Goal: Task Accomplishment & Management: Use online tool/utility

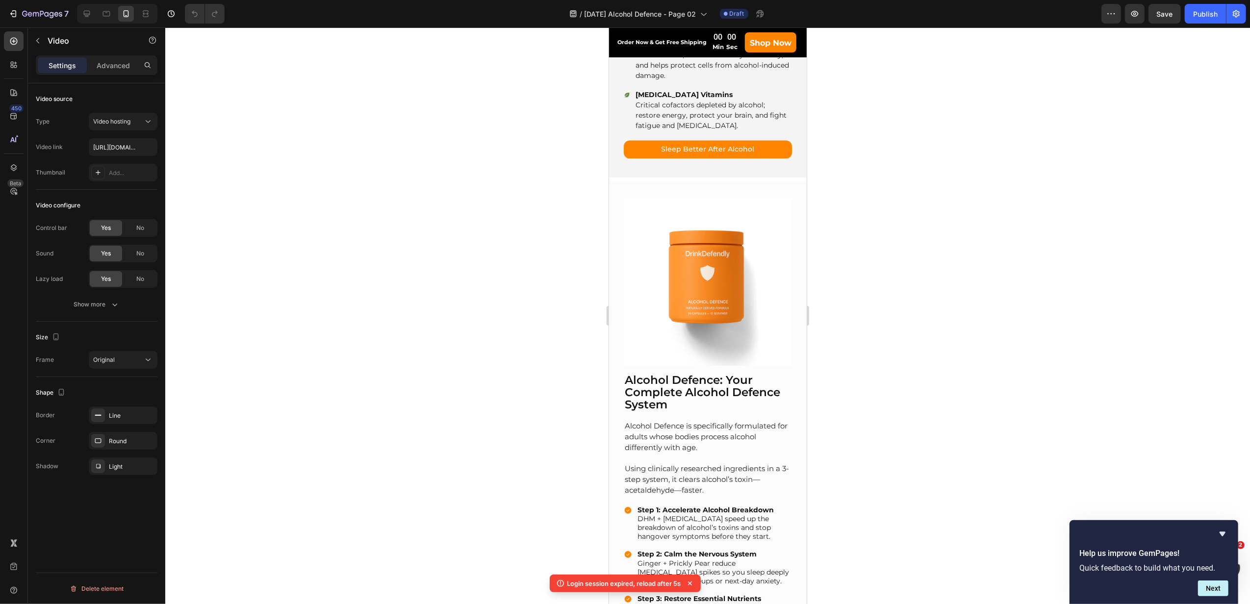
scroll to position [1870, 0]
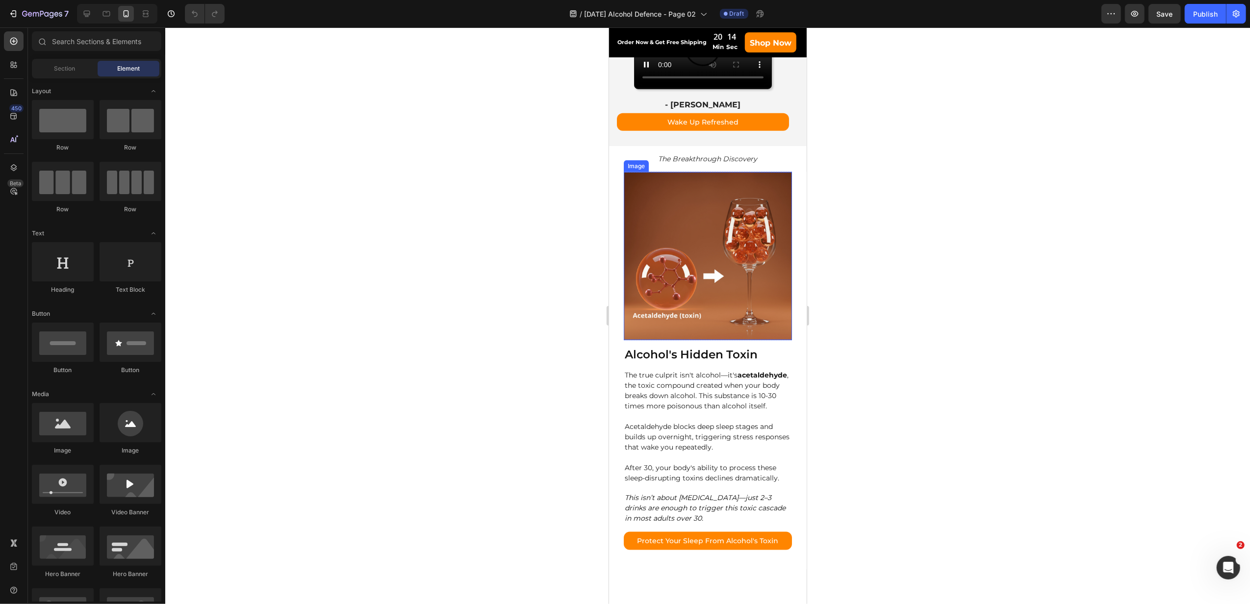
scroll to position [850, 0]
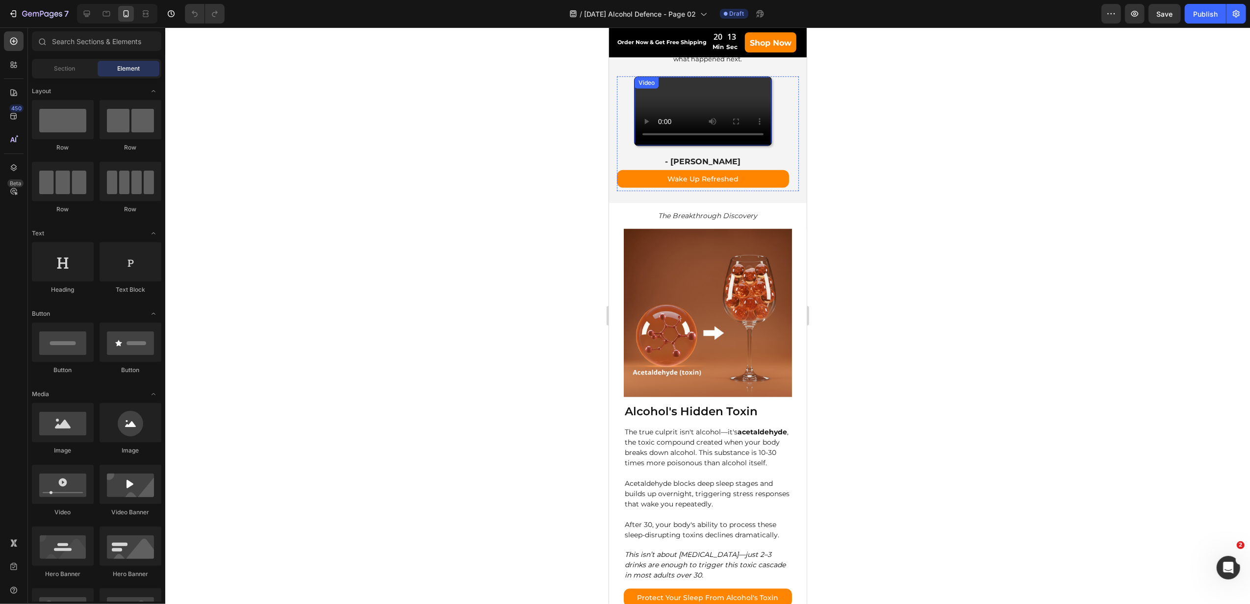
click at [722, 145] on video at bounding box center [702, 111] width 137 height 68
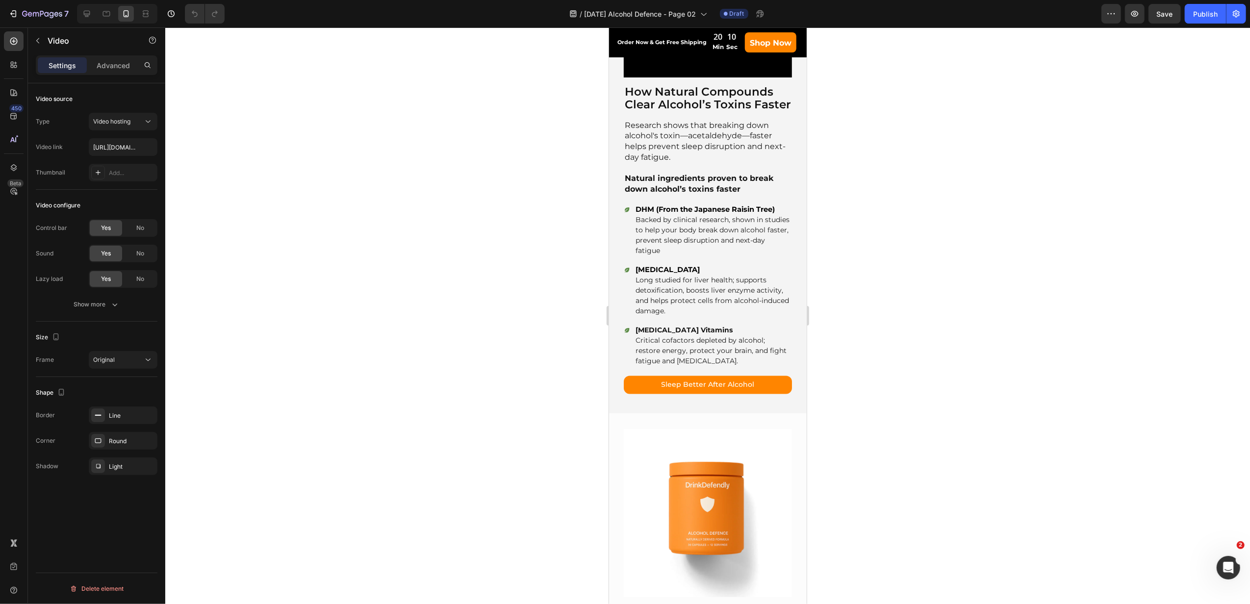
scroll to position [1896, 0]
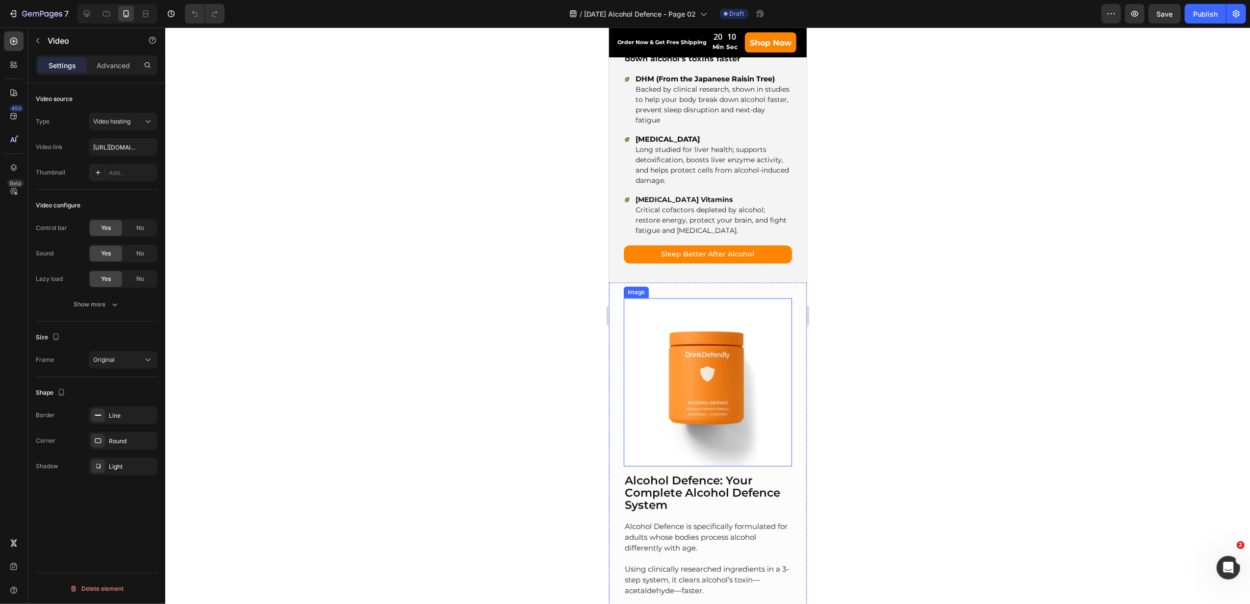
click at [714, 377] on img at bounding box center [707, 383] width 168 height 168
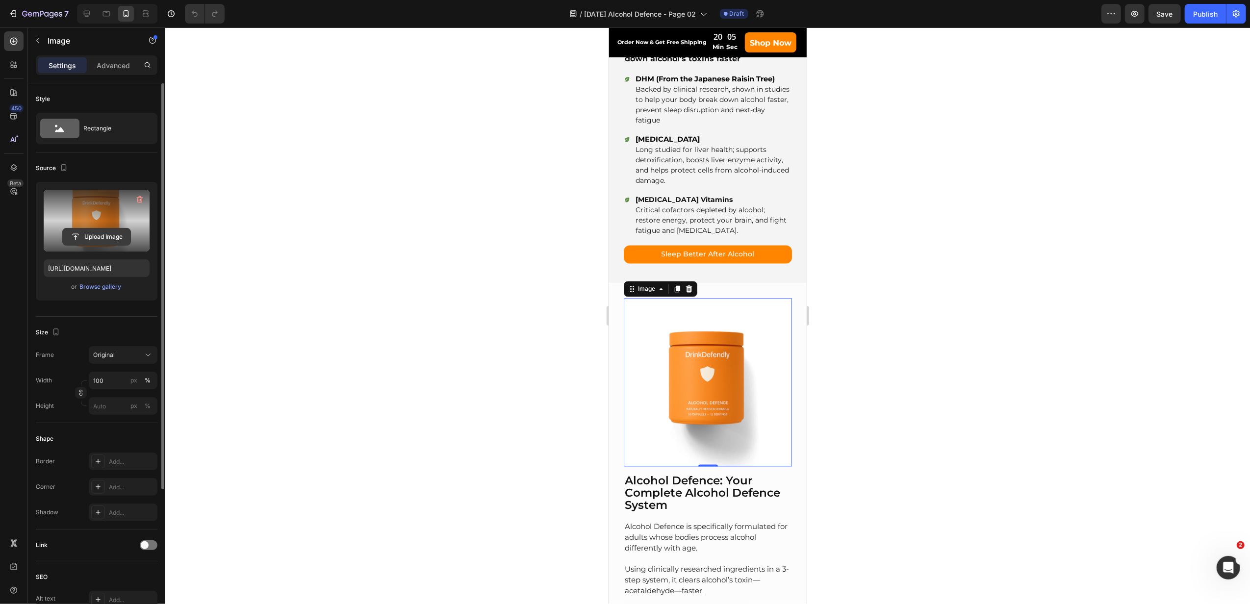
click at [110, 236] on input "file" at bounding box center [97, 236] width 68 height 17
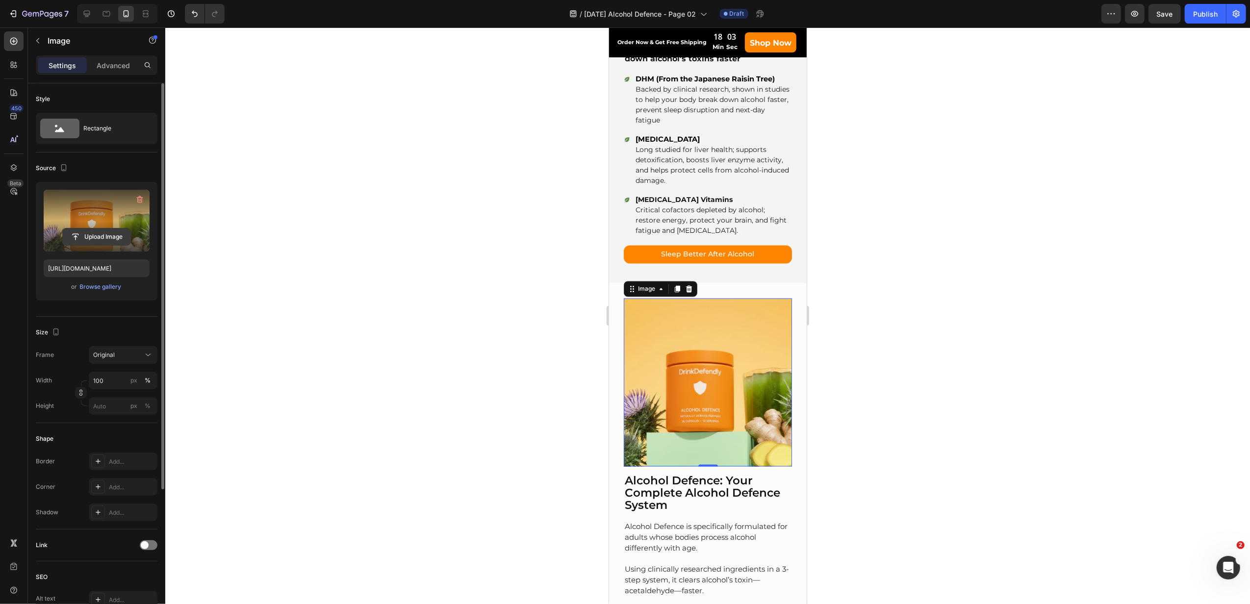
click at [100, 236] on input "file" at bounding box center [97, 236] width 68 height 17
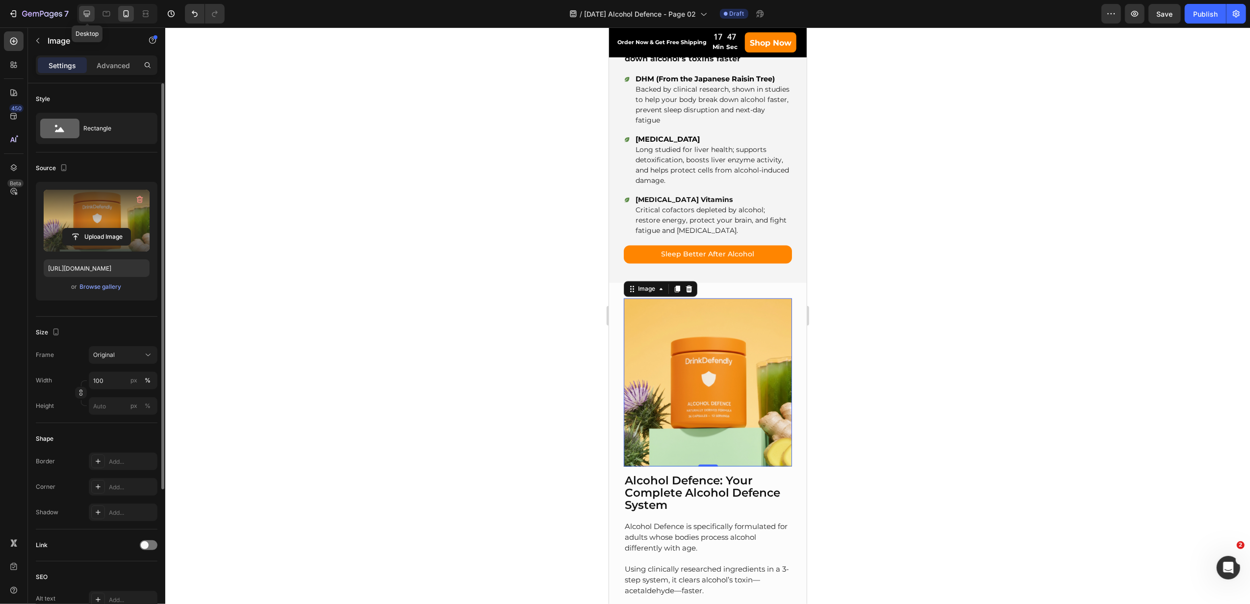
click at [87, 16] on icon at bounding box center [87, 14] width 10 height 10
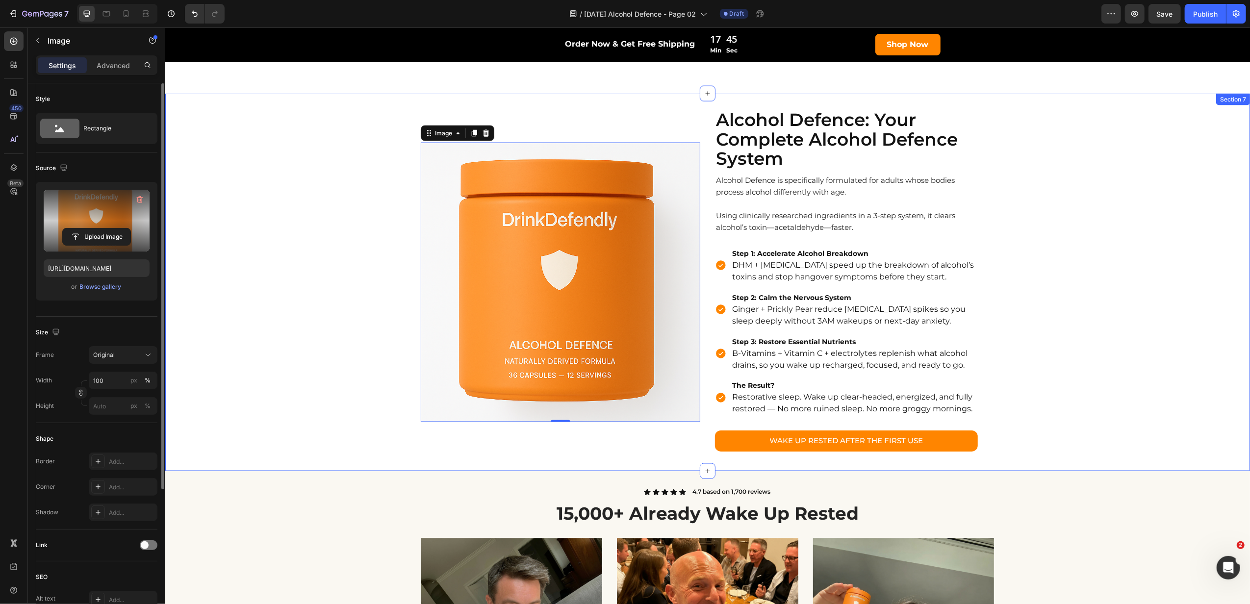
scroll to position [1486, 0]
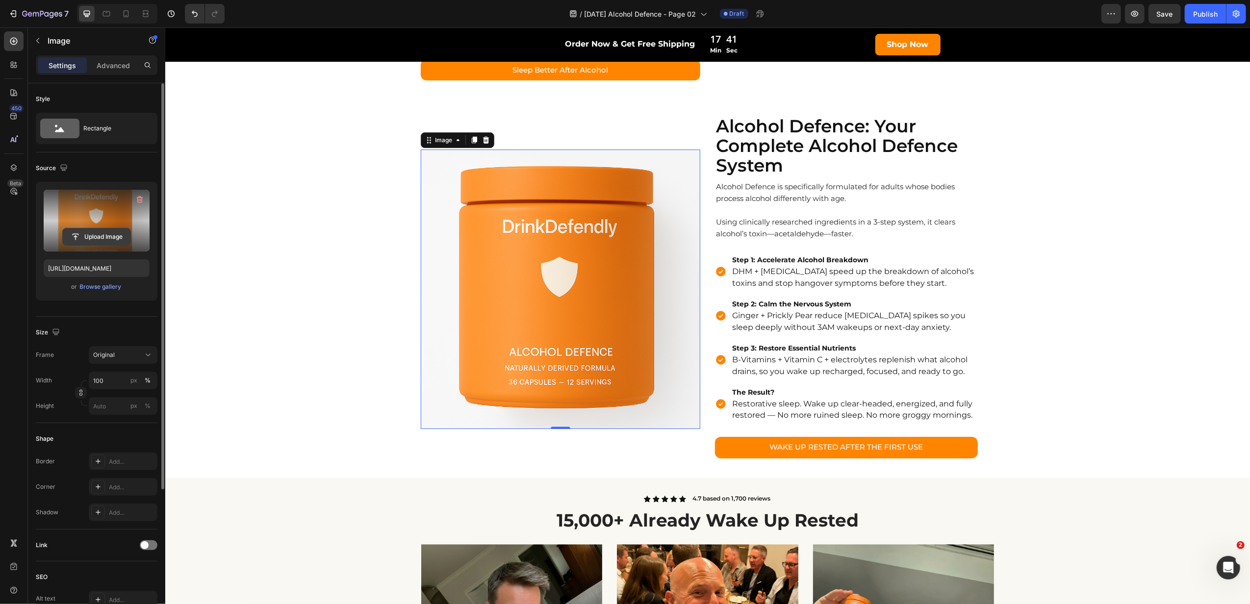
click at [106, 236] on input "file" at bounding box center [97, 236] width 68 height 17
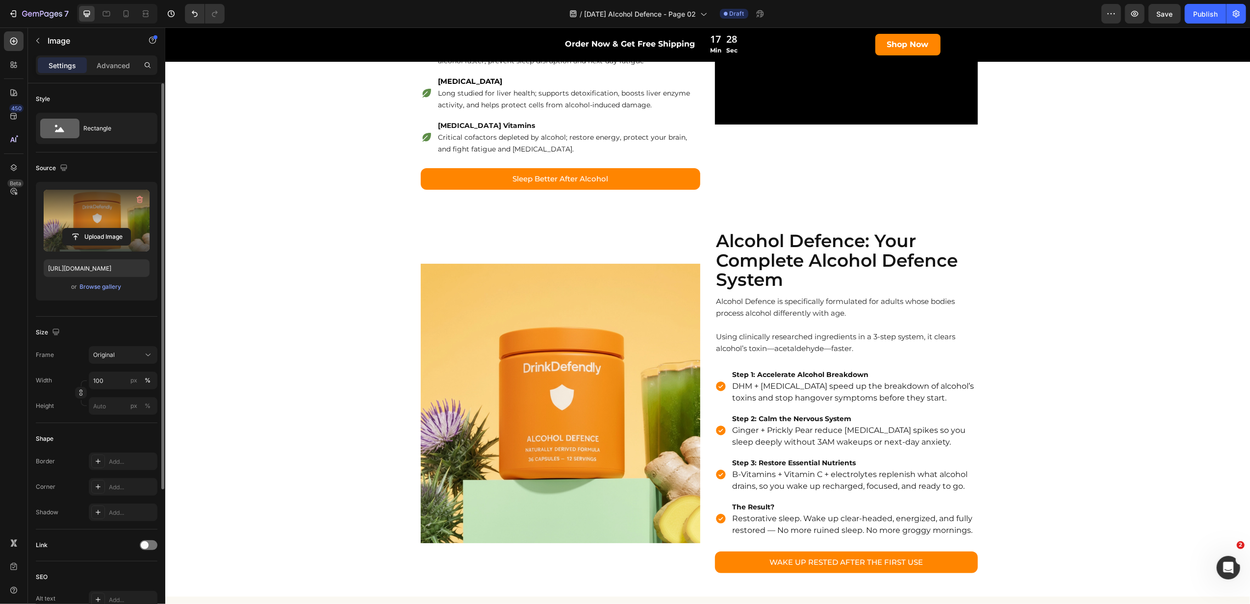
scroll to position [1290, 0]
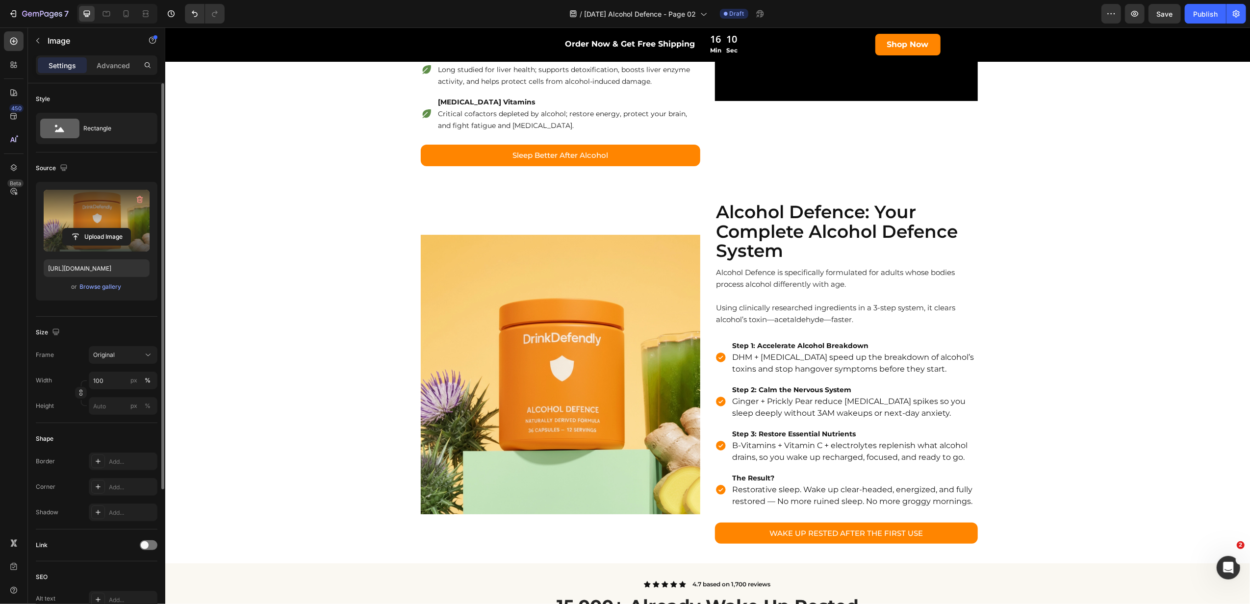
click at [584, 383] on img at bounding box center [559, 374] width 279 height 279
click at [100, 226] on label at bounding box center [97, 221] width 106 height 62
click at [100, 228] on input "file" at bounding box center [97, 236] width 68 height 17
click at [126, 17] on icon at bounding box center [126, 13] width 5 height 7
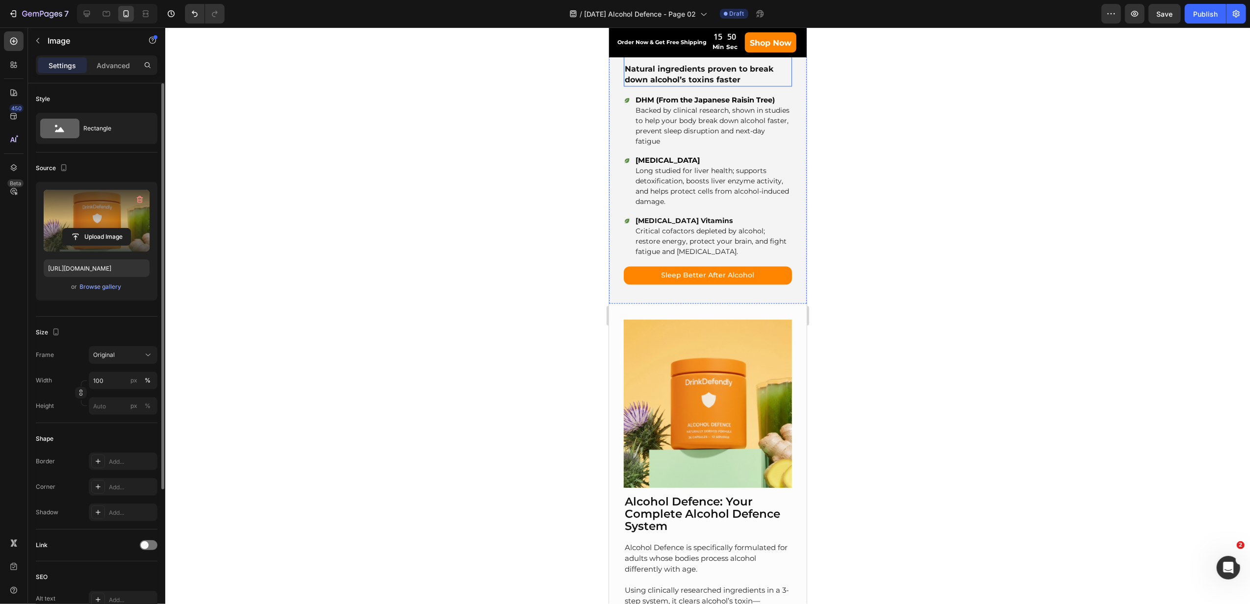
scroll to position [1926, 0]
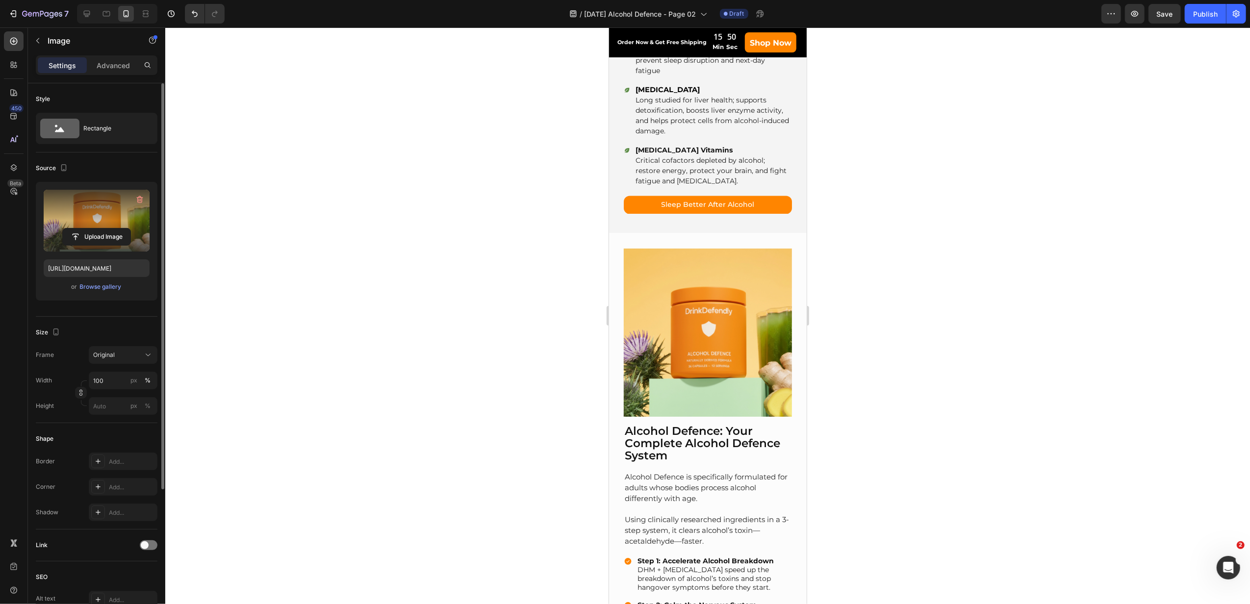
click at [704, 342] on img at bounding box center [707, 333] width 168 height 168
click at [95, 232] on input "file" at bounding box center [97, 236] width 68 height 17
type input "https://cdn.shopify.com/s/files/1/0908/4855/9481/files/gempages_570502984459354…"
click at [85, 8] on div at bounding box center [87, 14] width 16 height 16
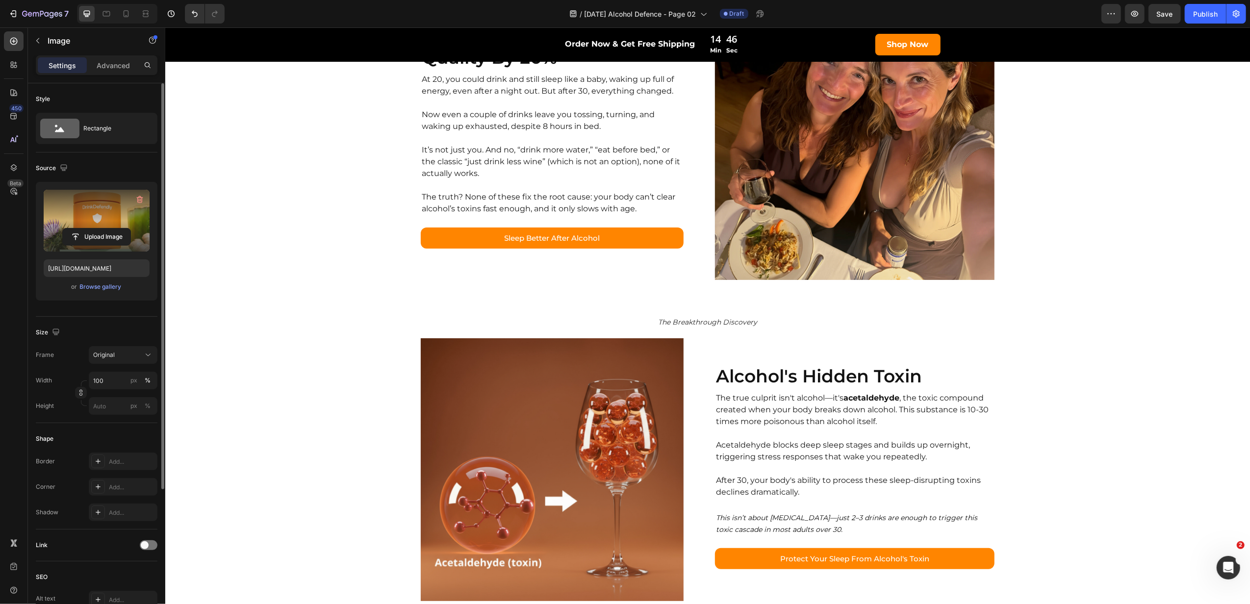
scroll to position [454, 0]
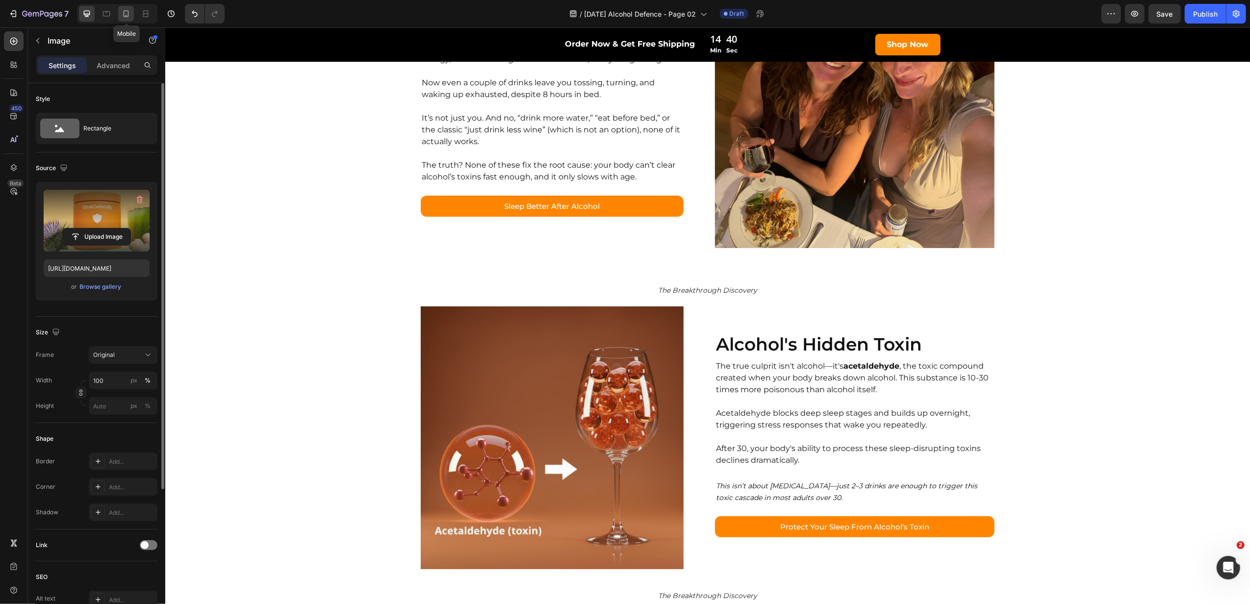
click at [126, 17] on icon at bounding box center [126, 13] width 5 height 7
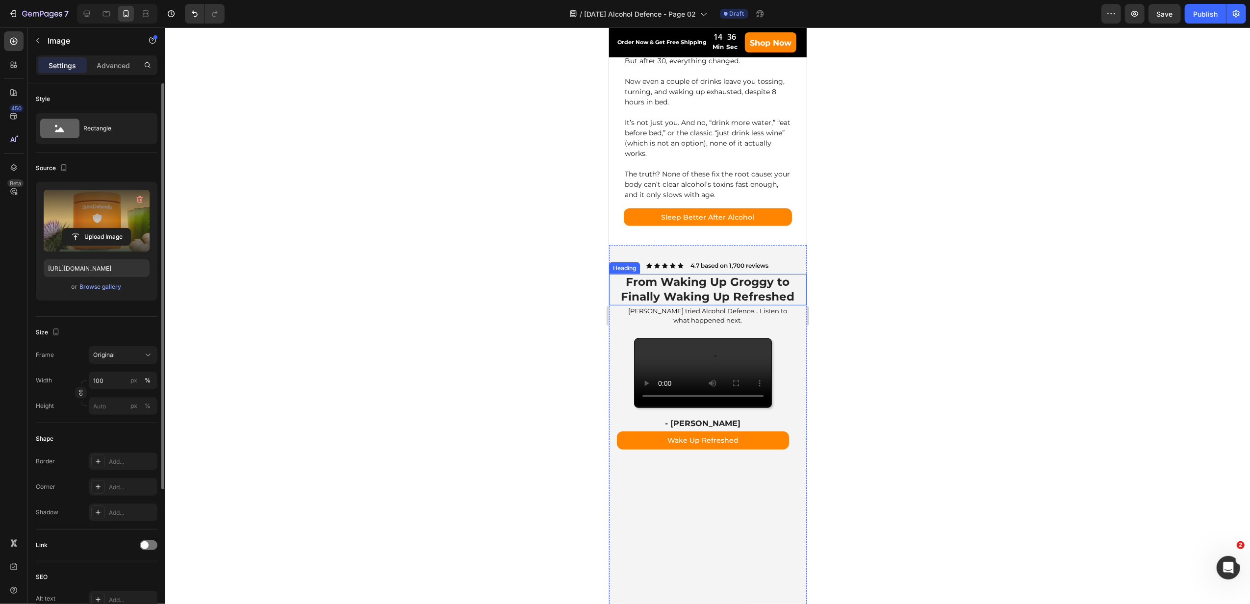
scroll to position [675, 0]
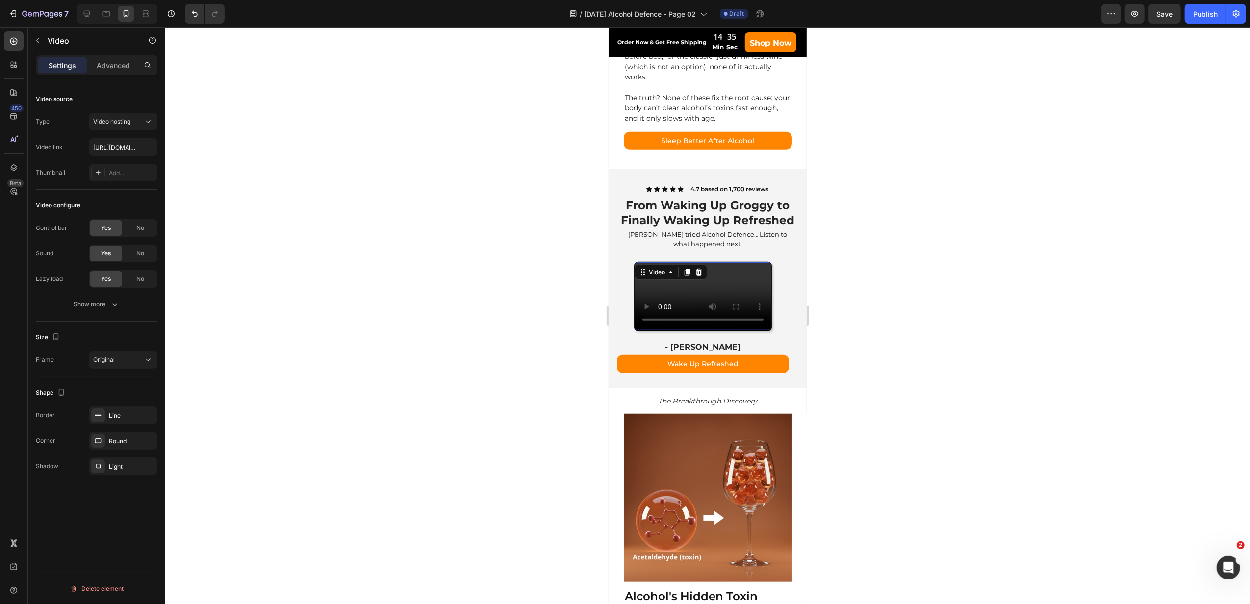
click at [752, 330] on video at bounding box center [702, 296] width 137 height 68
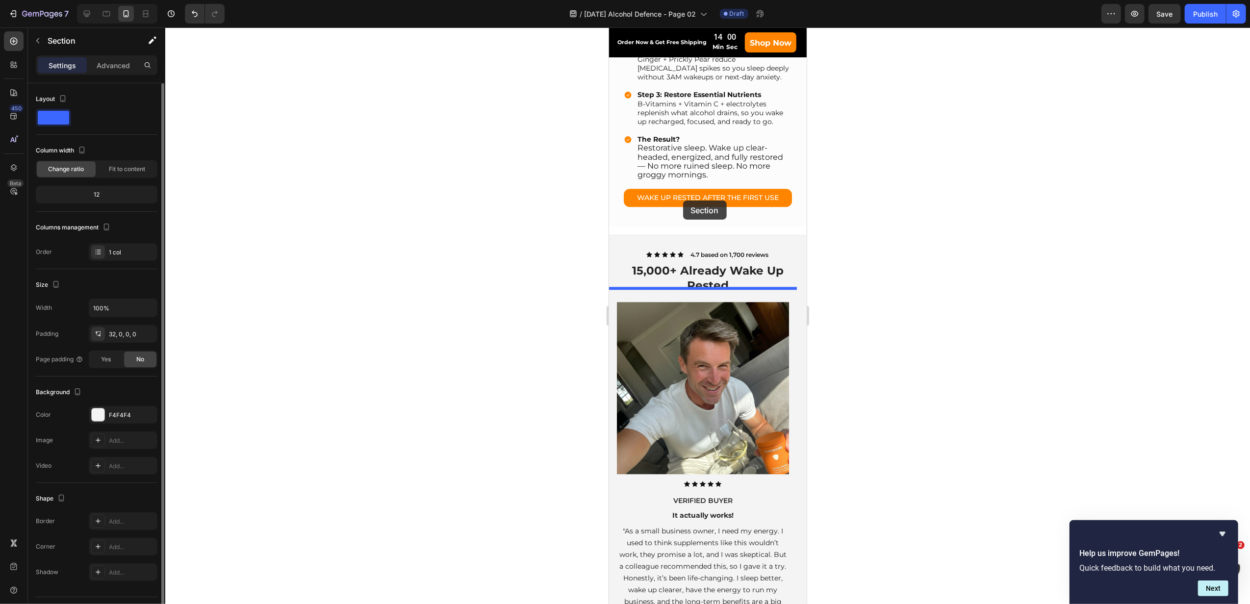
scroll to position [2372, 0]
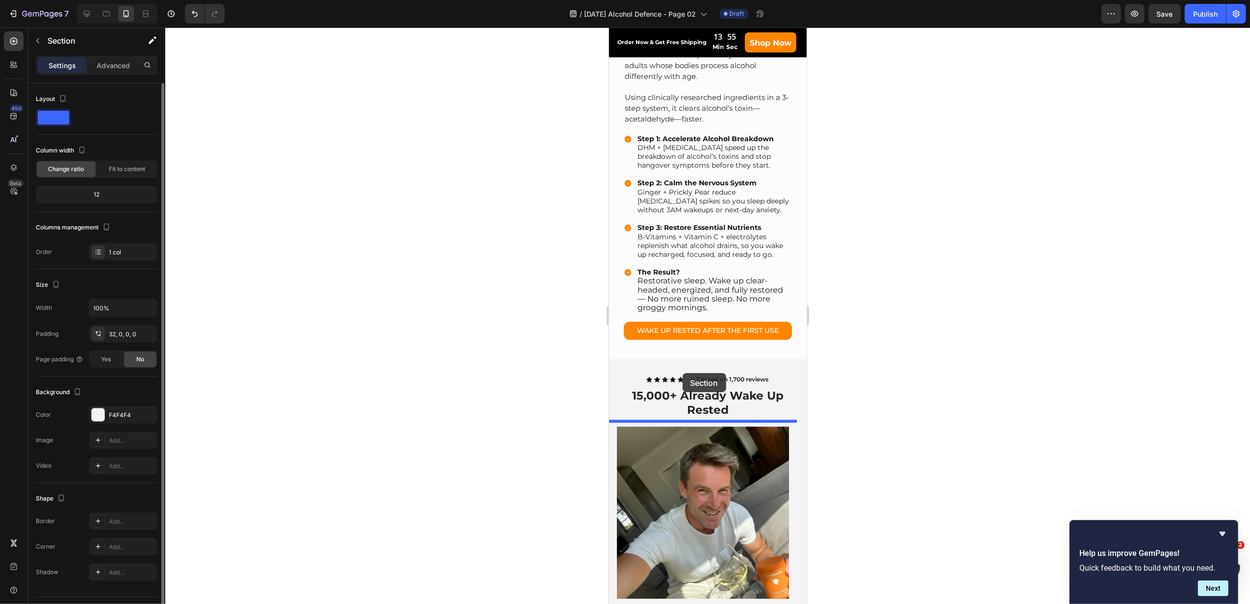
drag, startPoint x: 619, startPoint y: 97, endPoint x: 682, endPoint y: 373, distance: 283.6
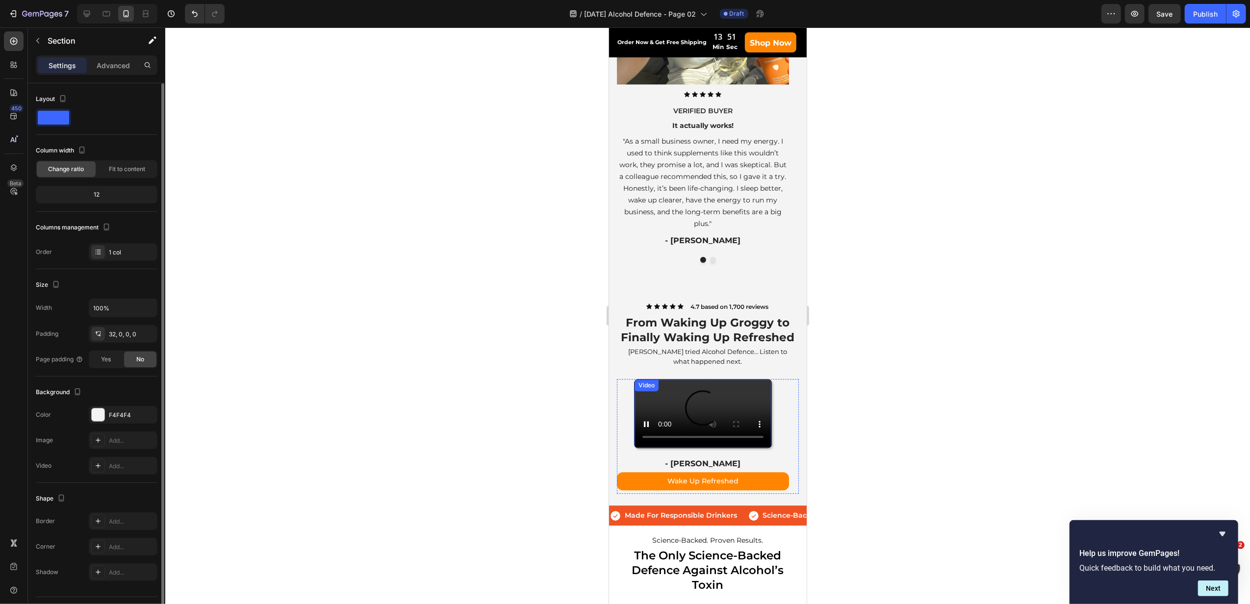
scroll to position [2436, 0]
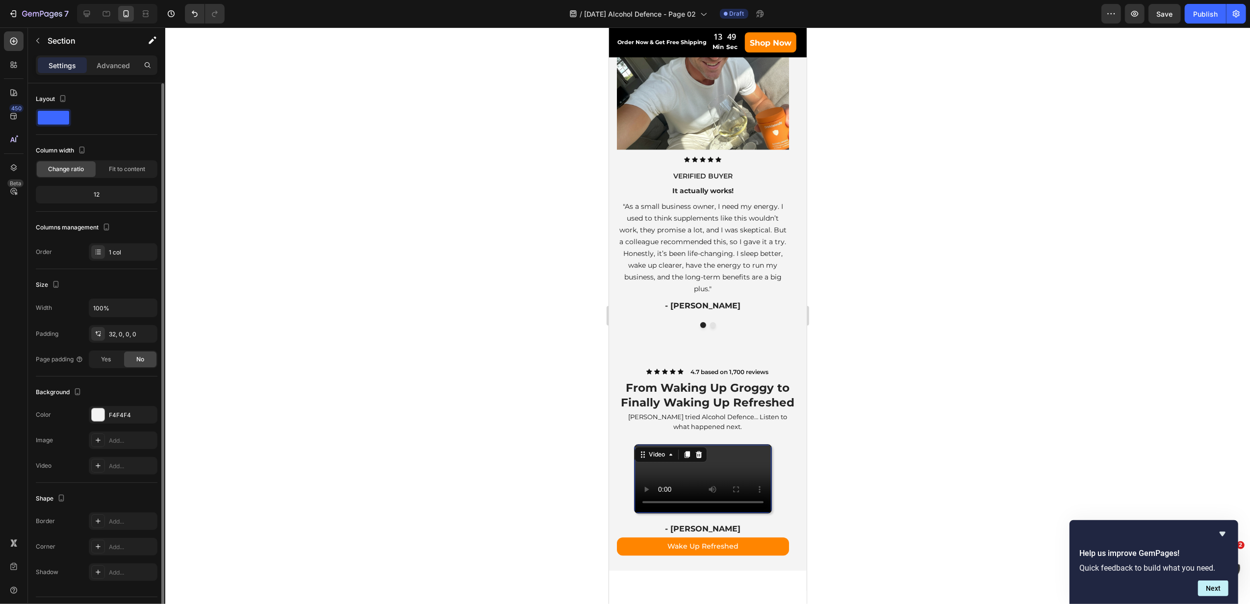
click at [738, 513] on video at bounding box center [702, 479] width 137 height 68
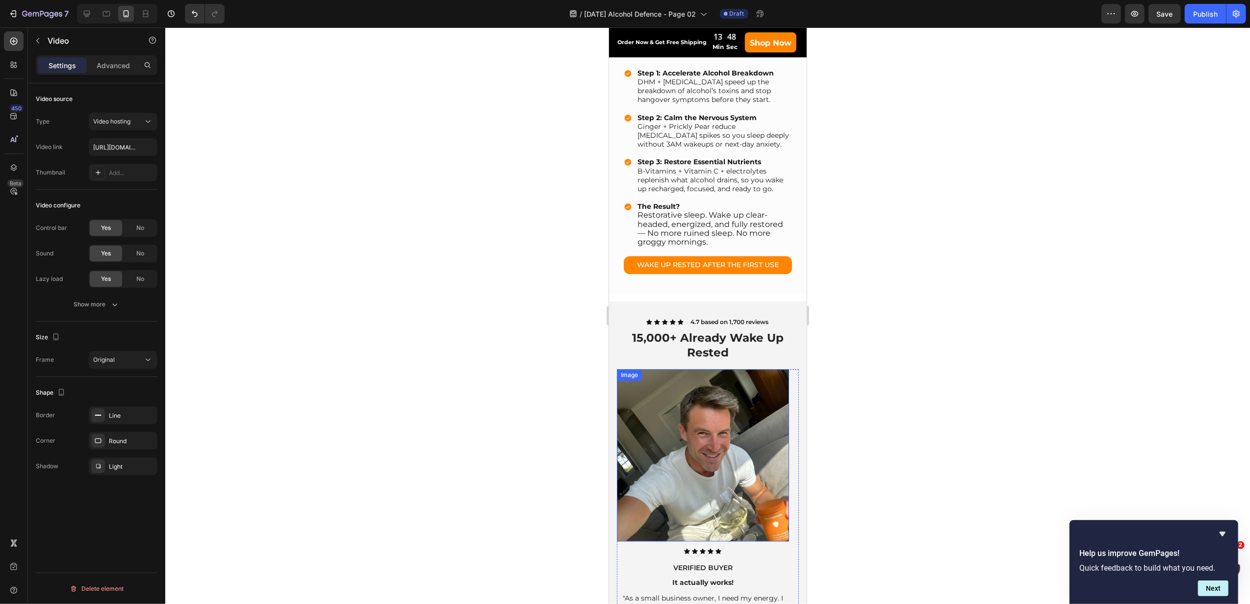
scroll to position [2044, 0]
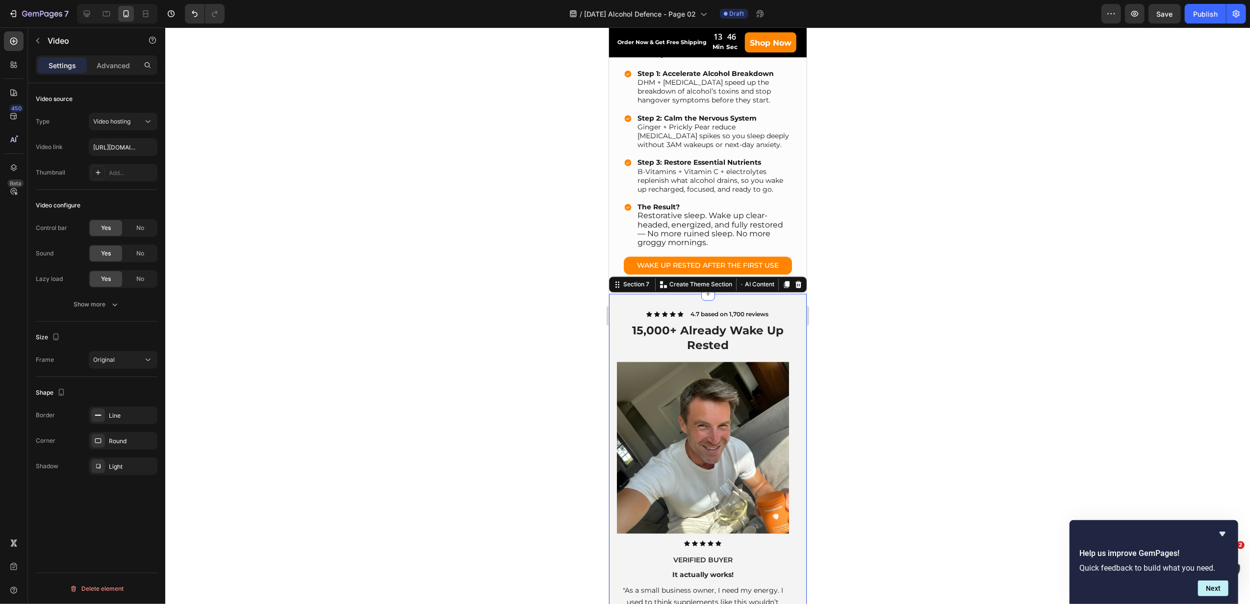
click at [633, 305] on div "Icon Icon Icon Icon Icon Icon List 4.7 based on 1,700 reviews Text Block Row 15…" at bounding box center [707, 515] width 198 height 442
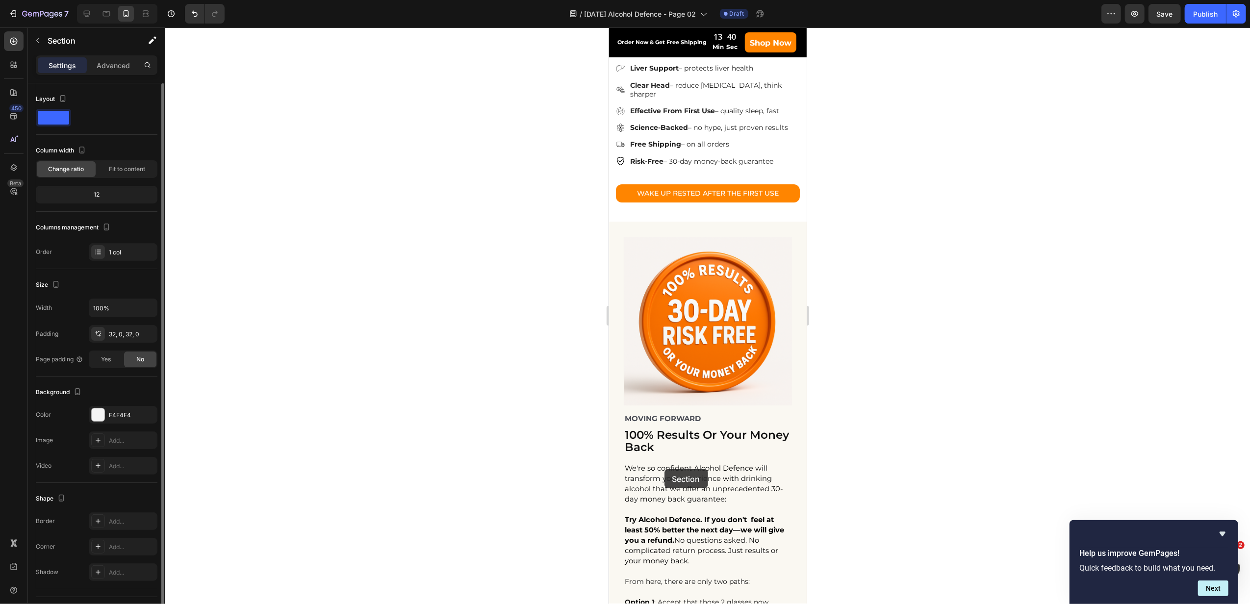
scroll to position [3579, 0]
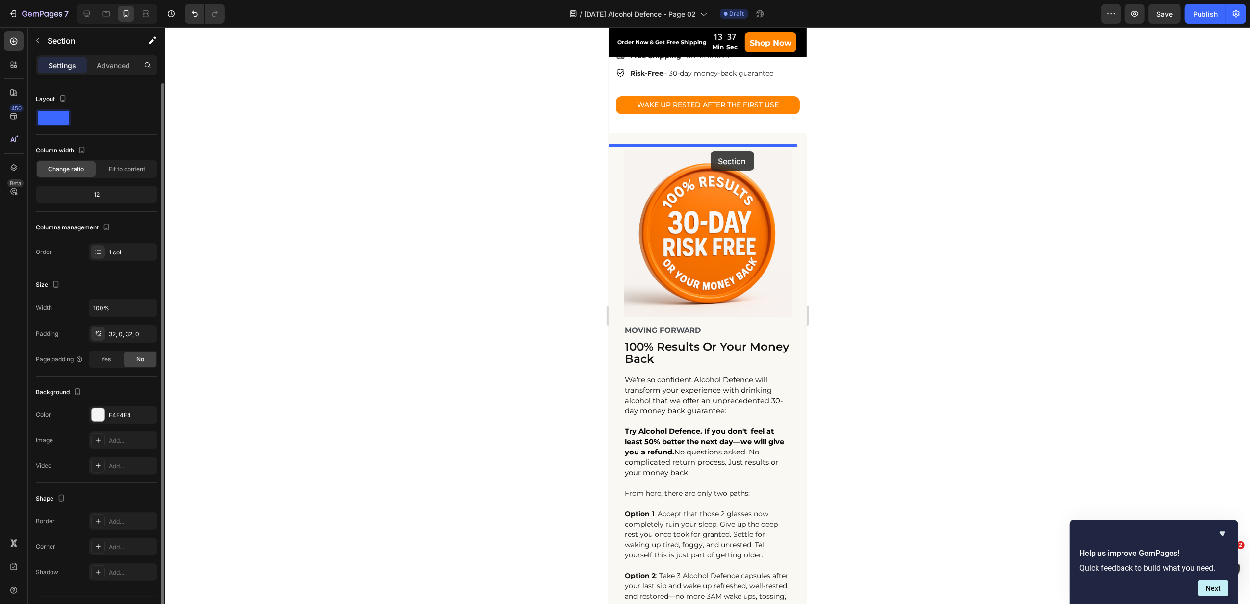
drag, startPoint x: 632, startPoint y: 308, endPoint x: 710, endPoint y: 152, distance: 175.0
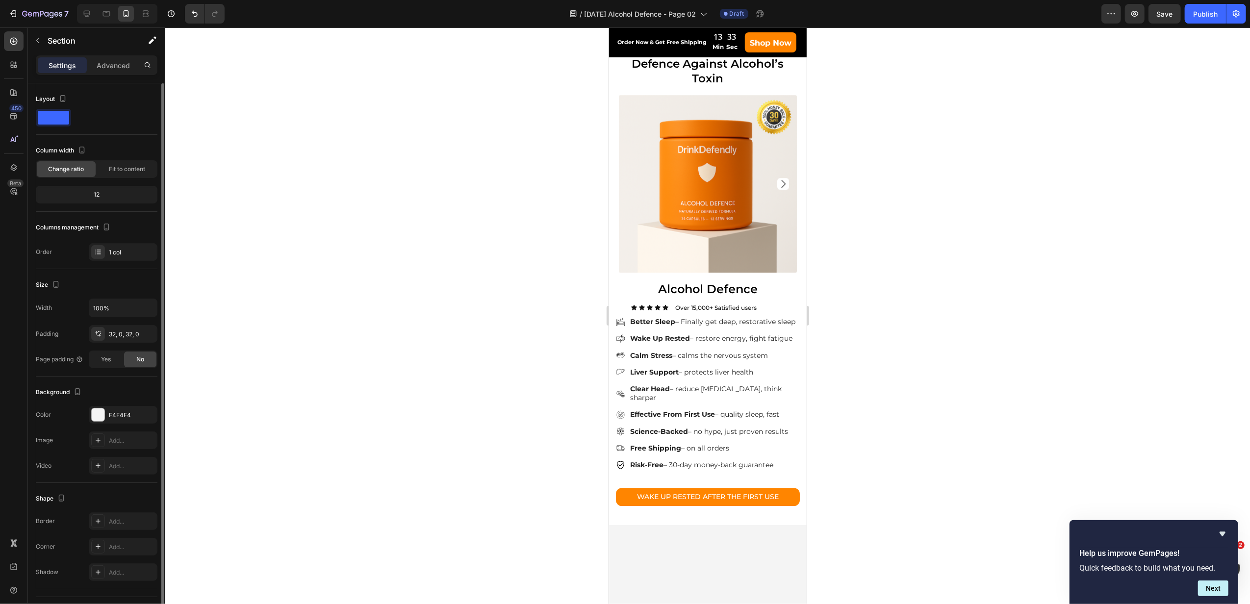
scroll to position [2348, 0]
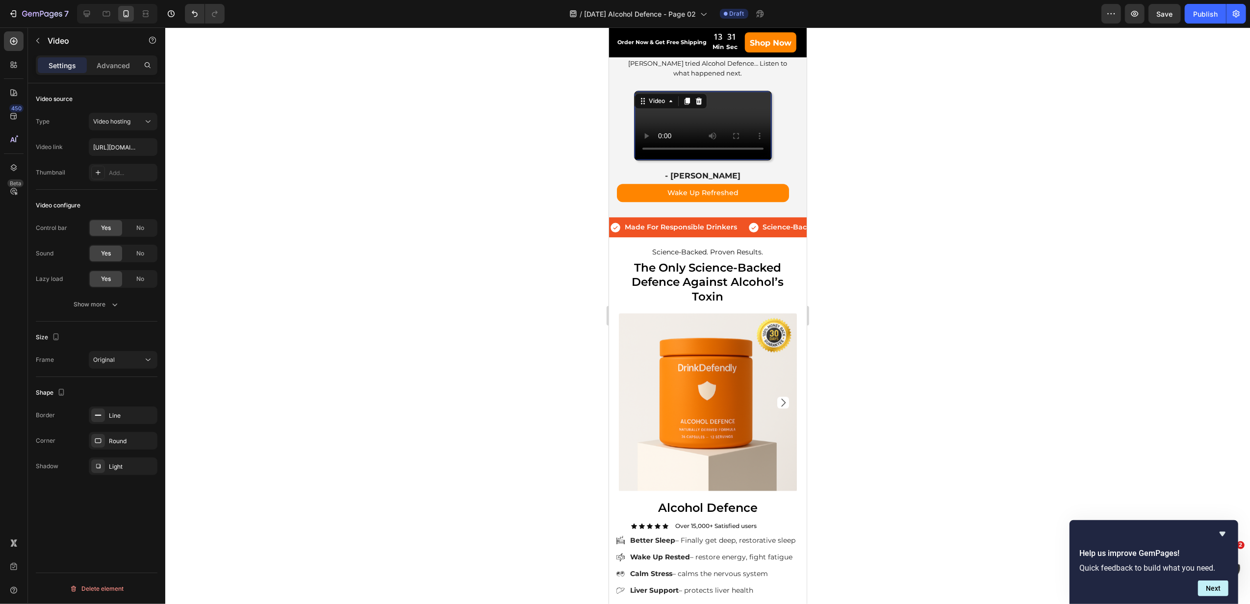
click at [688, 159] on video at bounding box center [702, 125] width 137 height 68
click at [709, 159] on video at bounding box center [702, 125] width 137 height 68
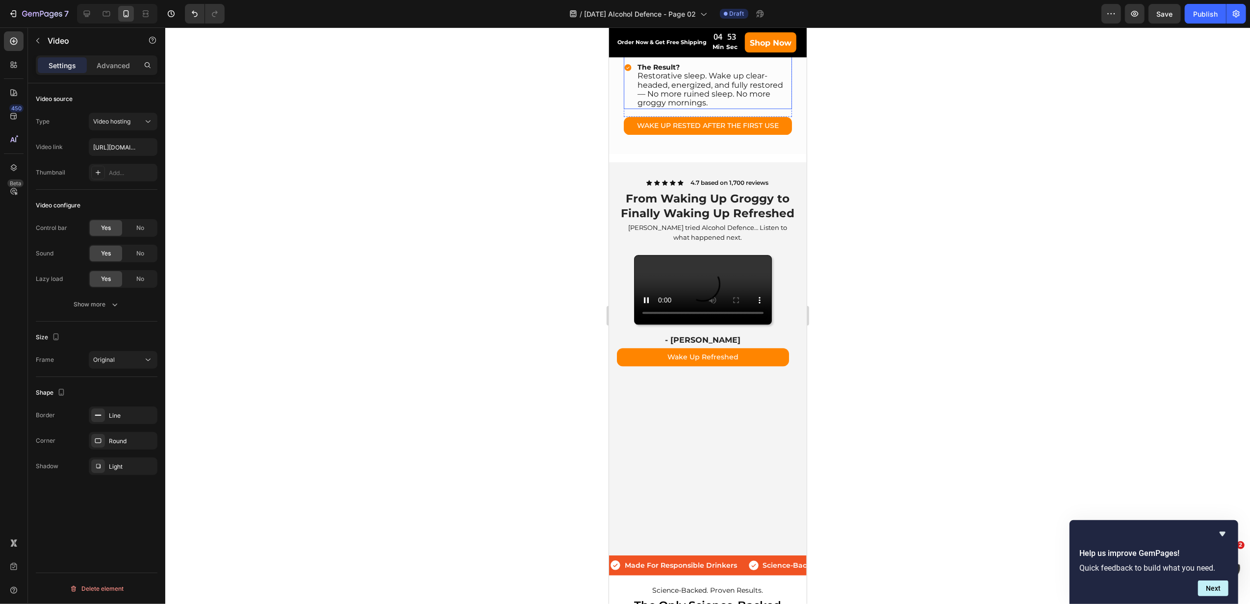
scroll to position [2250, 0]
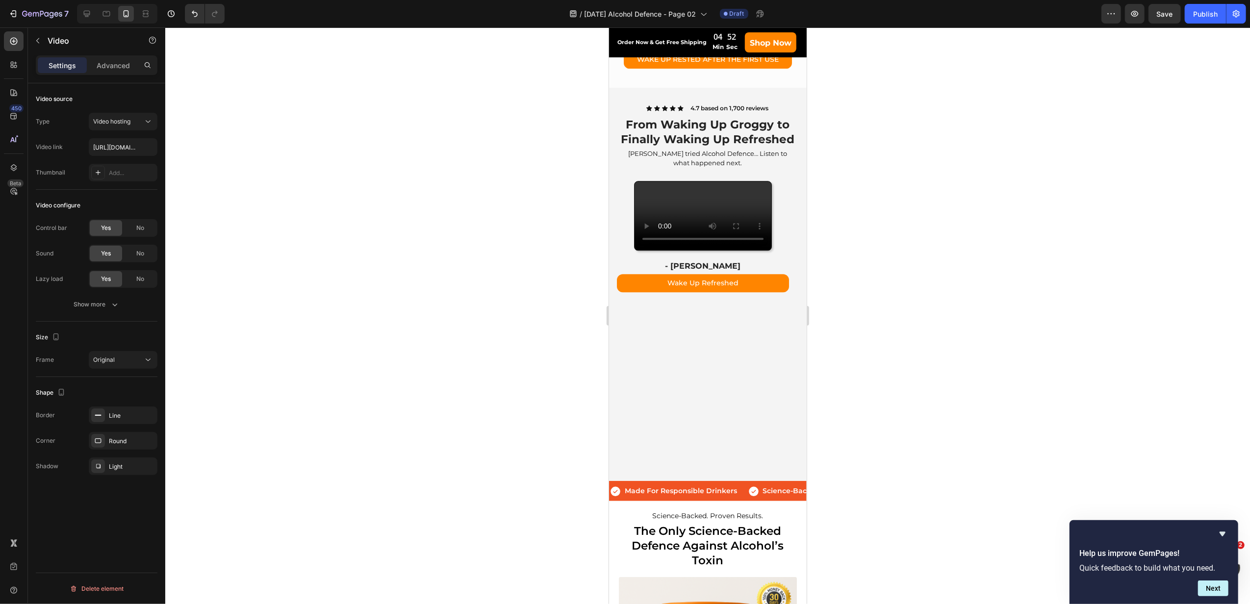
click at [695, 250] on video at bounding box center [702, 215] width 137 height 68
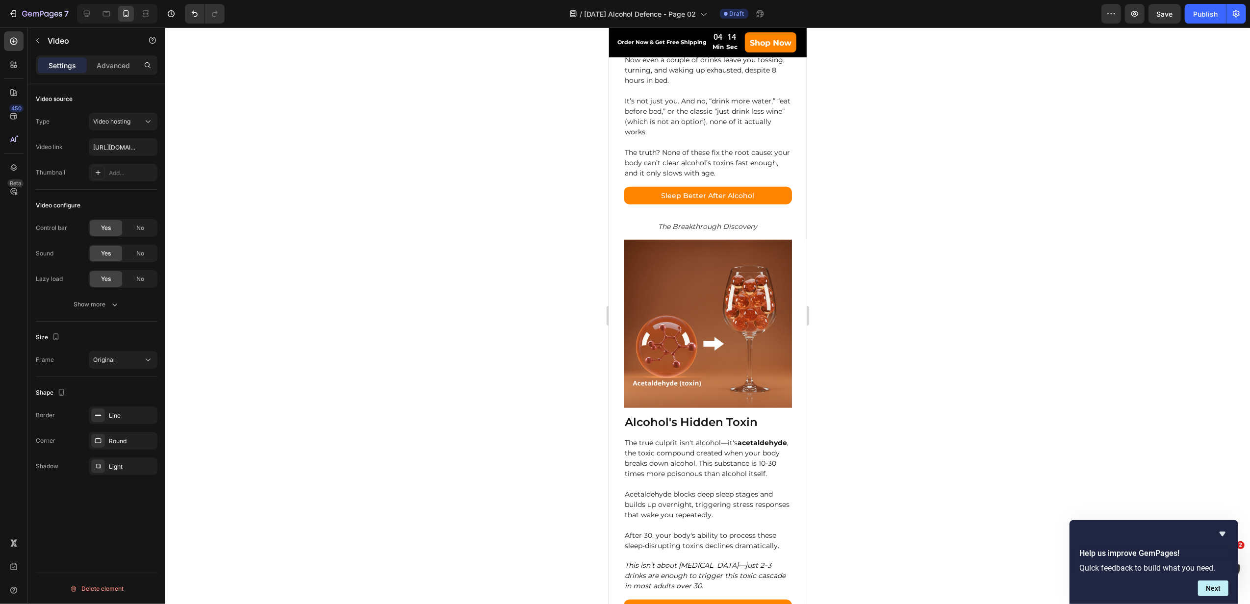
scroll to position [812, 0]
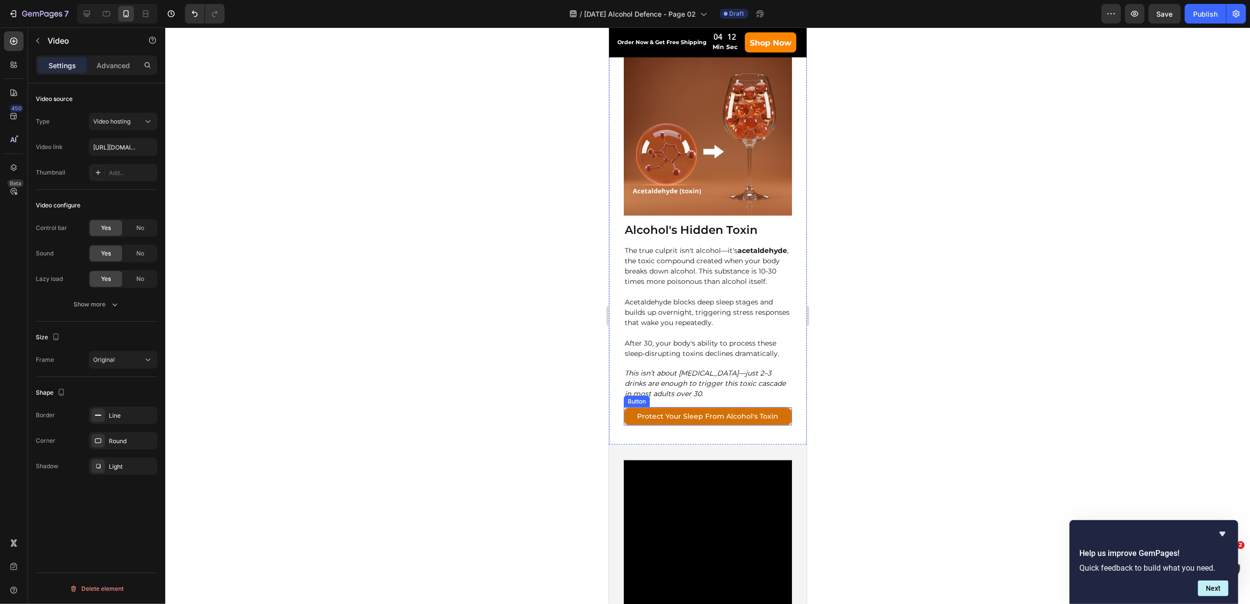
click at [776, 426] on link "Protect Your Sleep From Alcohol's Toxin" at bounding box center [707, 416] width 168 height 18
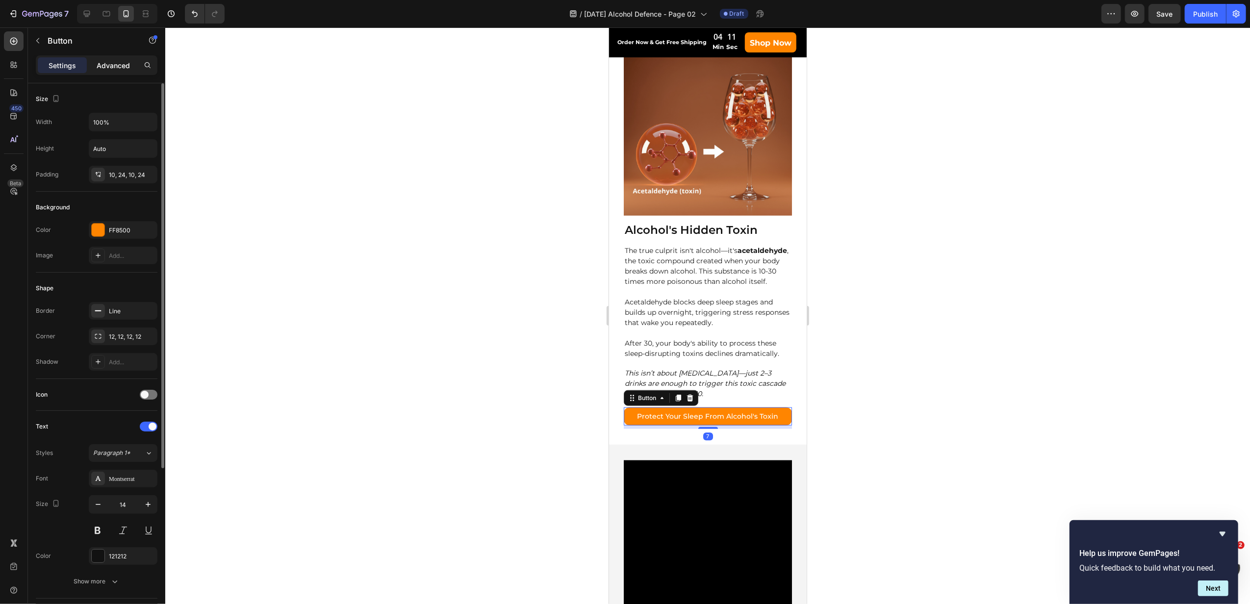
click at [126, 67] on p "Advanced" at bounding box center [113, 65] width 33 height 10
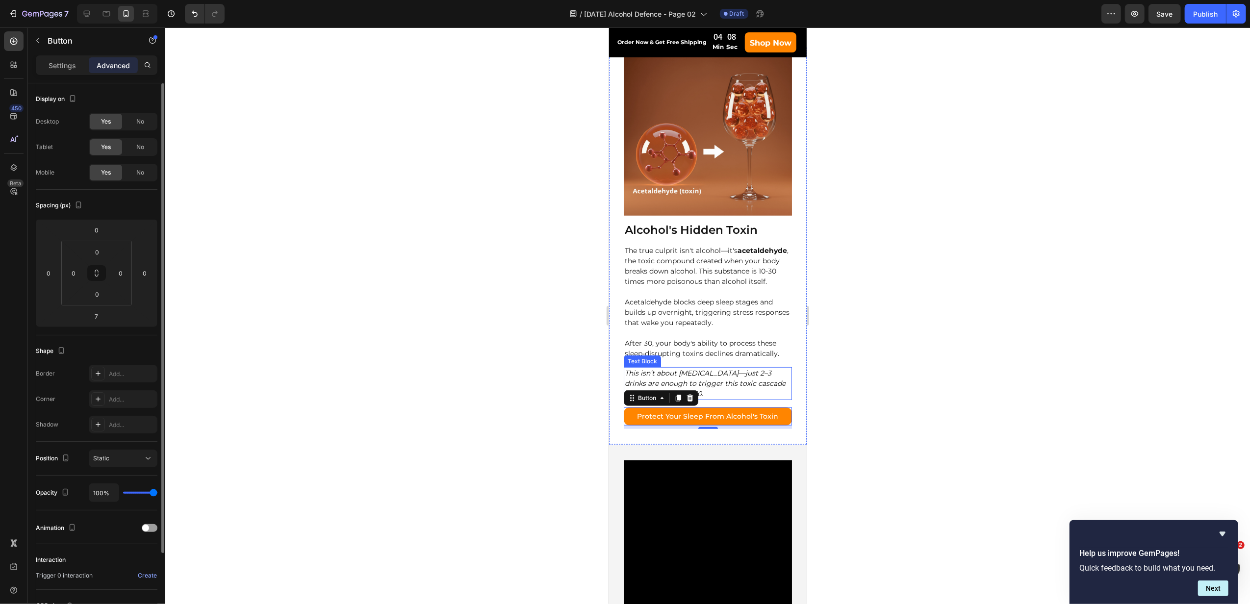
click at [759, 381] on p "This isn’t about [MEDICAL_DATA]—just 2–3 drinks are enough to trigger this toxi…" at bounding box center [707, 383] width 166 height 31
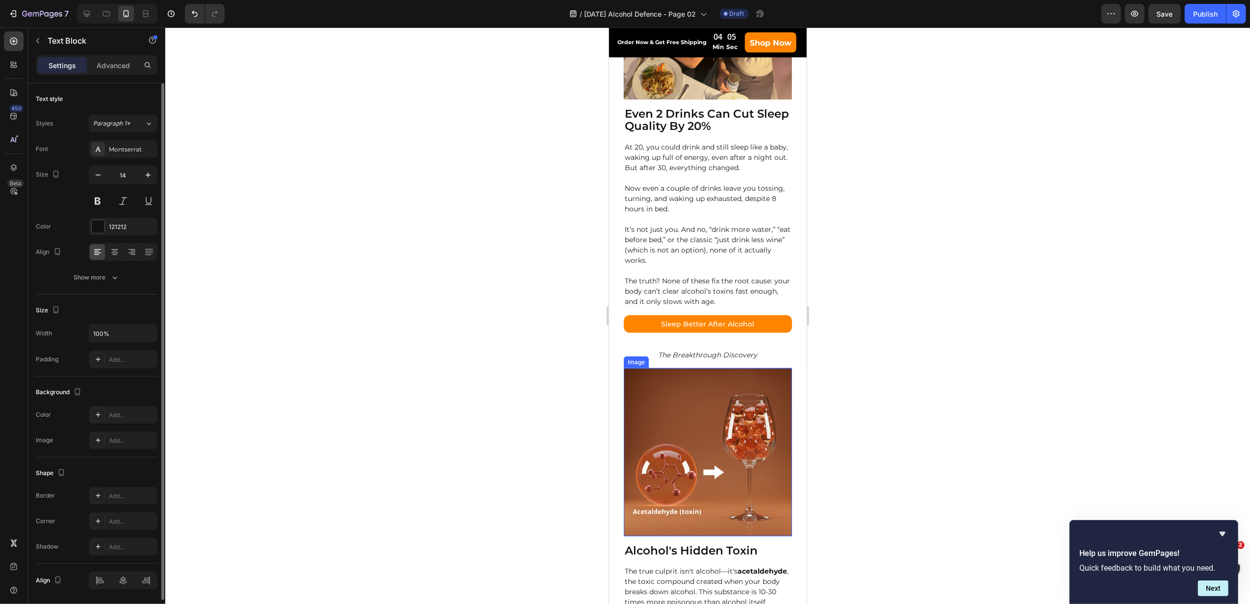
scroll to position [447, 0]
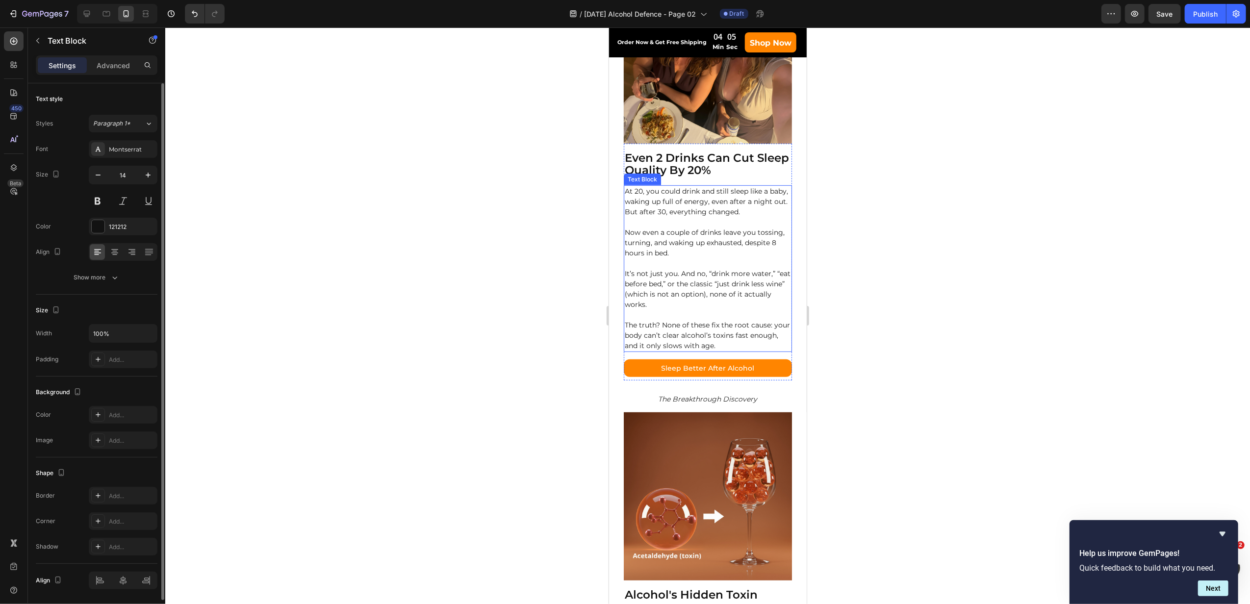
click at [749, 322] on p "The truth? None of these fix the root cause: your body can’t clear alcohol’s to…" at bounding box center [707, 335] width 166 height 31
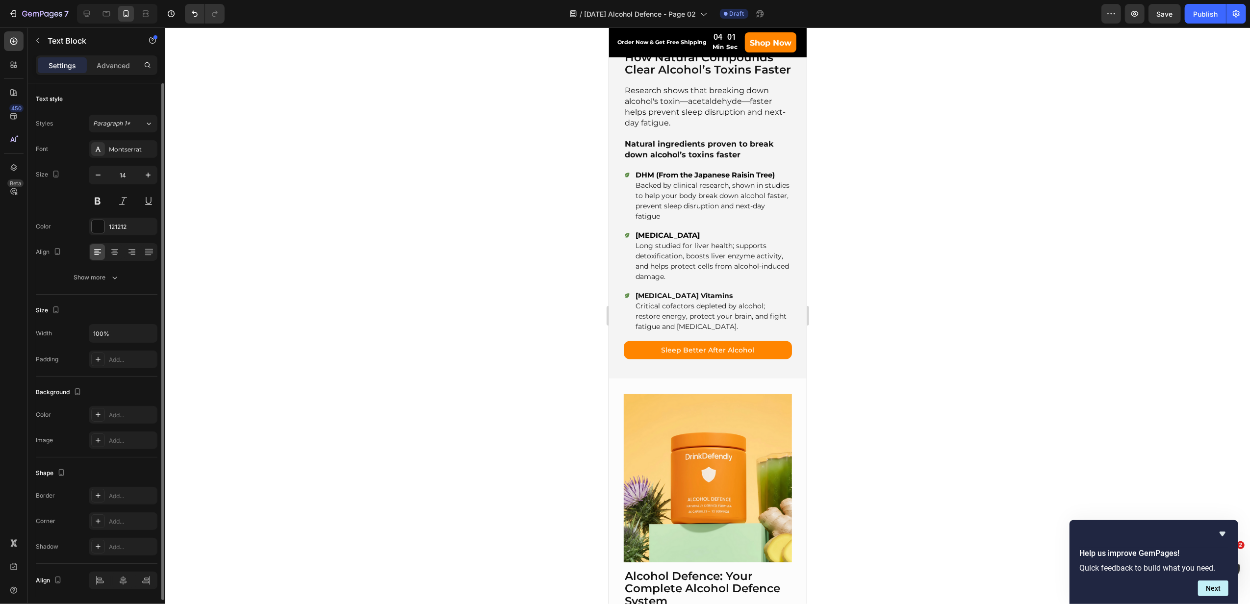
scroll to position [1428, 0]
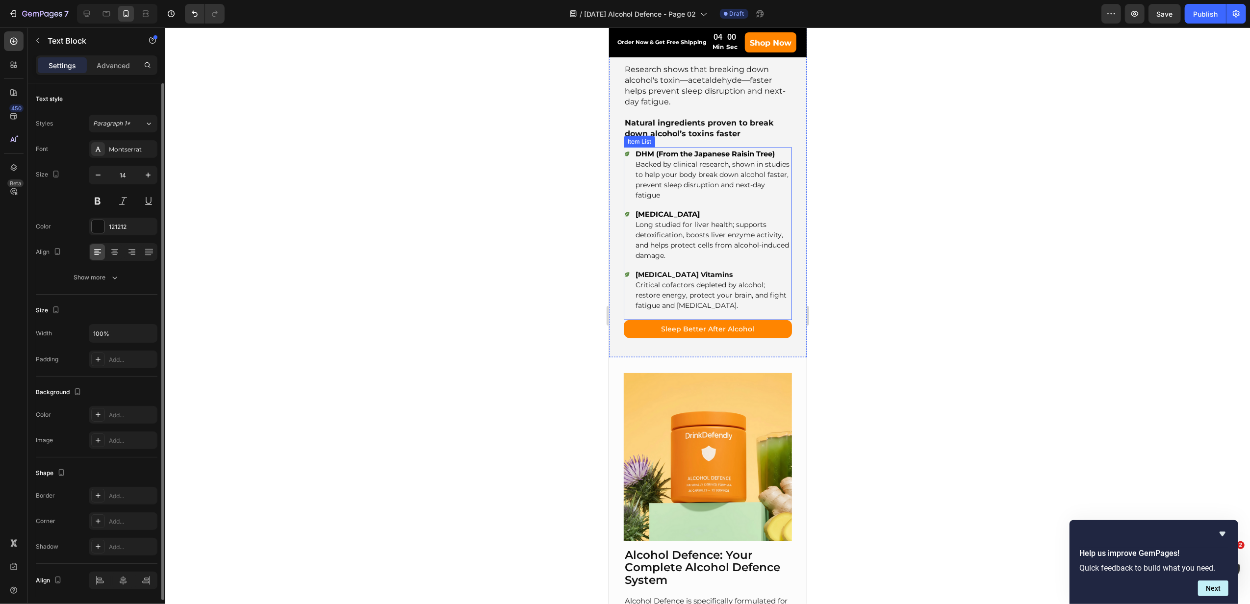
click at [744, 311] on p "Critical cofactors depleted by alcohol; restore energy, protect your brain, and…" at bounding box center [712, 295] width 155 height 31
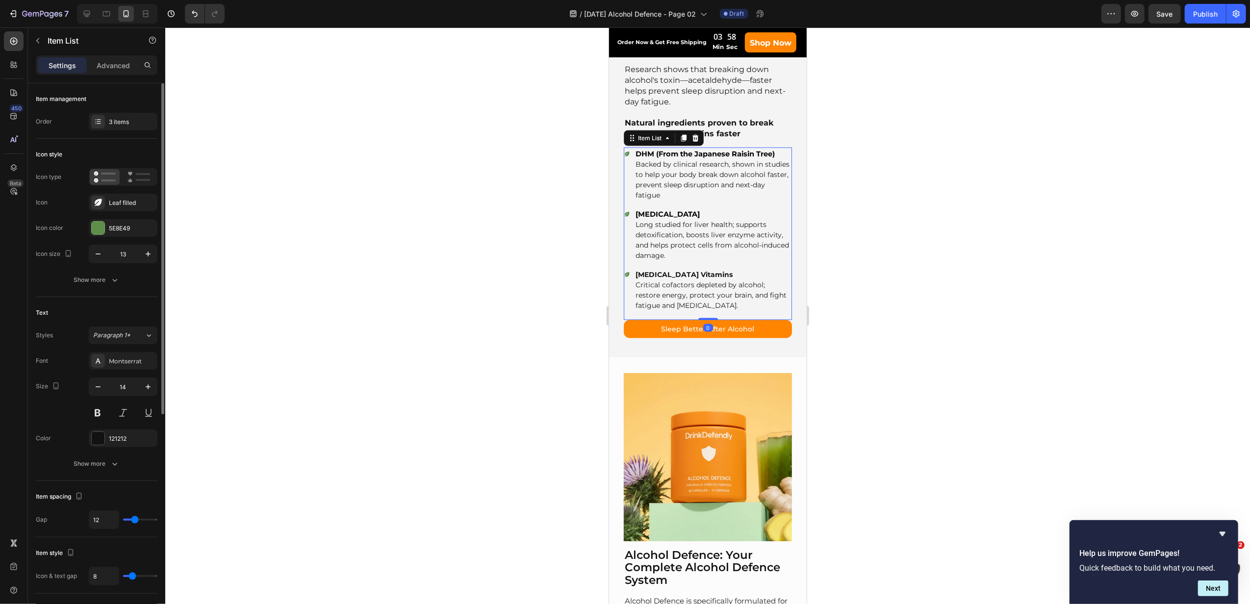
click at [751, 320] on div "DHM (From the Japanese Raisin Tree) Backed by clinical research, shown in studi…" at bounding box center [707, 234] width 168 height 173
click at [738, 302] on span "Critical cofactors depleted by alcohol; restore energy, protect your brain, and…" at bounding box center [710, 294] width 151 height 29
click at [627, 295] on div "B-Complex Vitamins Critical cofactors depleted by alcohol; restore energy, prot…" at bounding box center [707, 290] width 168 height 44
click at [762, 279] on p "[MEDICAL_DATA] Vitamins" at bounding box center [712, 275] width 155 height 10
click at [889, 285] on div at bounding box center [707, 315] width 1085 height 577
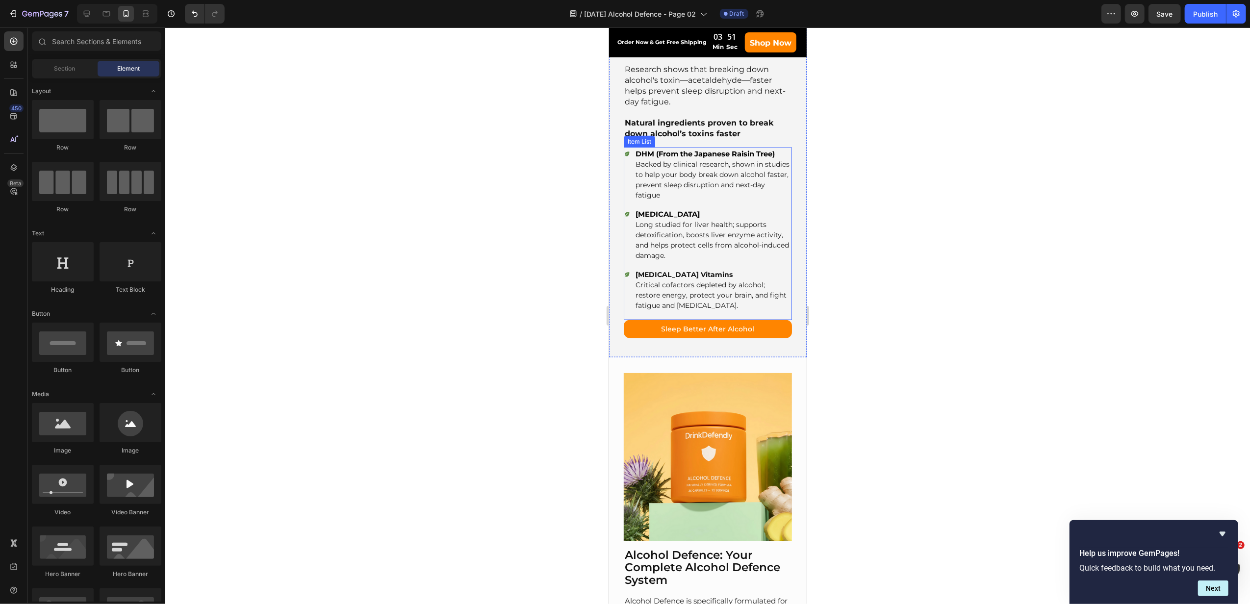
click at [768, 280] on p "[MEDICAL_DATA] Vitamins" at bounding box center [712, 275] width 155 height 10
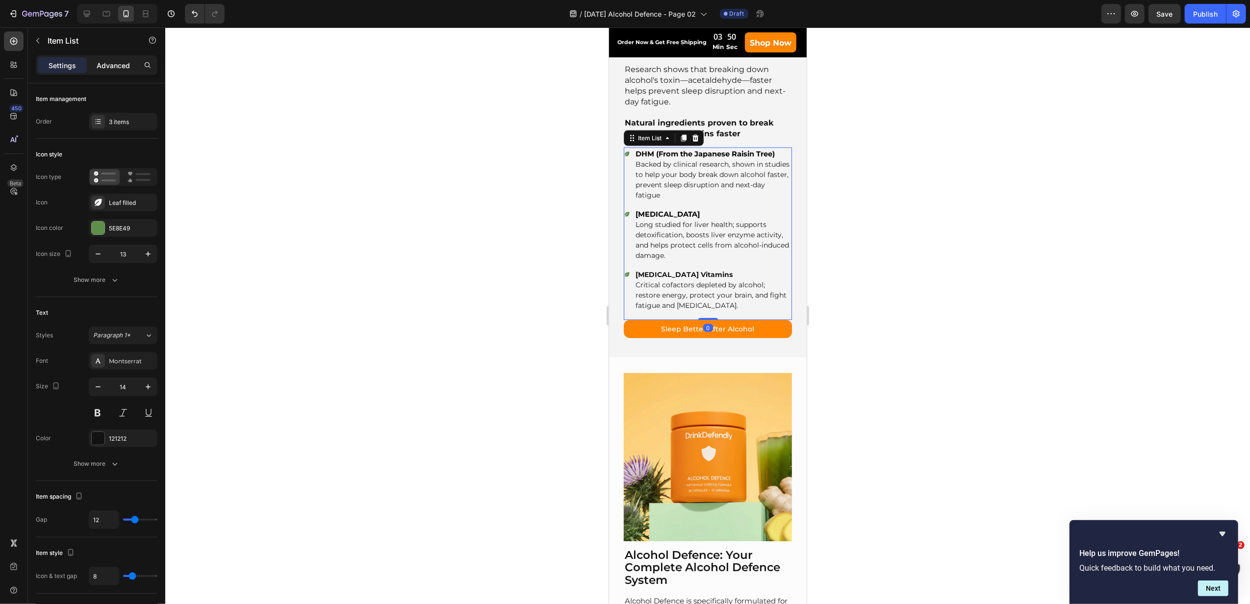
click at [114, 68] on p "Advanced" at bounding box center [113, 65] width 33 height 10
type input "100%"
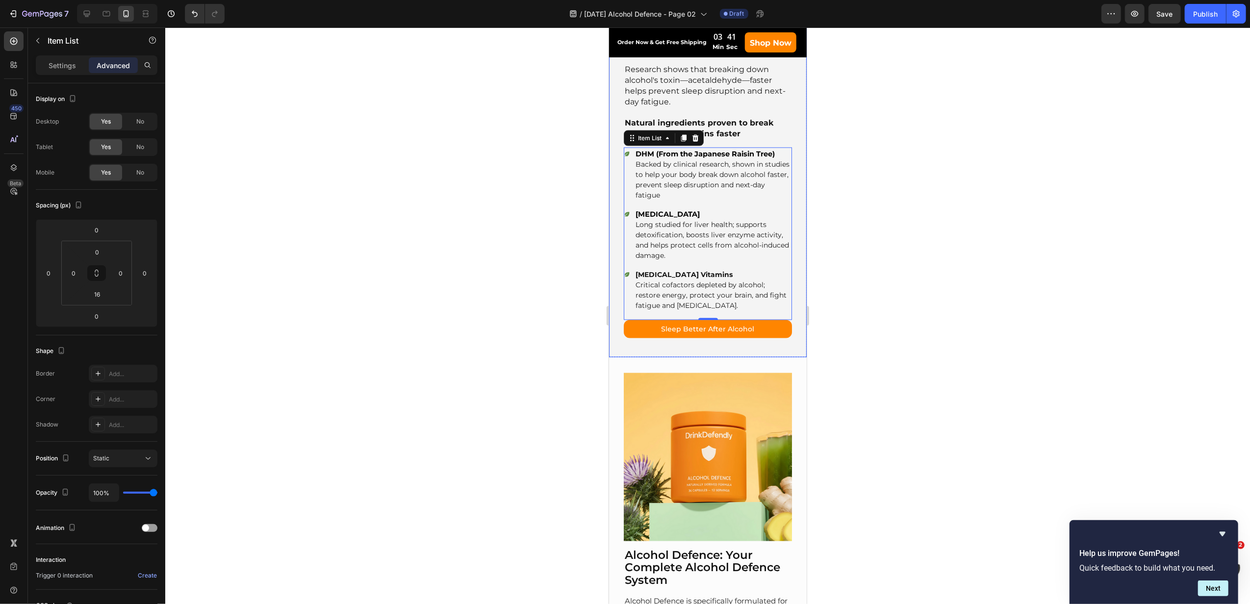
click at [734, 354] on div "Video Row How Natural Compounds Clear Alcohol’s Toxins Faster Heading Research …" at bounding box center [707, 97] width 198 height 519
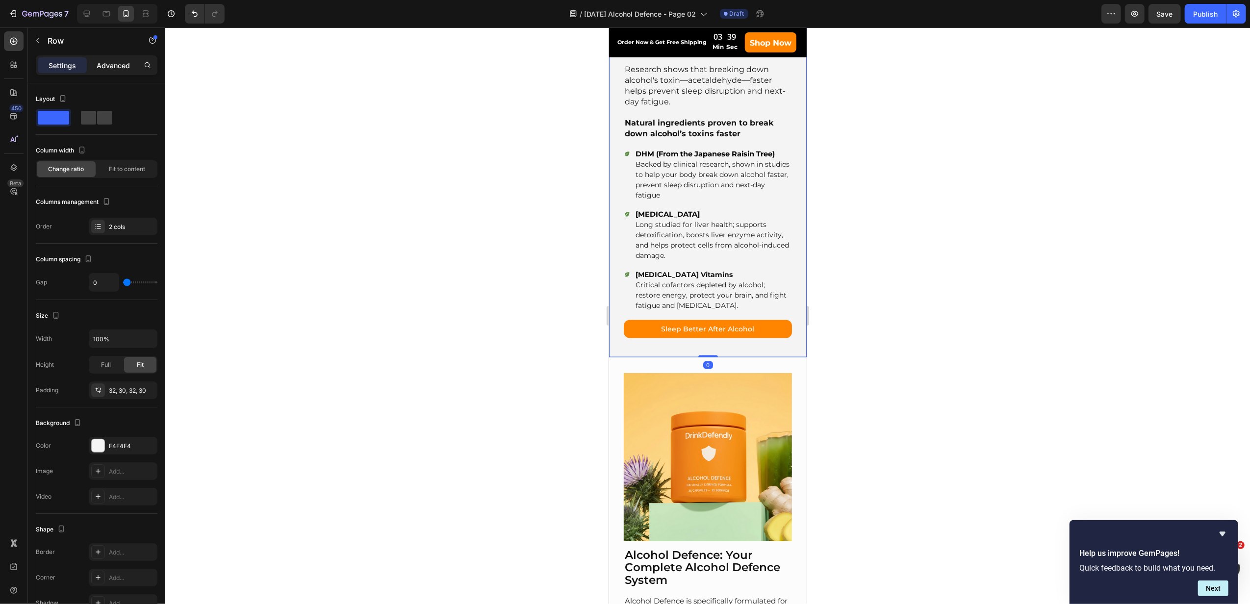
click at [122, 65] on p "Advanced" at bounding box center [113, 65] width 33 height 10
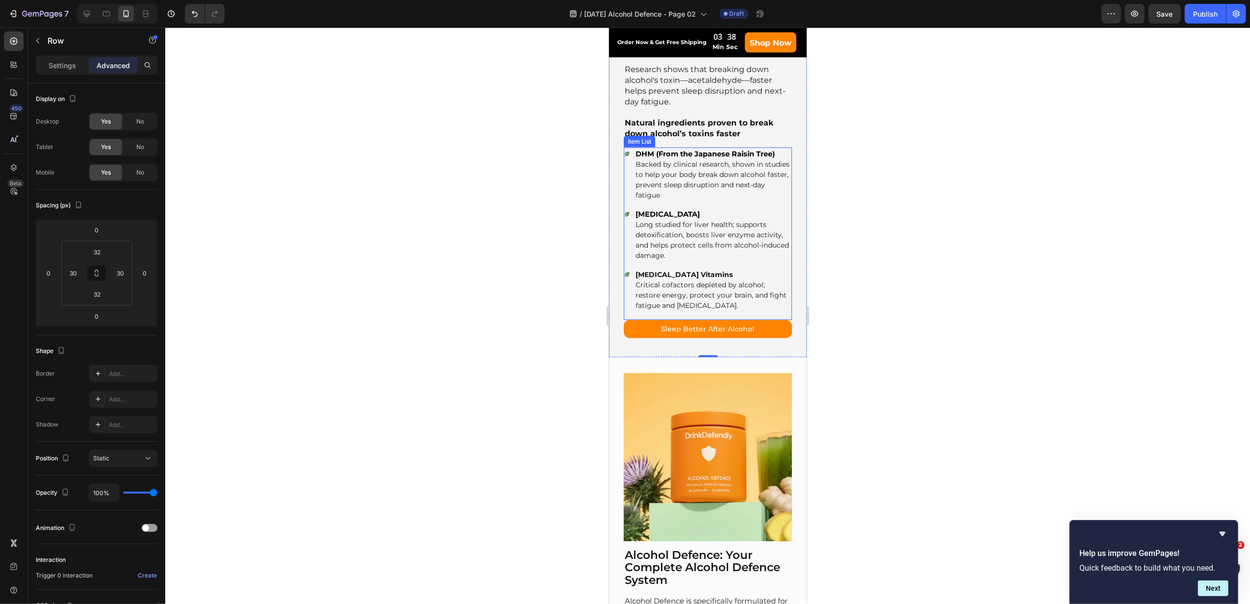
scroll to position [1101, 0]
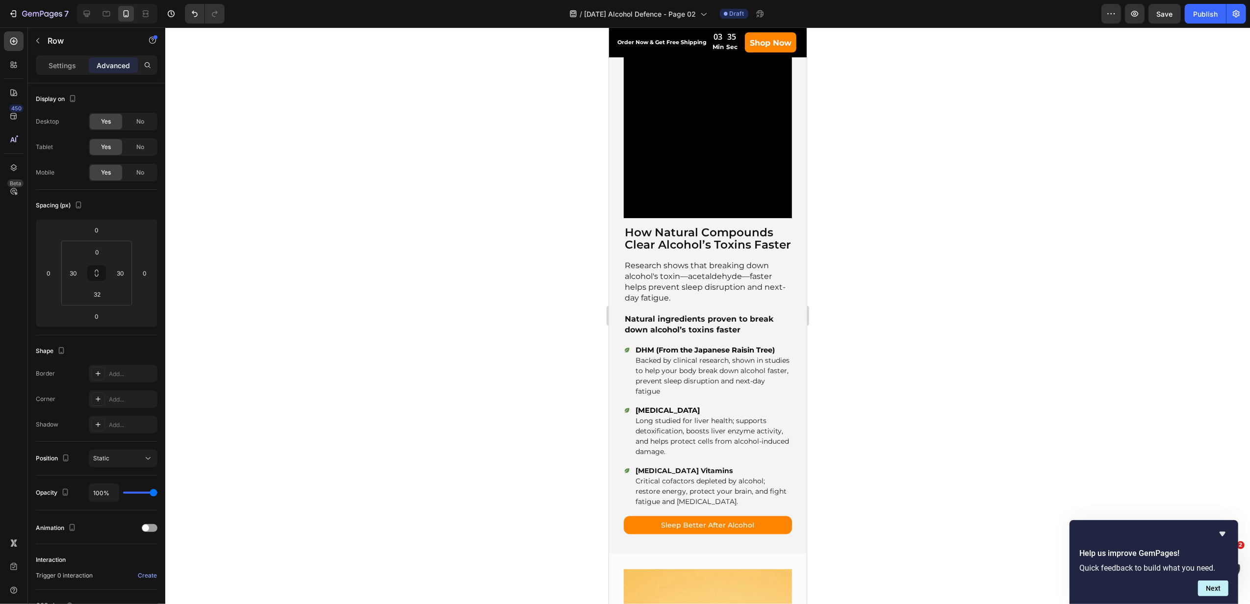
scroll to position [1428, 0]
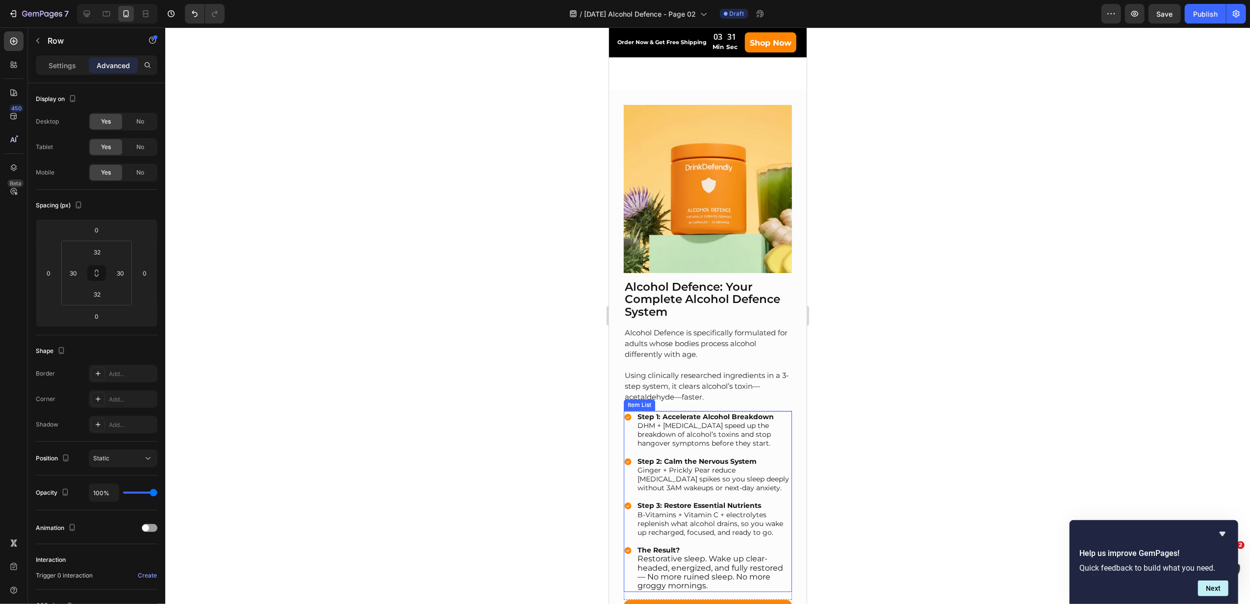
scroll to position [1820, 0]
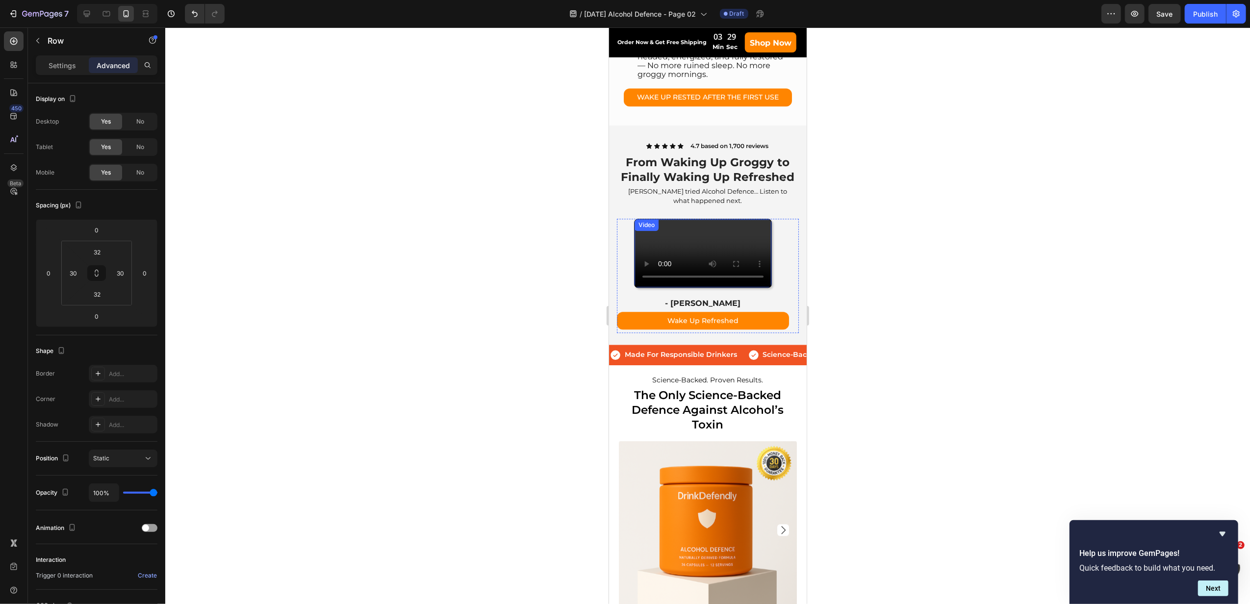
click at [725, 287] on video at bounding box center [702, 253] width 137 height 68
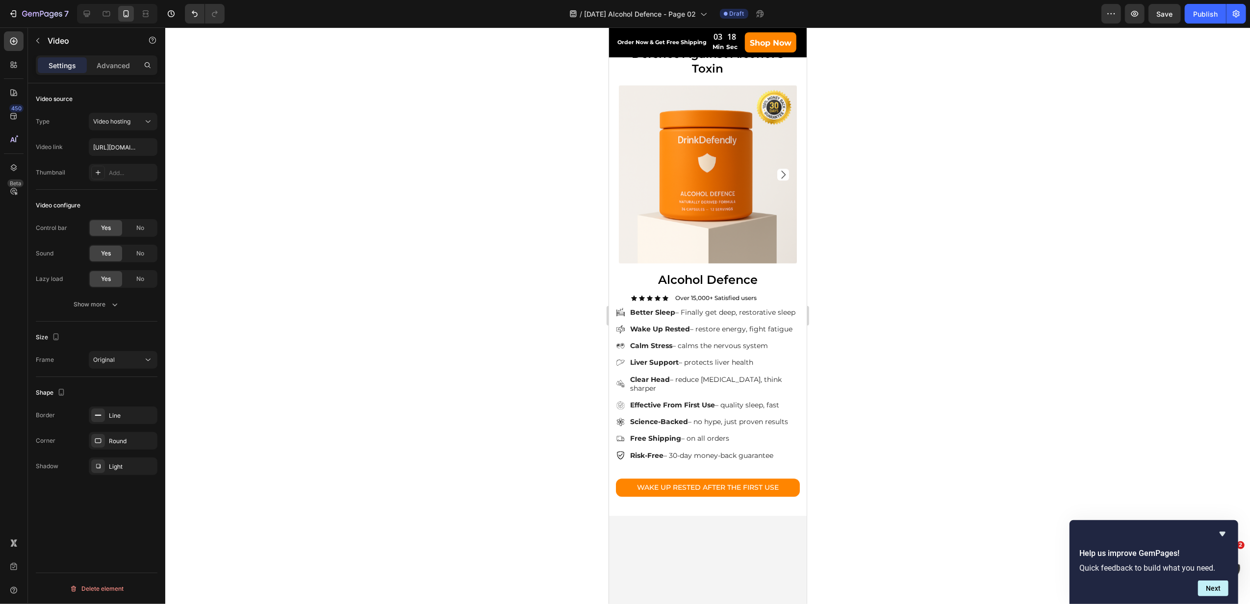
scroll to position [2604, 0]
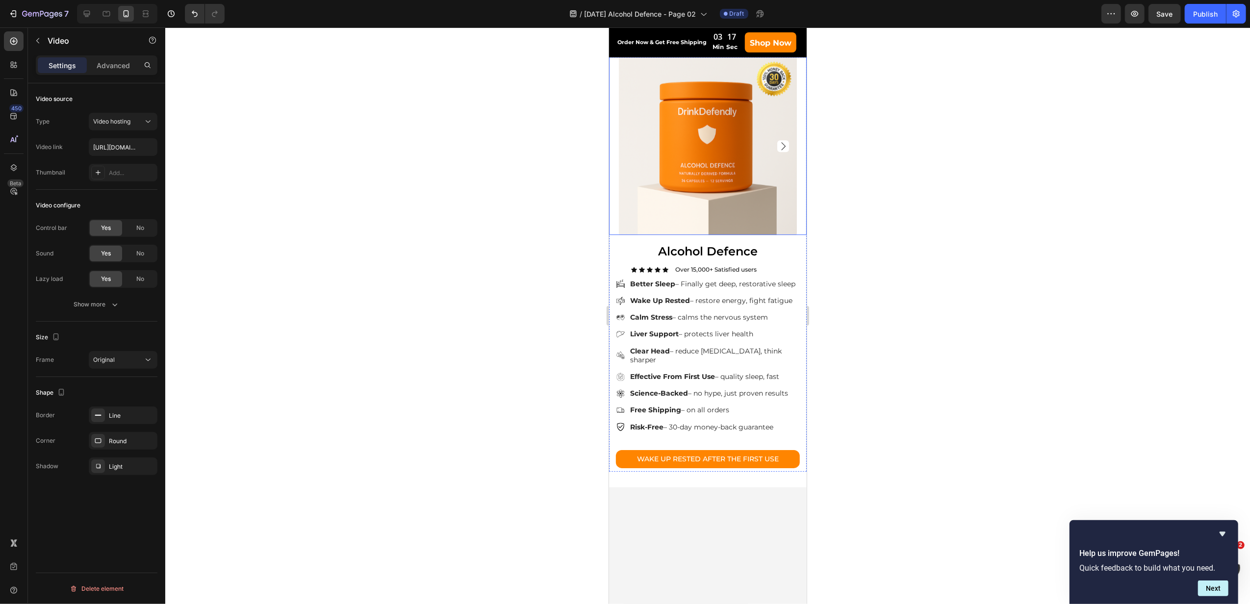
click at [781, 150] on icon "Carousel Next Arrow" at bounding box center [783, 146] width 4 height 8
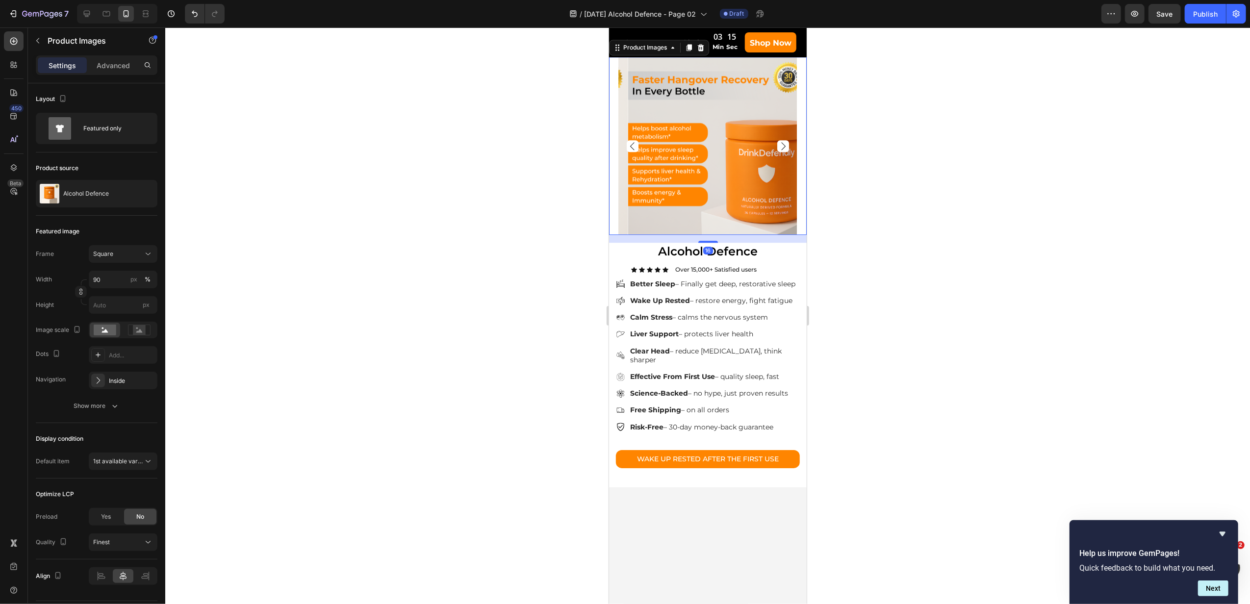
click at [781, 150] on icon "Carousel Next Arrow" at bounding box center [783, 146] width 4 height 8
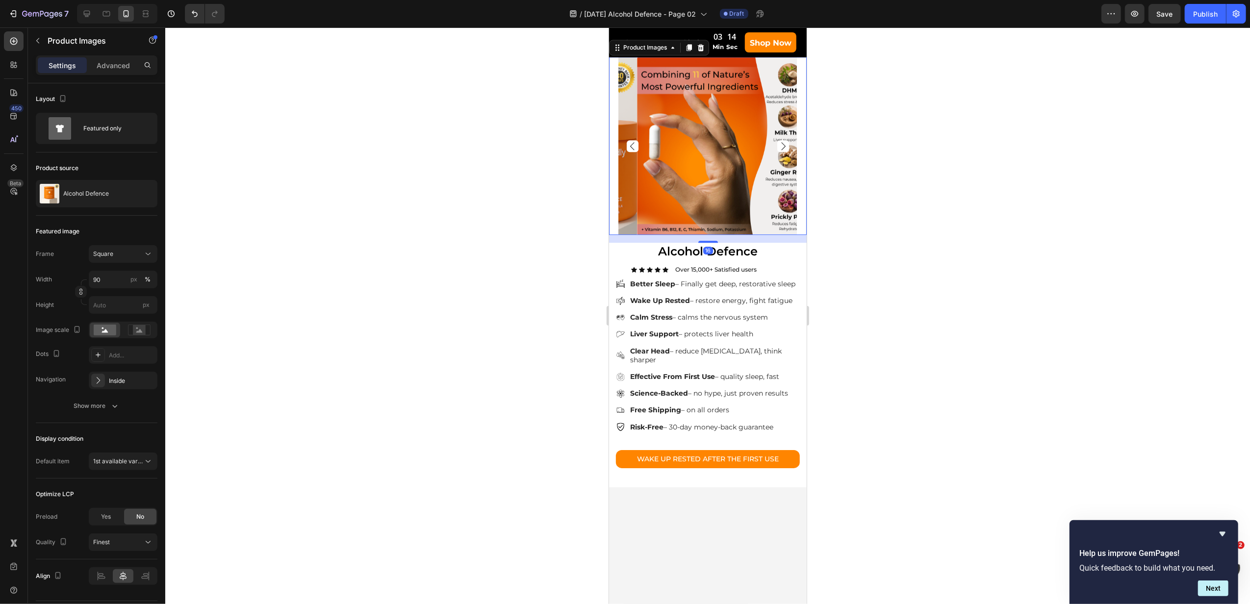
click at [781, 150] on icon "Carousel Next Arrow" at bounding box center [783, 146] width 4 height 8
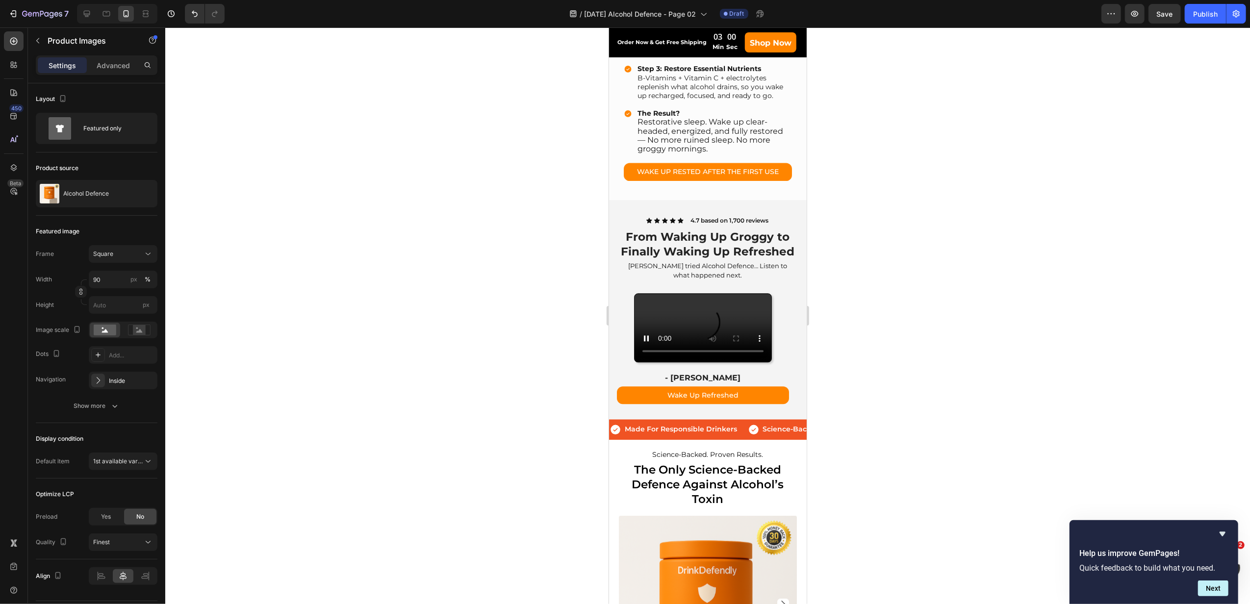
scroll to position [2343, 0]
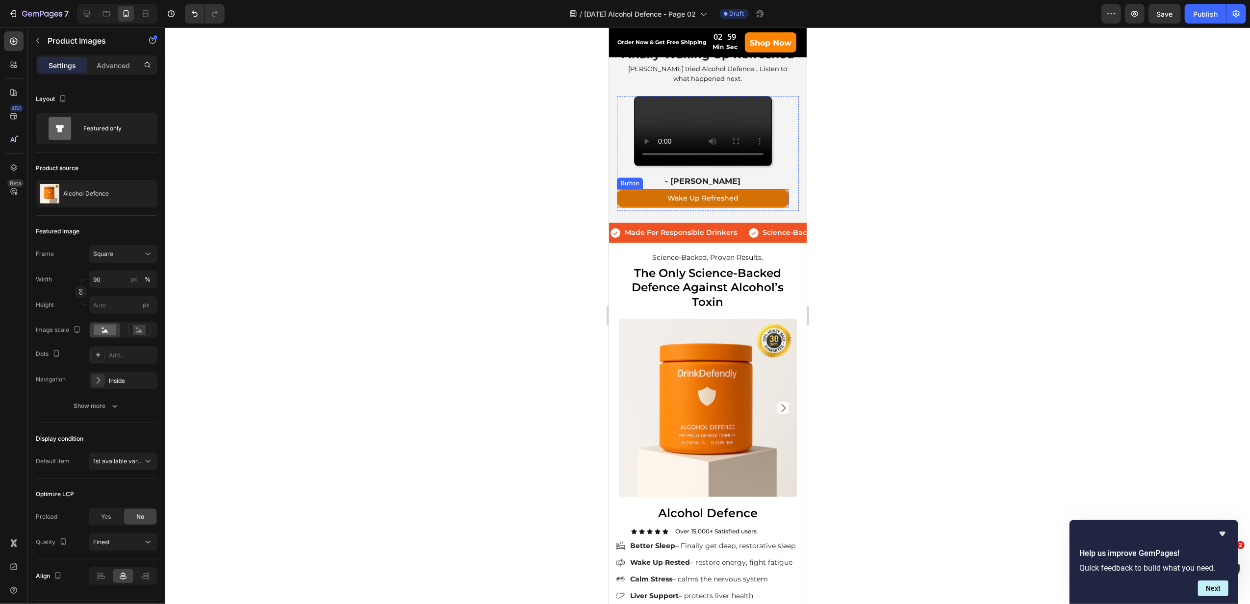
click at [774, 207] on link "Wake Up Refreshed" at bounding box center [702, 198] width 172 height 18
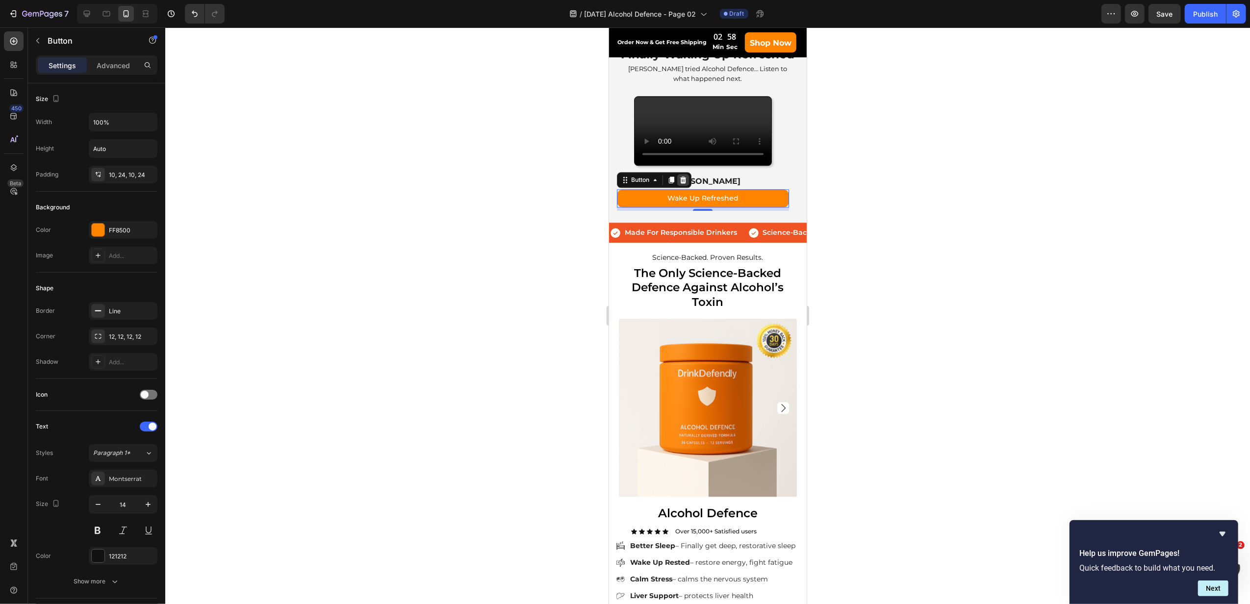
click at [680, 184] on icon at bounding box center [683, 180] width 8 height 8
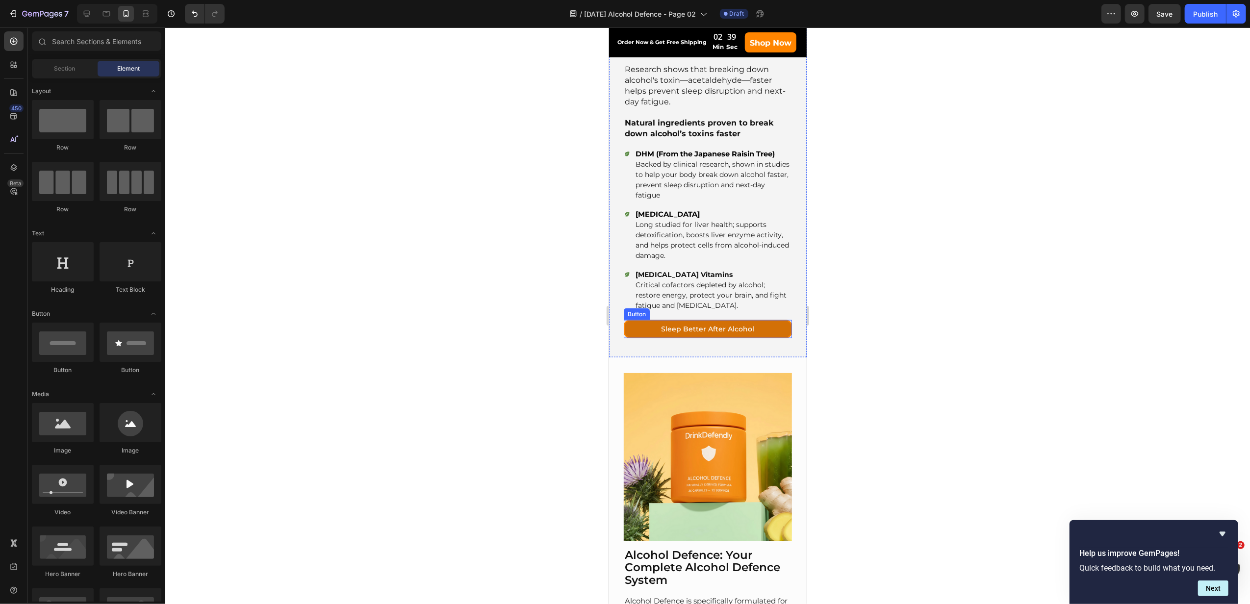
scroll to position [1885, 0]
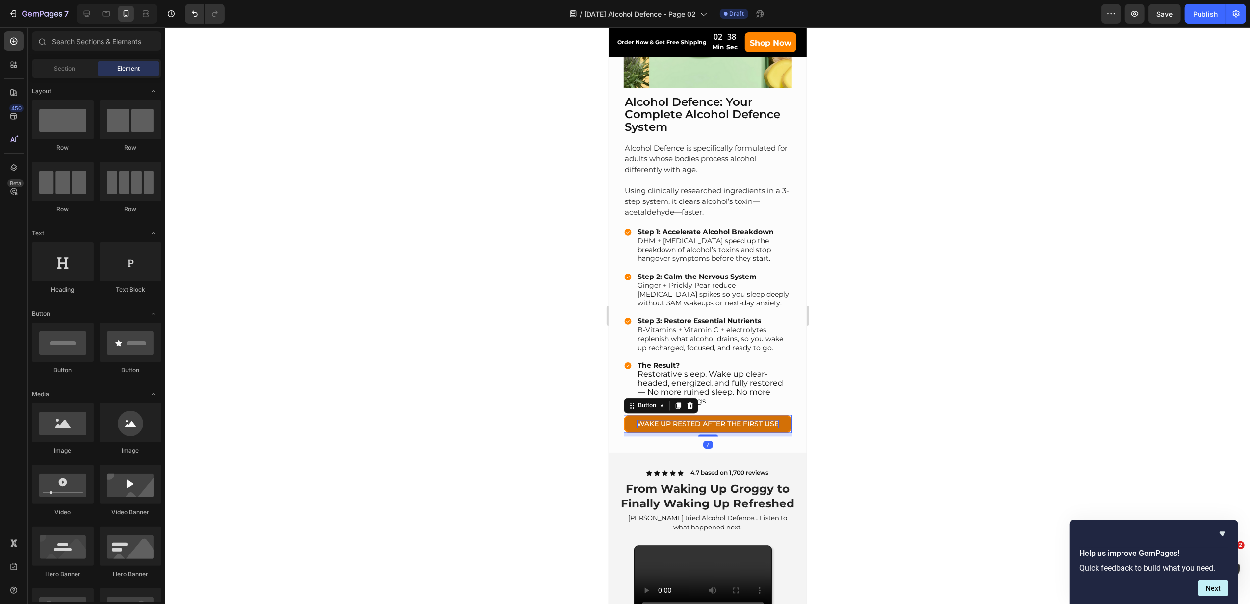
click at [755, 421] on span "WAKE UP RESTED AFTER THE FIRST USE" at bounding box center [707, 424] width 142 height 9
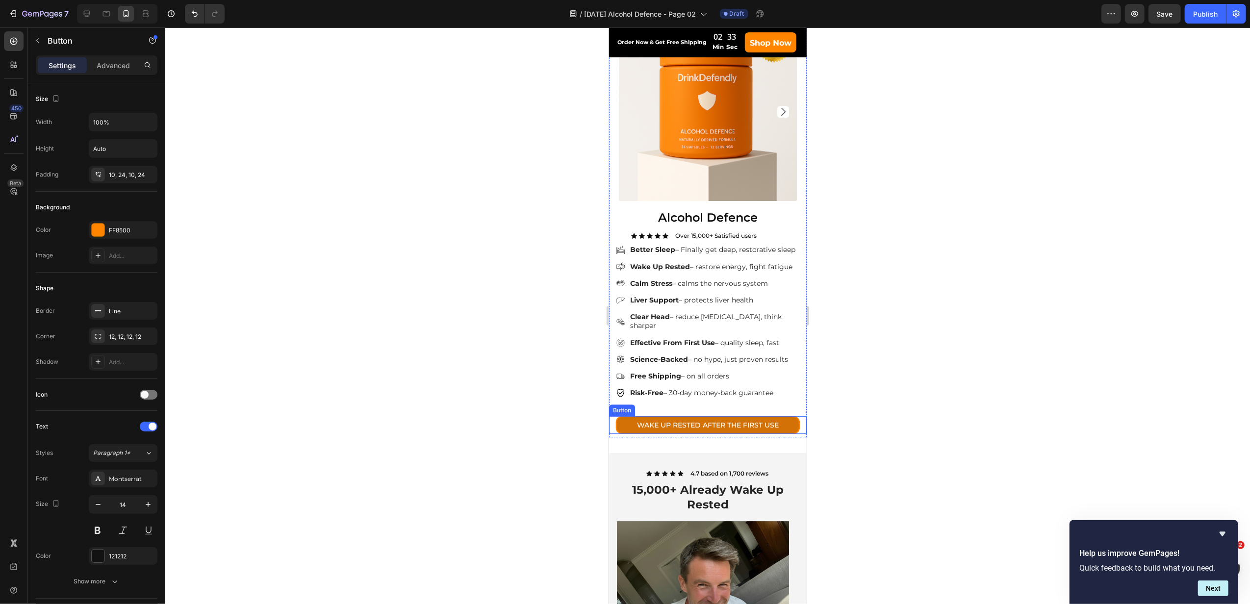
scroll to position [2801, 0]
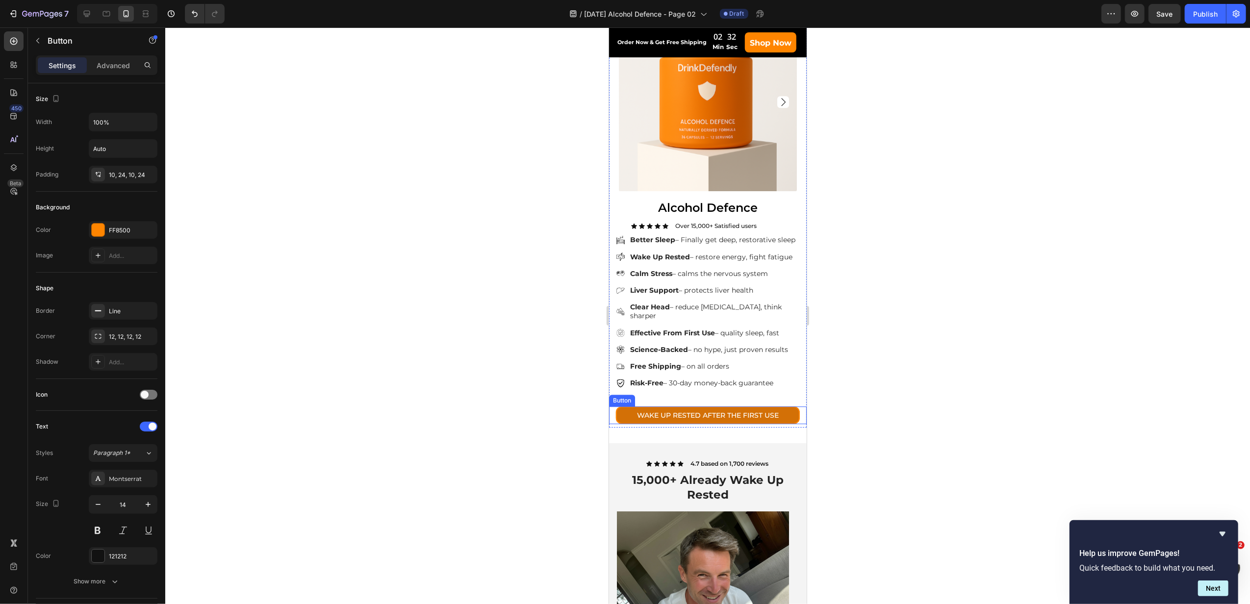
click at [771, 421] on link "WAKE UP RESTED AFTER THE FIRST USE" at bounding box center [707, 415] width 184 height 18
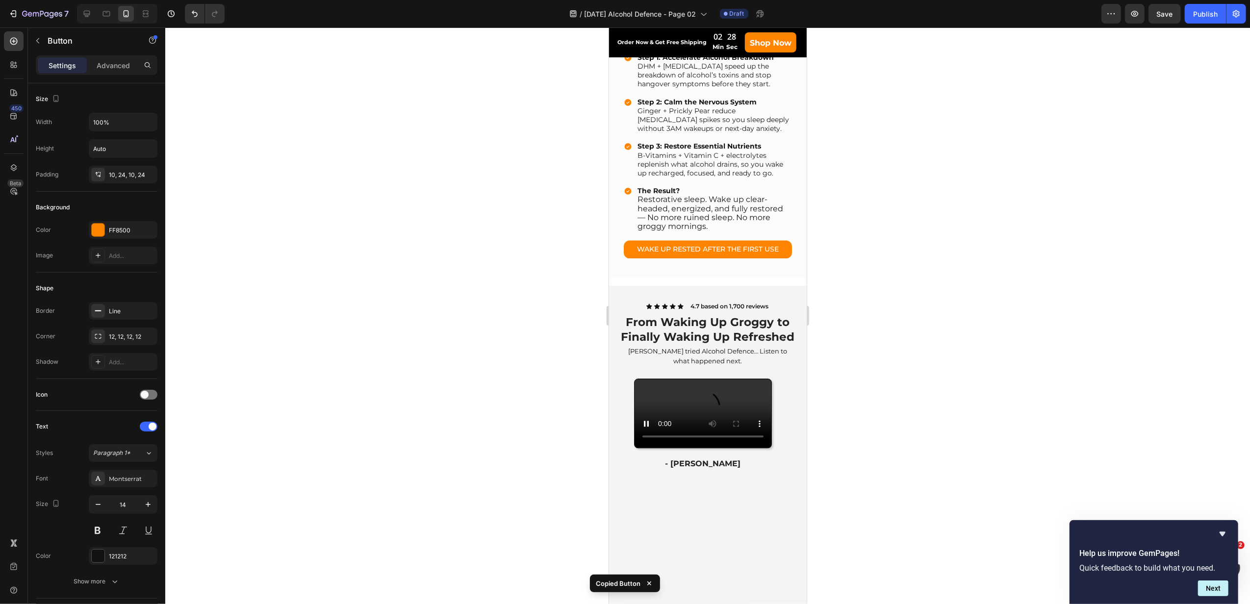
scroll to position [2016, 0]
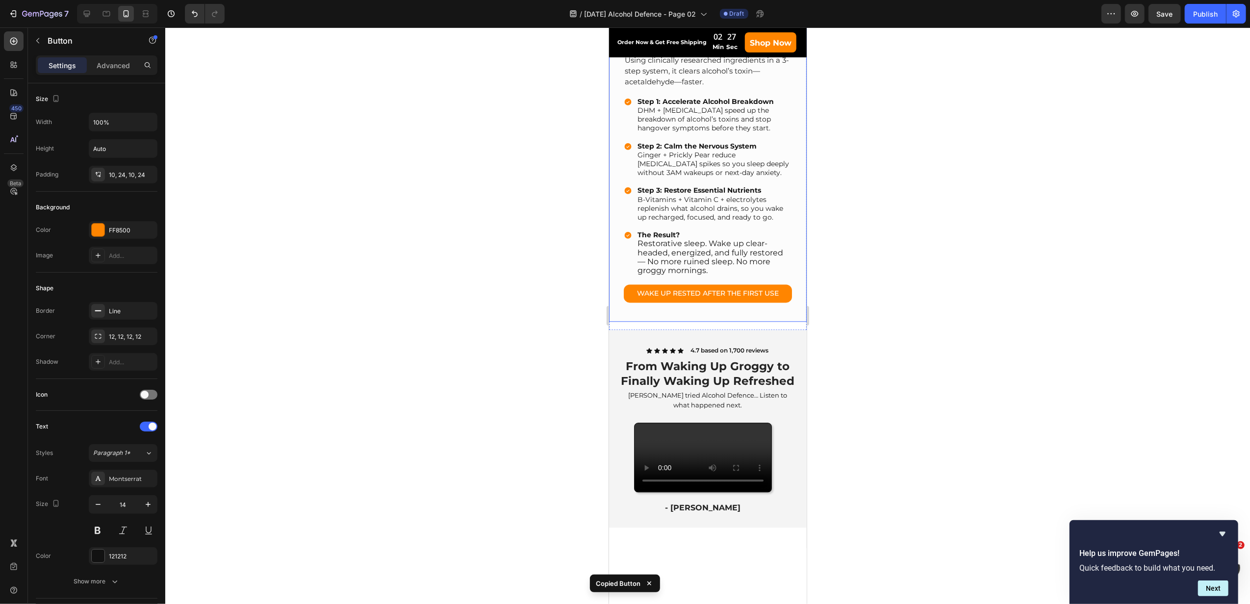
click at [730, 322] on div "Alcohol Defence: Your Complete Alcohol Defence System Heading Alcohol Defence i…" at bounding box center [707, 47] width 198 height 548
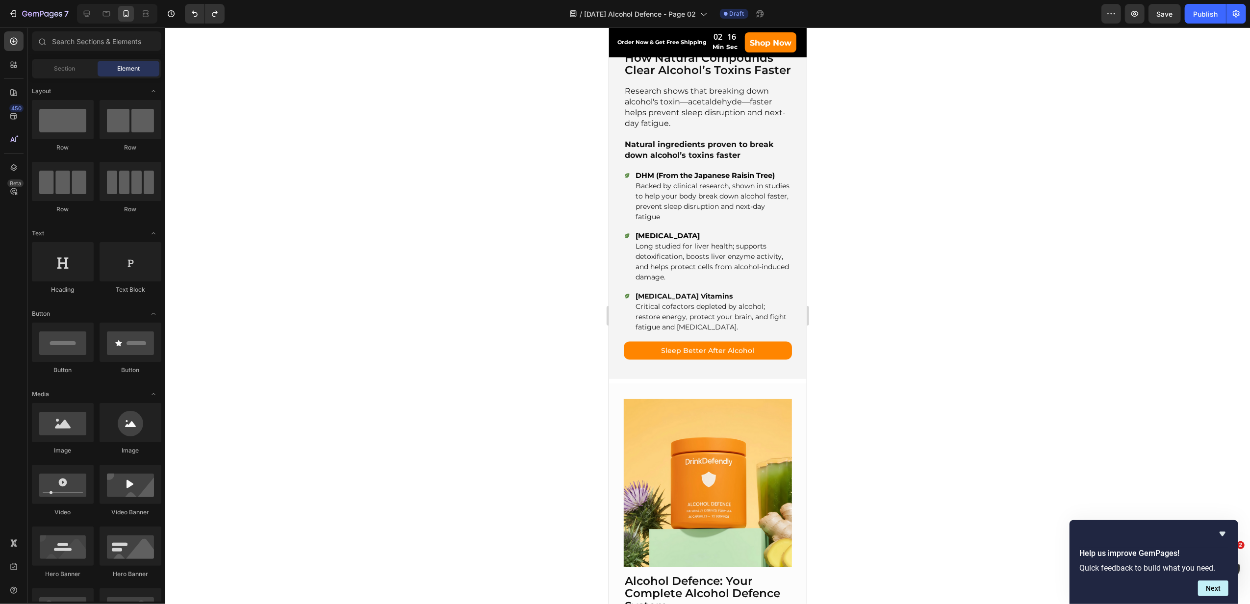
scroll to position [1349, 0]
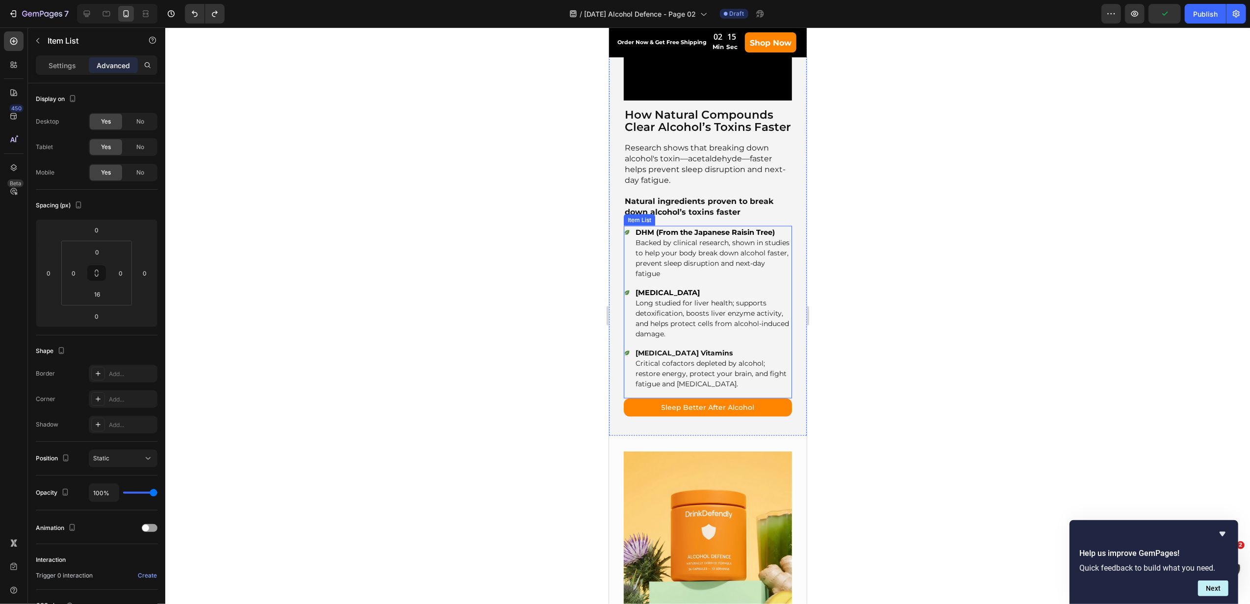
click at [768, 271] on p "Backed by clinical research, shown in studies to help your body break down alco…" at bounding box center [712, 258] width 155 height 41
click at [787, 296] on div "Video Row How Natural Compounds Clear Alcohol’s Toxins Faster Heading Research …" at bounding box center [707, 176] width 198 height 519
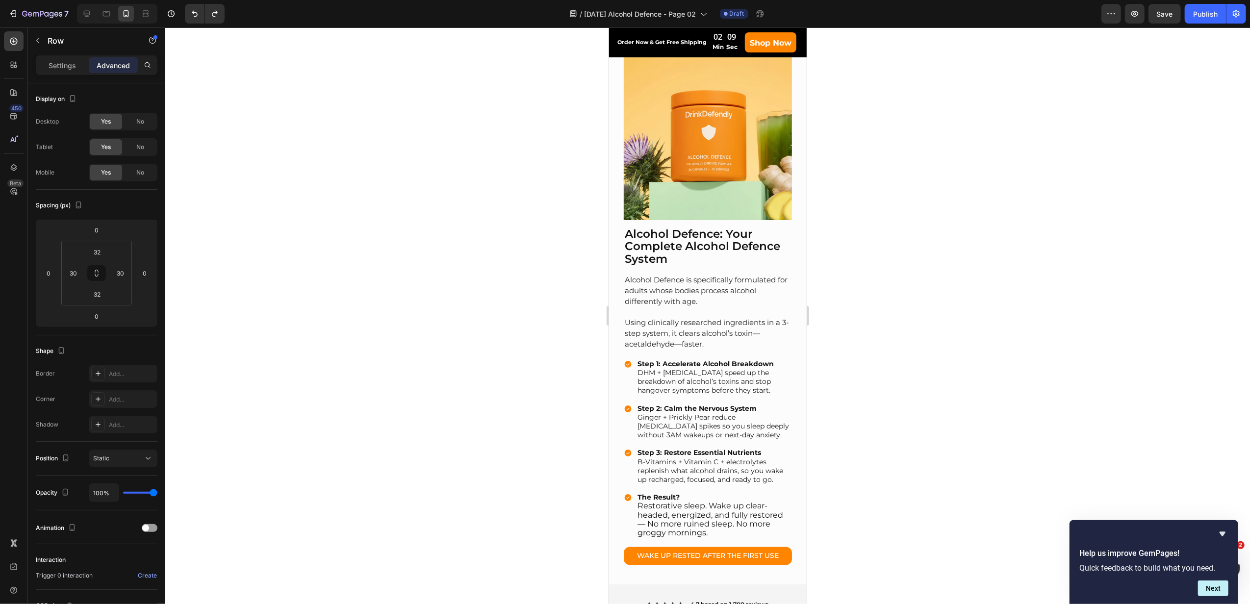
scroll to position [1807, 0]
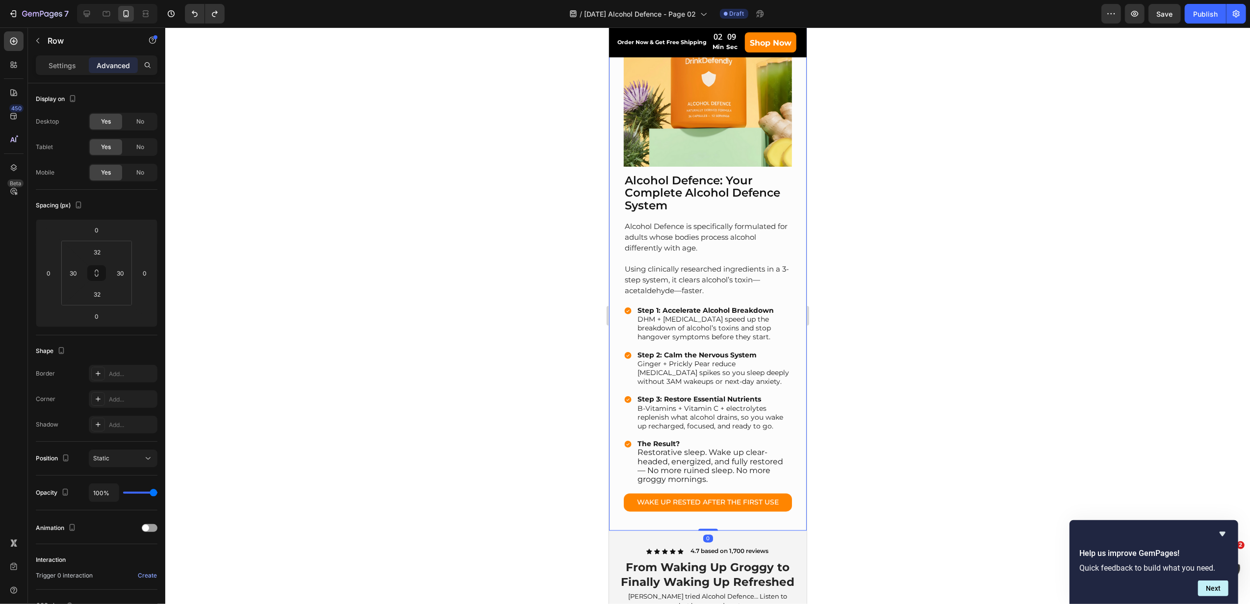
click at [787, 296] on div "Alcohol Defence: Your Complete Alcohol Defence System Heading Alcohol Defence i…" at bounding box center [707, 257] width 198 height 548
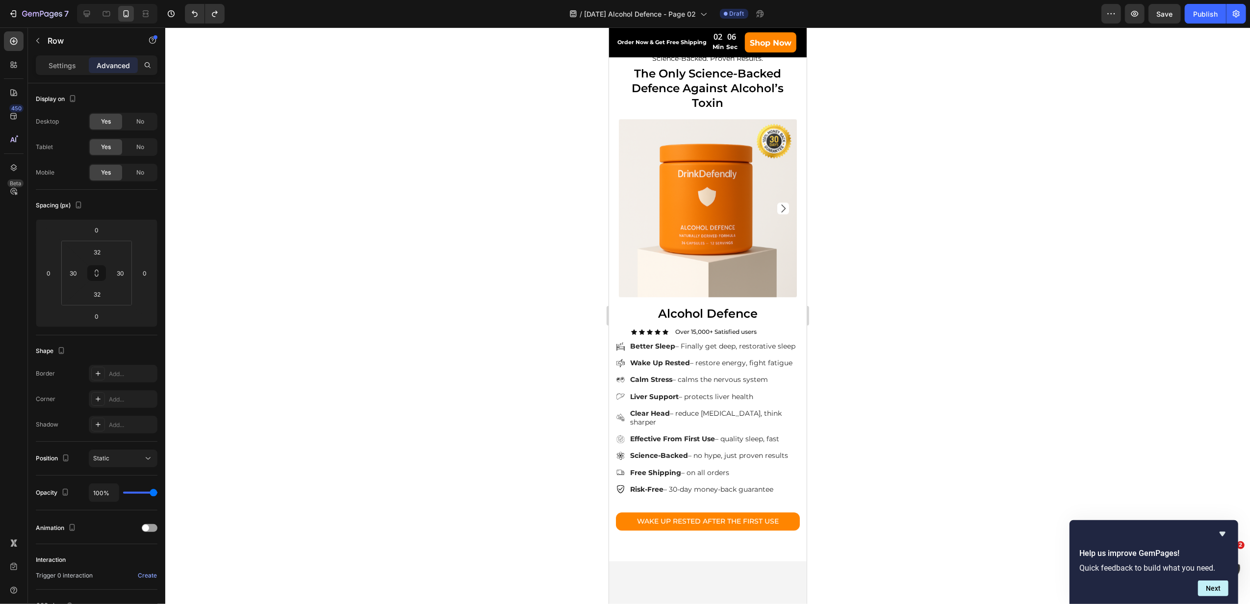
scroll to position [2591, 0]
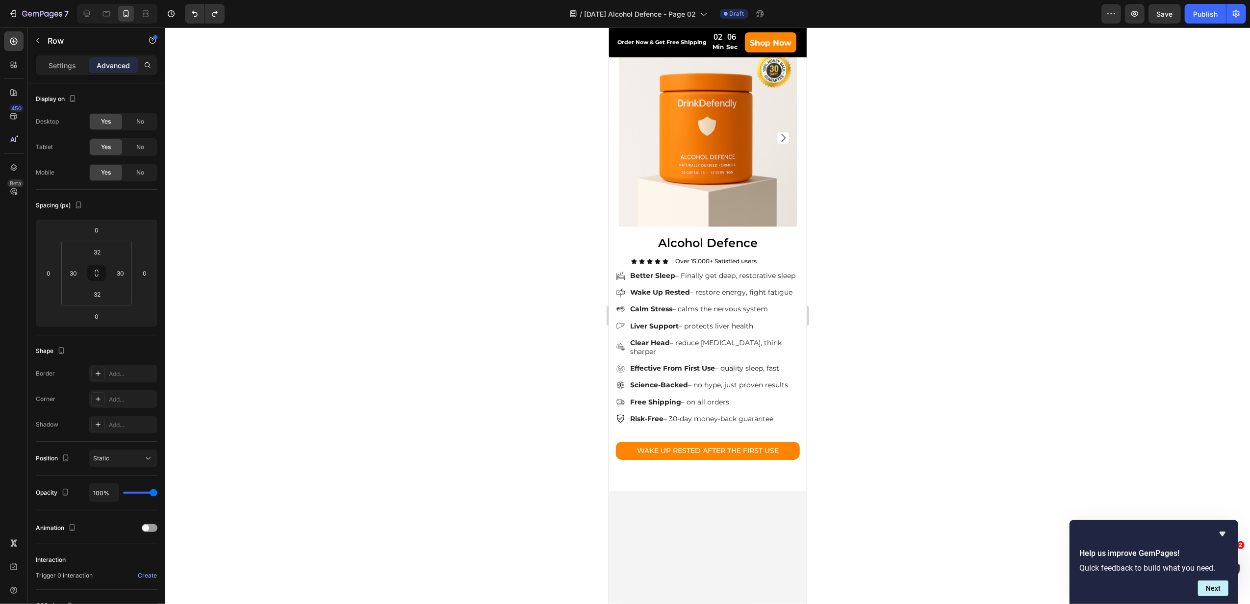
click at [787, 227] on div at bounding box center [707, 138] width 198 height 178
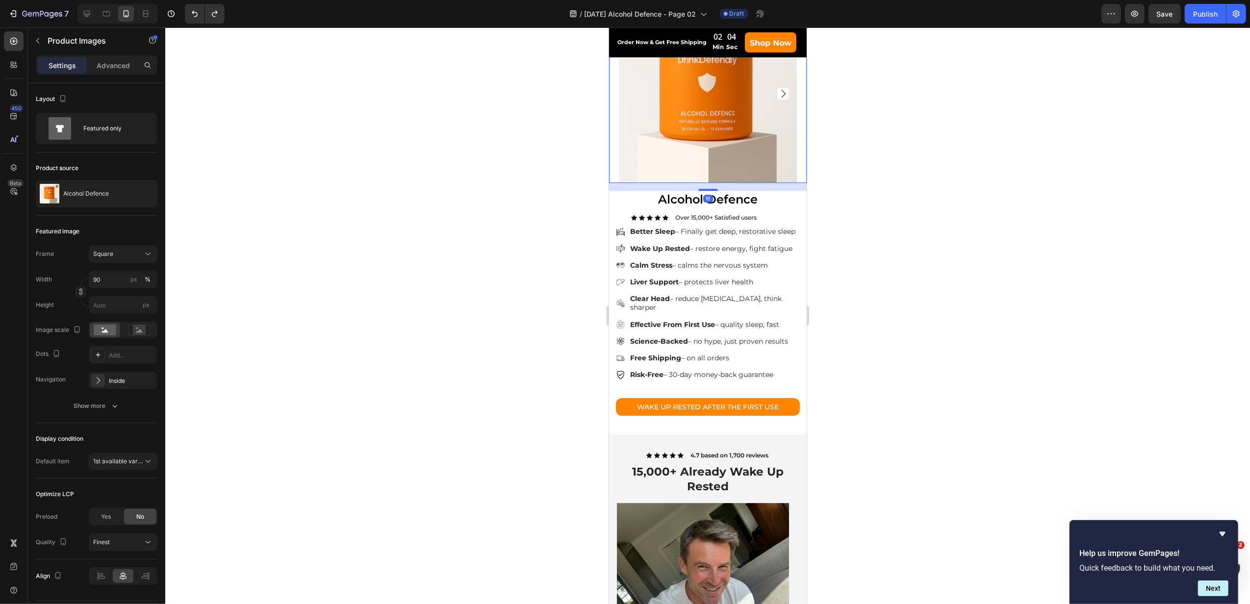
scroll to position [2853, 0]
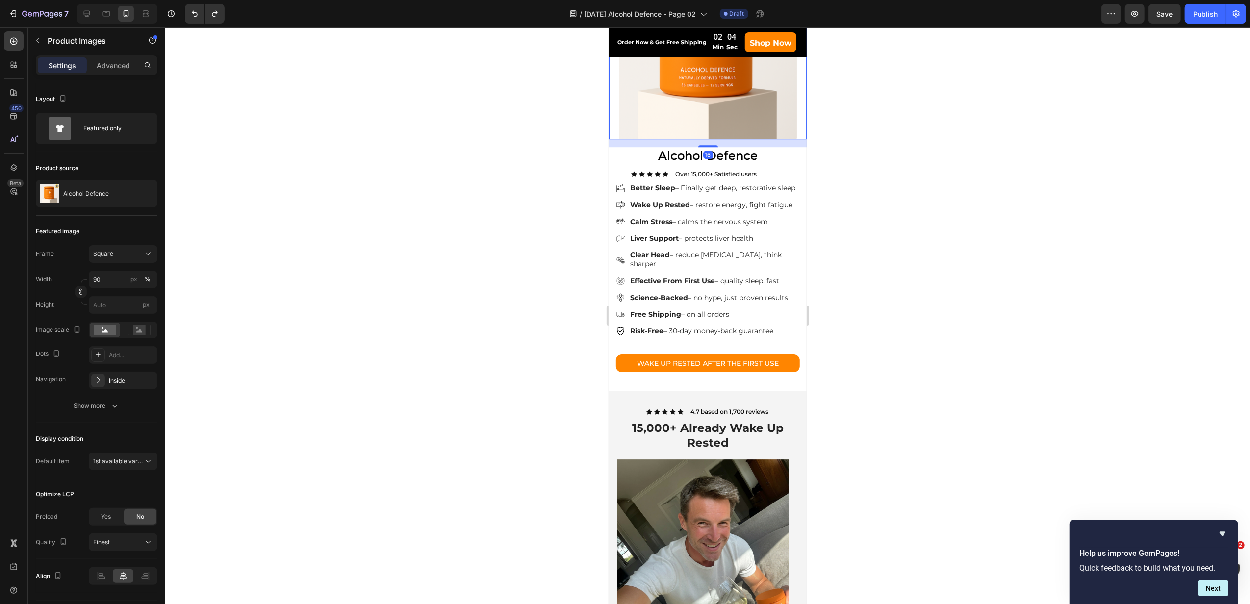
click at [787, 296] on div "Science-Backed – no hype, just proven results" at bounding box center [713, 298] width 171 height 12
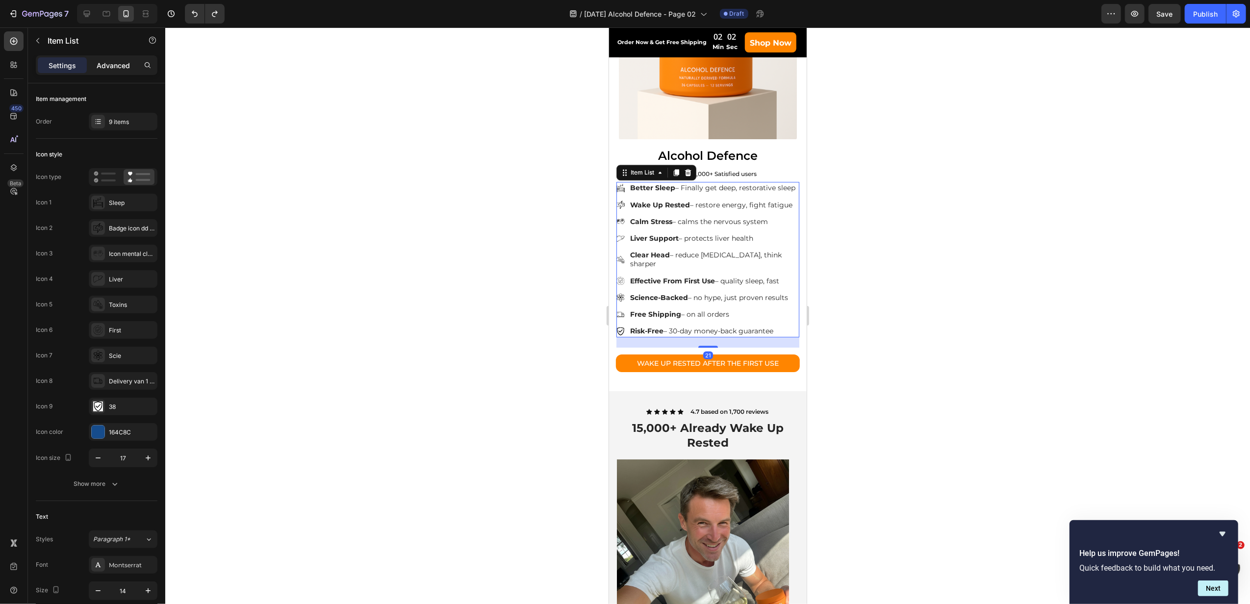
click at [105, 65] on p "Advanced" at bounding box center [113, 65] width 33 height 10
type input "100%"
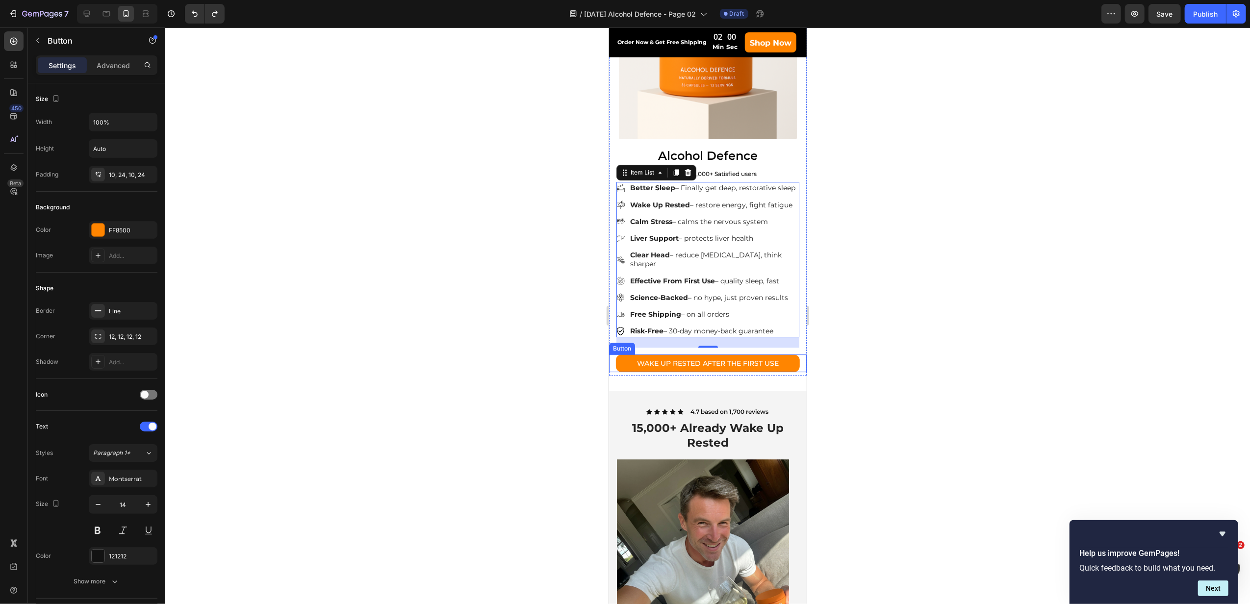
click at [794, 373] on div "WAKE UP RESTED AFTER THE FIRST USE Button" at bounding box center [707, 363] width 198 height 18
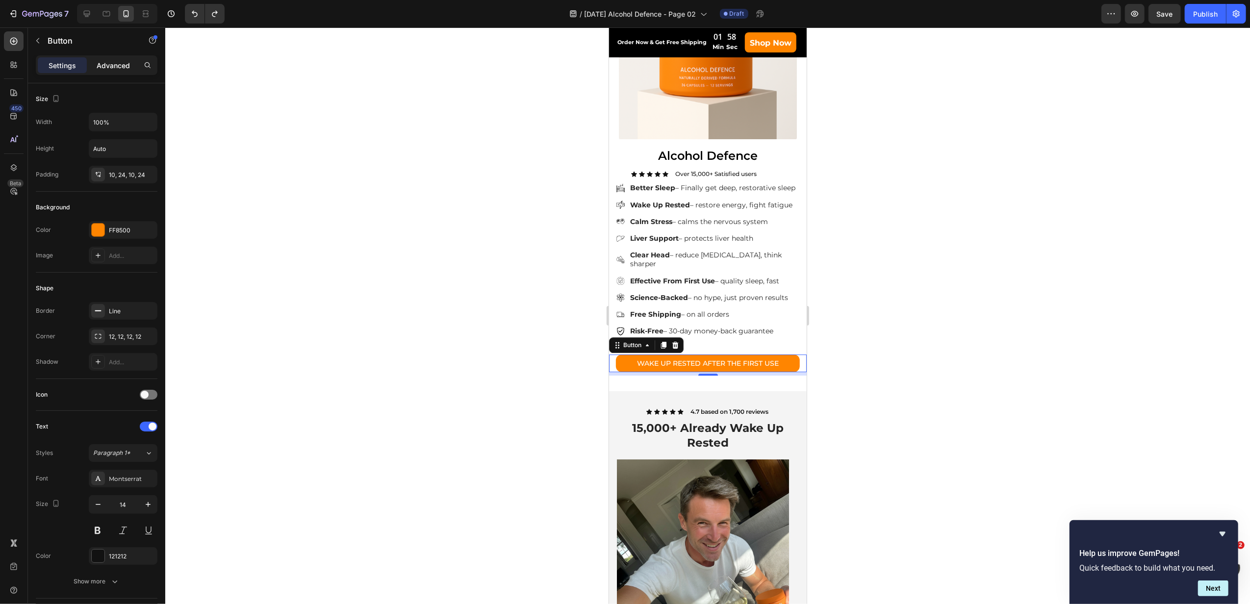
click at [97, 65] on p "Advanced" at bounding box center [113, 65] width 33 height 10
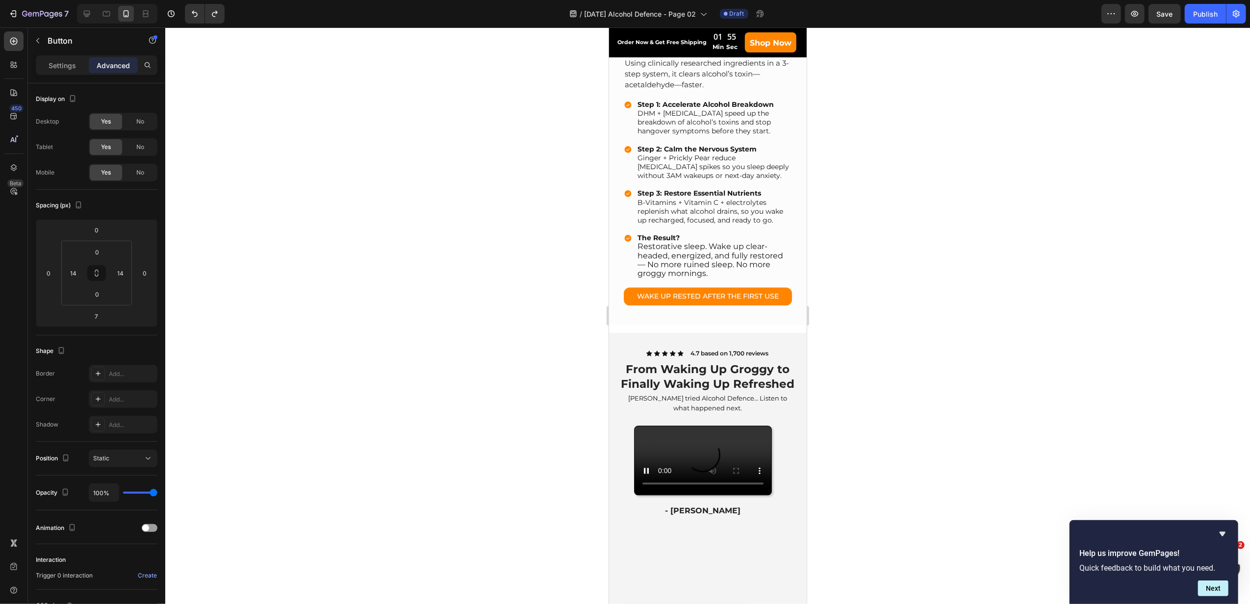
scroll to position [1938, 0]
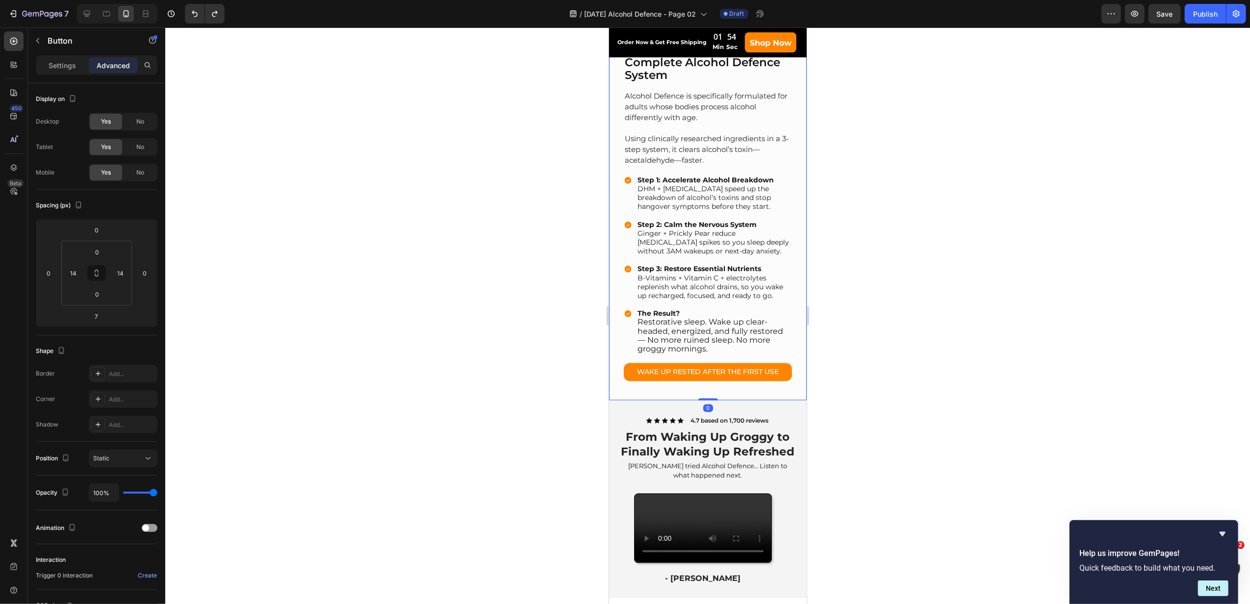
click at [784, 369] on div "Alcohol Defence: Your Complete Alcohol Defence System Heading Alcohol Defence i…" at bounding box center [707, 126] width 198 height 548
click at [780, 373] on link "WAKE UP RESTED AFTER THE FIRST USE" at bounding box center [707, 372] width 168 height 18
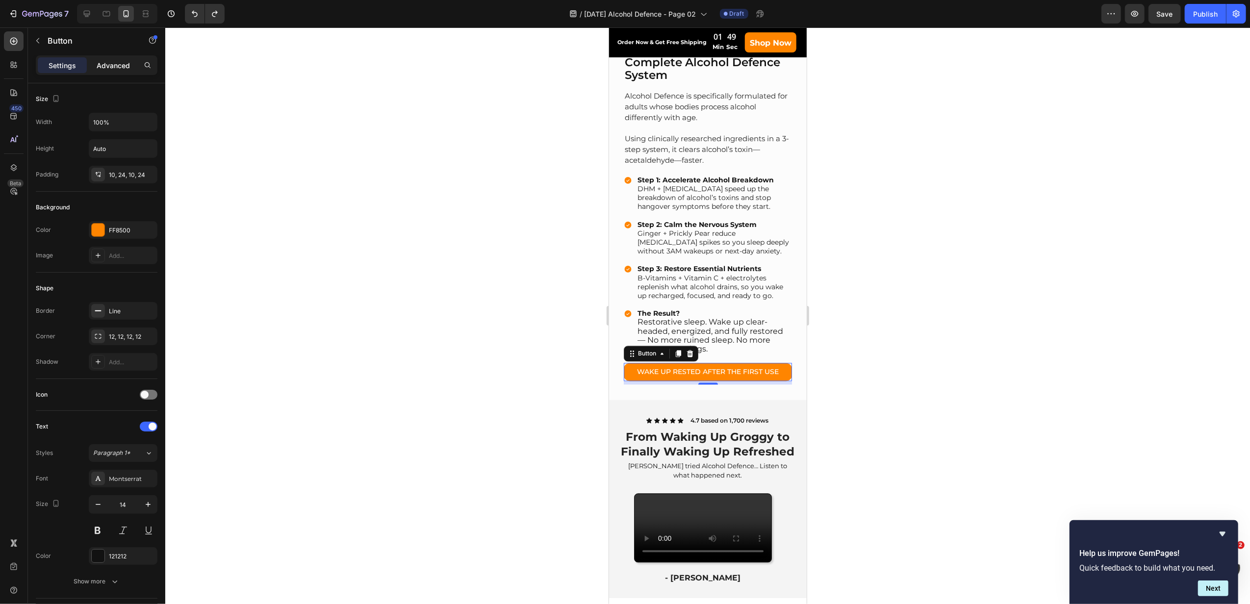
click at [106, 65] on p "Advanced" at bounding box center [113, 65] width 33 height 10
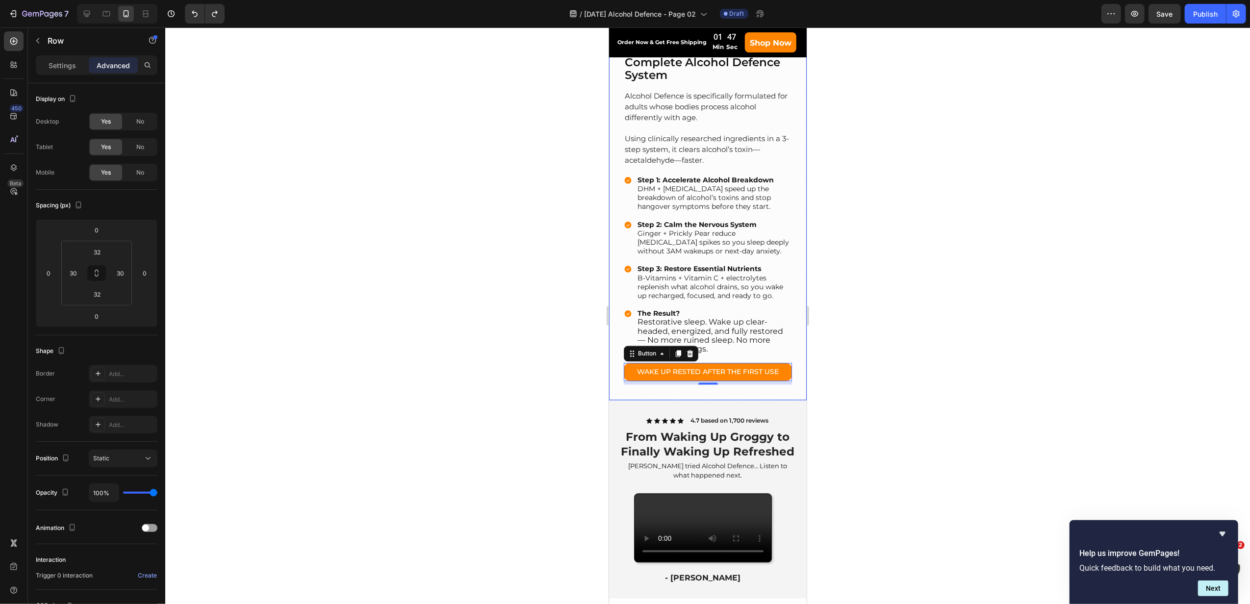
click at [784, 370] on div "Alcohol Defence: Your Complete Alcohol Defence System Heading Alcohol Defence i…" at bounding box center [707, 126] width 198 height 548
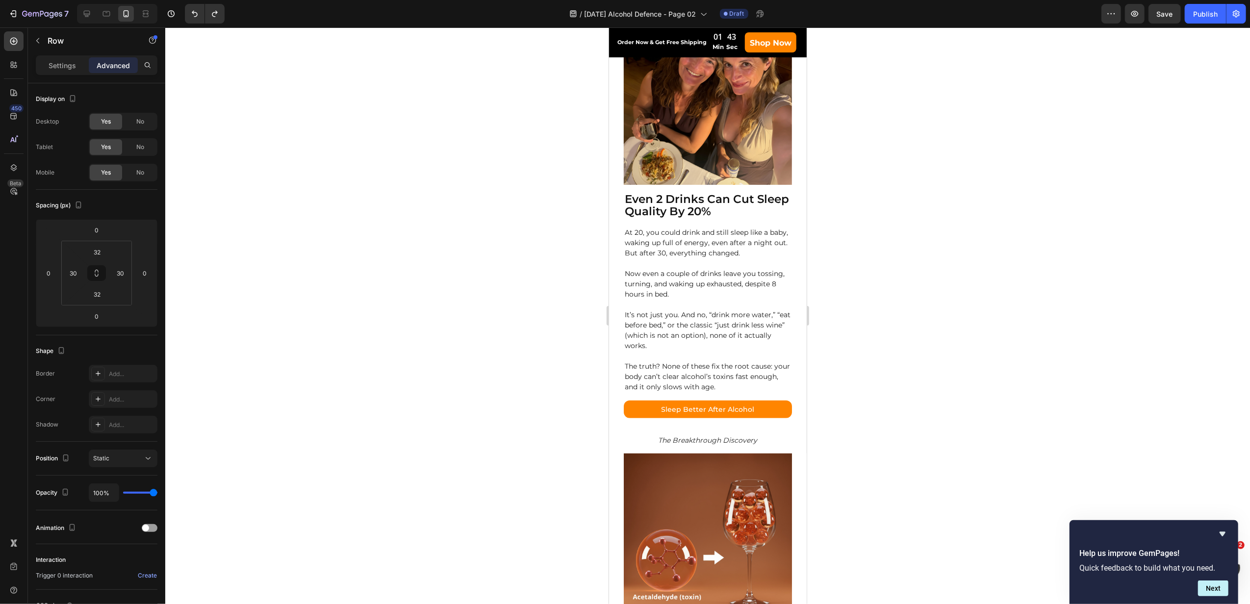
scroll to position [303, 0]
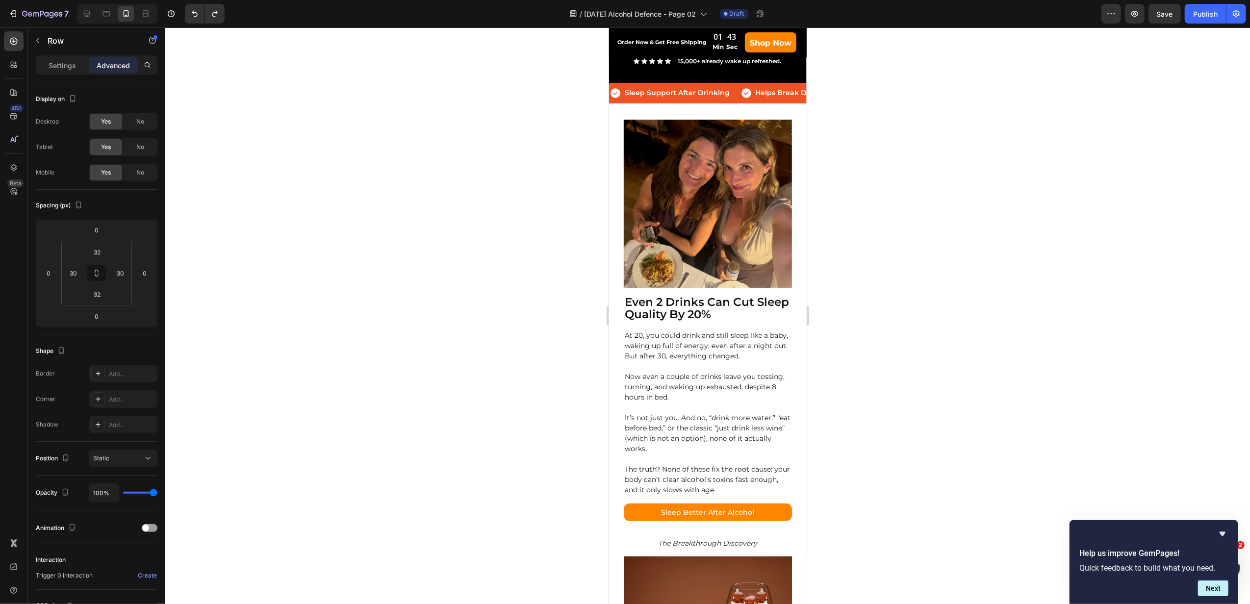
click at [784, 363] on div "Even 2 Drinks Can Cut Sleep Quality By 20% Heading At 20, you could drink and s…" at bounding box center [707, 322] width 198 height 436
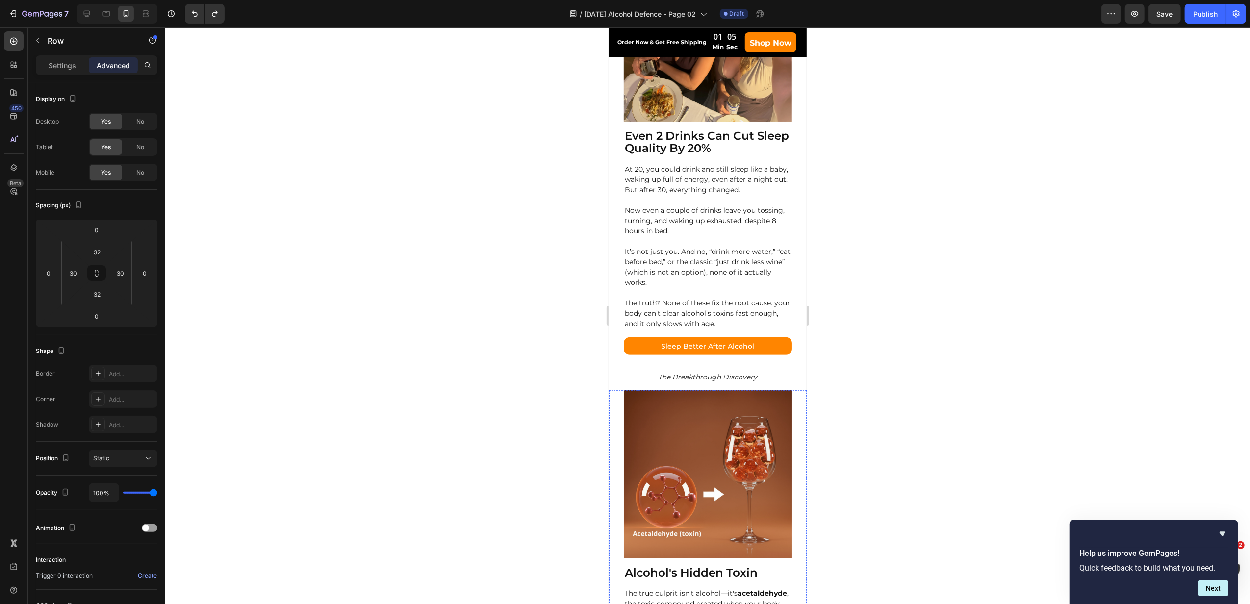
scroll to position [434, 0]
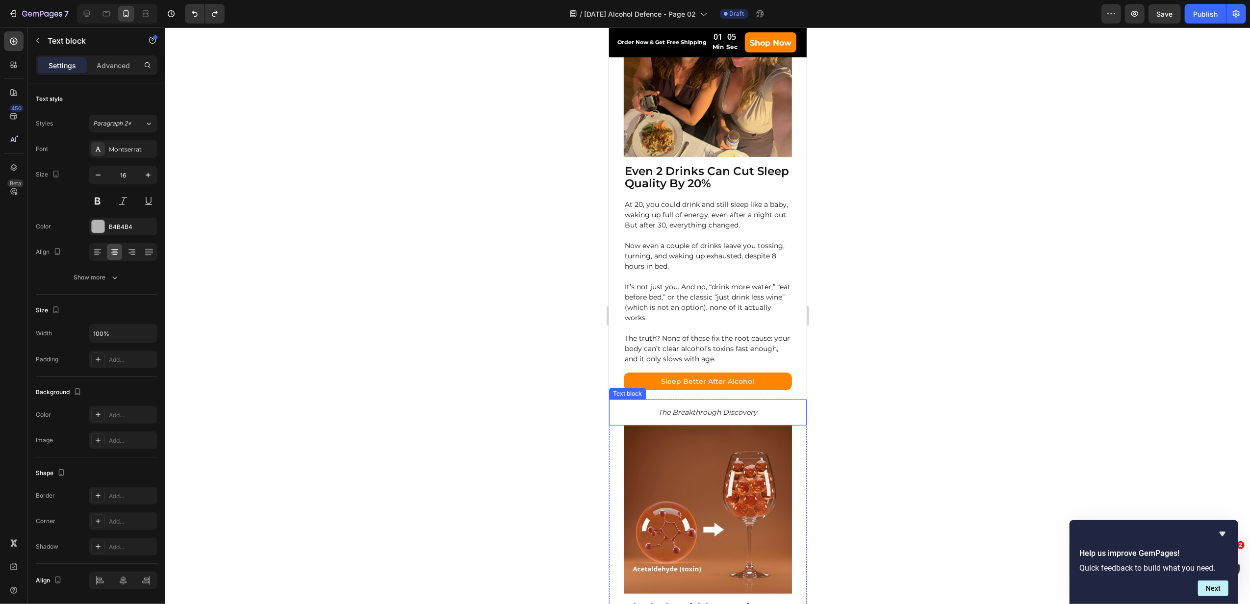
click at [701, 415] on icon "The Breakthrough Discovery" at bounding box center [707, 412] width 99 height 9
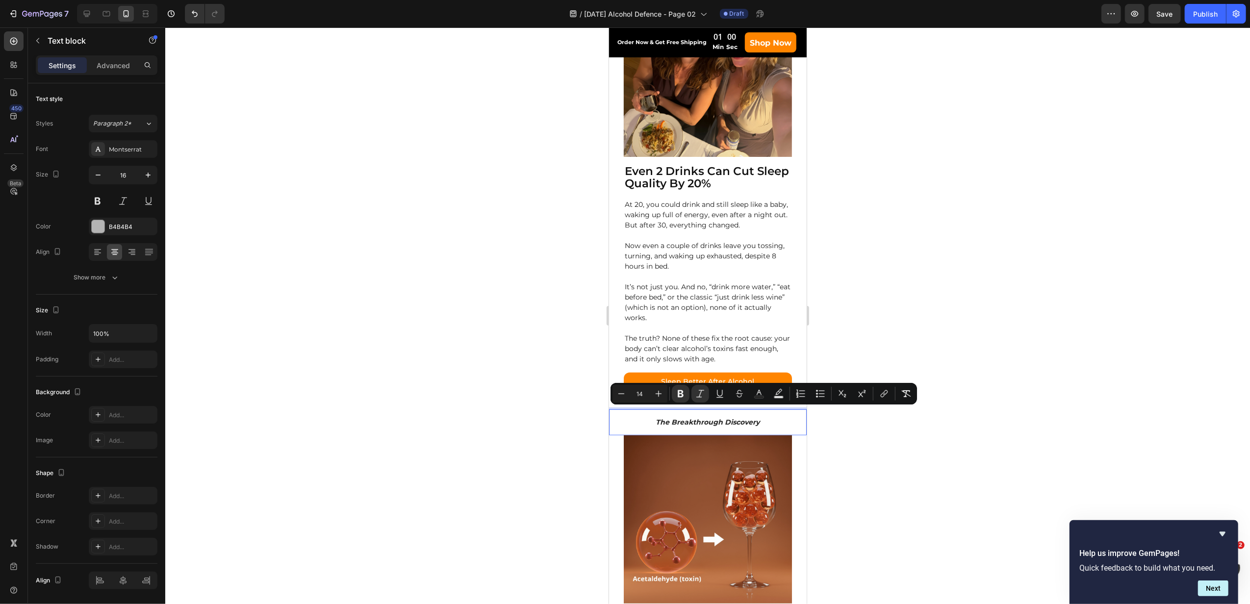
click at [862, 442] on div at bounding box center [707, 315] width 1085 height 577
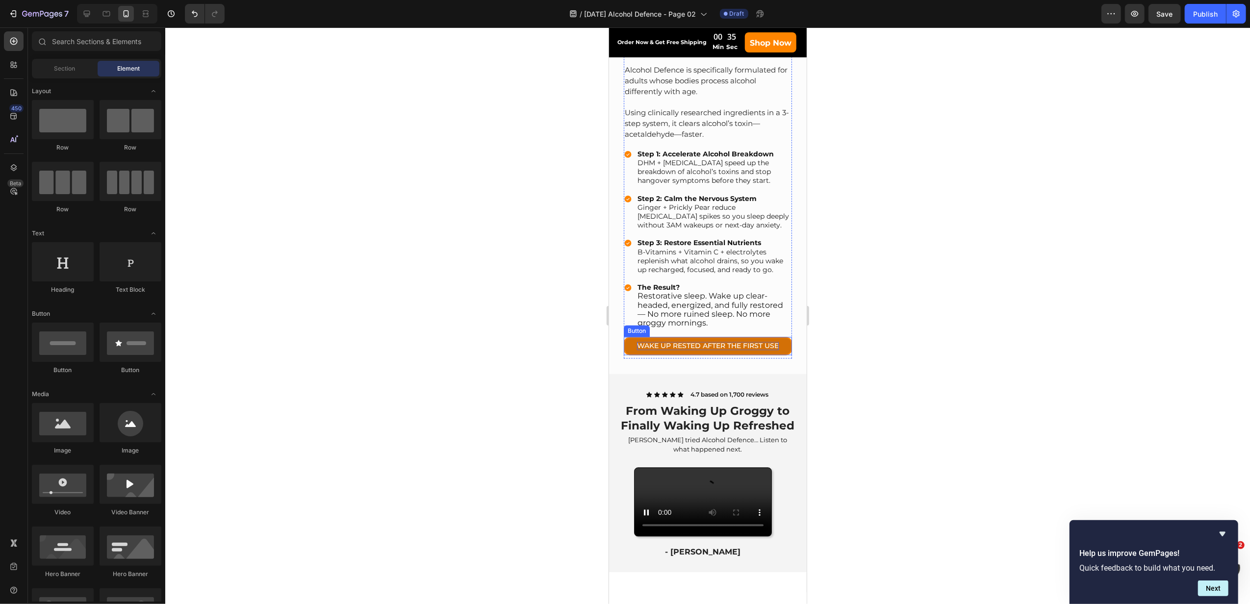
scroll to position [2068, 0]
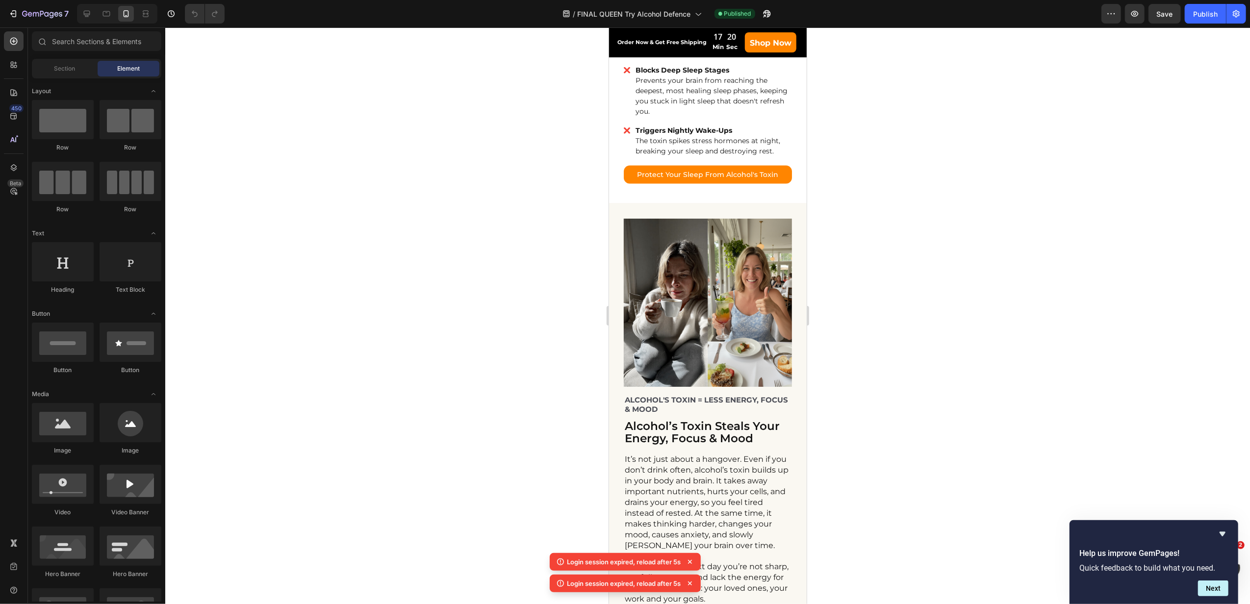
scroll to position [1307, 0]
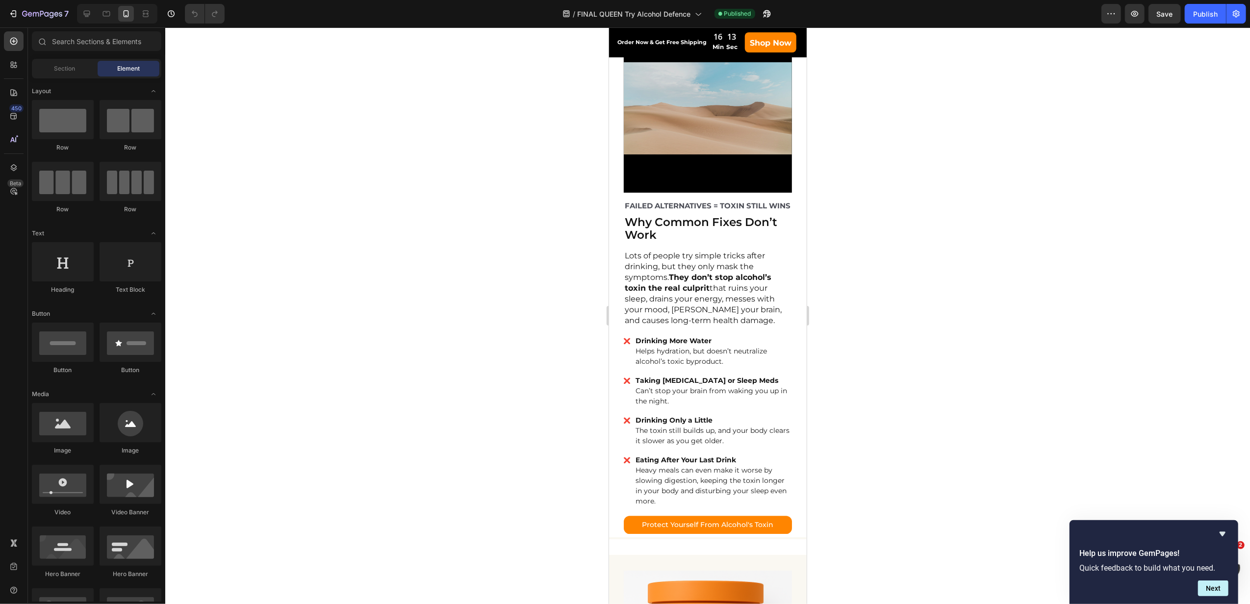
scroll to position [2288, 0]
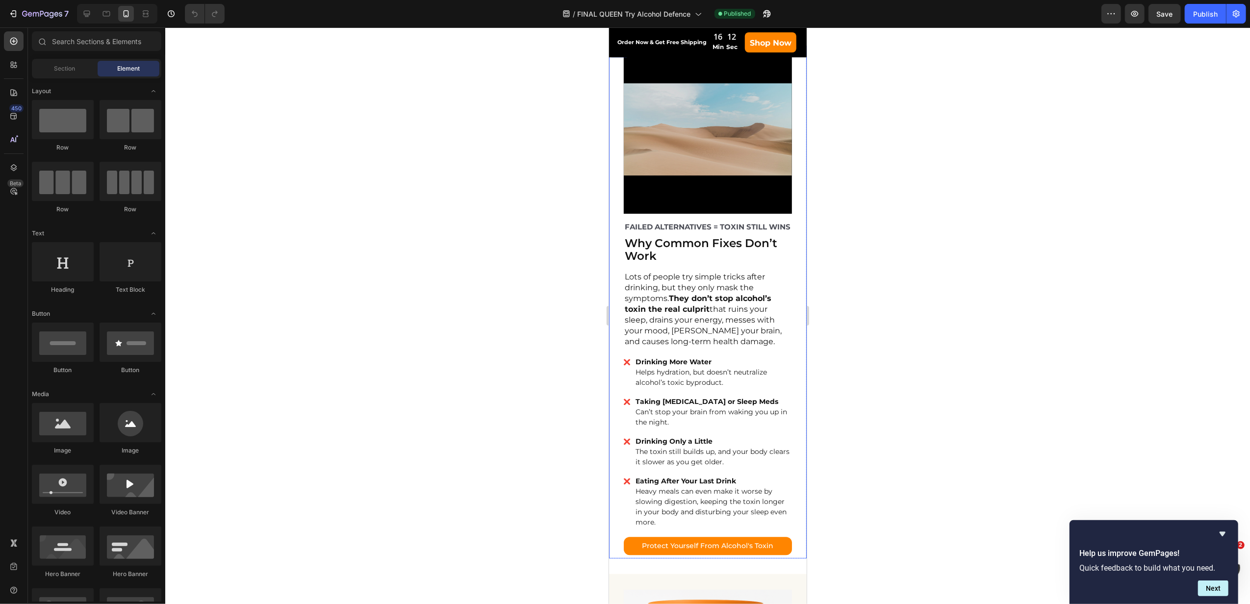
click at [783, 310] on div "Video Row FAILED ALTERNATIVES = TOXIN STILL WINS Text Block Why Common Fixes Do…" at bounding box center [707, 302] width 198 height 513
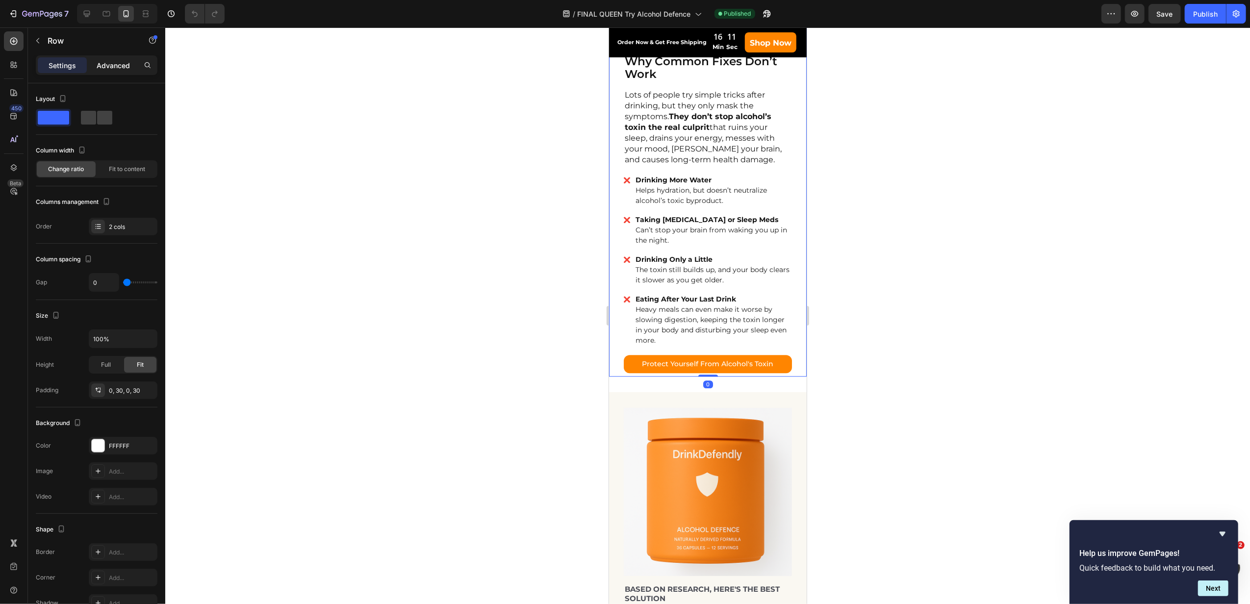
click at [92, 69] on div "Advanced" at bounding box center [113, 65] width 49 height 16
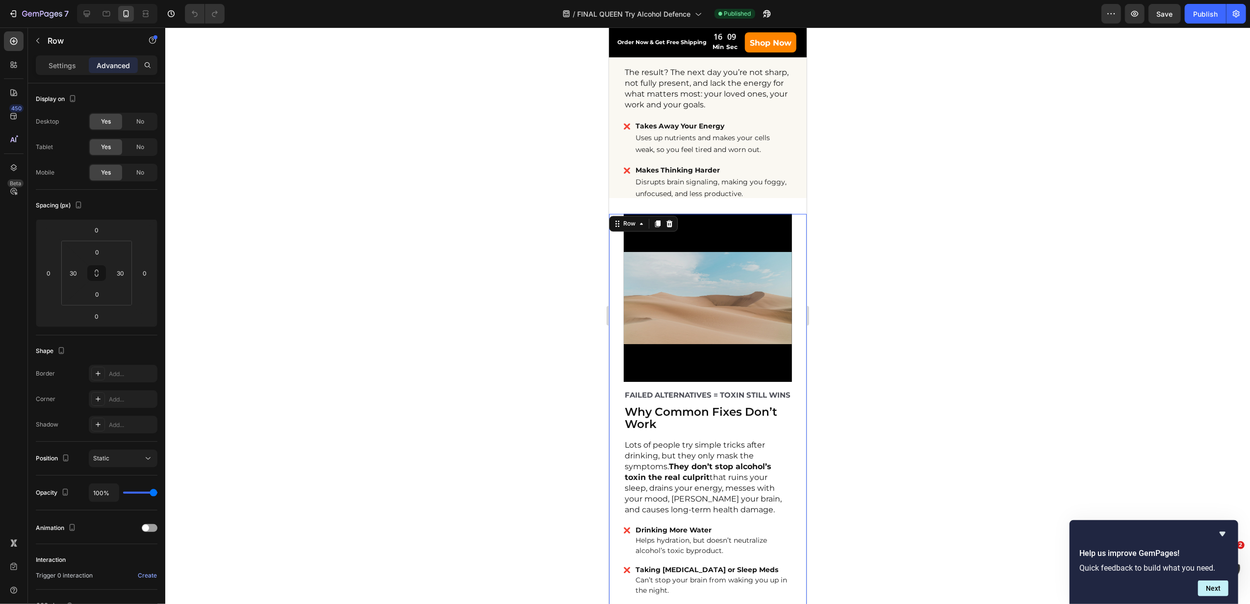
scroll to position [1699, 0]
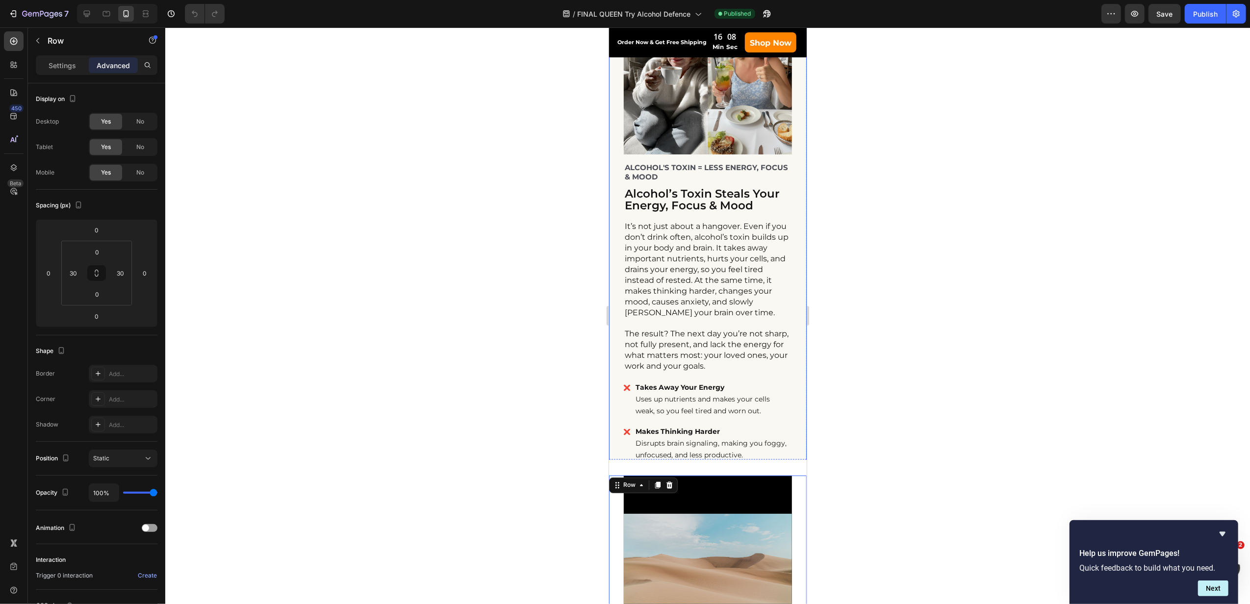
click at [784, 299] on div "ALCOHOL'S TOXIN = LESS ENERGY, FOCUS & MOOD Text Block Alcohol’s Toxin Steals Y…" at bounding box center [707, 288] width 198 height 634
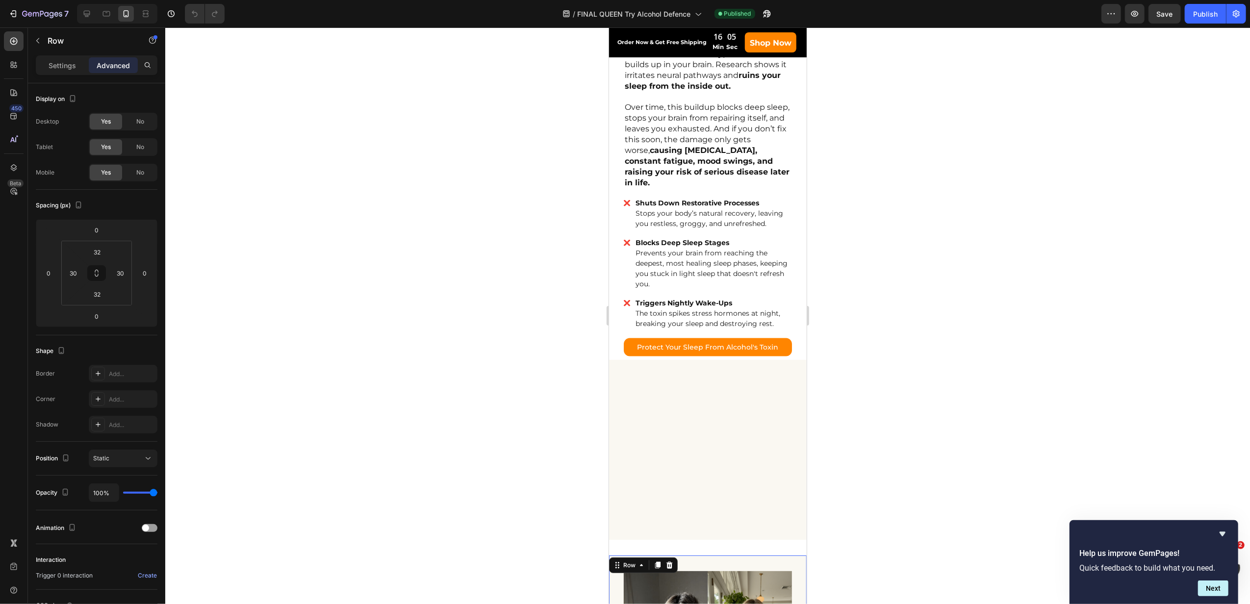
scroll to position [1111, 0]
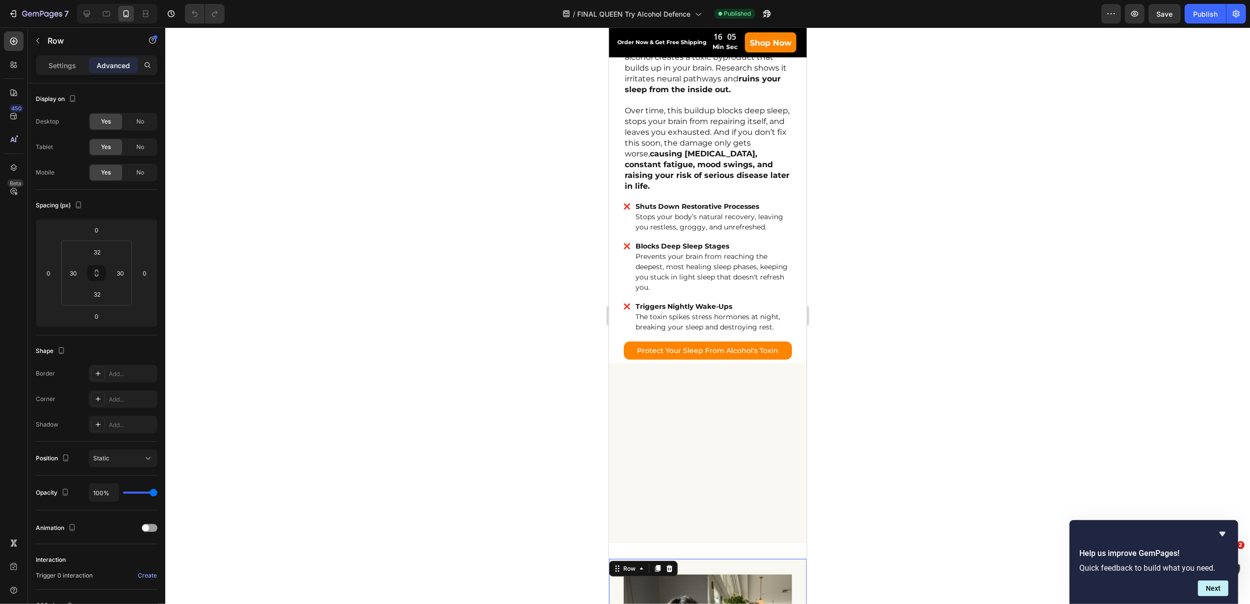
click at [784, 299] on div "Image Row ALCOHOL'S TOXIN = RUINED SLEEP Text Block Alcohol's Toxin Destroys Sl…" at bounding box center [707, 168] width 198 height 391
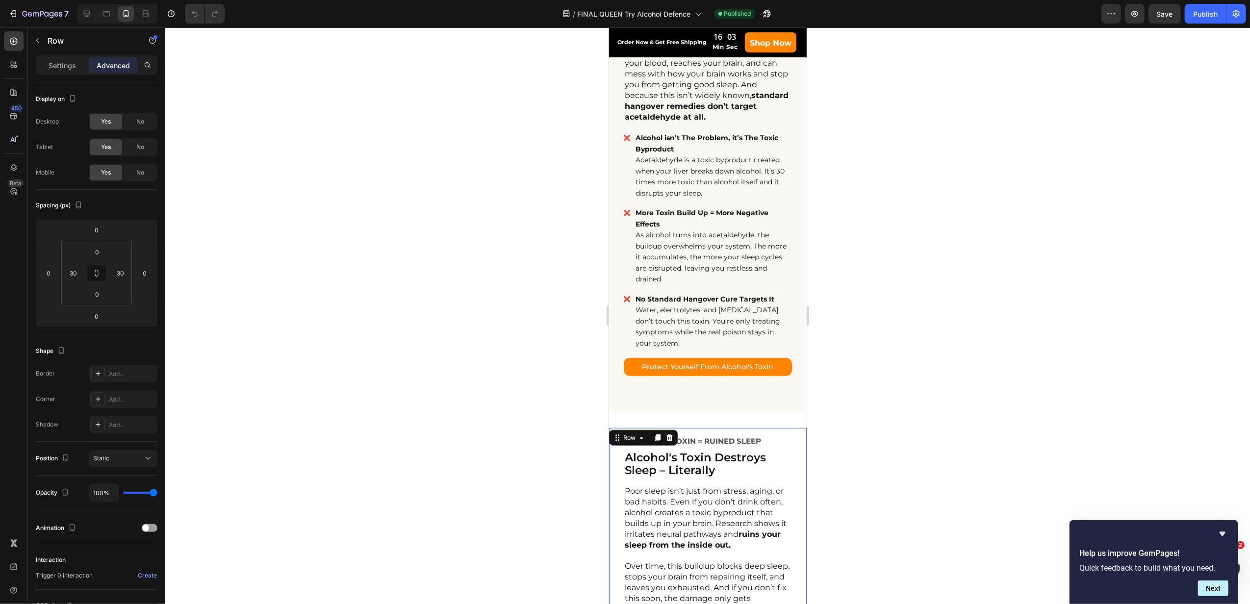
scroll to position [616, 0]
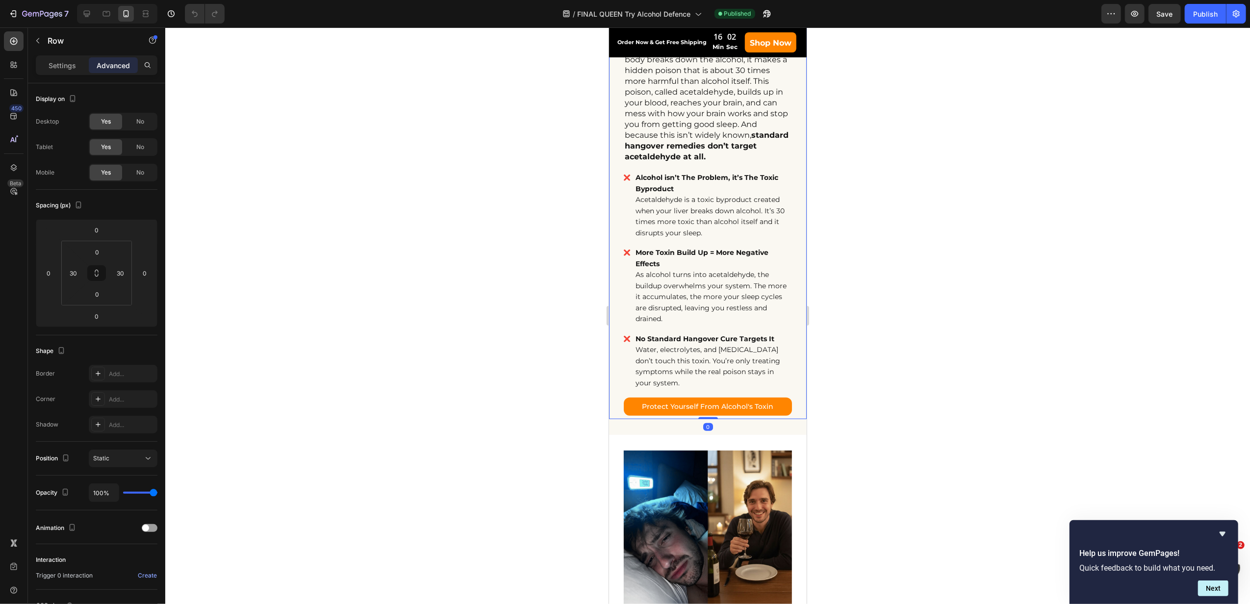
click at [784, 299] on div "ALCOHOL'S TOXIN IN YOUR DRINK Text Block Alcohol’s Hidden Toxin – Not the Pleas…" at bounding box center [707, 113] width 198 height 612
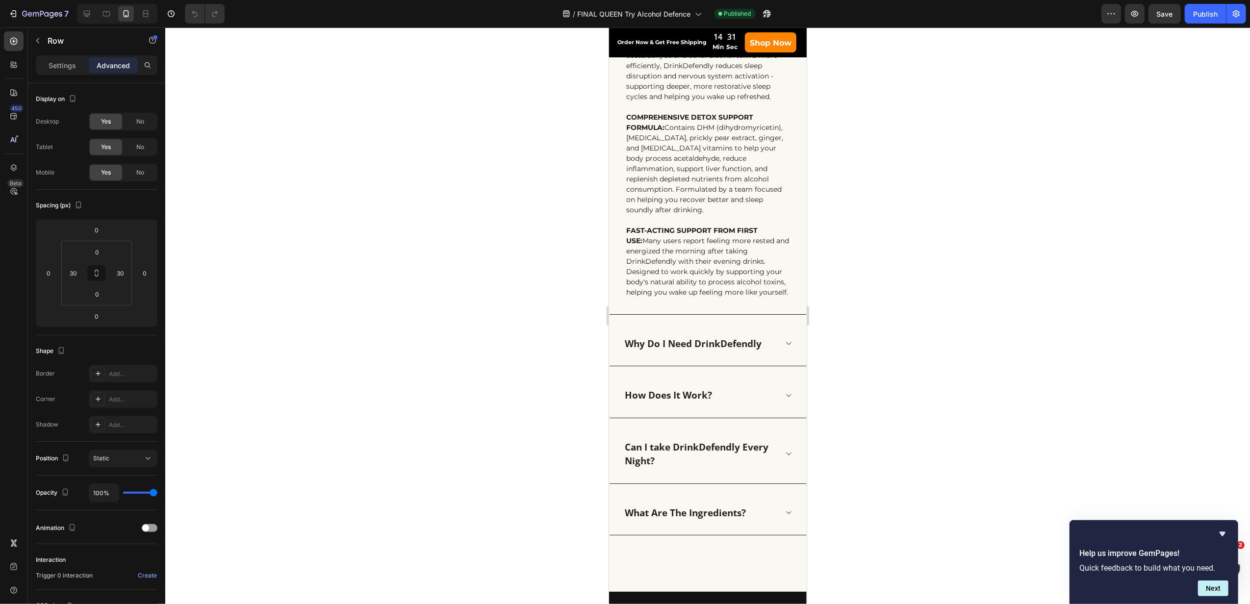
scroll to position [4840, 0]
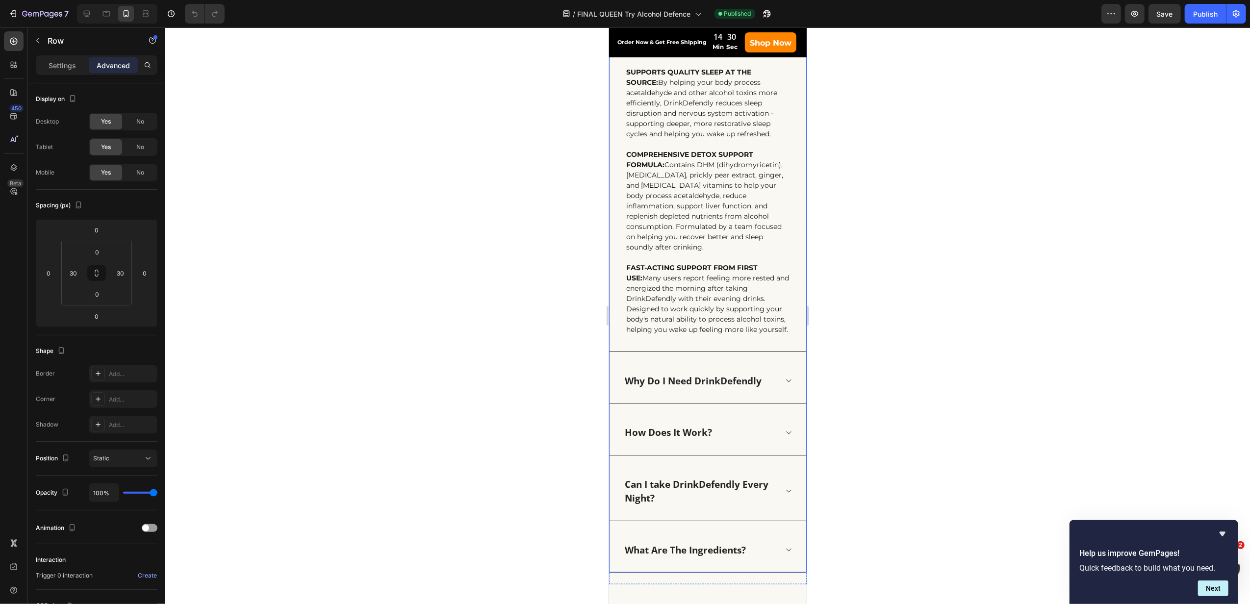
click at [686, 388] on p "Why Do I Need DrinkDefendly" at bounding box center [692, 381] width 137 height 14
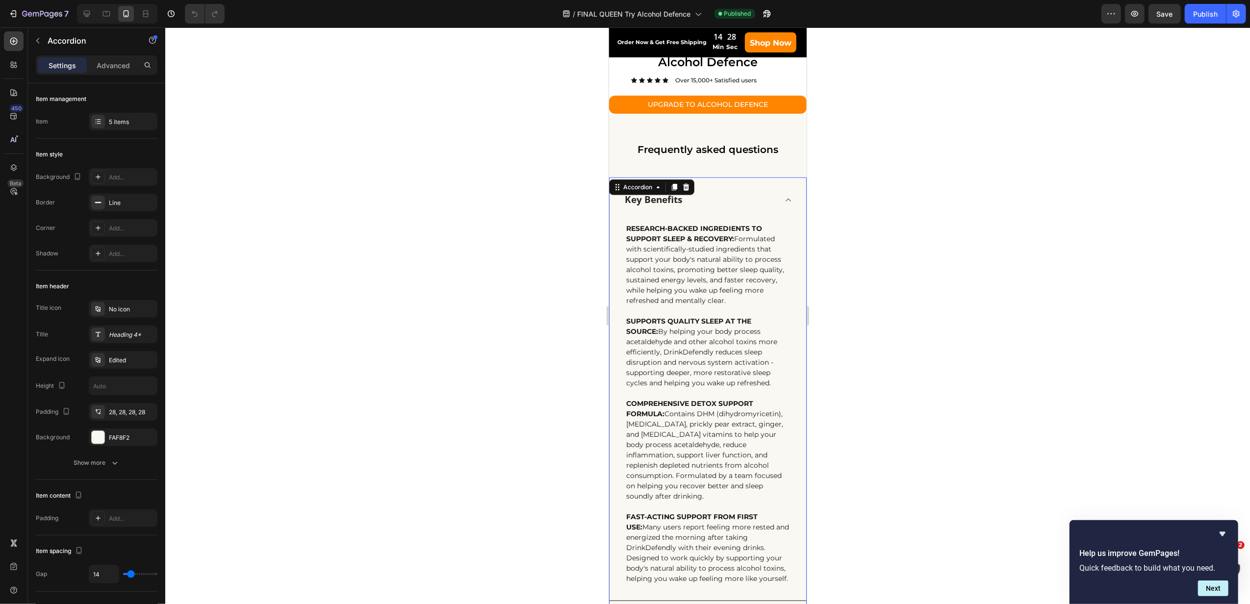
scroll to position [4578, 0]
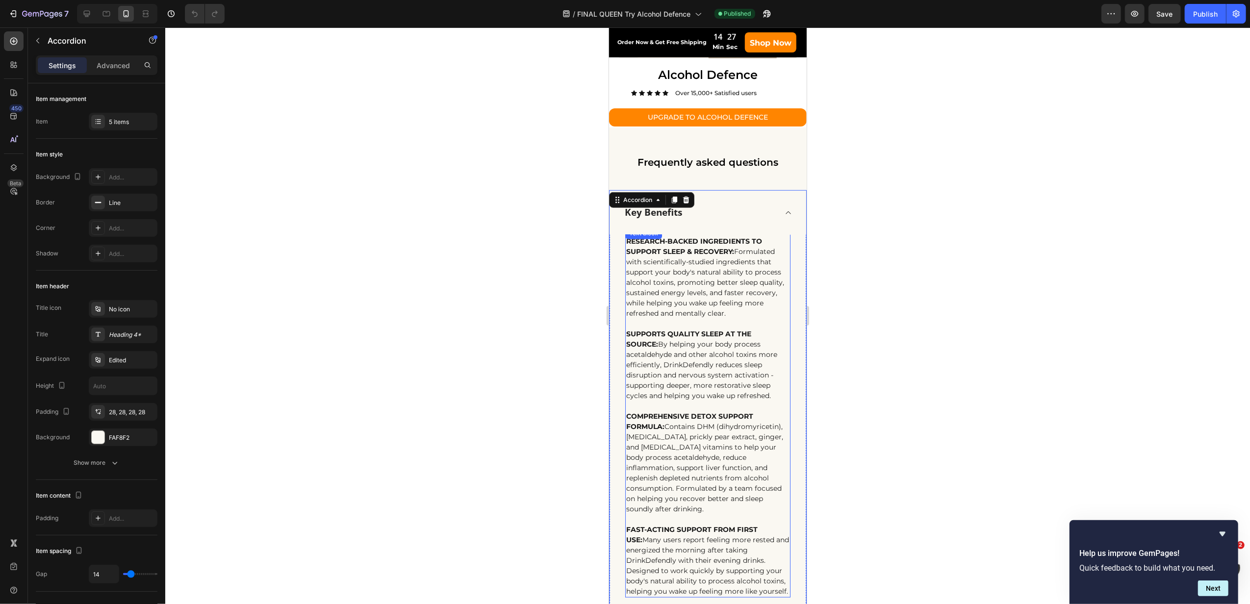
click at [658, 291] on p "RESEARCH-BACKED INGREDIENTS TO SUPPORT SLEEP & RECOVERY: Formulated with scient…" at bounding box center [707, 277] width 163 height 82
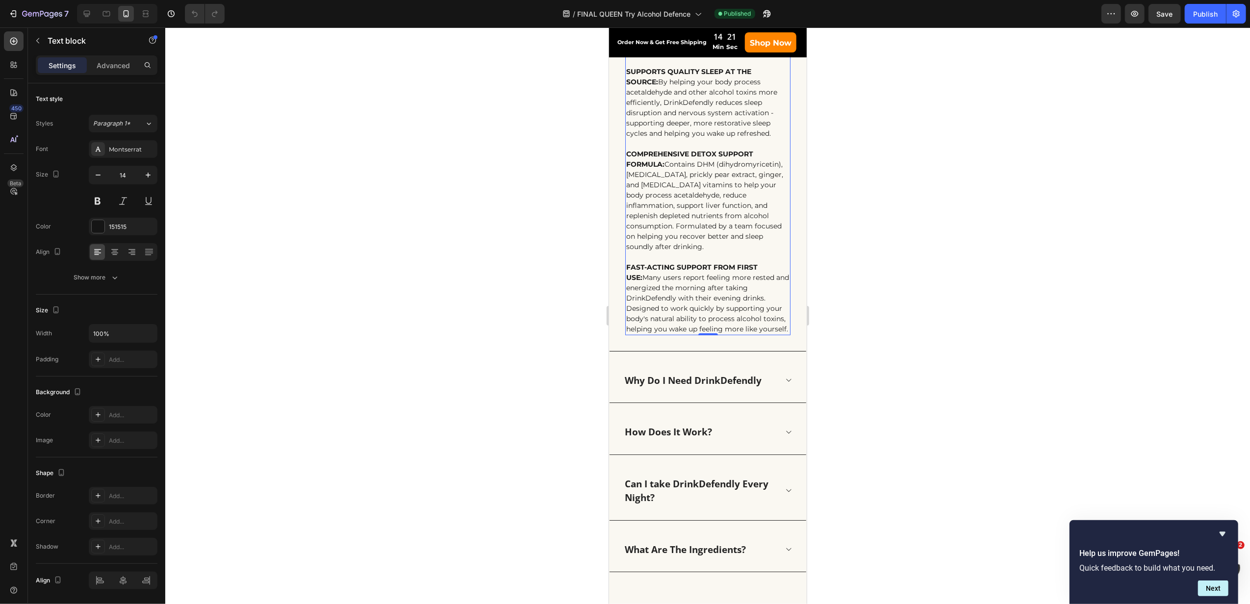
scroll to position [4905, 0]
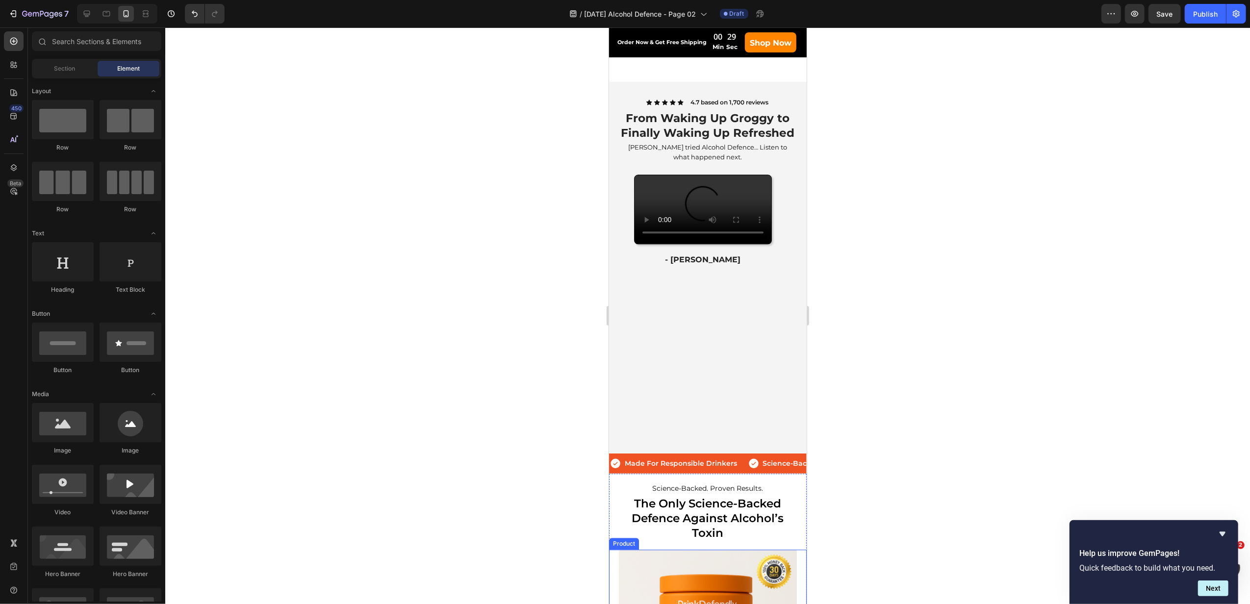
scroll to position [1872, 0]
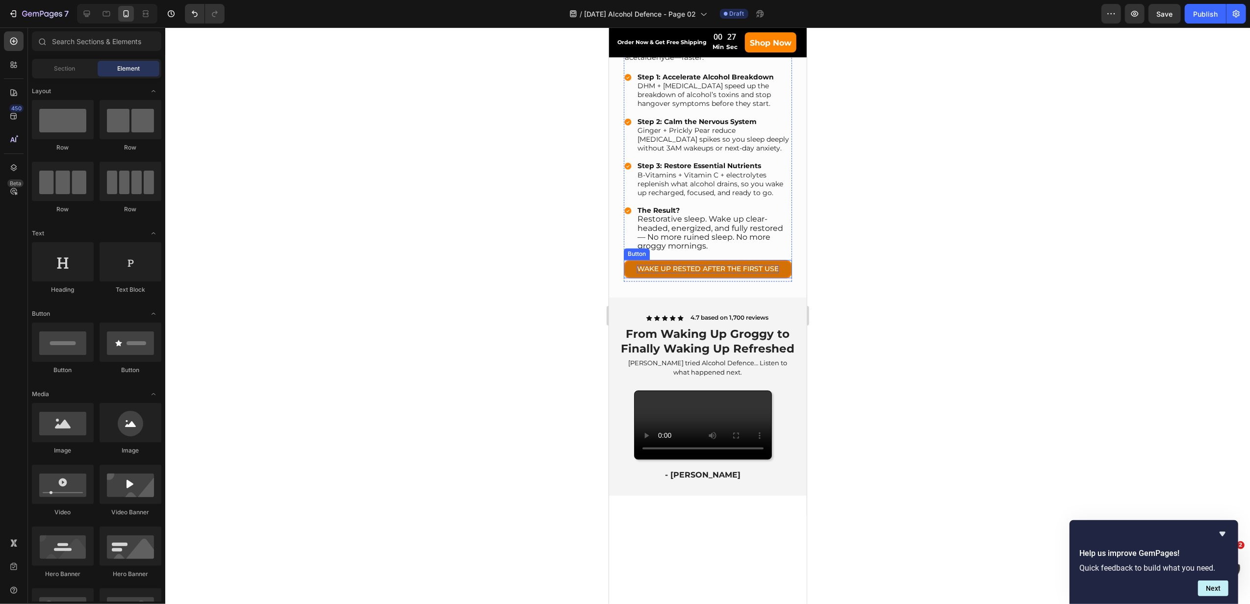
click at [720, 274] on p "WAKE UP RESTED AFTER THE FIRST USE" at bounding box center [707, 269] width 142 height 8
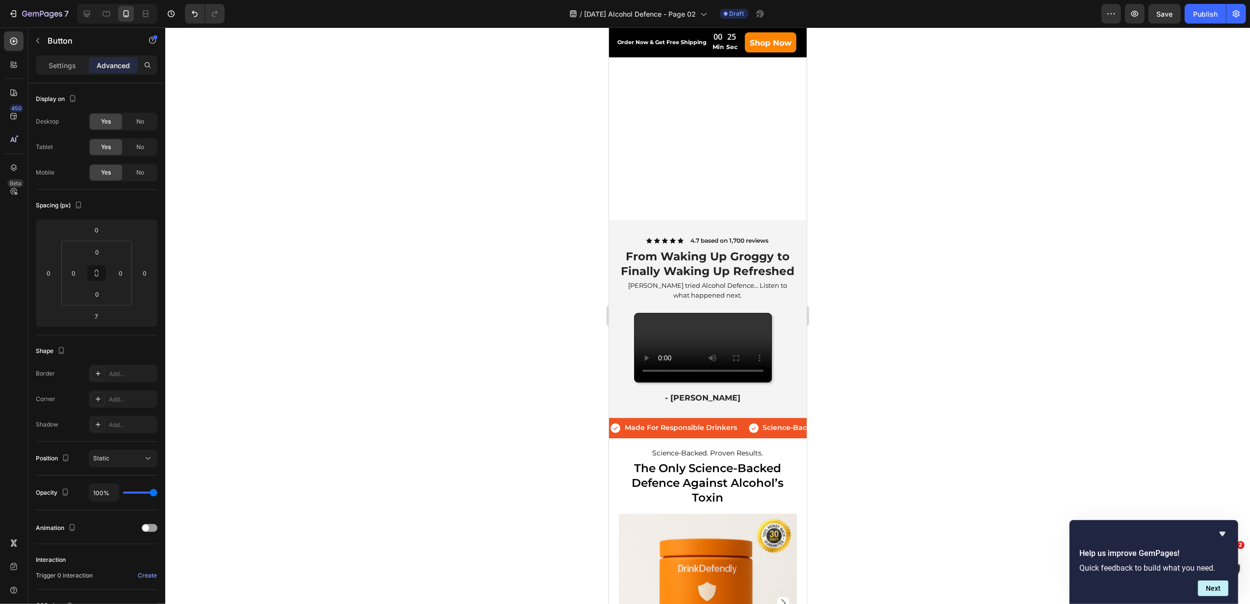
scroll to position [2330, 0]
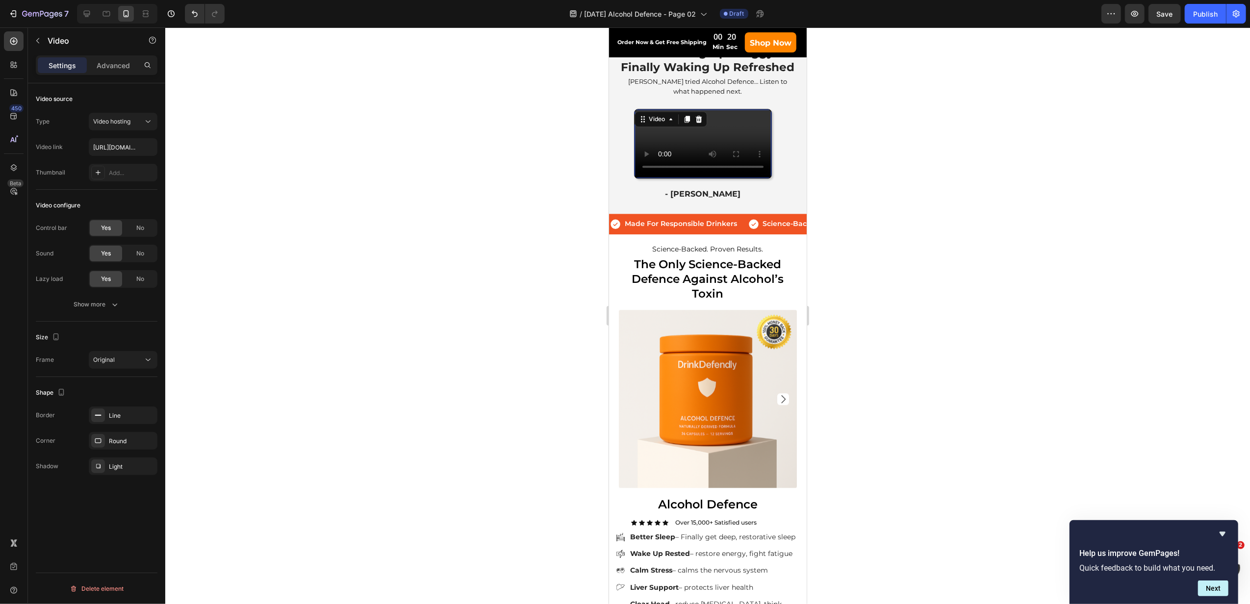
click at [695, 177] on video at bounding box center [702, 143] width 137 height 68
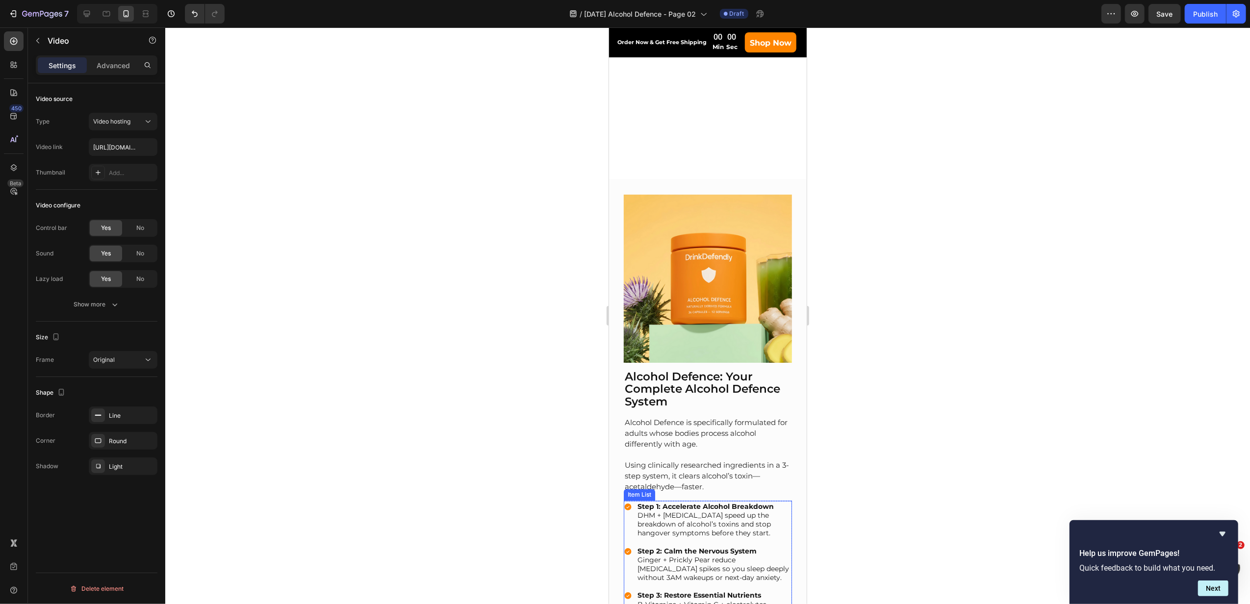
scroll to position [2003, 0]
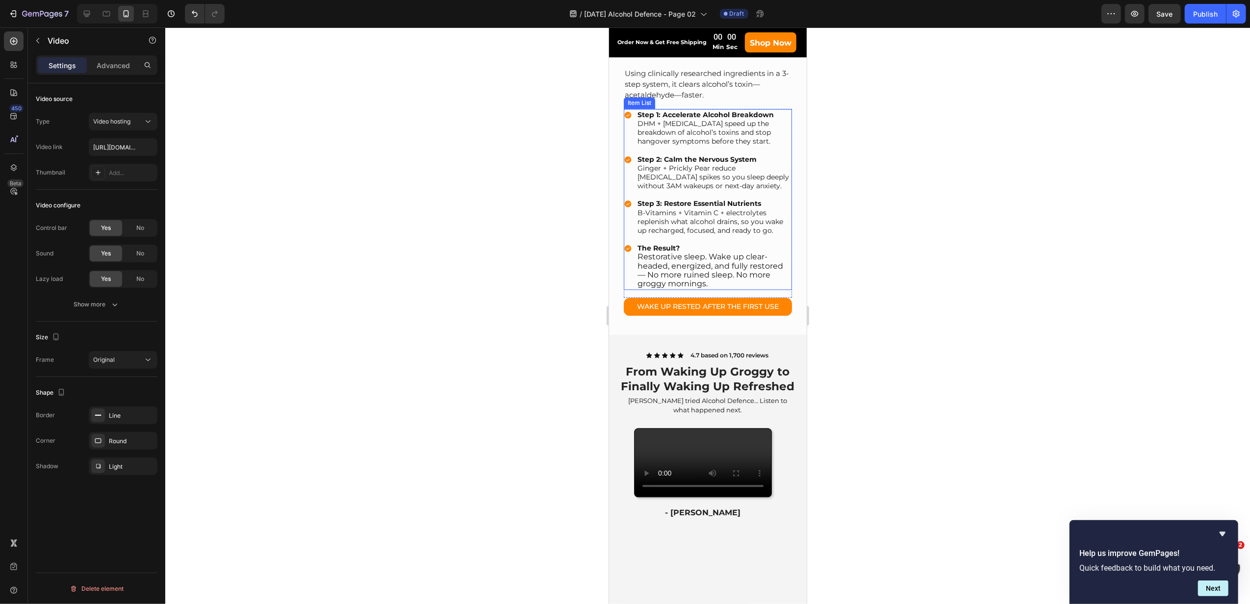
click at [725, 454] on video at bounding box center [702, 463] width 137 height 68
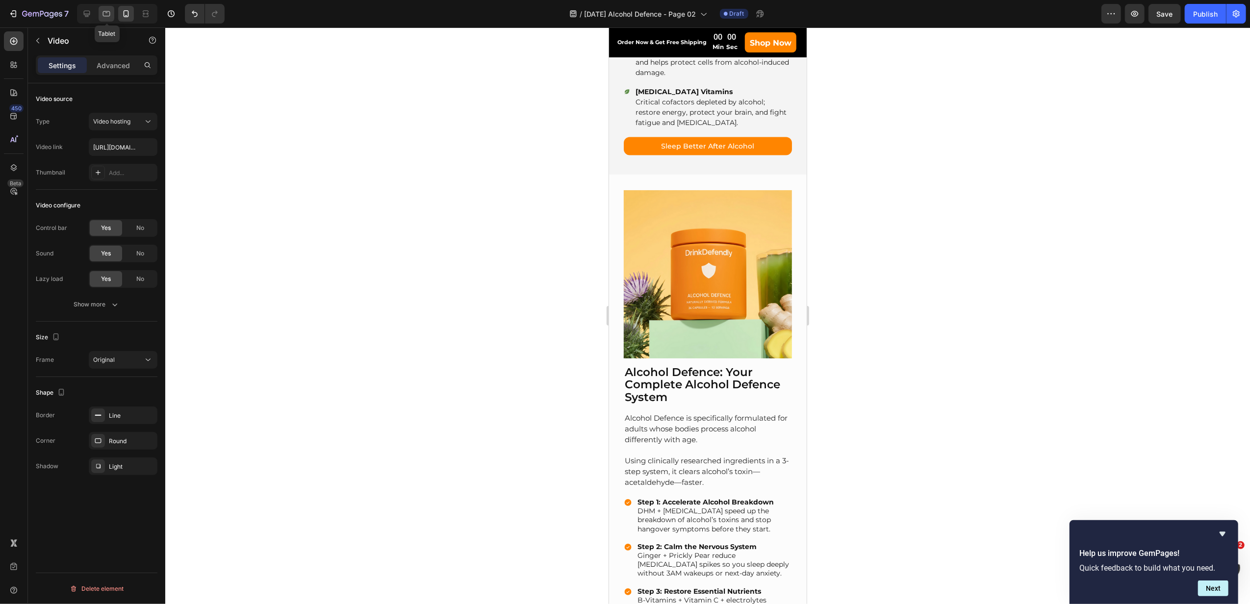
click at [111, 10] on icon at bounding box center [106, 14] width 10 height 10
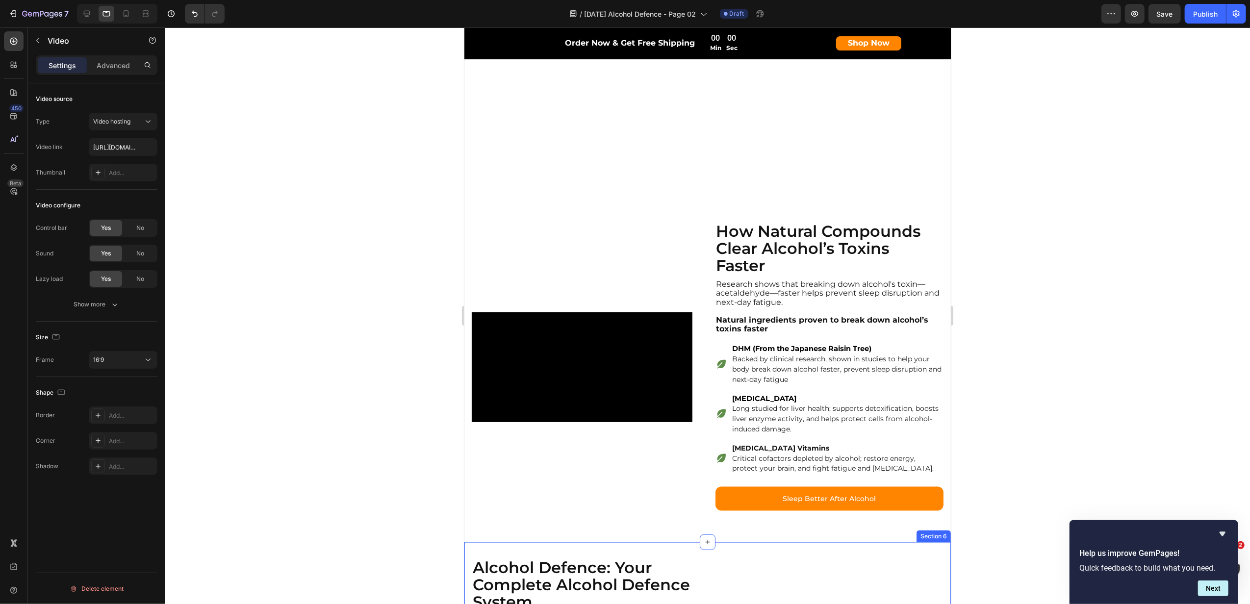
scroll to position [1041, 0]
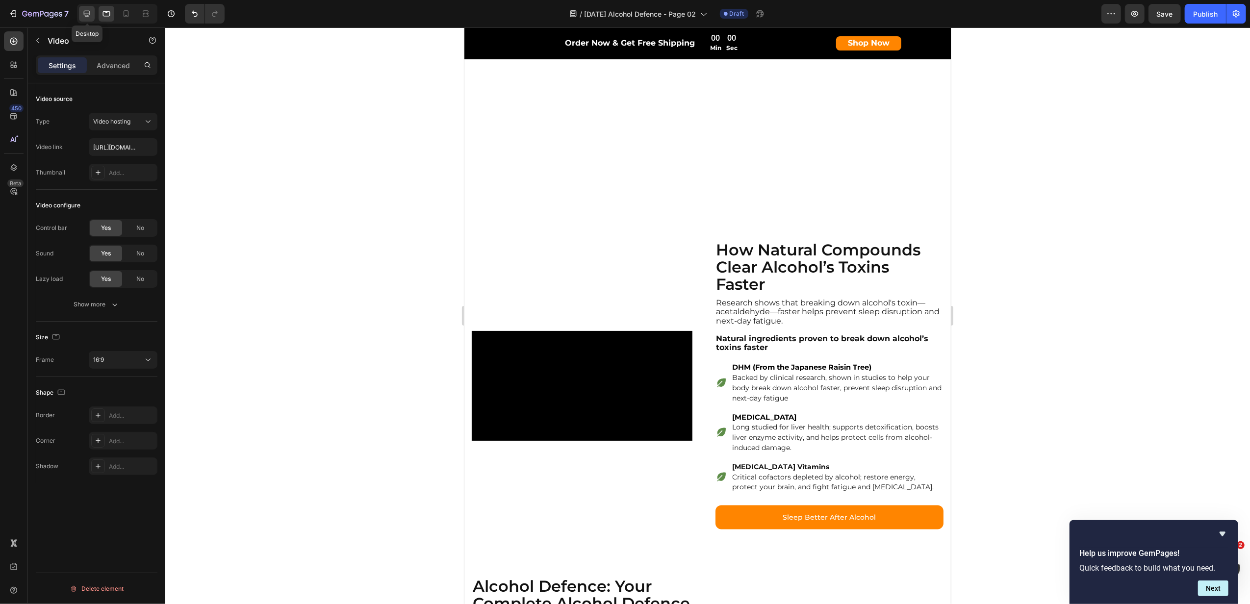
click at [88, 19] on div at bounding box center [87, 14] width 16 height 16
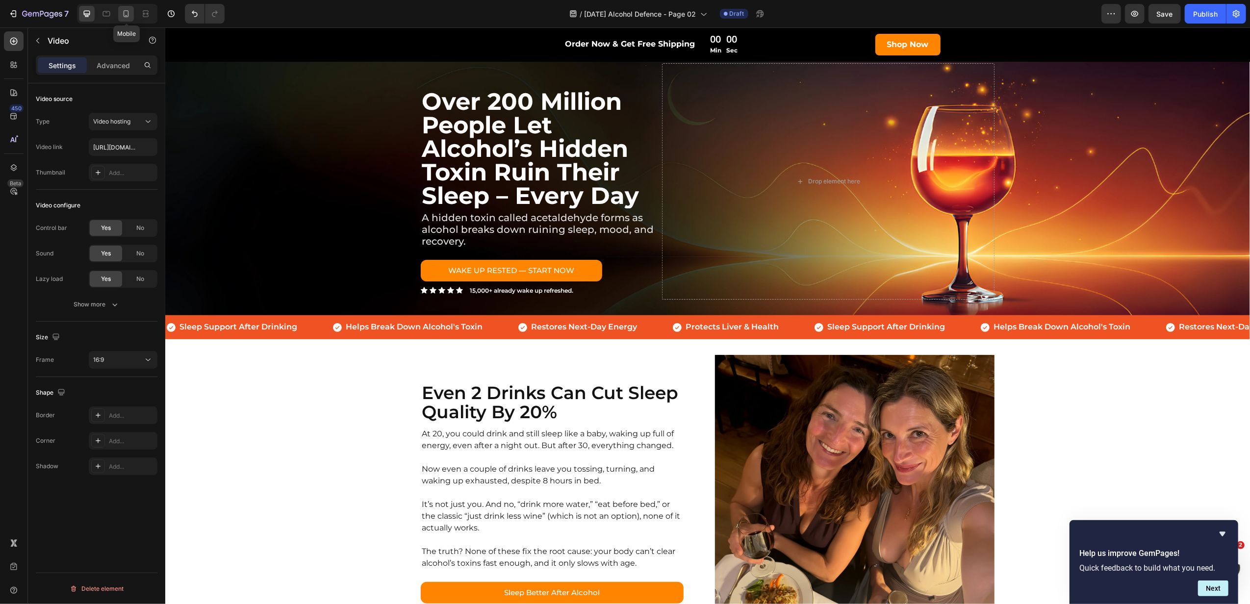
click at [126, 14] on icon at bounding box center [126, 14] width 10 height 10
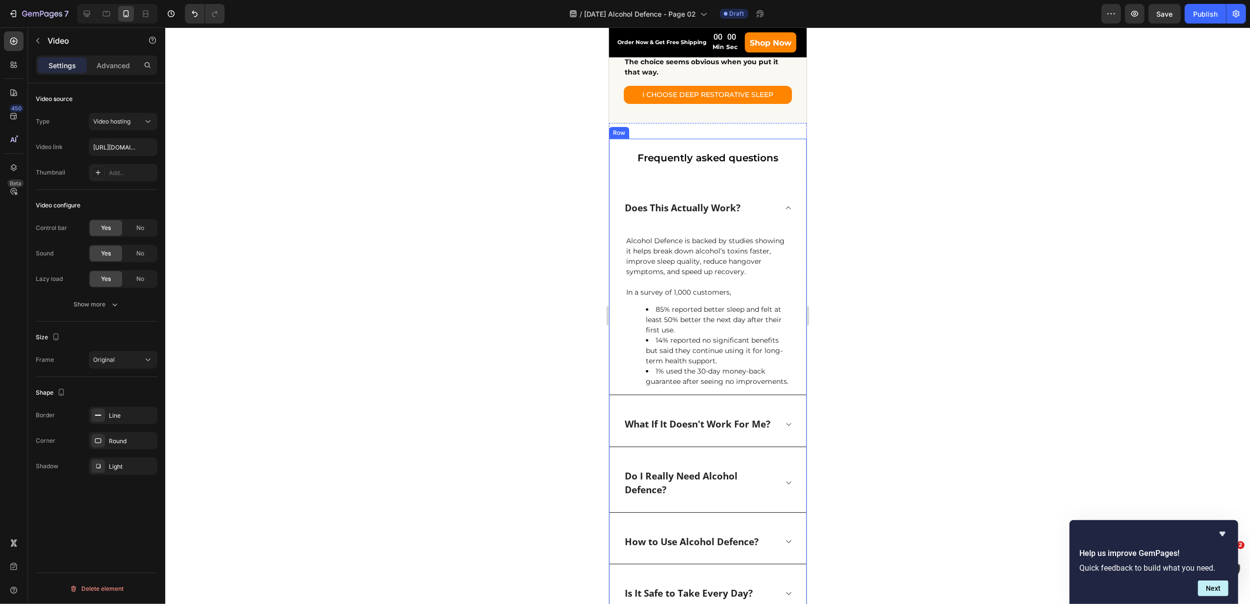
scroll to position [4119, 0]
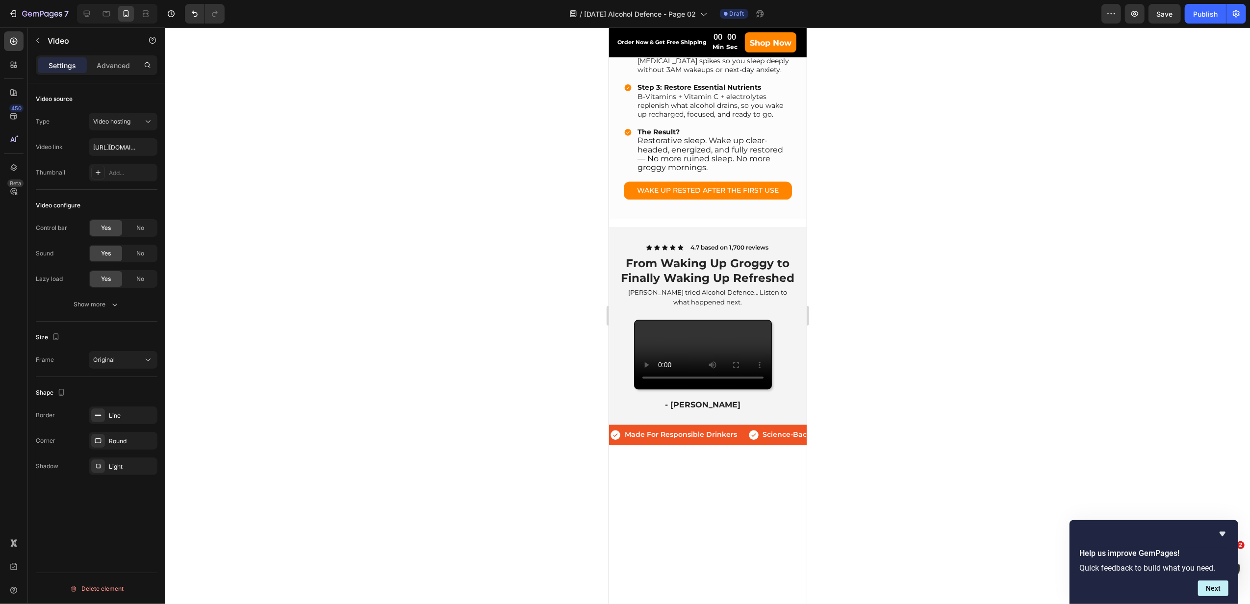
click at [733, 388] on video at bounding box center [702, 354] width 137 height 68
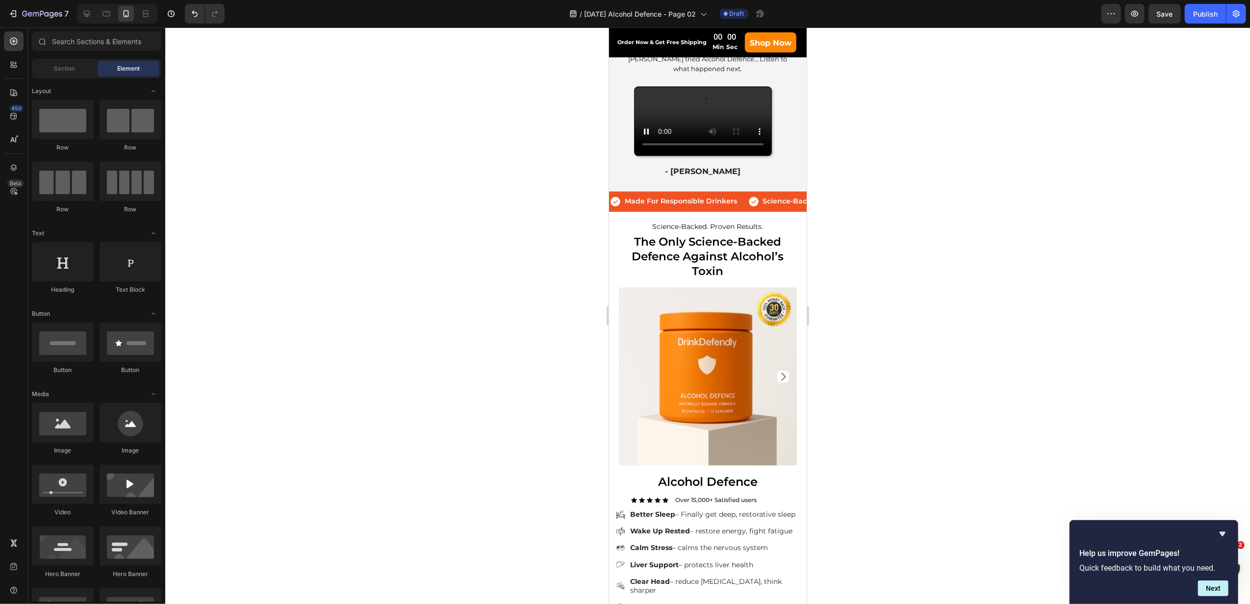
scroll to position [2226, 0]
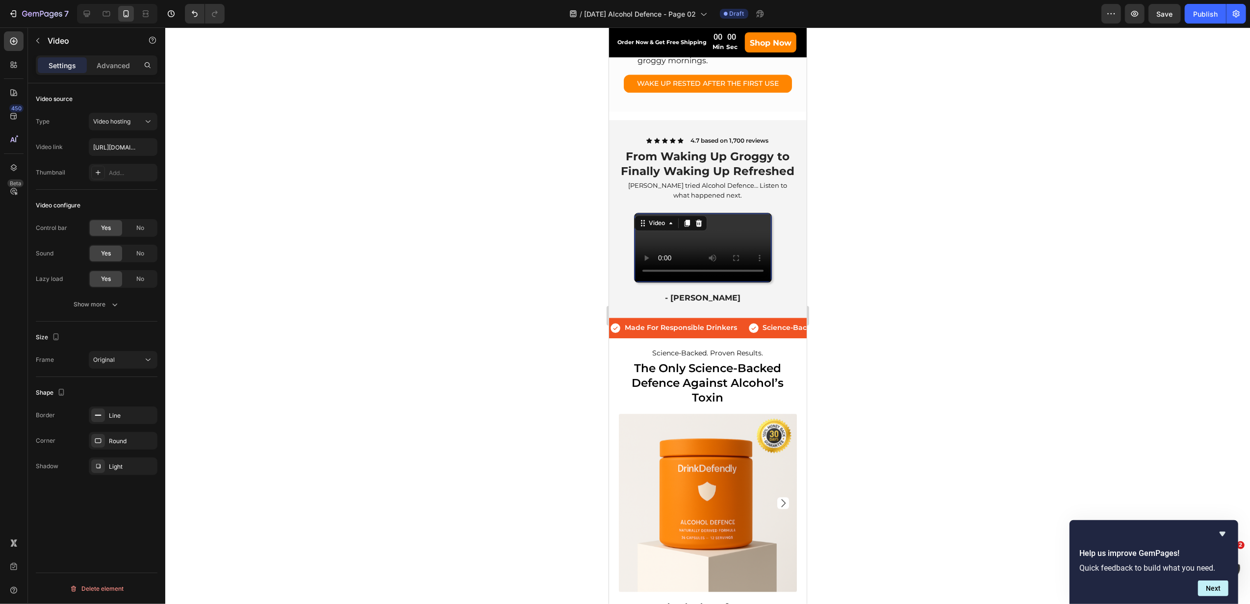
click at [720, 281] on video at bounding box center [702, 247] width 137 height 68
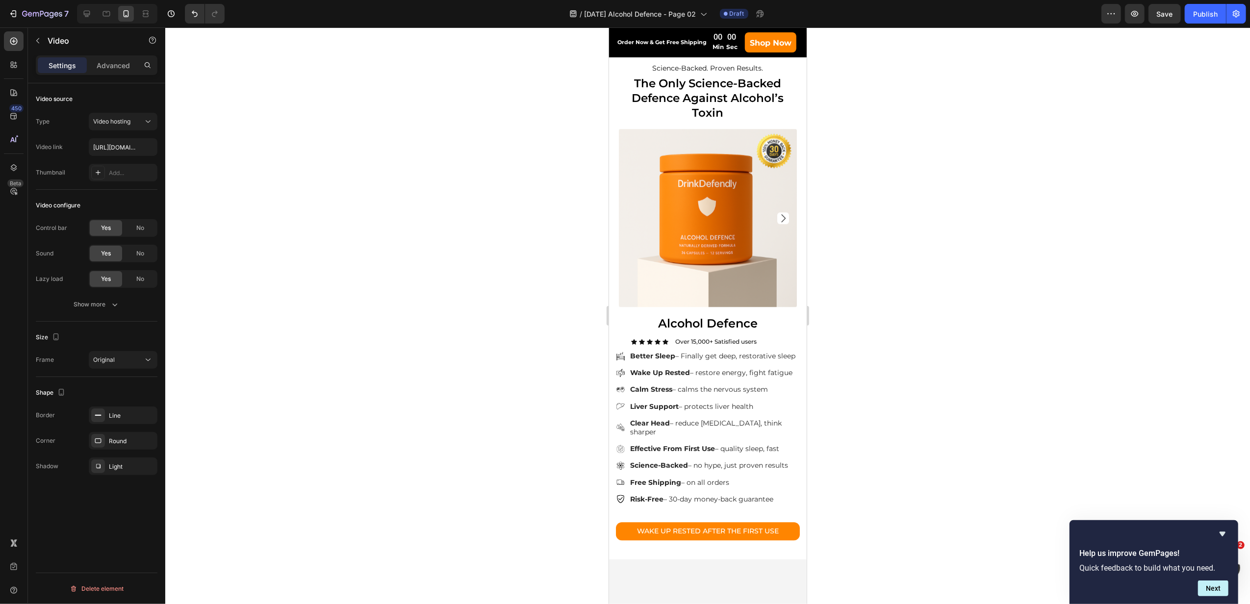
scroll to position [2553, 0]
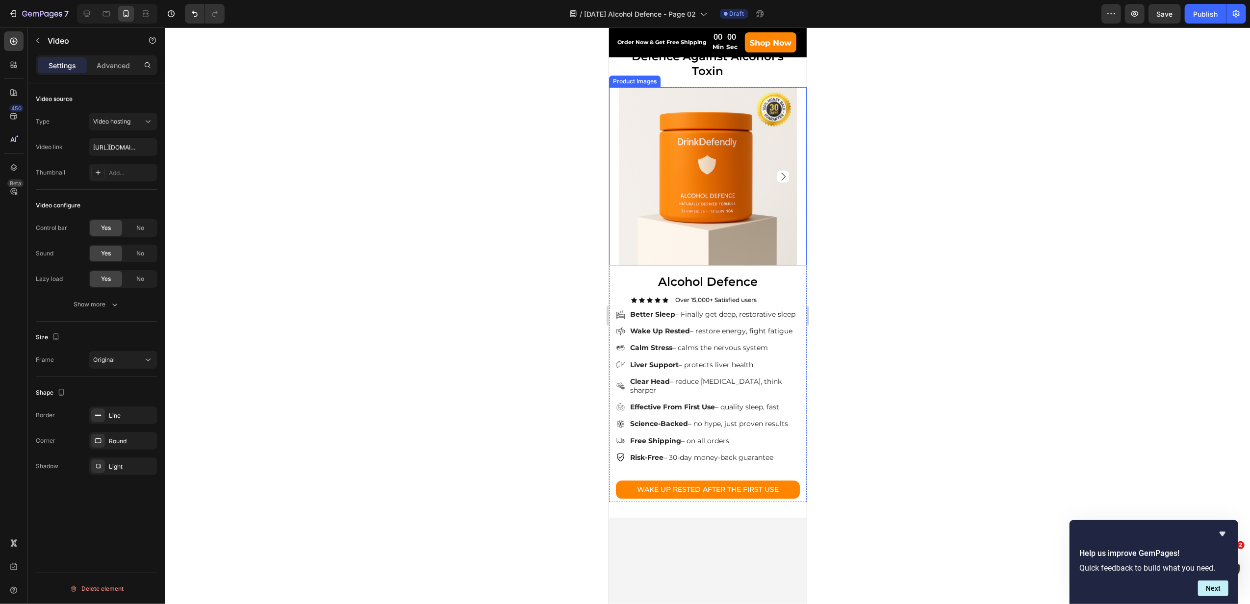
click at [777, 182] on icon "Carousel Next Arrow" at bounding box center [783, 177] width 12 height 12
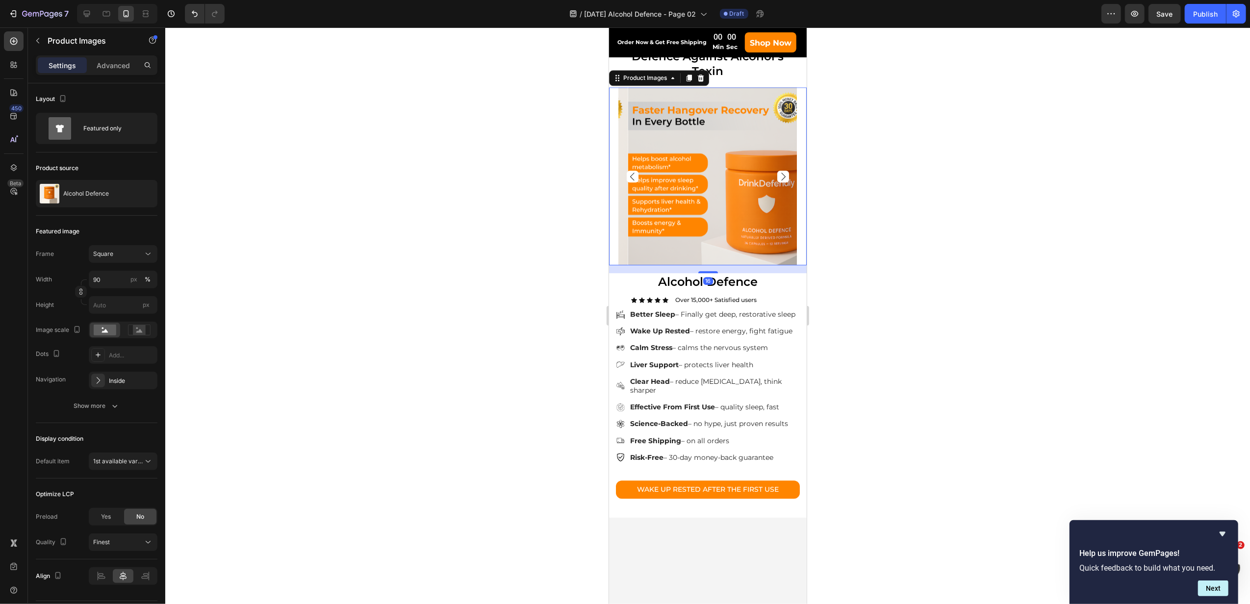
click at [777, 182] on icon "Carousel Next Arrow" at bounding box center [783, 177] width 12 height 12
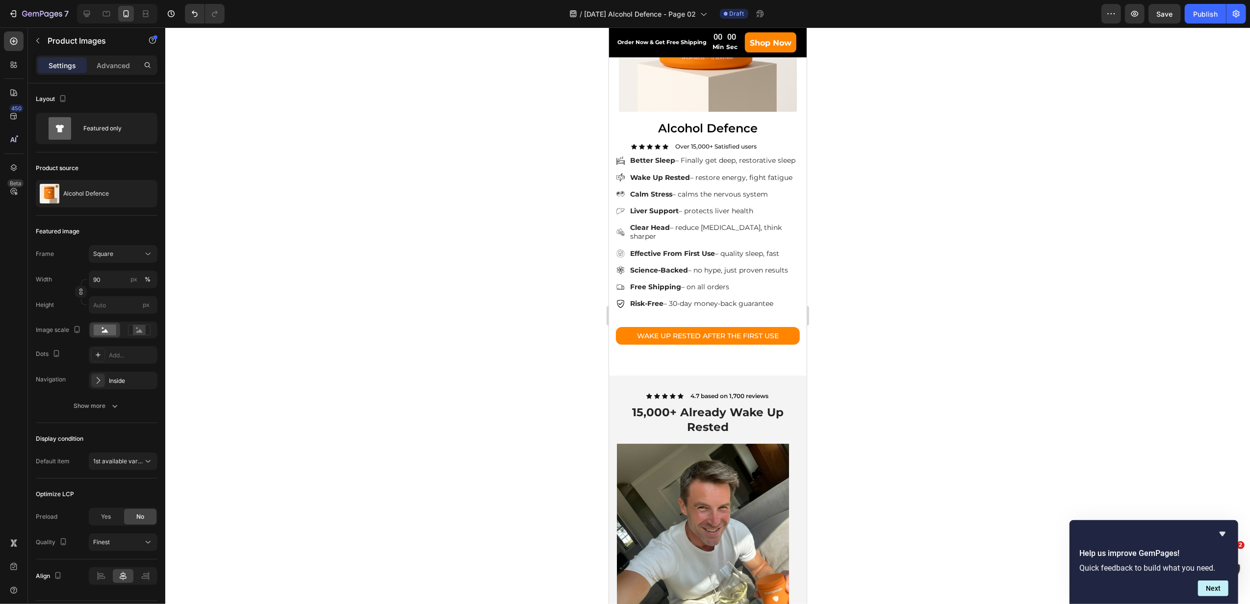
scroll to position [2880, 0]
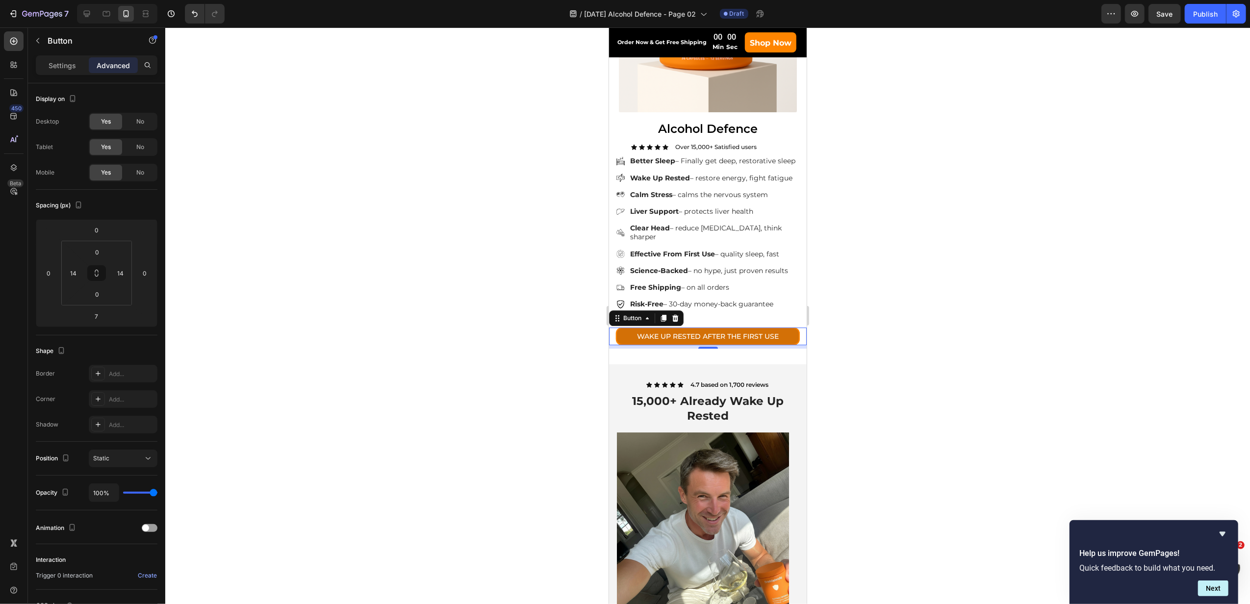
click at [784, 346] on link "WAKE UP RESTED AFTER THE FIRST USE" at bounding box center [707, 337] width 184 height 18
click at [70, 73] on div "Settings Advanced" at bounding box center [97, 65] width 122 height 20
click at [68, 71] on div "Settings" at bounding box center [62, 65] width 49 height 16
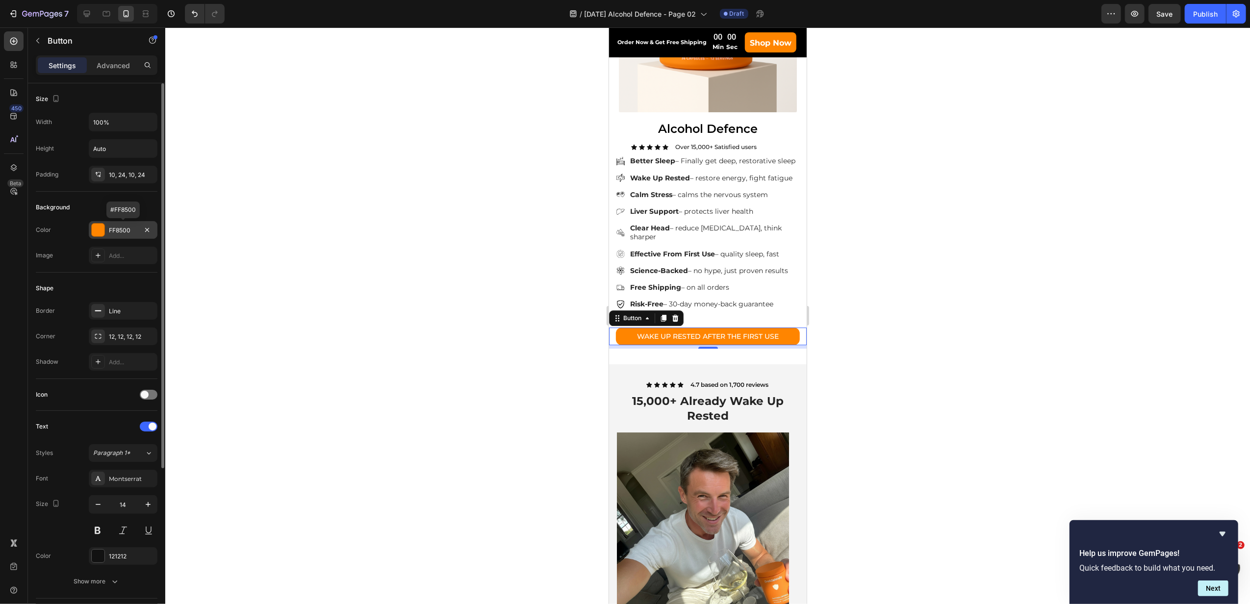
click at [114, 227] on div "FF8500" at bounding box center [123, 230] width 28 height 9
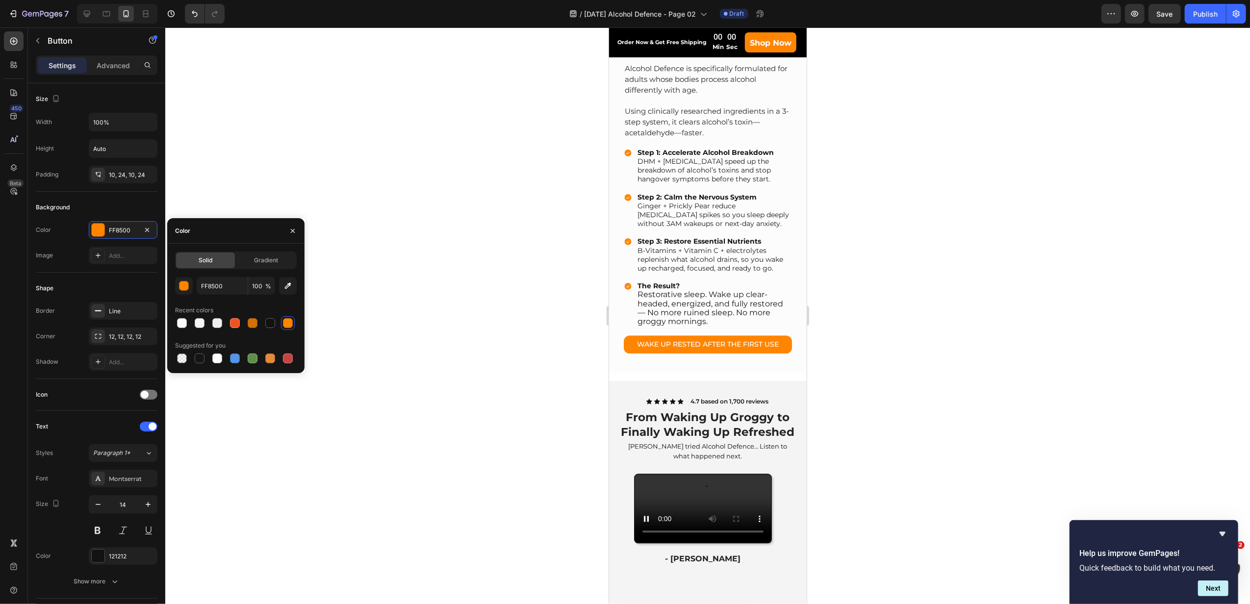
scroll to position [1964, 0]
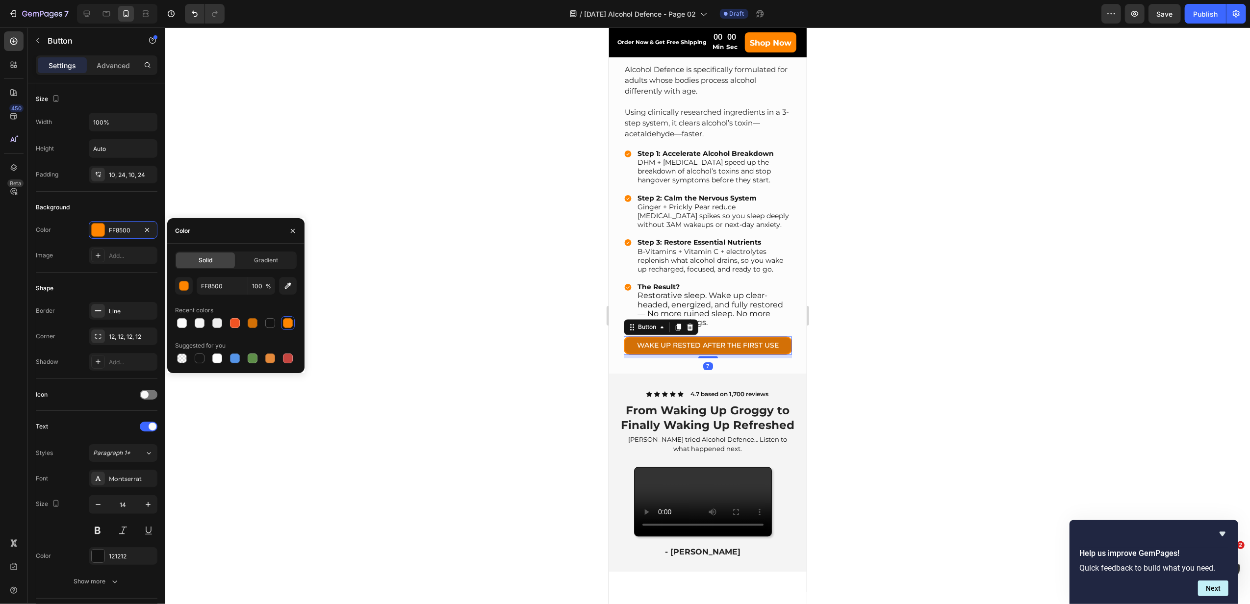
click at [753, 354] on link "WAKE UP RESTED AFTER THE FIRST USE" at bounding box center [707, 345] width 168 height 18
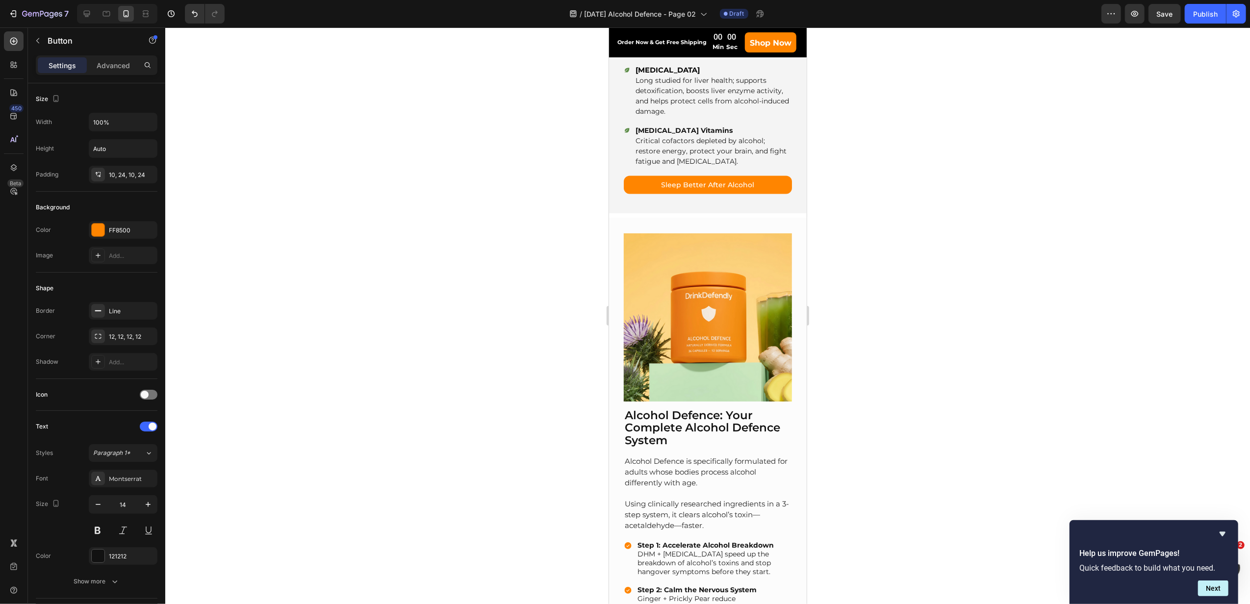
scroll to position [1376, 0]
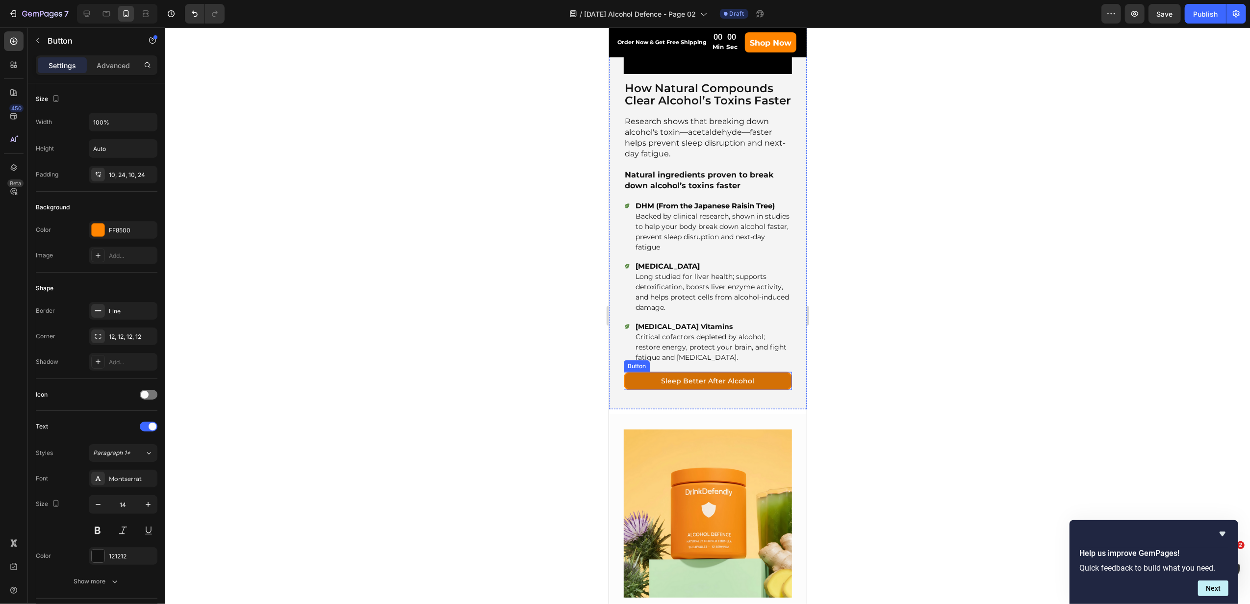
click at [757, 383] on link "Sleep Better After Alcohol" at bounding box center [707, 381] width 168 height 18
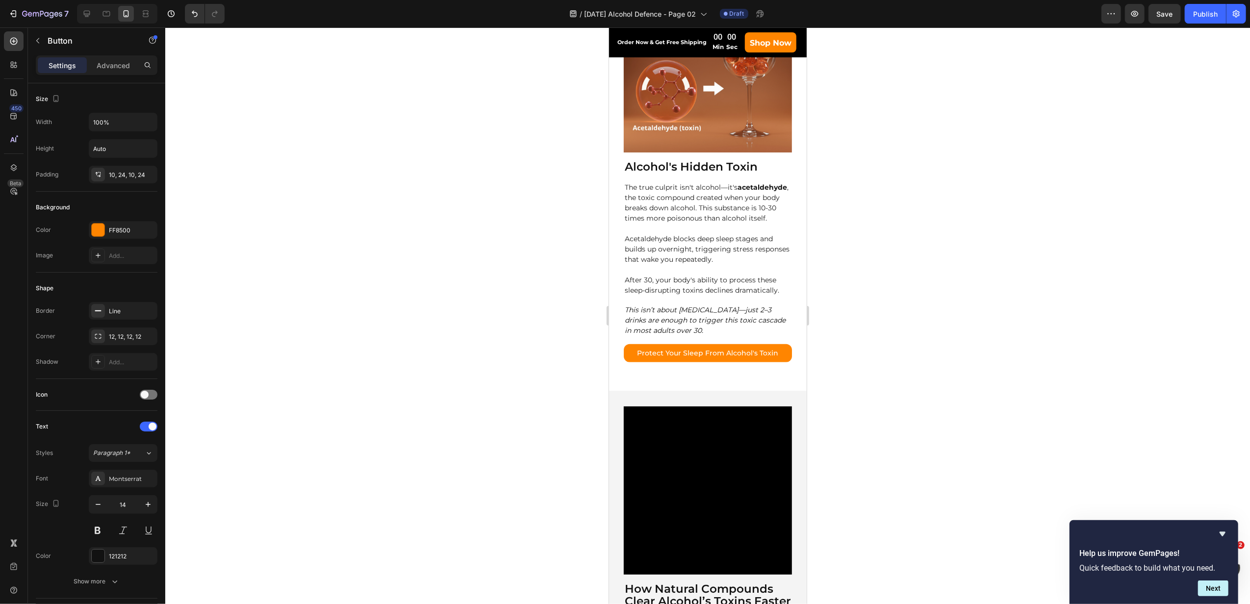
scroll to position [787, 0]
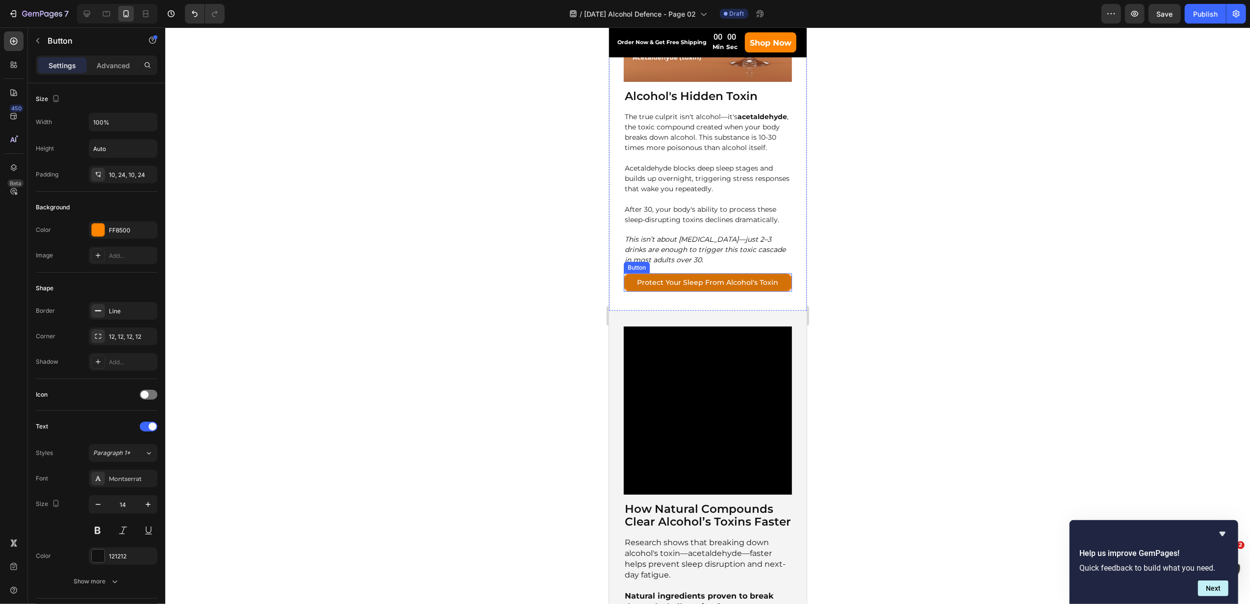
click at [773, 292] on link "Protect Your Sleep From Alcohol's Toxin" at bounding box center [707, 283] width 168 height 18
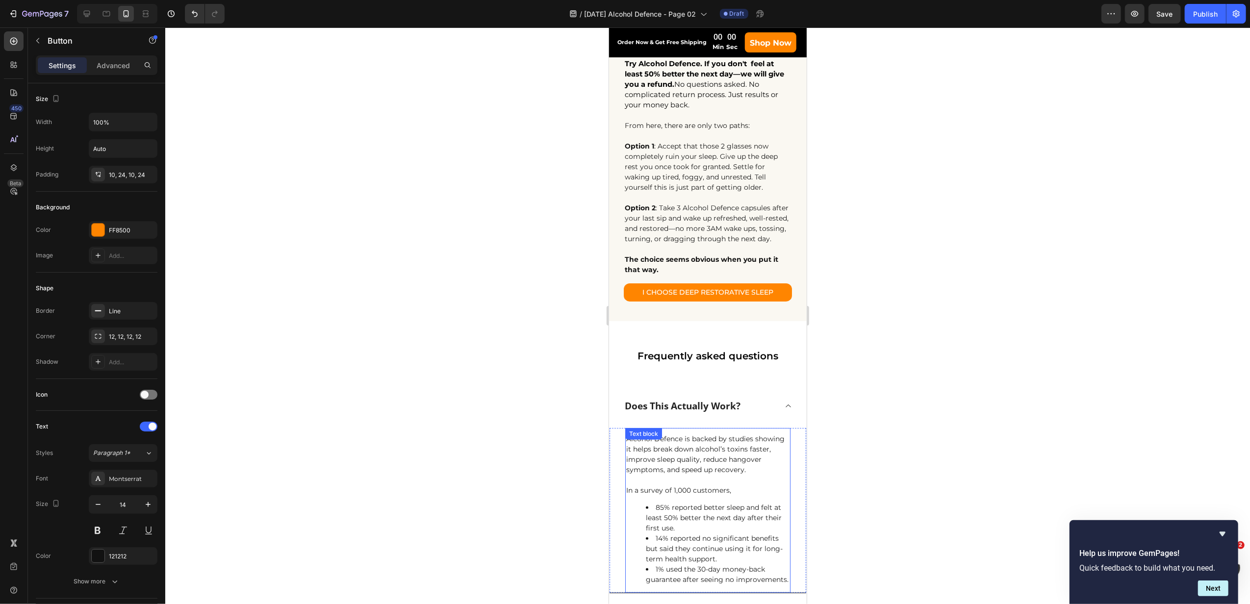
scroll to position [3925, 0]
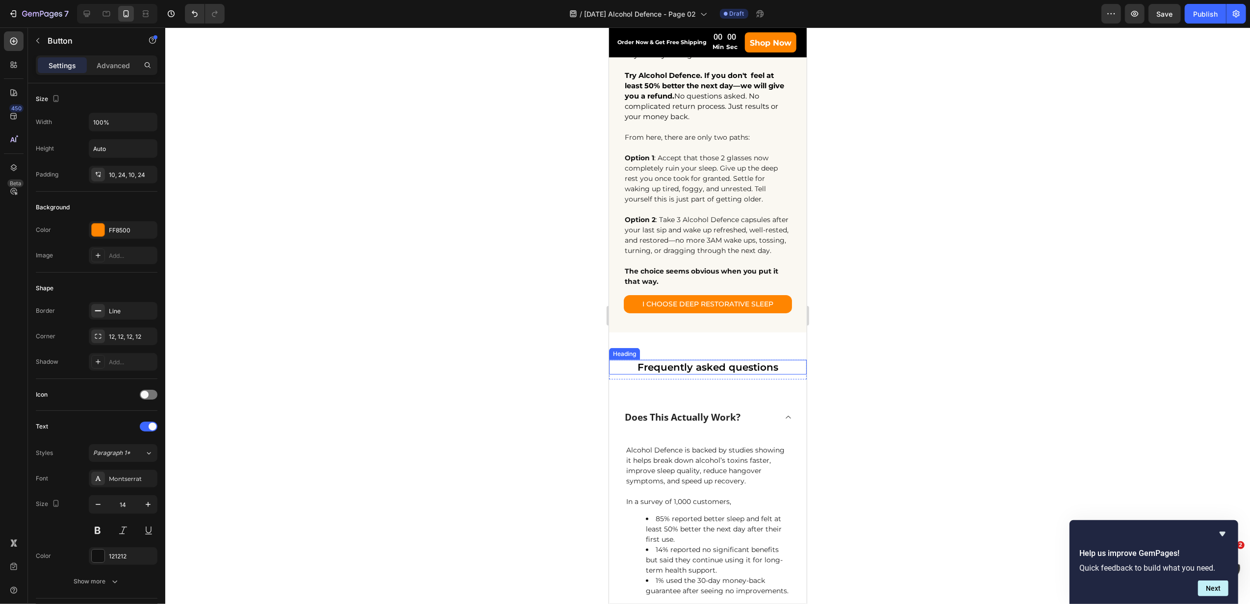
click at [696, 369] on h2 "Frequently asked questions" at bounding box center [707, 367] width 198 height 15
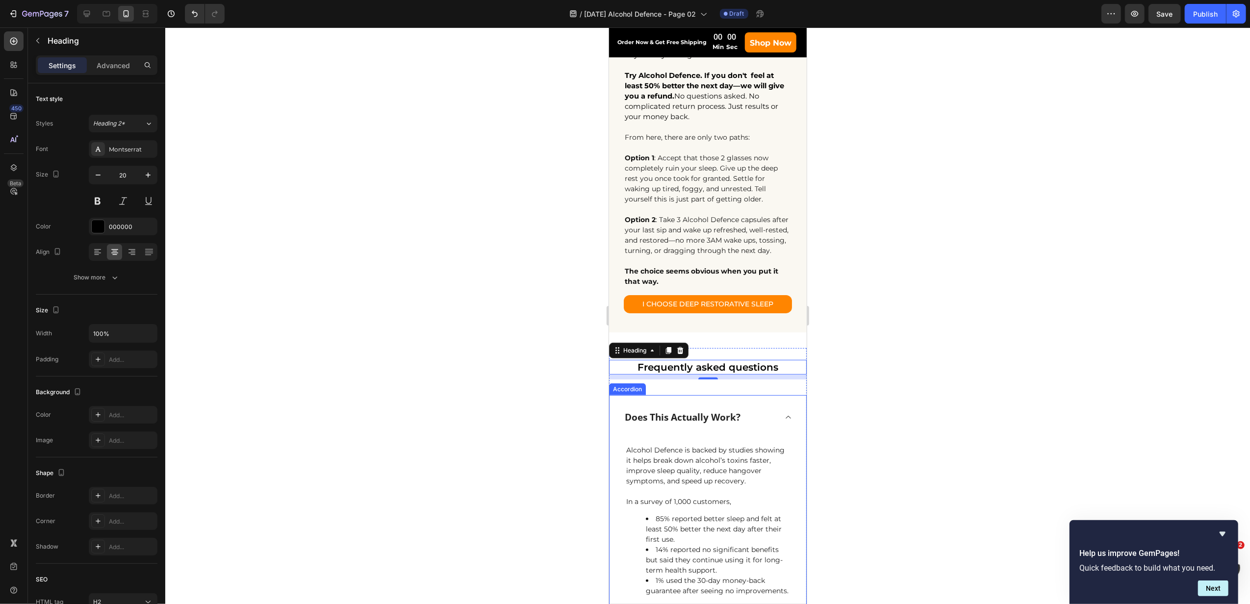
click at [717, 416] on p "Does This Actually Work?" at bounding box center [682, 417] width 116 height 14
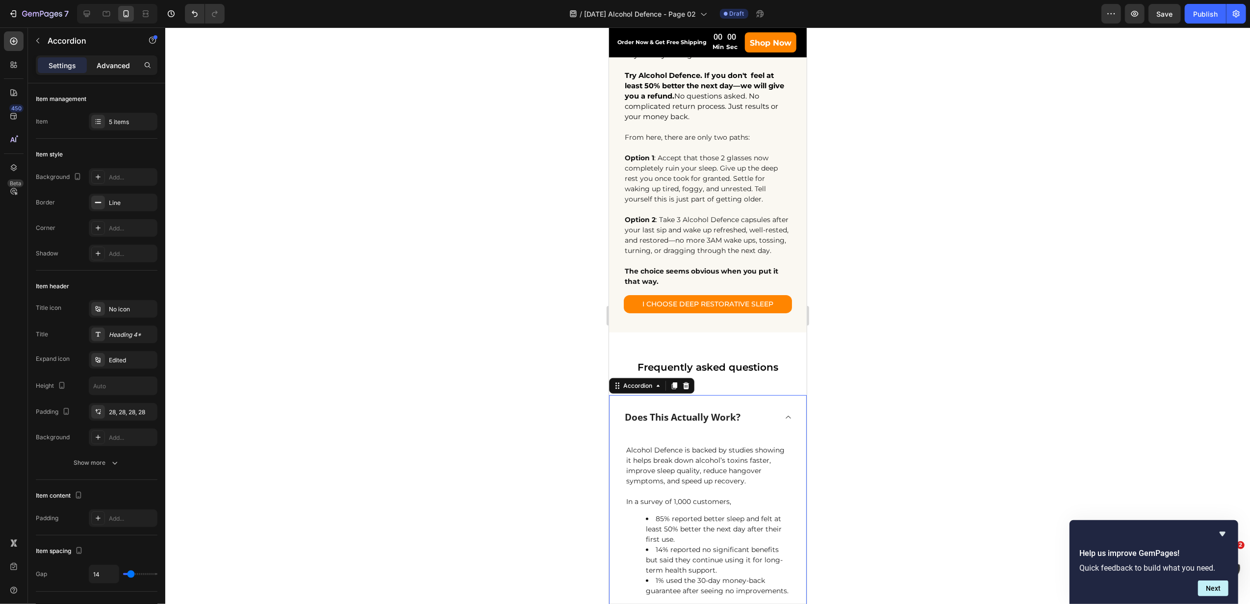
click at [110, 62] on p "Advanced" at bounding box center [113, 65] width 33 height 10
type input "100%"
type input "100"
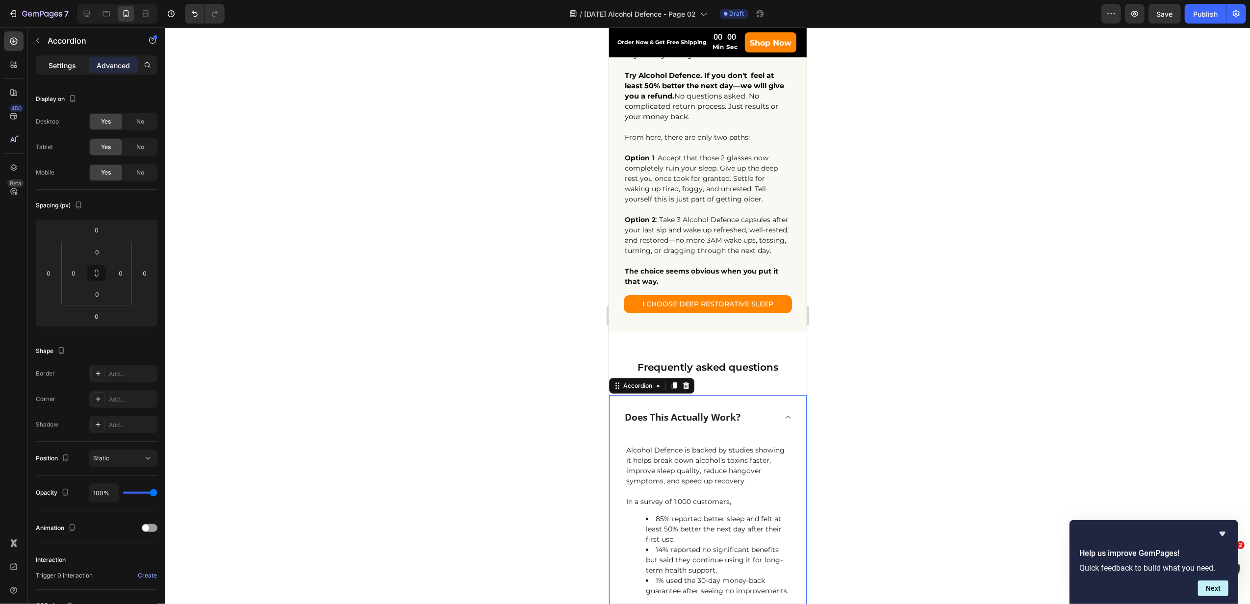
click at [65, 71] on div "Settings" at bounding box center [62, 65] width 49 height 16
type input "14"
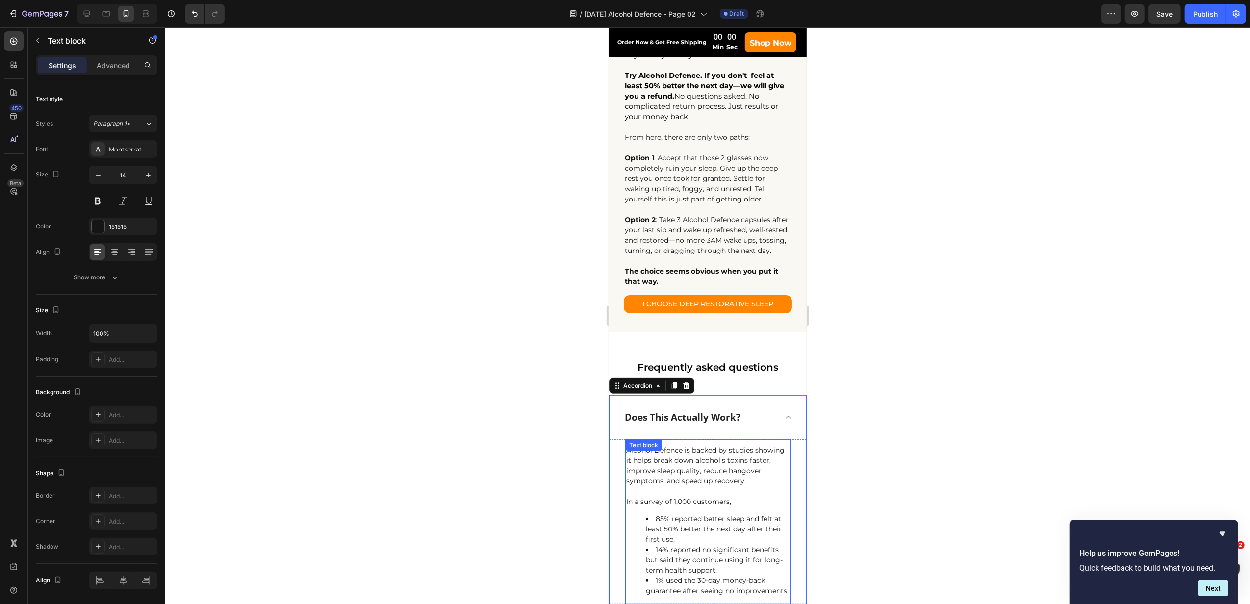
click at [702, 468] on p "Alcohol Defence is backed by studies showing it helps break down alcohol’s toxi…" at bounding box center [707, 465] width 163 height 41
click at [714, 421] on p "Does This Actually Work?" at bounding box center [682, 417] width 116 height 14
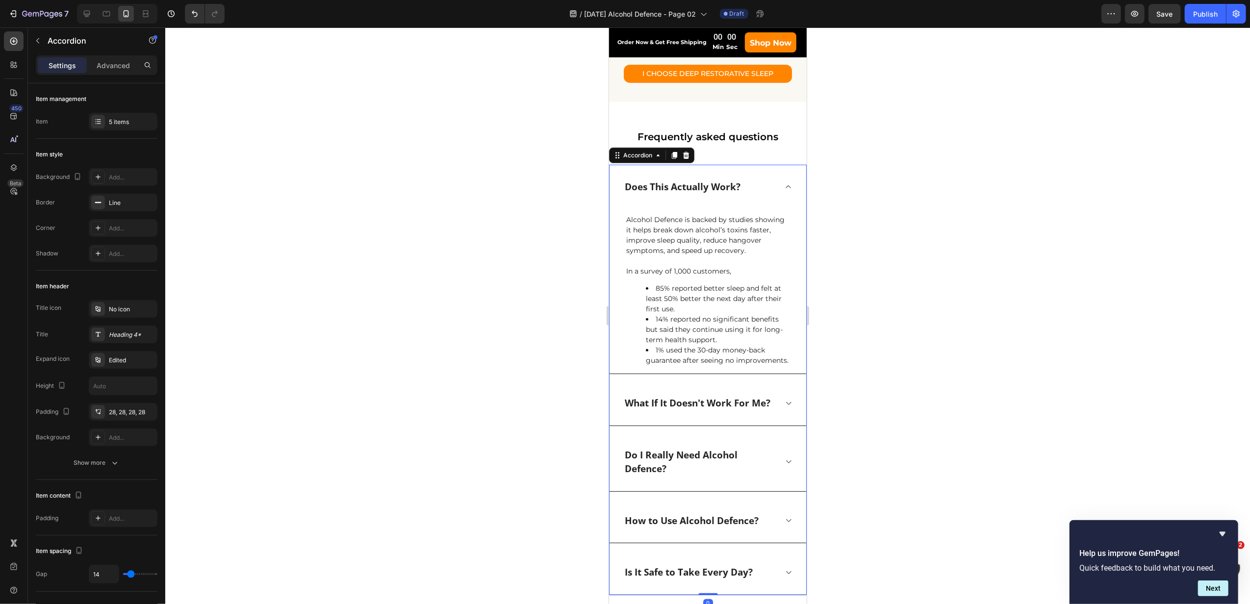
scroll to position [4187, 0]
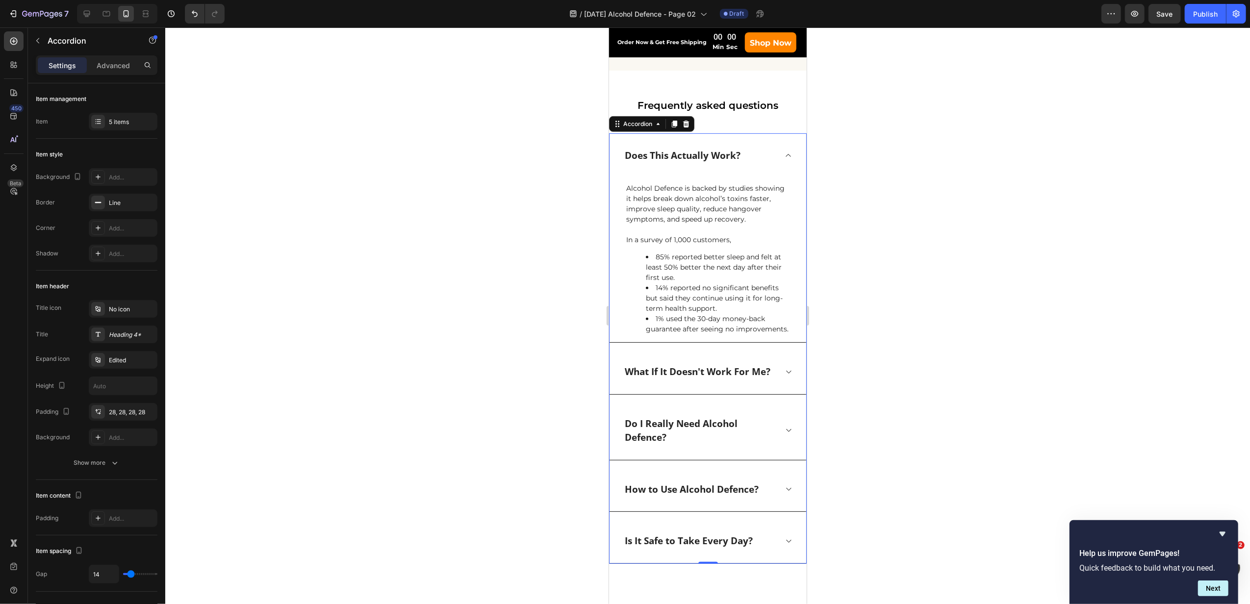
click at [702, 379] on p "What If It Doesn't Work For Me?" at bounding box center [697, 372] width 146 height 14
click at [669, 103] on h2 "Frequently asked questions" at bounding box center [707, 105] width 198 height 15
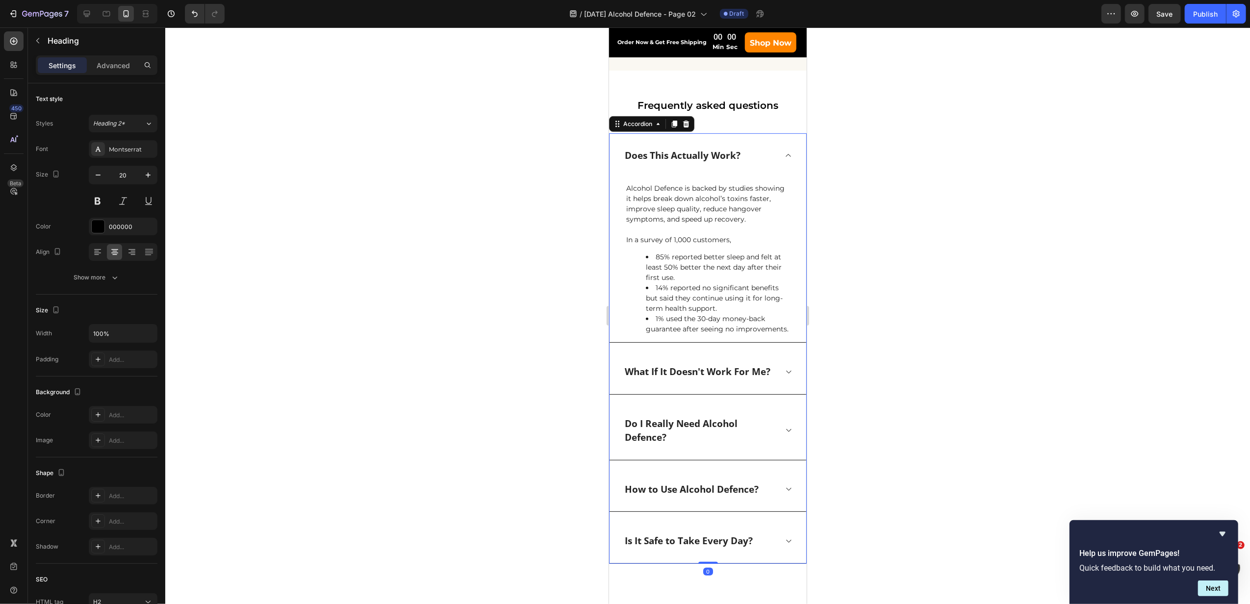
click at [695, 154] on p "Does This Actually Work?" at bounding box center [682, 156] width 116 height 14
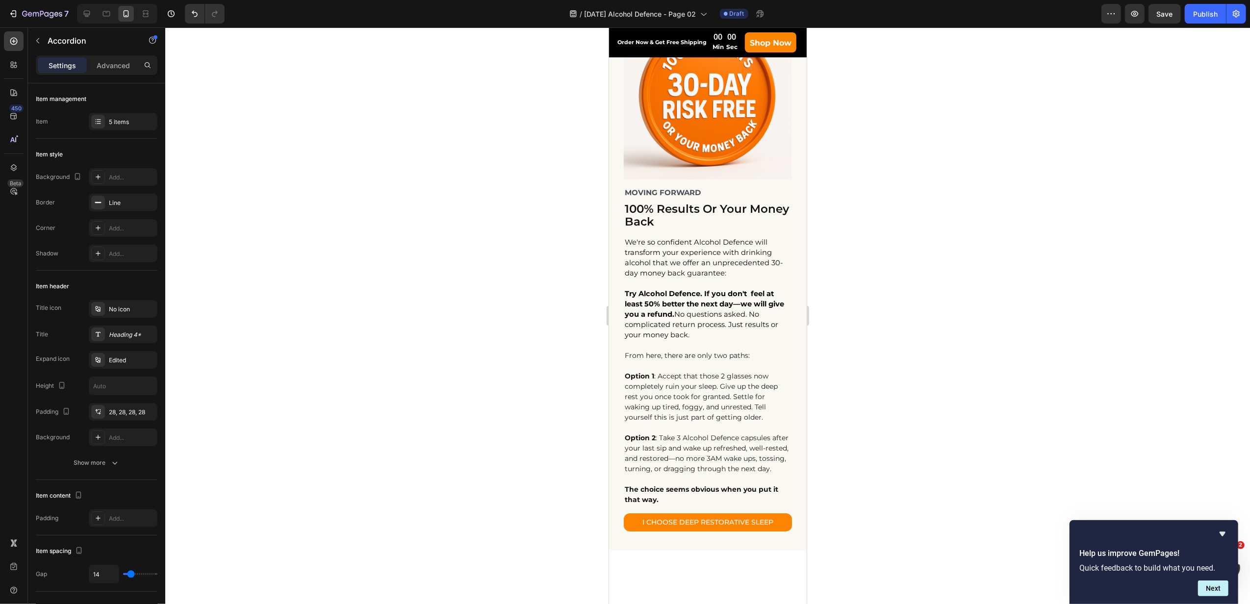
scroll to position [3599, 0]
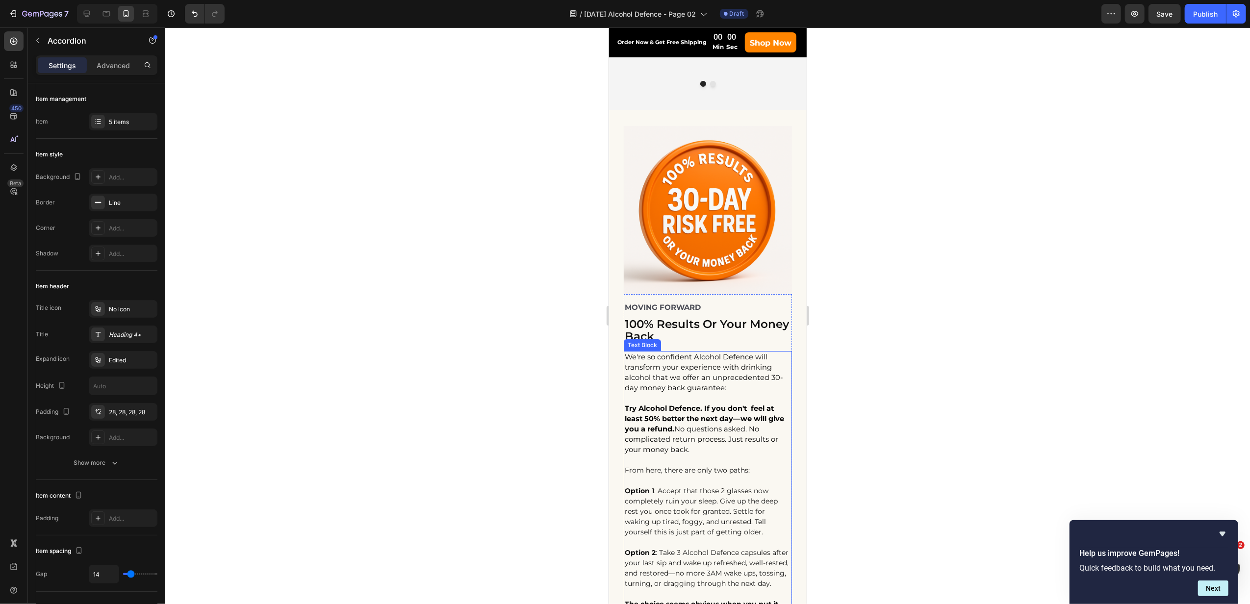
click at [705, 354] on span "We're so confident Alcohol Defence will transform your experience with drinking…" at bounding box center [703, 373] width 158 height 40
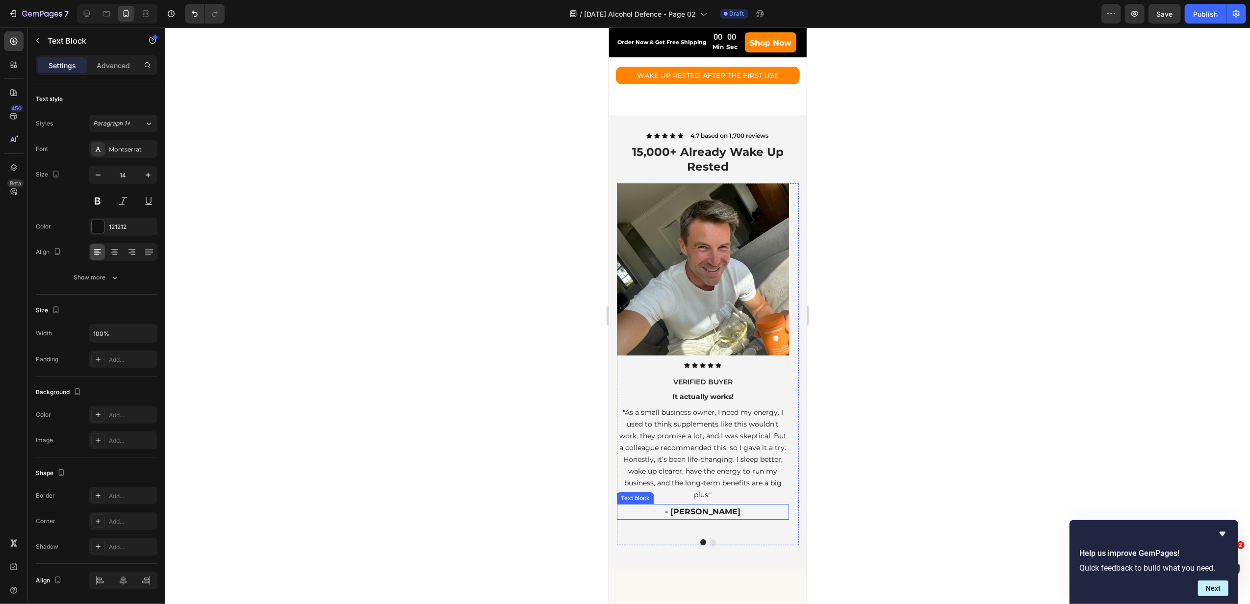
scroll to position [3141, 0]
click at [733, 445] on span ""As a small business owner, I need my energy. I used to think supplements like …" at bounding box center [702, 452] width 167 height 91
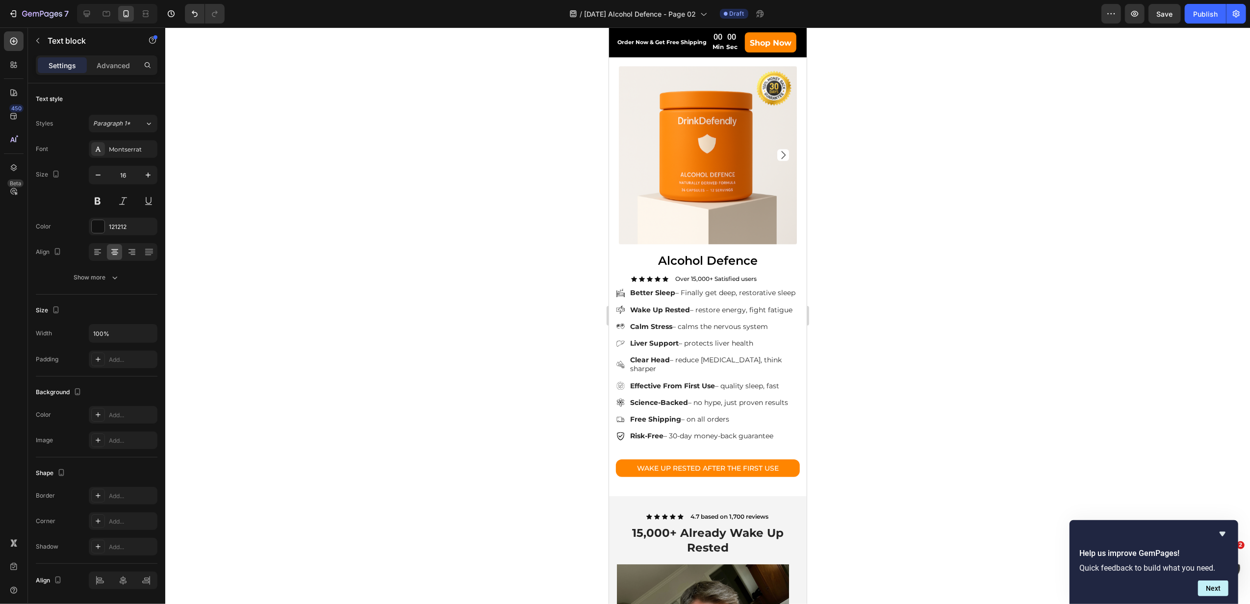
scroll to position [2683, 0]
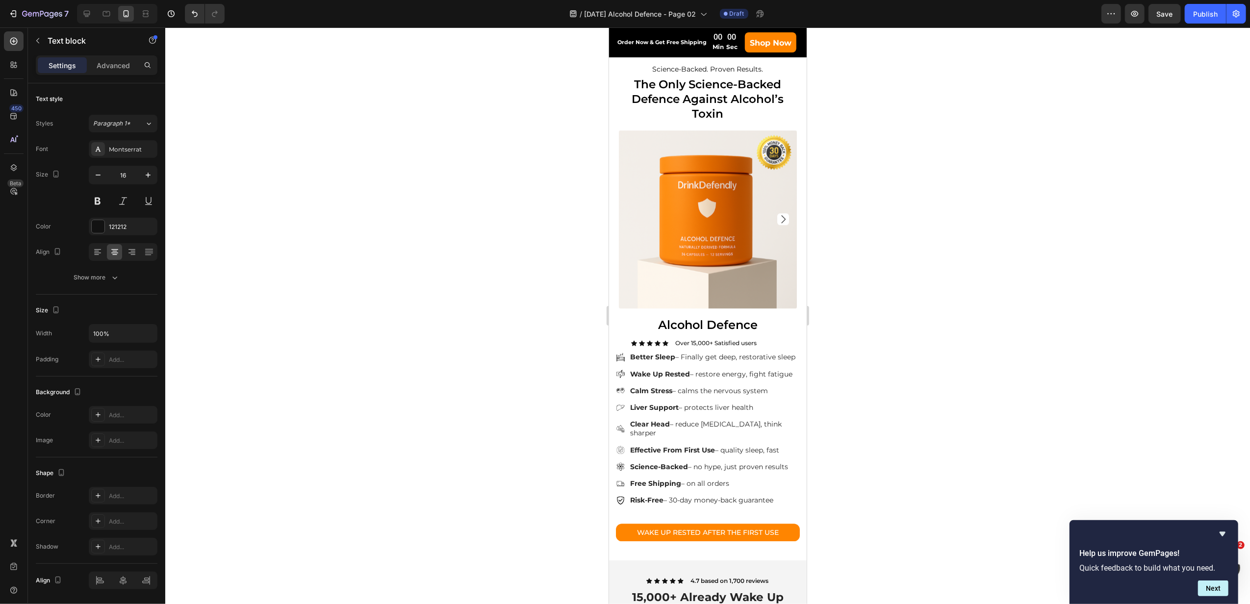
click at [733, 445] on div "Effective From First Use – quality sleep, fast" at bounding box center [713, 450] width 171 height 12
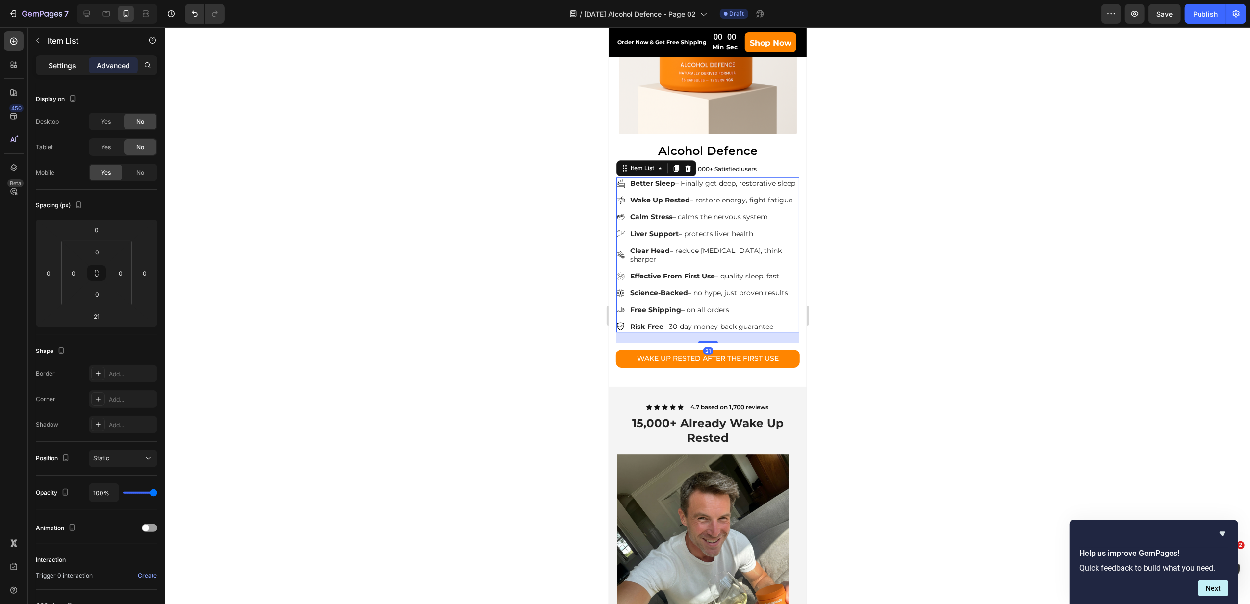
click at [65, 65] on p "Settings" at bounding box center [62, 65] width 27 height 10
type input "8"
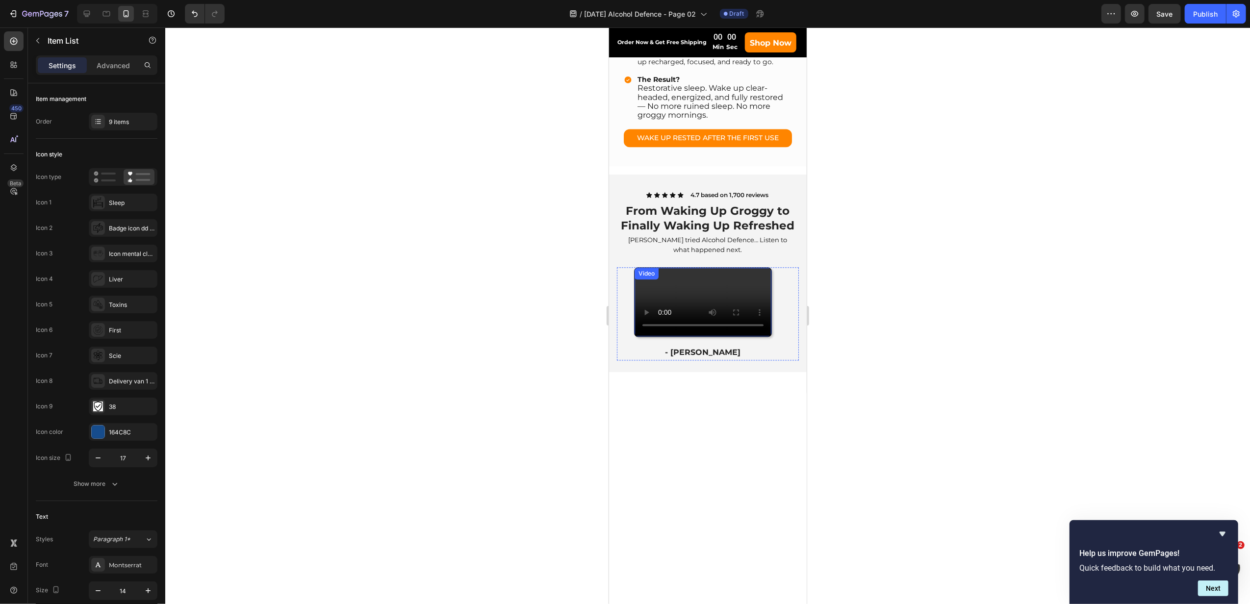
scroll to position [1964, 0]
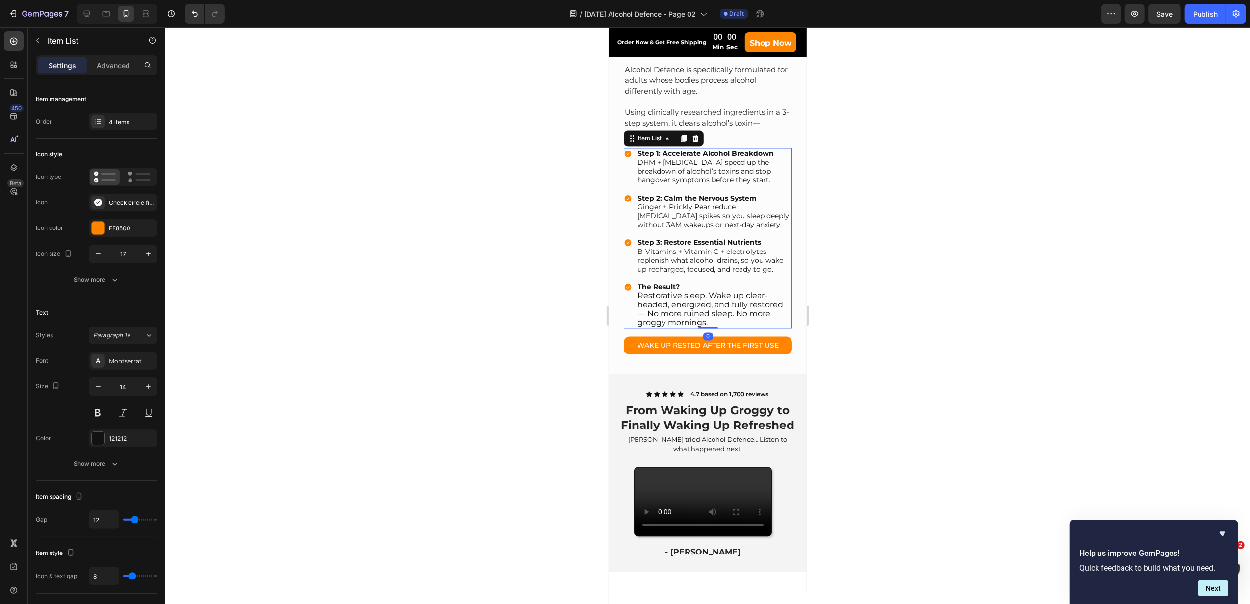
click at [729, 247] on p "B-Vitamins + Vitamin C + electrolytes replenish what alcohol drains, so you wak…" at bounding box center [713, 260] width 153 height 27
click at [704, 247] on p "B-Vitamins + Vitamin C + electrolytes replenish what alcohol drains, so you wak…" at bounding box center [713, 260] width 153 height 27
click at [692, 107] on span "Using clinically researched ingredients in a 3-step system, it clears alcohol’s…" at bounding box center [706, 122] width 164 height 31
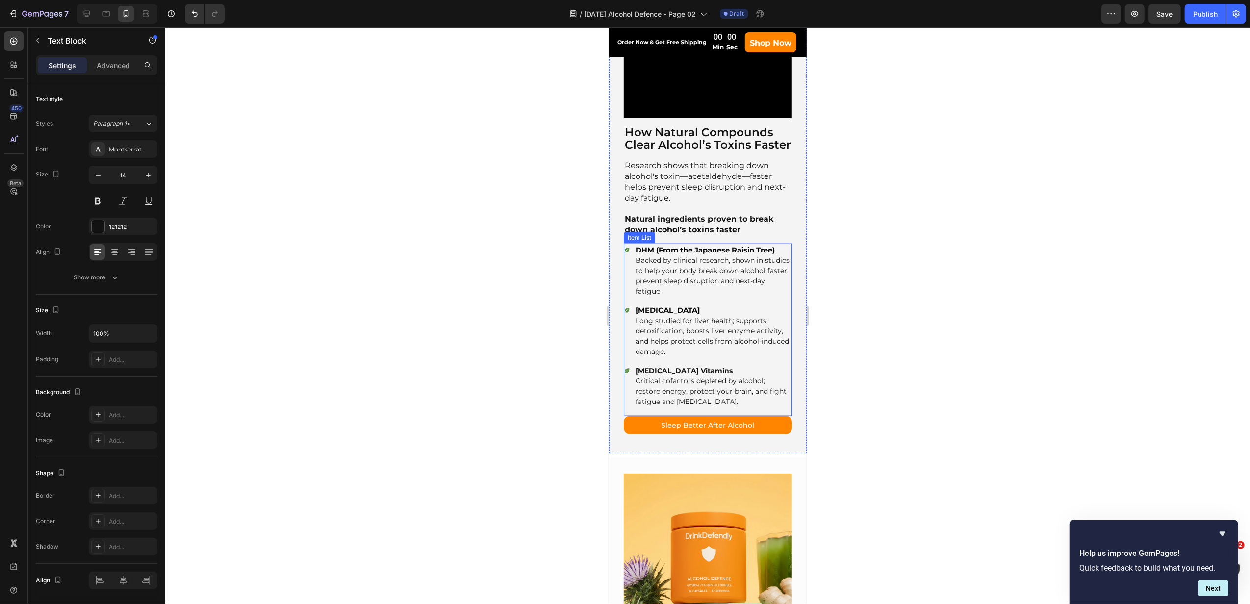
scroll to position [1311, 0]
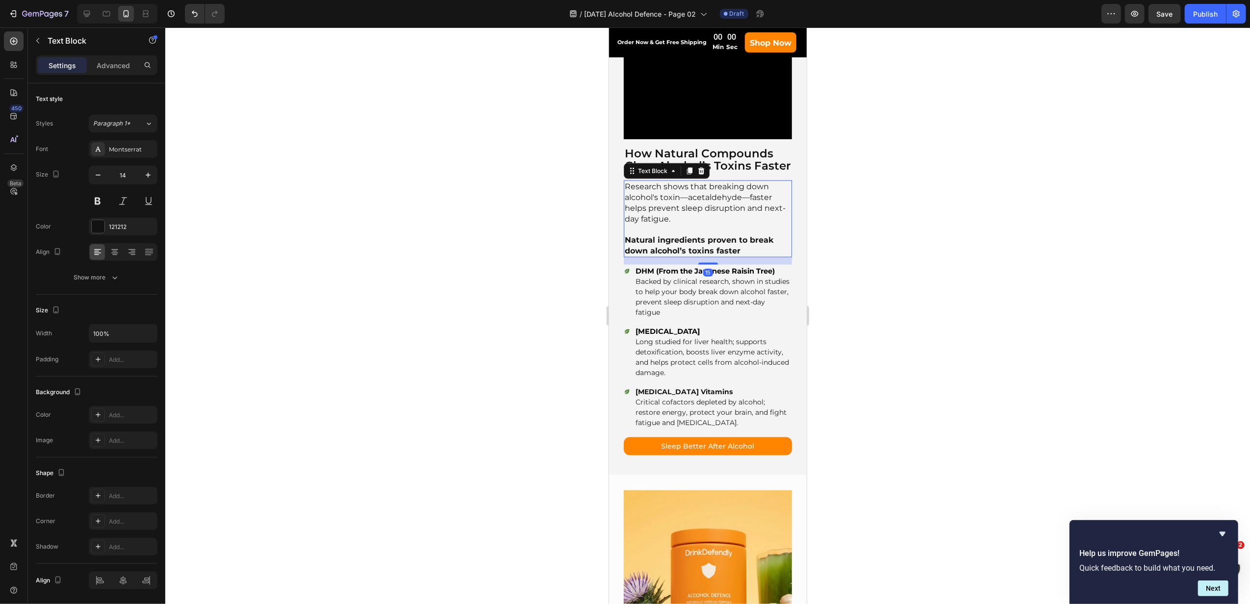
click at [708, 209] on span "Research shows that breaking down alcohol's toxin—acetaldehyde—faster helps pre…" at bounding box center [704, 203] width 161 height 42
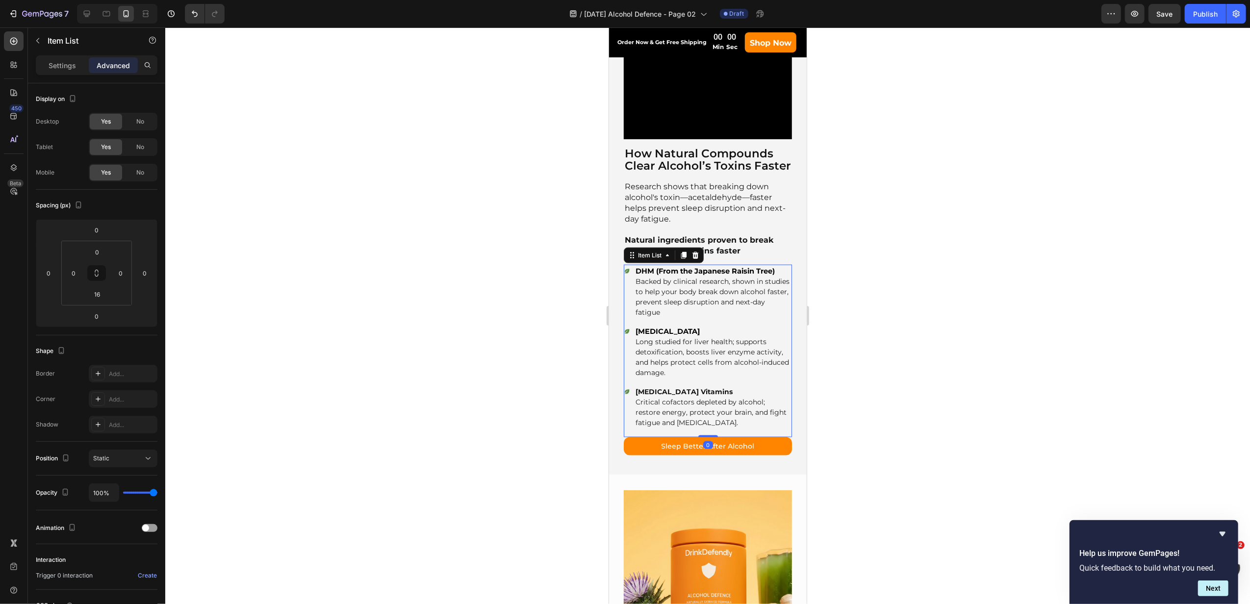
click at [722, 287] on span "Backed by clinical research, shown in studies to help your body break down alco…" at bounding box center [712, 297] width 154 height 40
click at [65, 66] on p "Settings" at bounding box center [62, 65] width 27 height 10
type input "8"
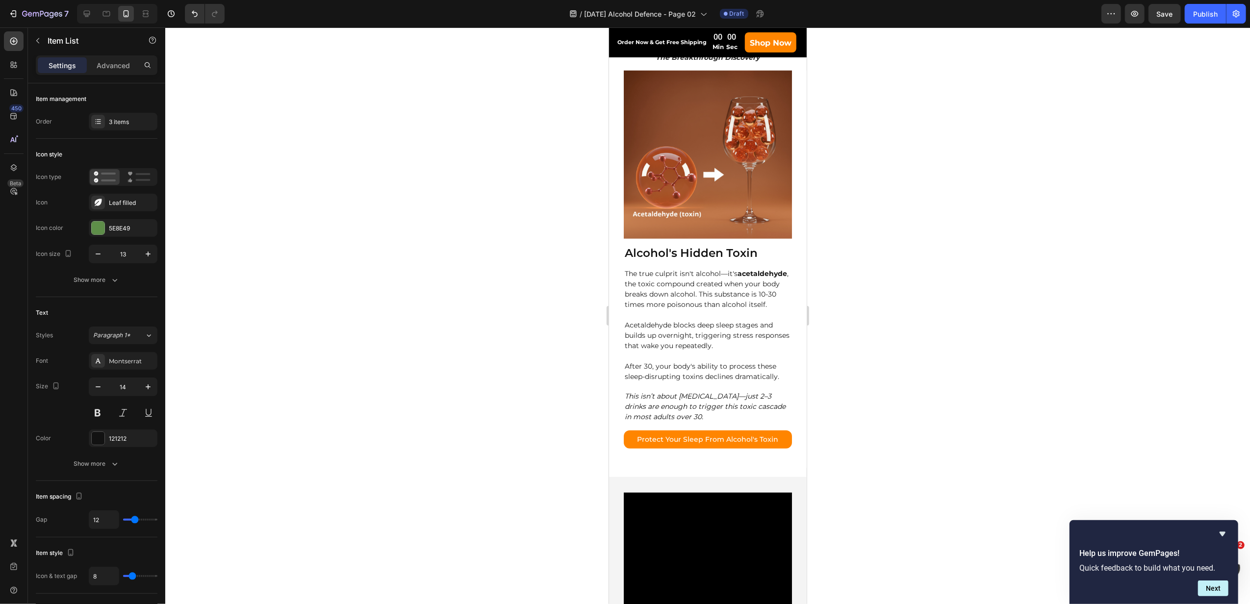
scroll to position [787, 0]
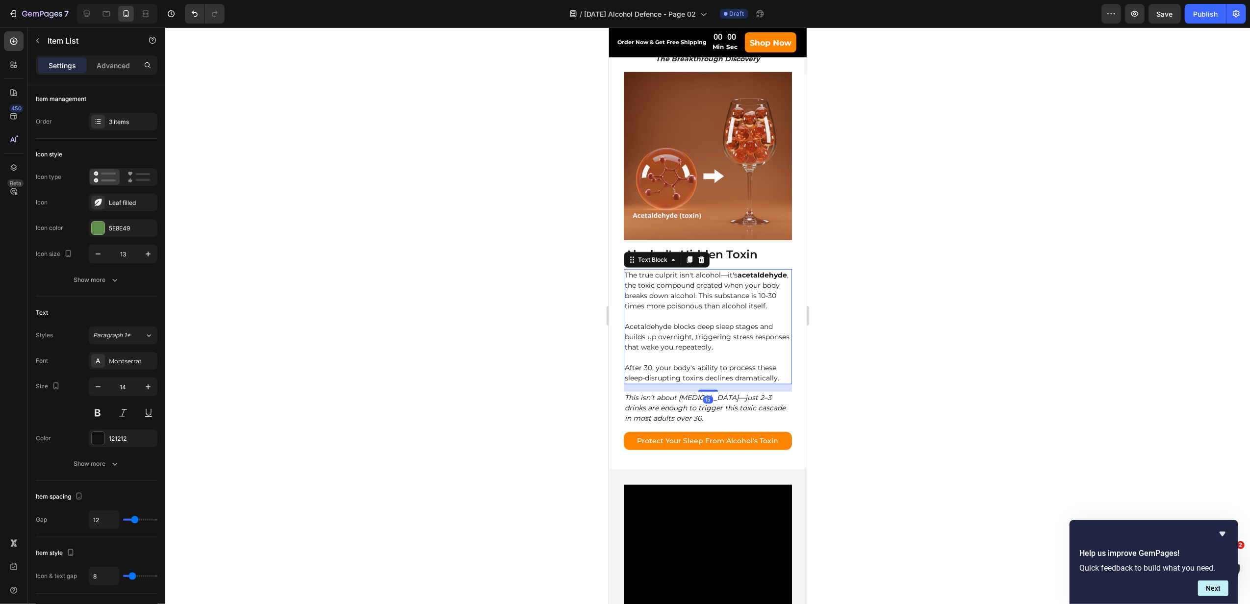
click at [727, 295] on p "The true culprit isn't alcohol—it's acetaldehyde , the toxic compound created w…" at bounding box center [707, 290] width 166 height 41
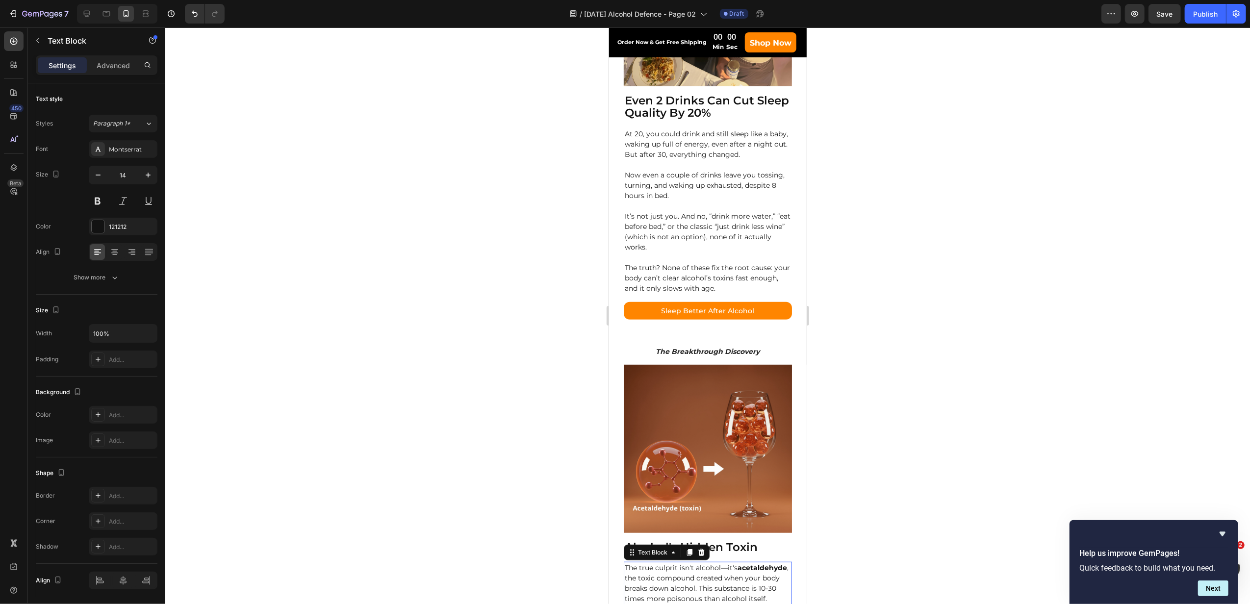
scroll to position [461, 0]
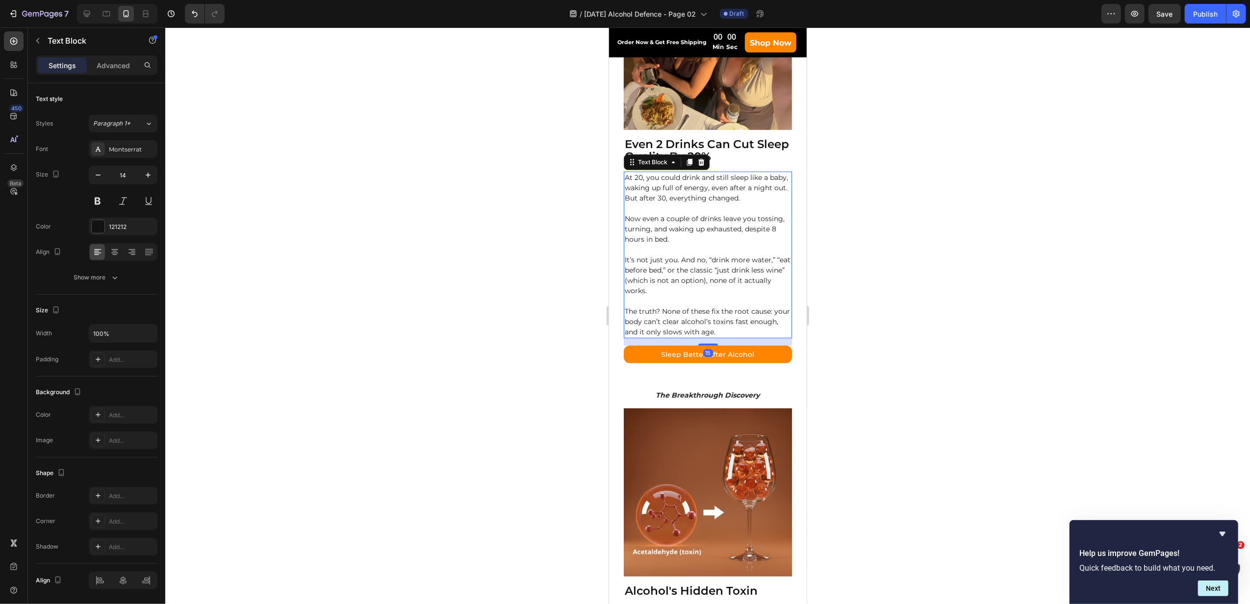
click at [707, 214] on p "Now even a couple of drinks leave you tossing, turning, and waking up exhausted…" at bounding box center [707, 229] width 166 height 31
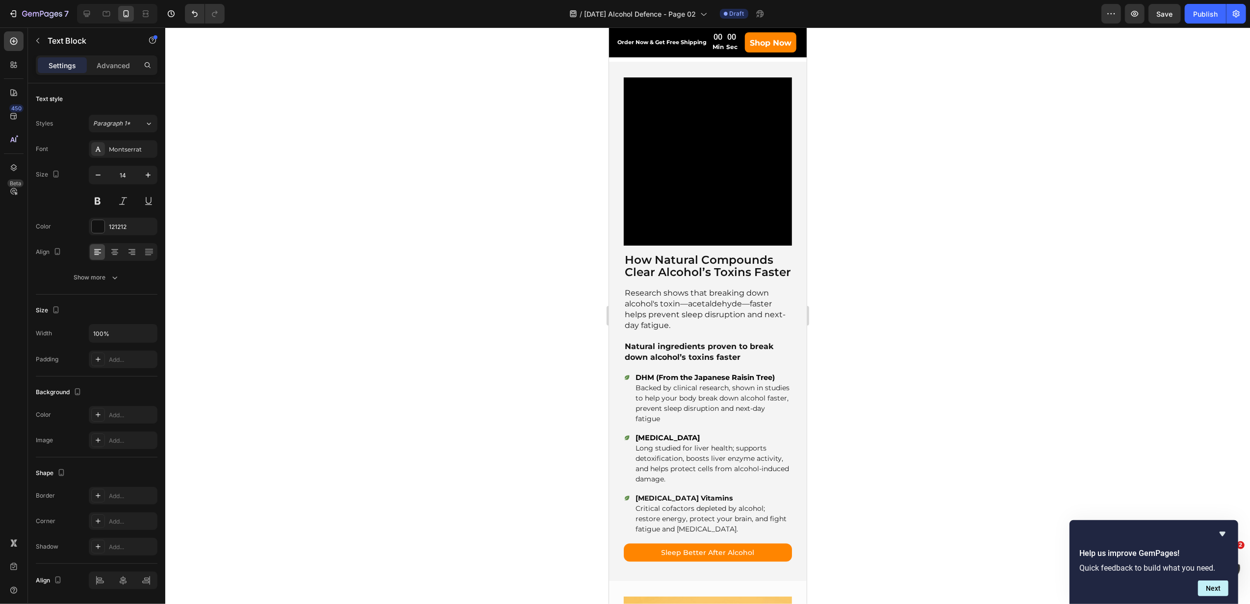
scroll to position [1326, 0]
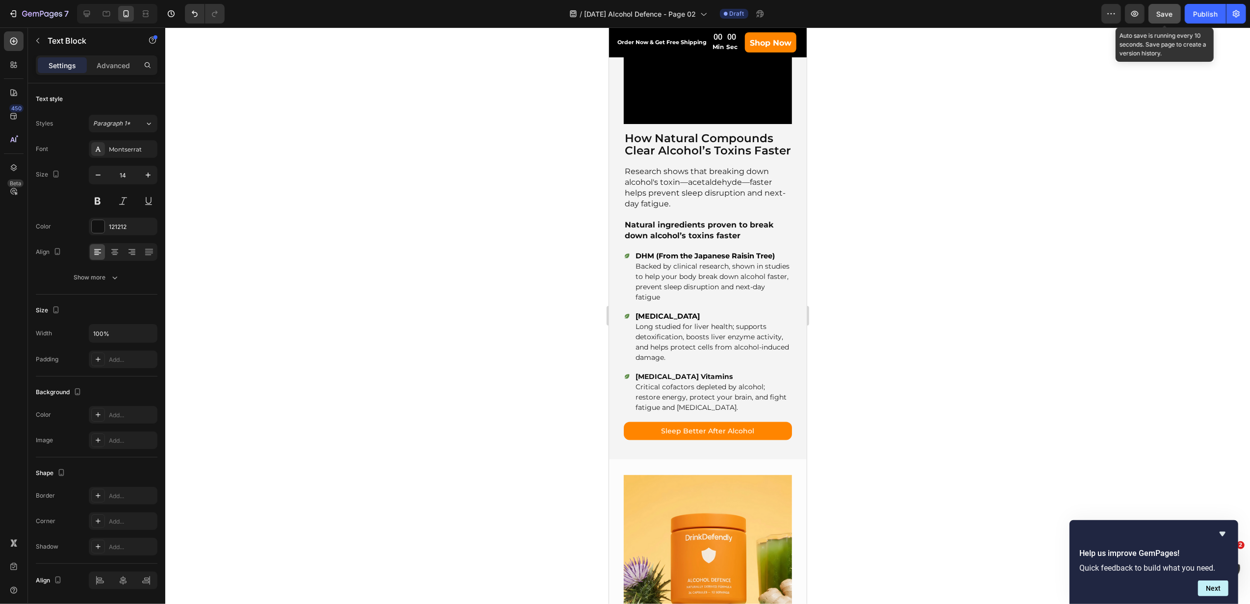
click at [1158, 17] on span "Save" at bounding box center [1165, 14] width 16 height 8
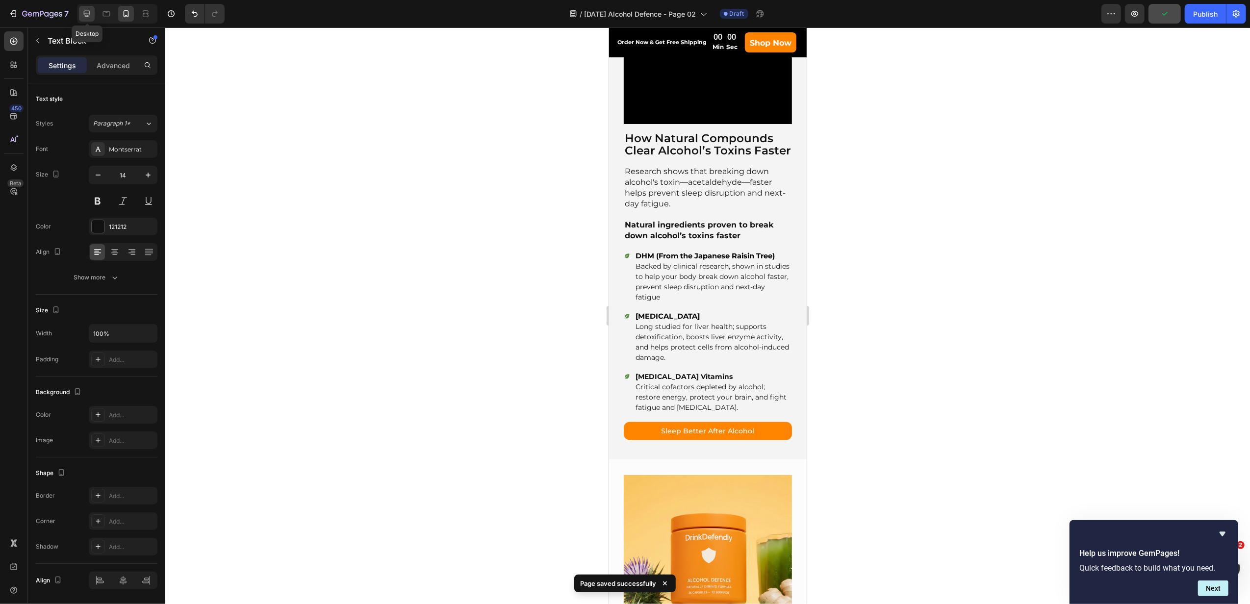
click at [82, 6] on div at bounding box center [87, 14] width 16 height 16
type input "16"
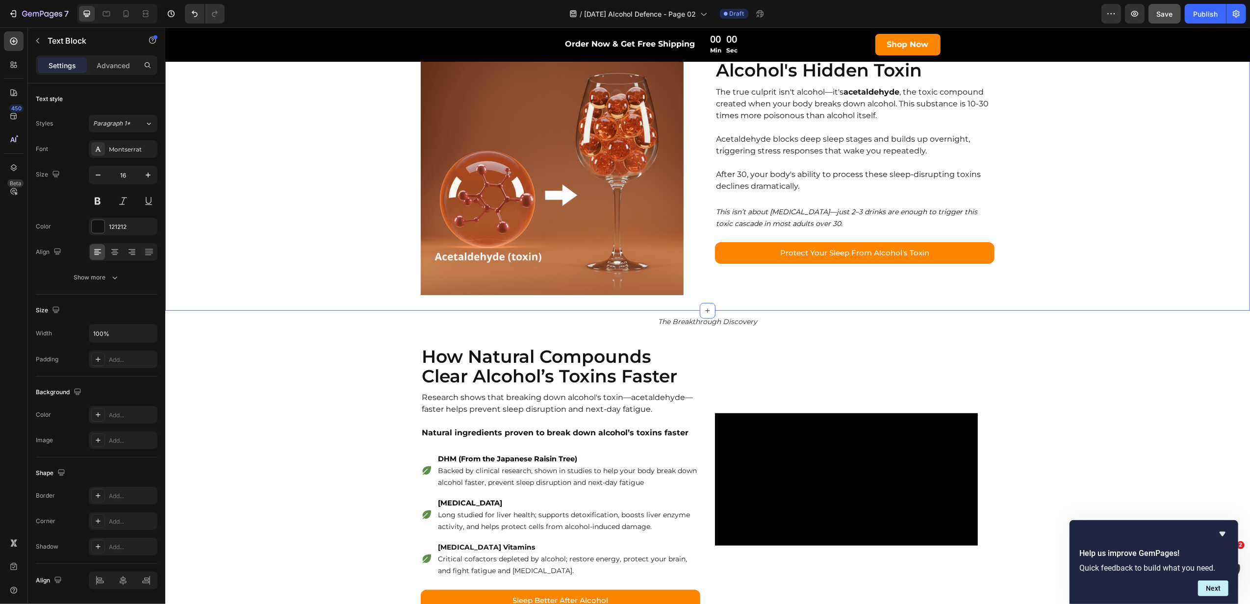
scroll to position [672, 0]
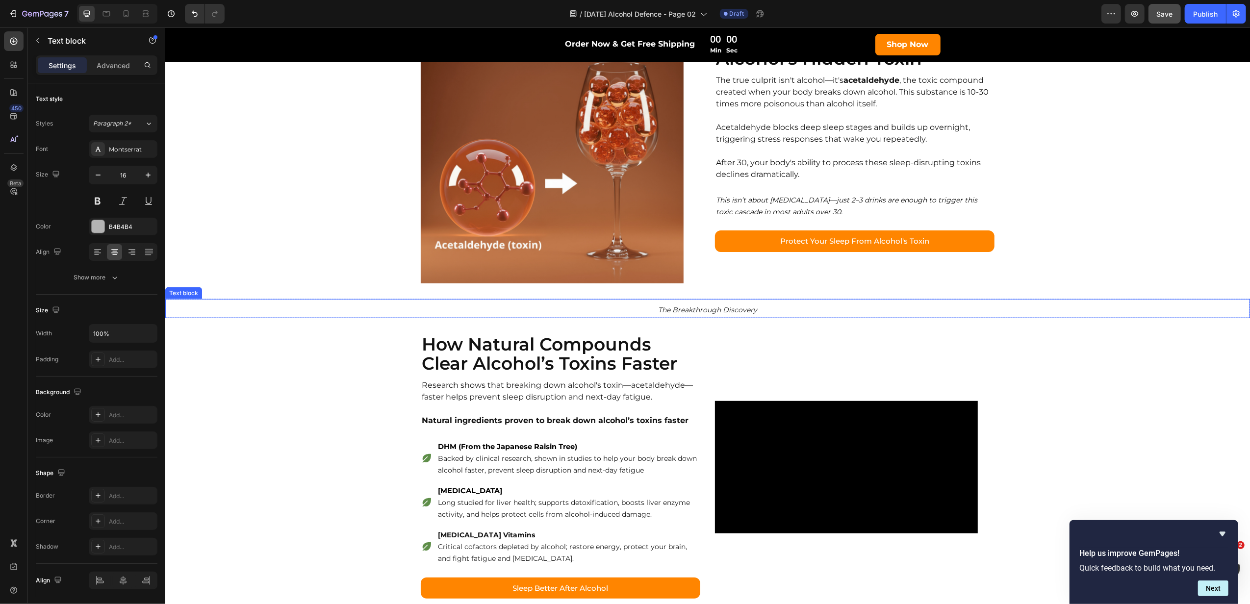
click at [734, 313] on icon "The Breakthrough Discovery" at bounding box center [706, 309] width 99 height 9
click at [130, 16] on icon at bounding box center [126, 14] width 10 height 10
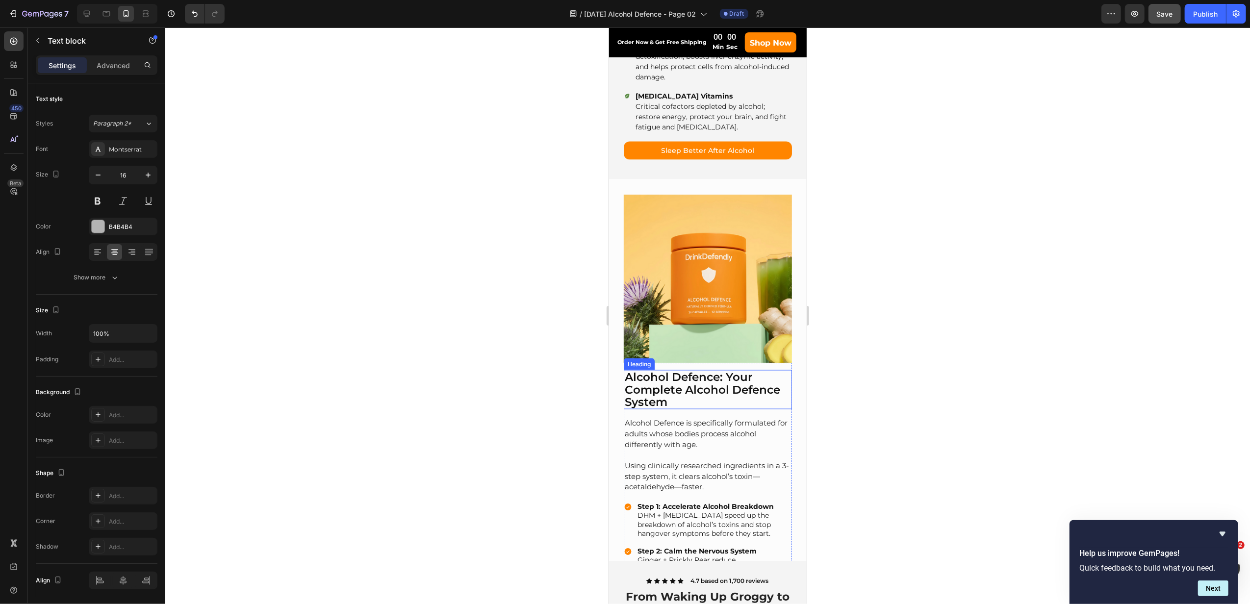
scroll to position [1095, 0]
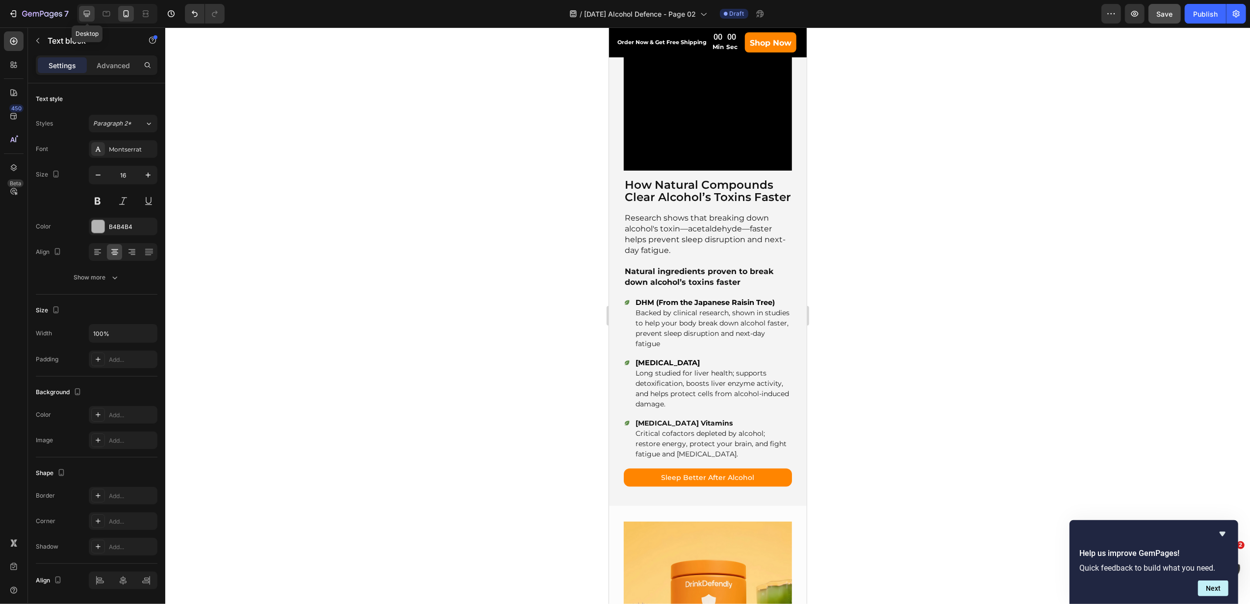
click at [88, 14] on icon at bounding box center [87, 14] width 10 height 10
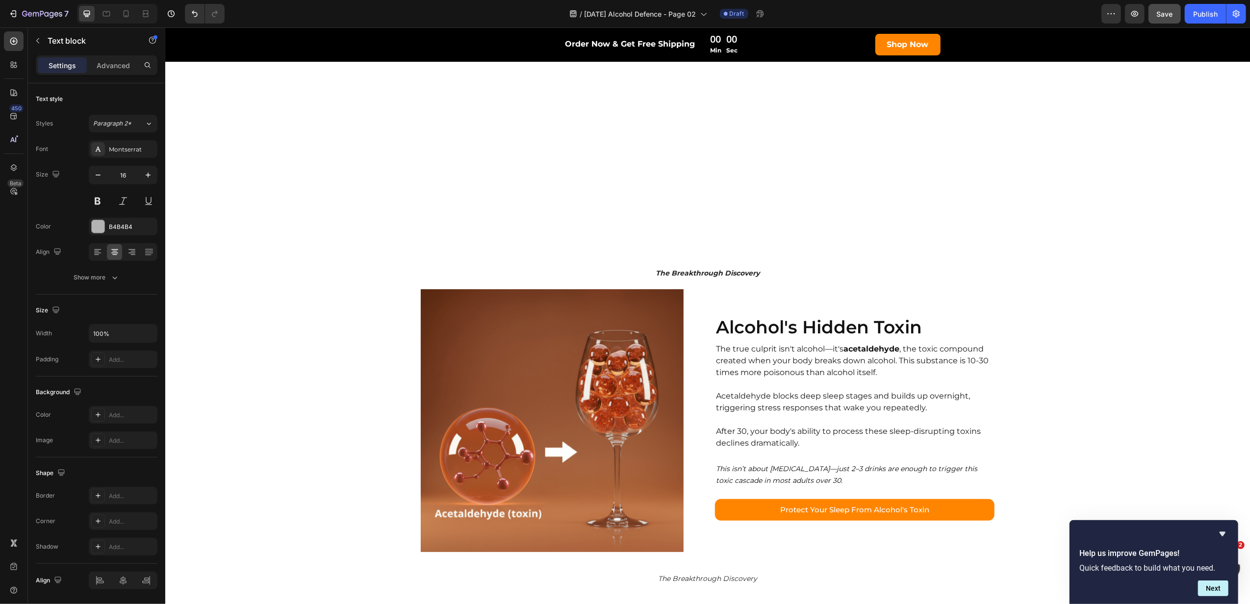
scroll to position [665, 0]
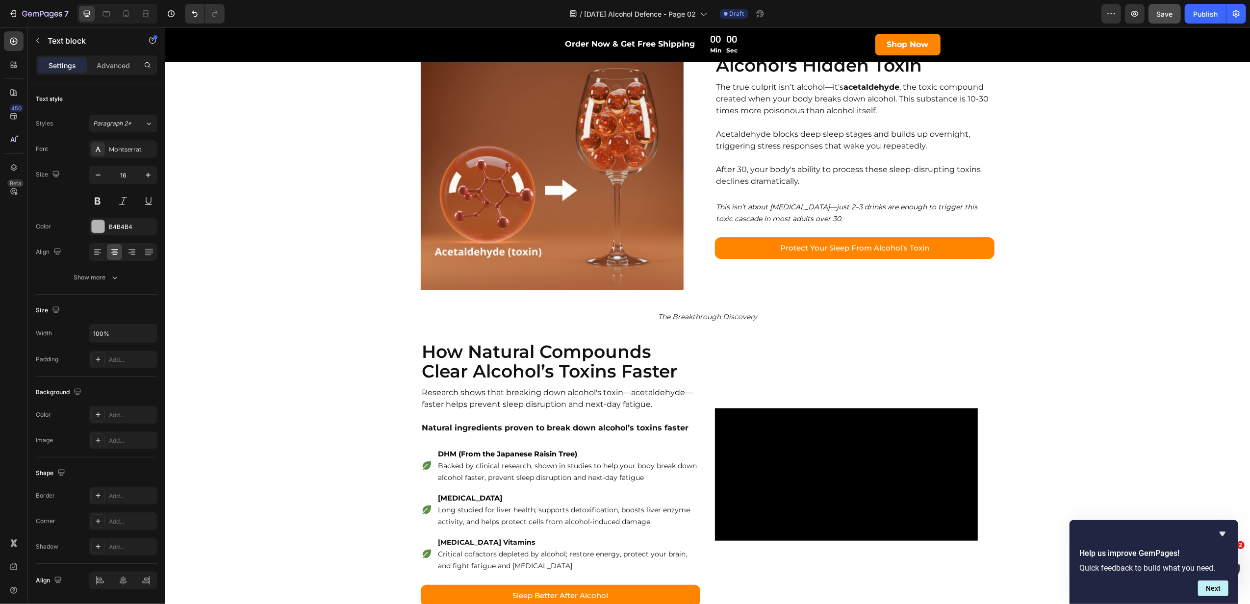
click at [718, 316] on icon "The Breakthrough Discovery" at bounding box center [706, 316] width 99 height 9
click at [771, 319] on p "The Breakthrough Discovery" at bounding box center [707, 317] width 1083 height 14
click at [642, 351] on h2 "How Natural Compounds Clear Alcohol’s Toxins Faster" at bounding box center [559, 361] width 279 height 41
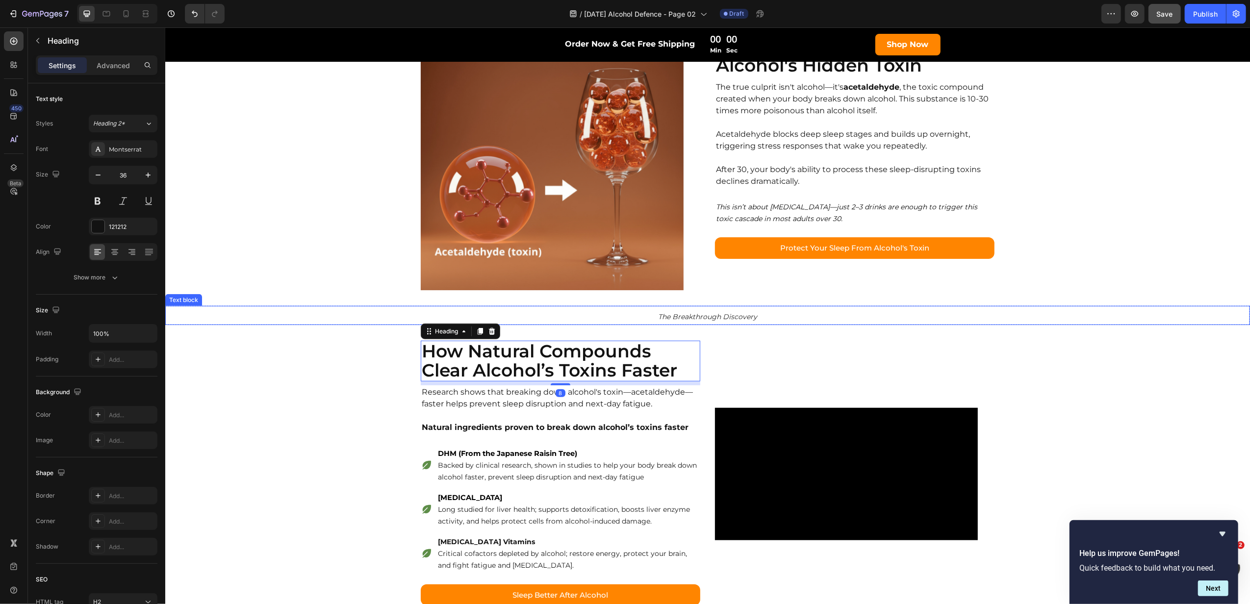
click at [665, 316] on icon "The Breakthrough Discovery" at bounding box center [706, 316] width 99 height 9
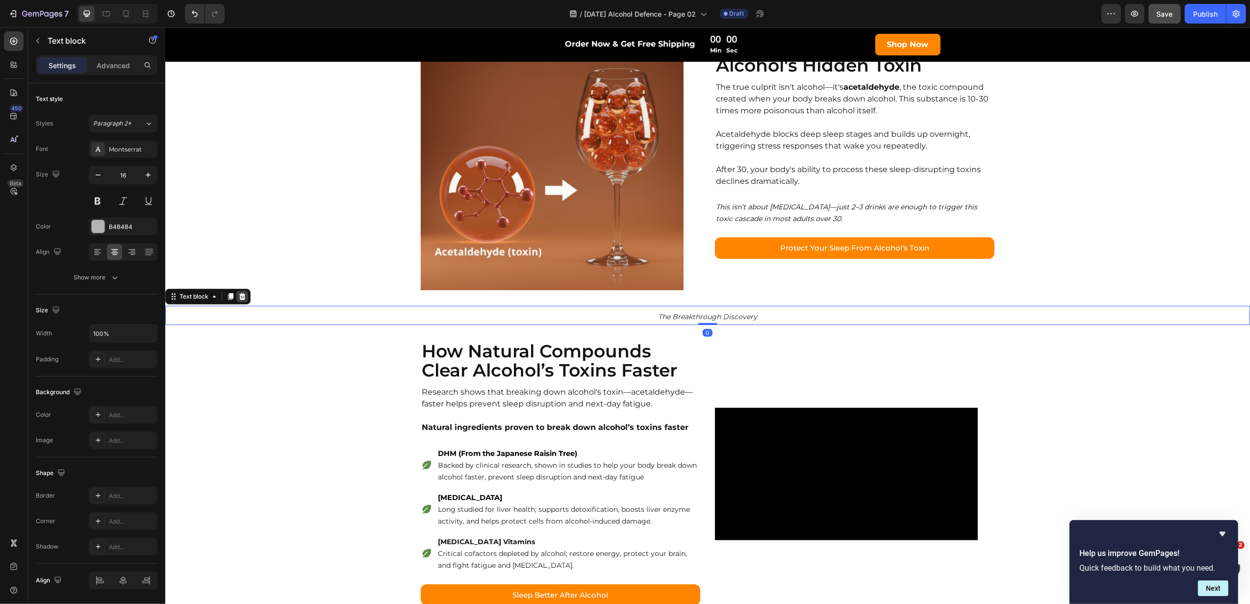
click at [242, 293] on icon at bounding box center [242, 297] width 8 height 8
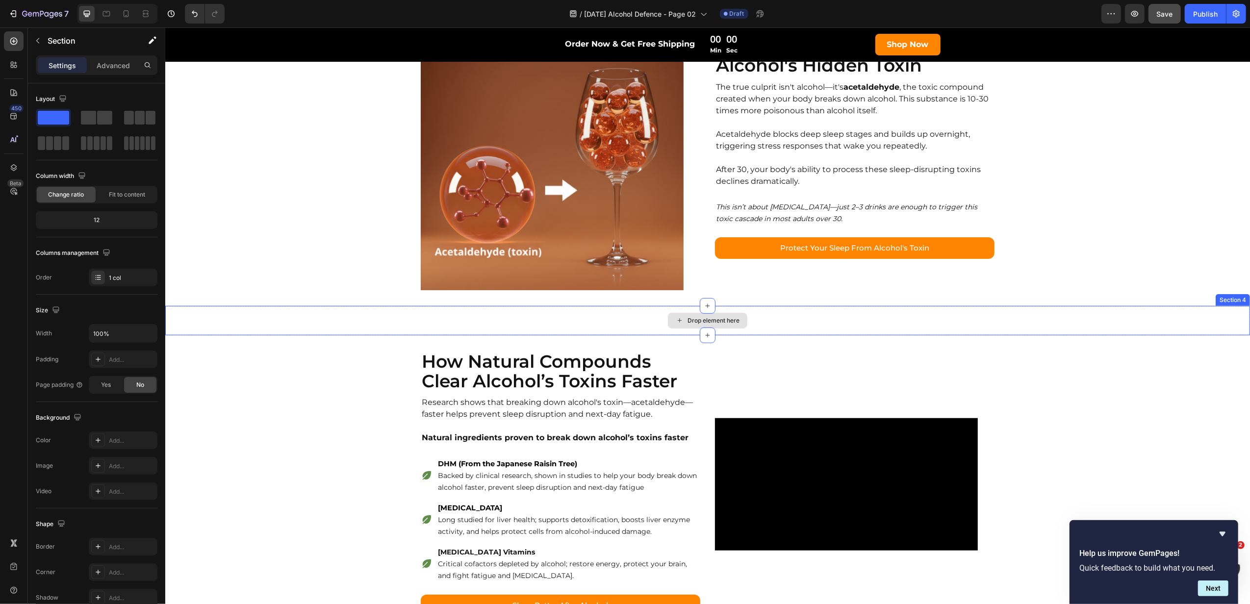
click at [291, 324] on div "Drop element here" at bounding box center [707, 320] width 1085 height 29
click at [1238, 296] on icon at bounding box center [1241, 296] width 6 height 7
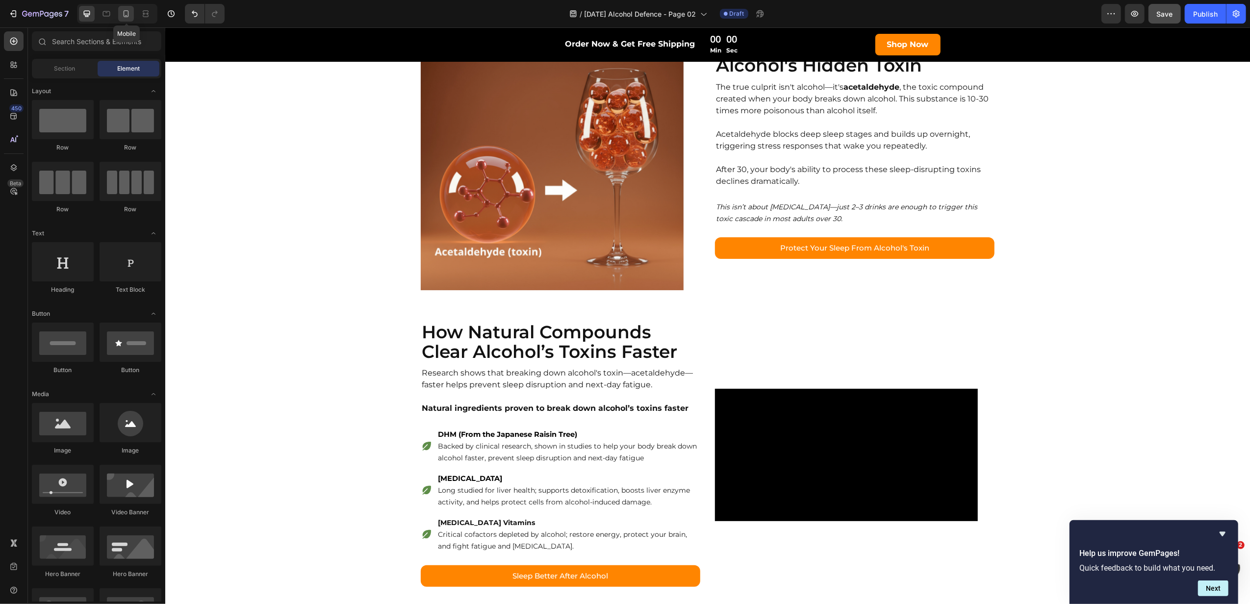
click at [128, 16] on icon at bounding box center [126, 13] width 5 height 7
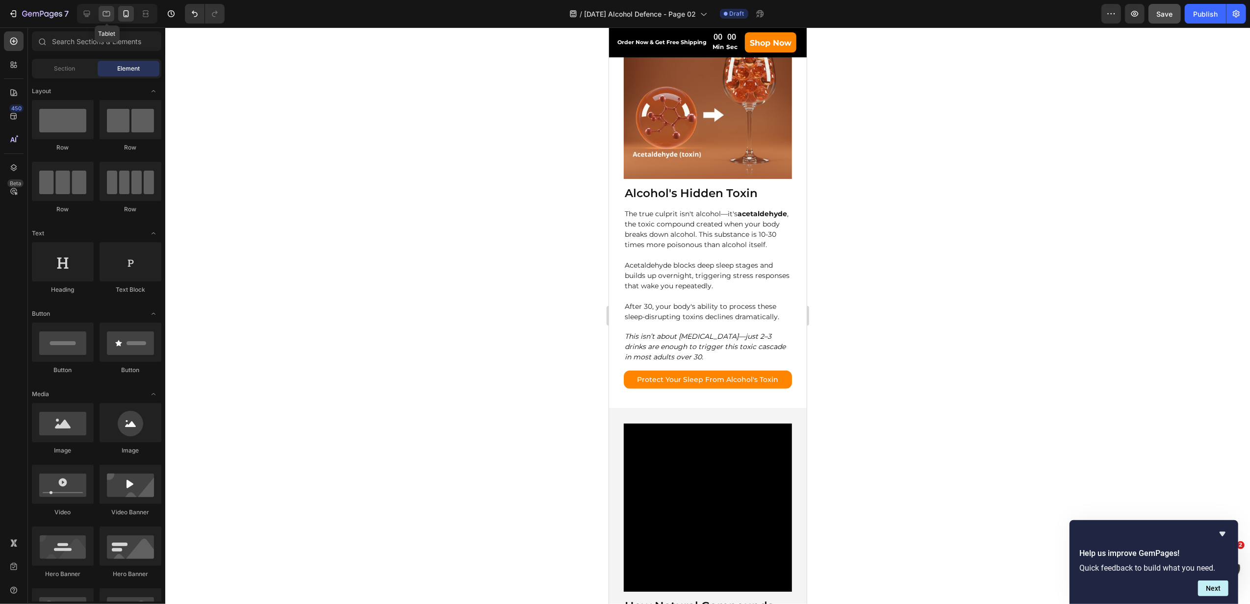
click at [103, 20] on div at bounding box center [107, 14] width 16 height 16
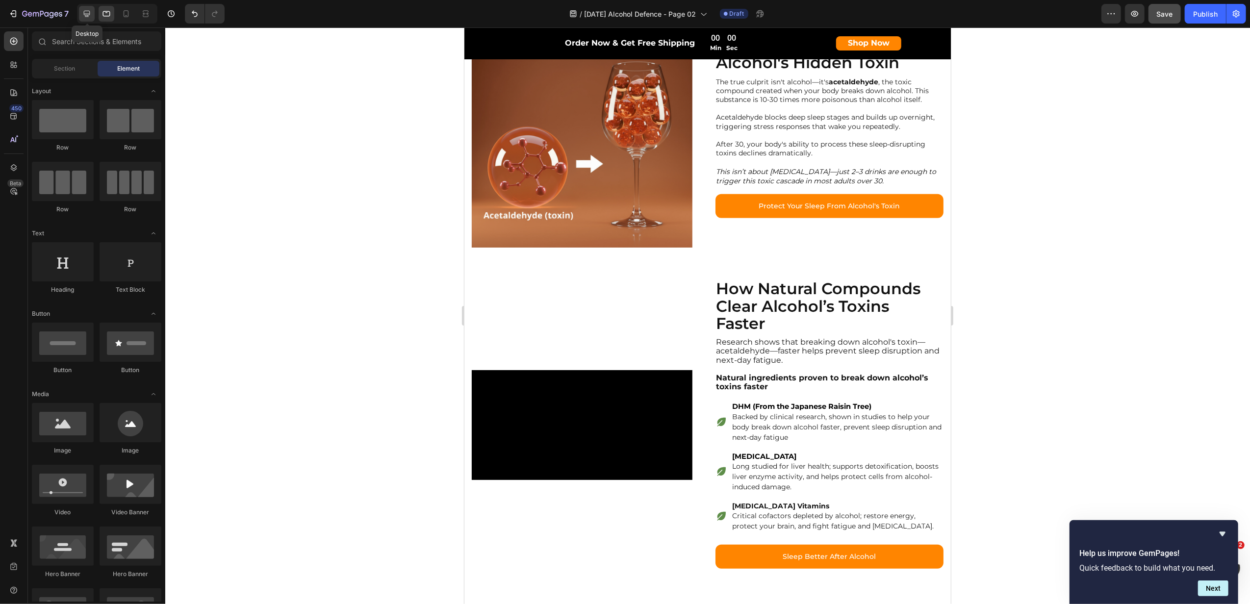
click at [93, 16] on div at bounding box center [87, 14] width 16 height 16
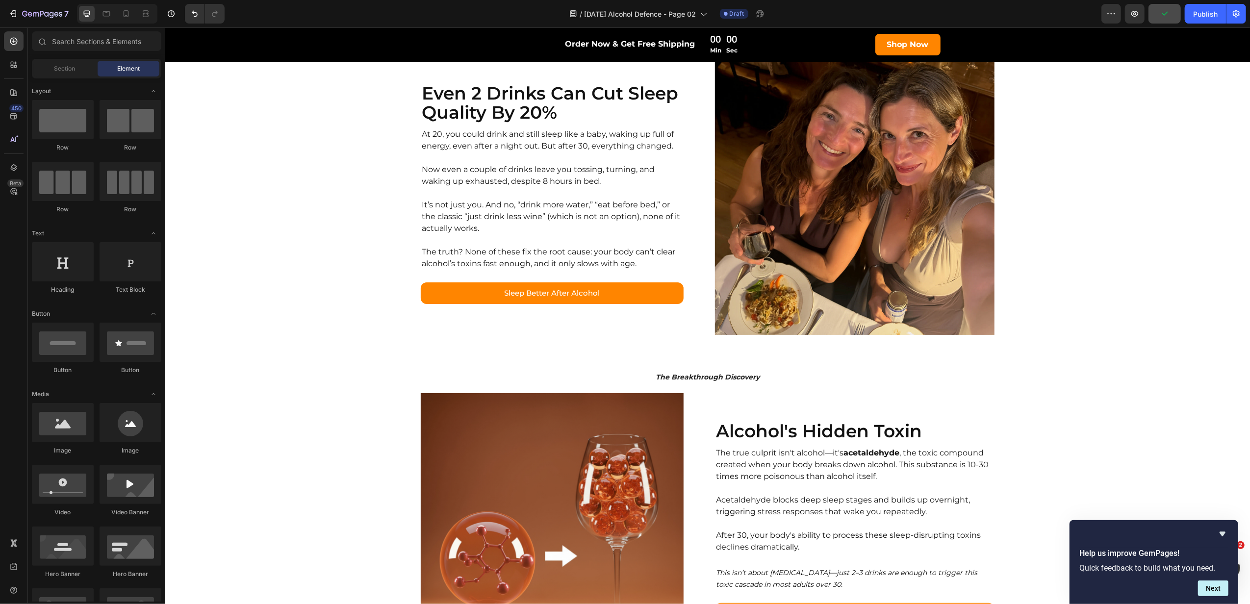
scroll to position [273, 0]
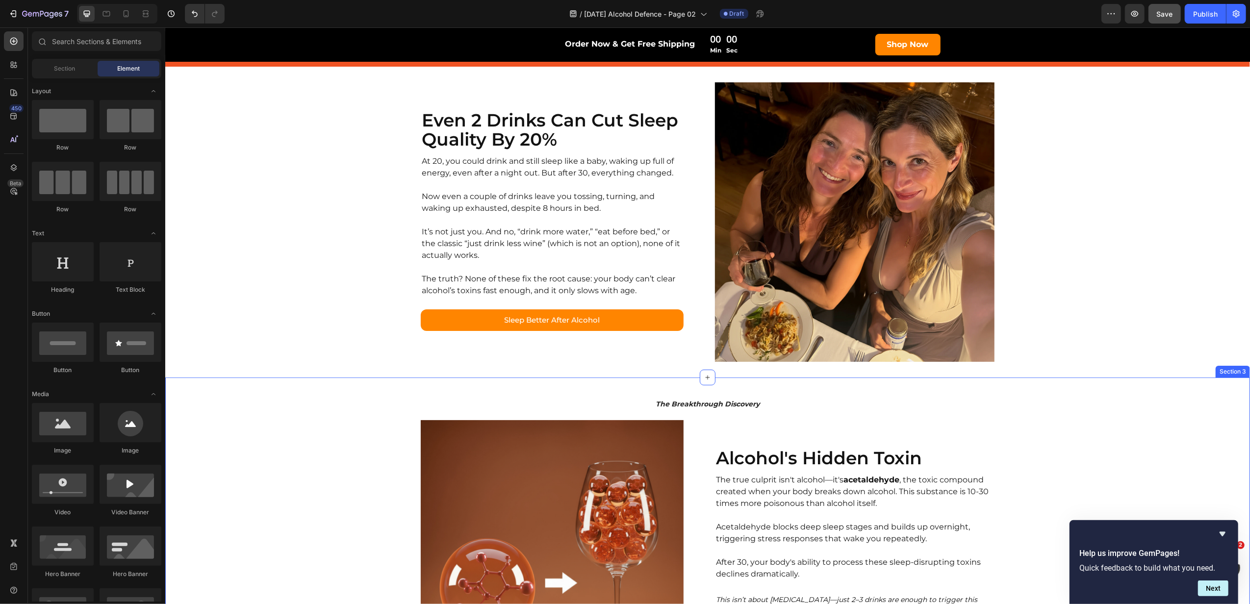
click at [398, 389] on div "The Breakthrough Discovery Text block Image Row Alcohol's Hidden Toxin Heading …" at bounding box center [707, 538] width 1085 height 321
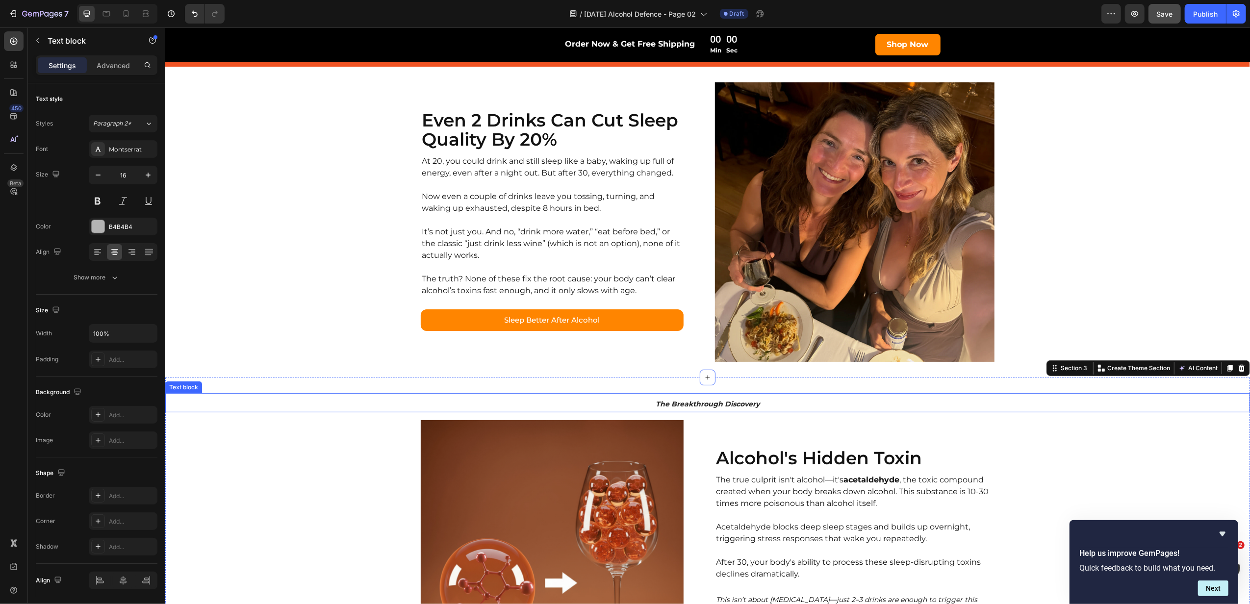
click at [491, 400] on p "The Breakthrough Discovery" at bounding box center [707, 404] width 1083 height 14
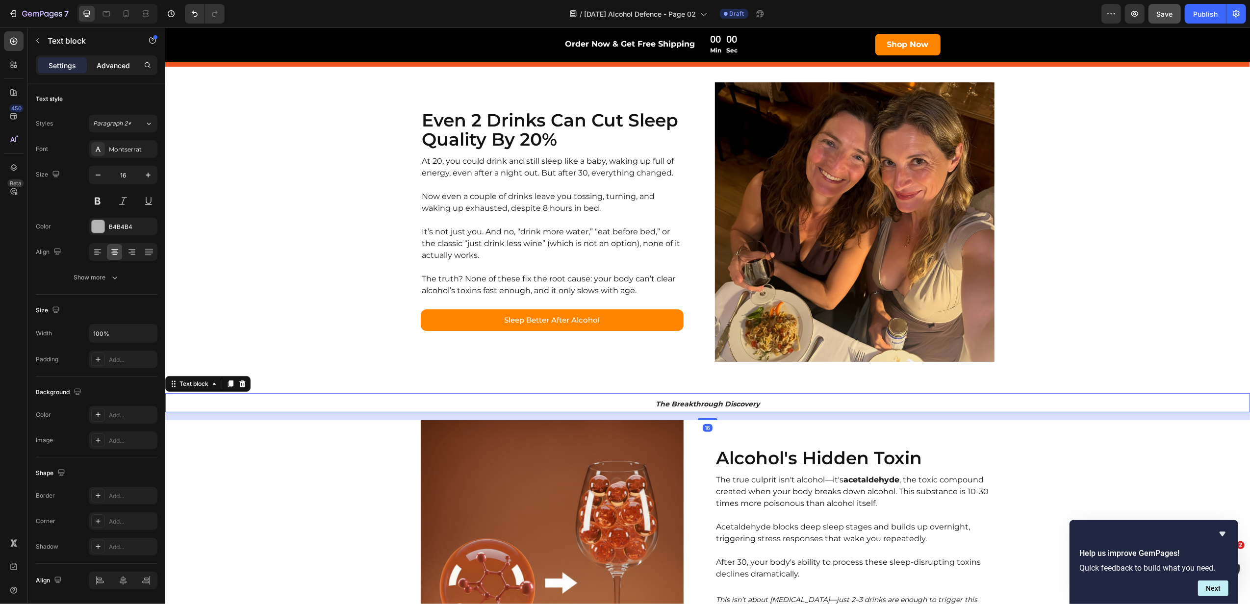
click at [118, 62] on p "Advanced" at bounding box center [113, 65] width 33 height 10
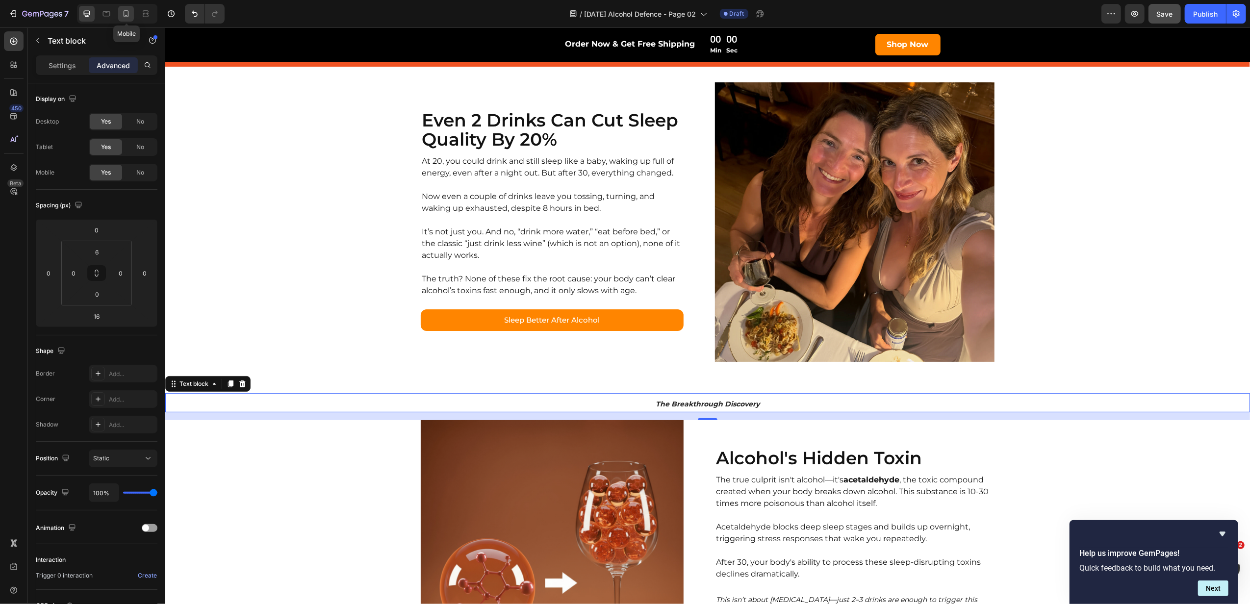
click at [126, 18] on icon at bounding box center [126, 14] width 10 height 10
type input "0"
type input "10"
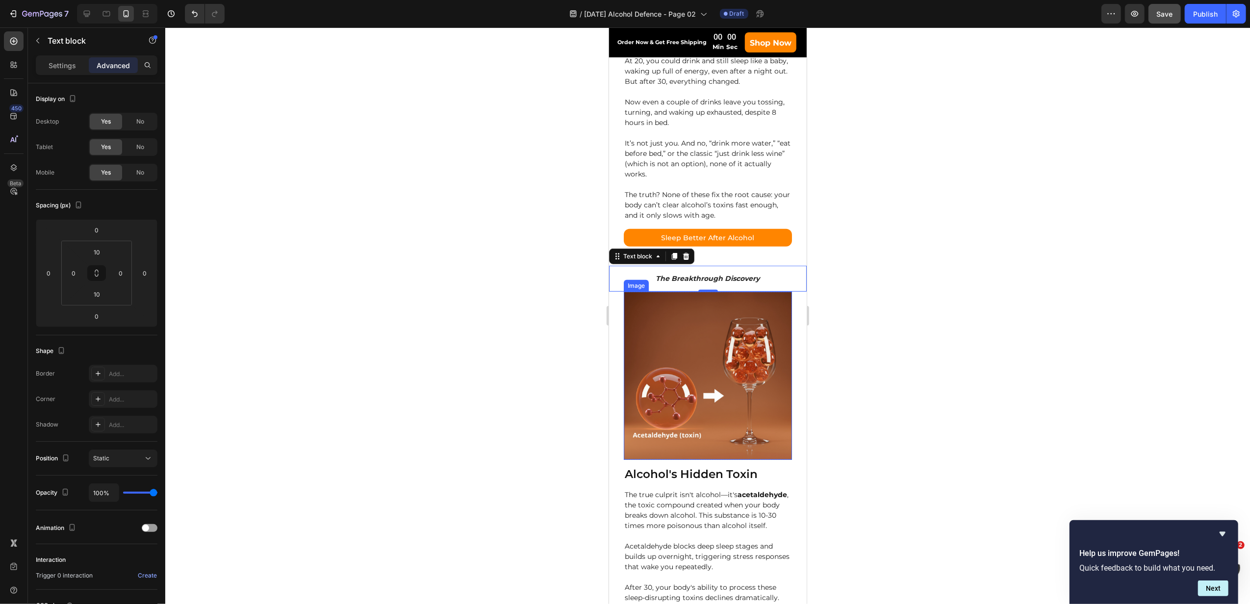
scroll to position [576, 0]
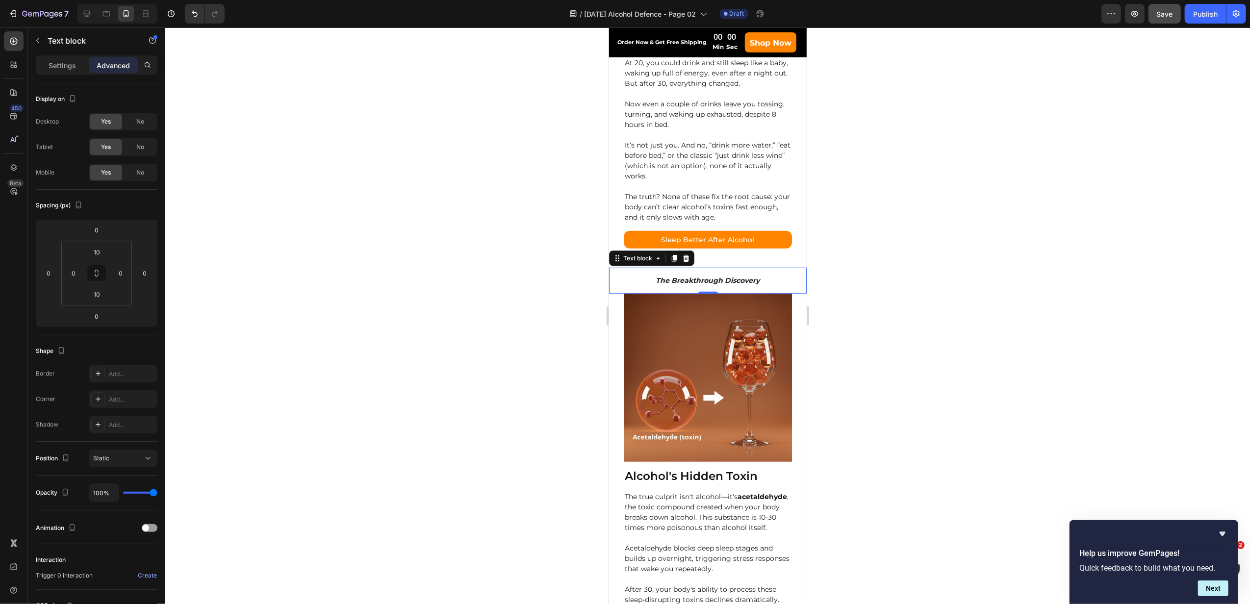
click at [914, 352] on div at bounding box center [707, 315] width 1085 height 577
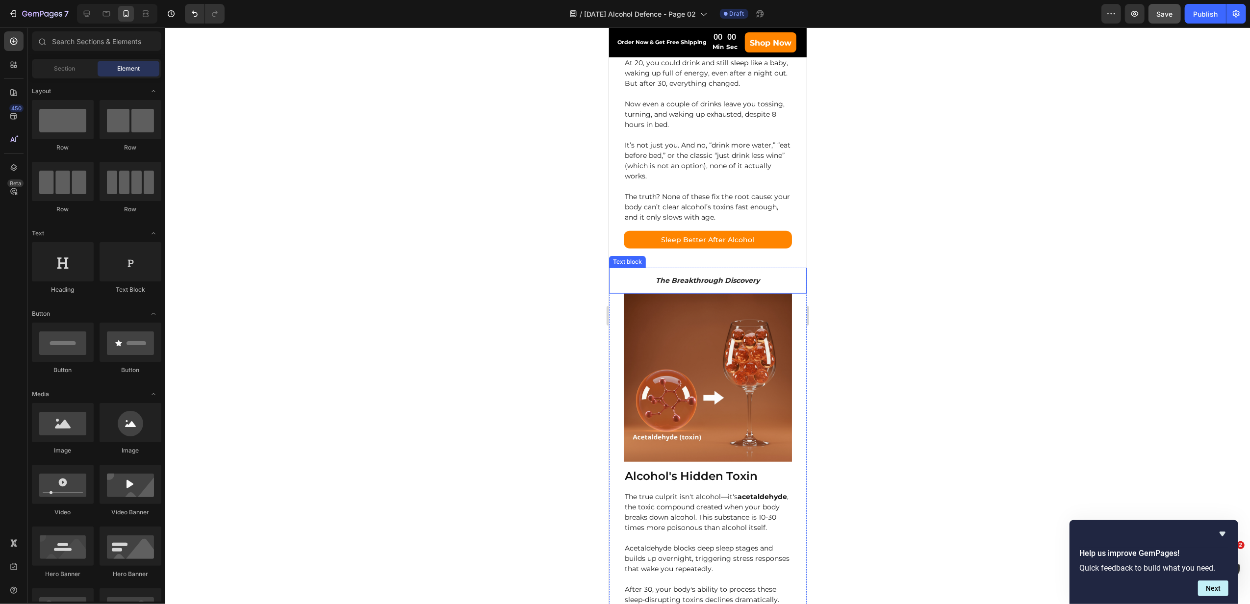
click at [685, 276] on strong "The Breakthrough Discovery" at bounding box center [708, 280] width 104 height 9
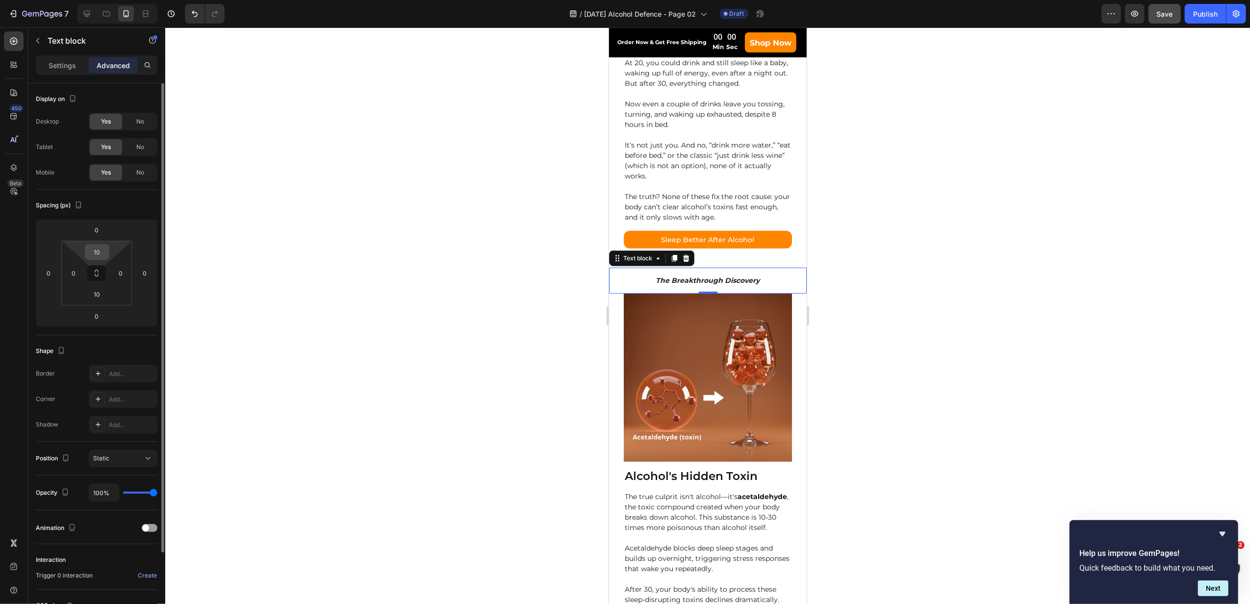
click at [104, 253] on input "10" at bounding box center [97, 252] width 20 height 15
type input "0"
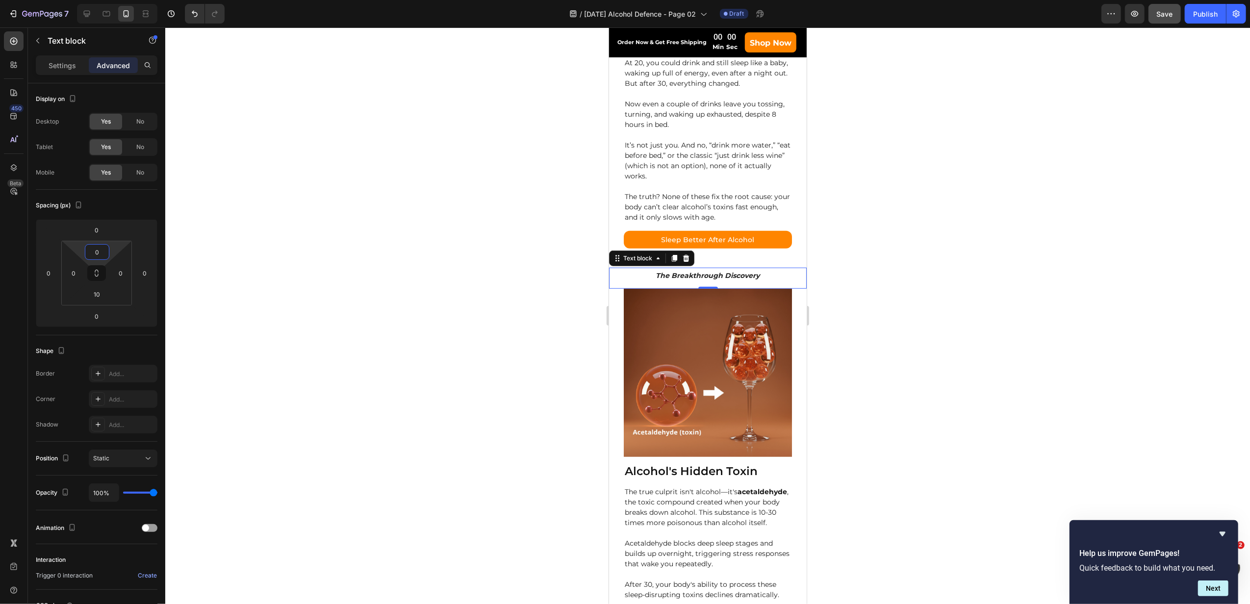
click at [893, 330] on div at bounding box center [707, 315] width 1085 height 577
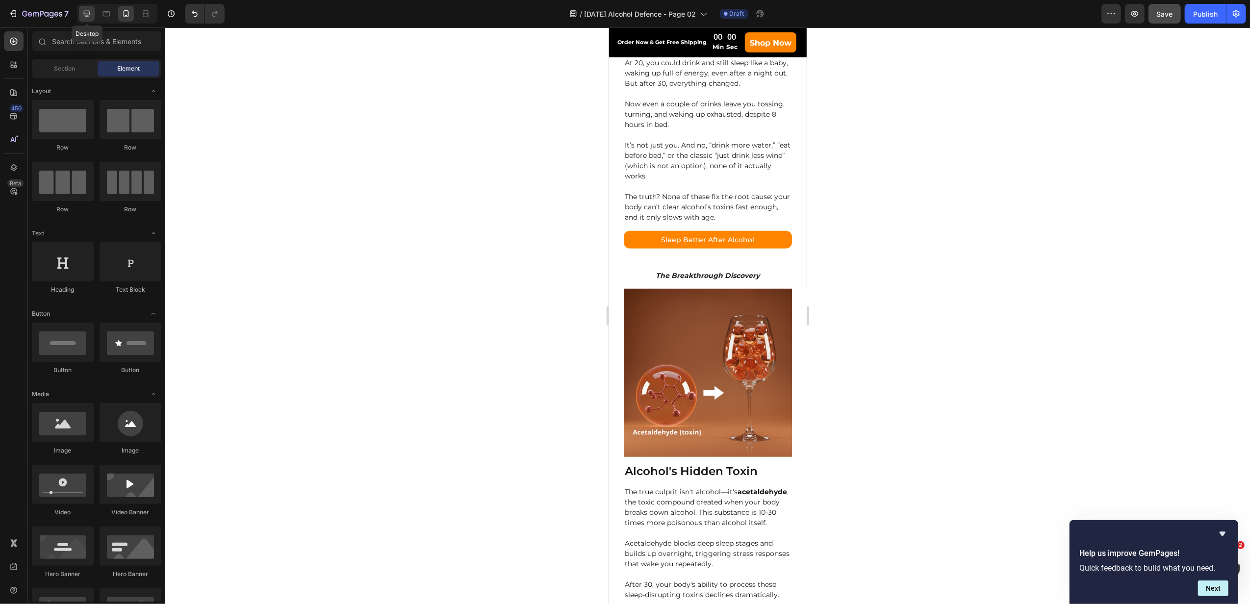
click at [93, 15] on div at bounding box center [87, 14] width 16 height 16
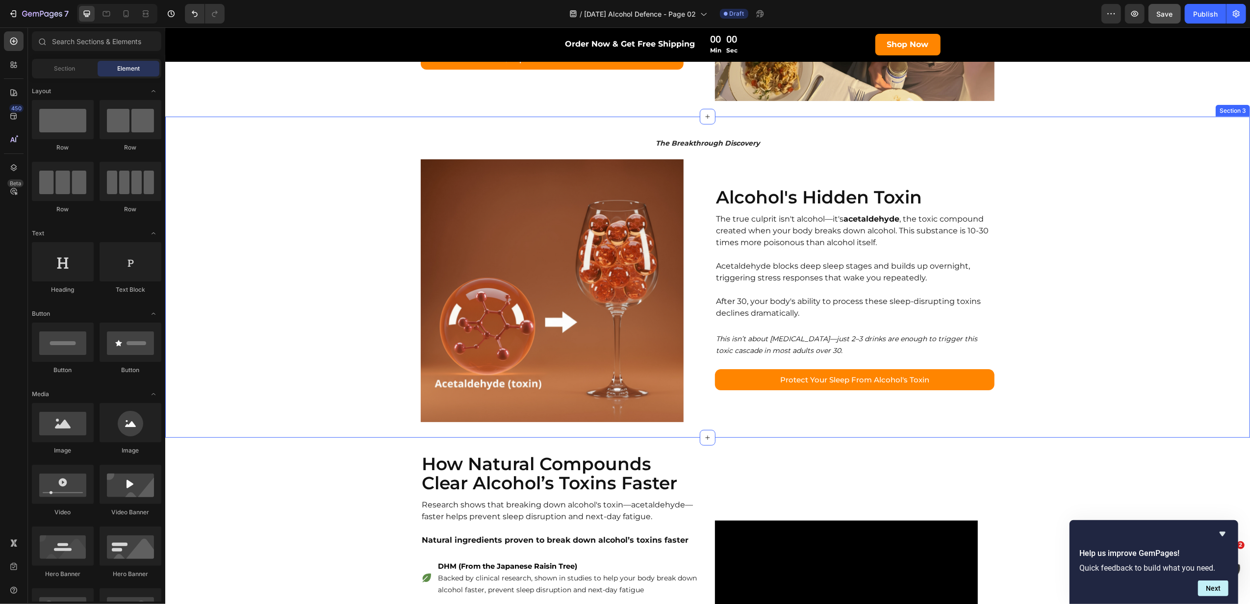
scroll to position [471, 0]
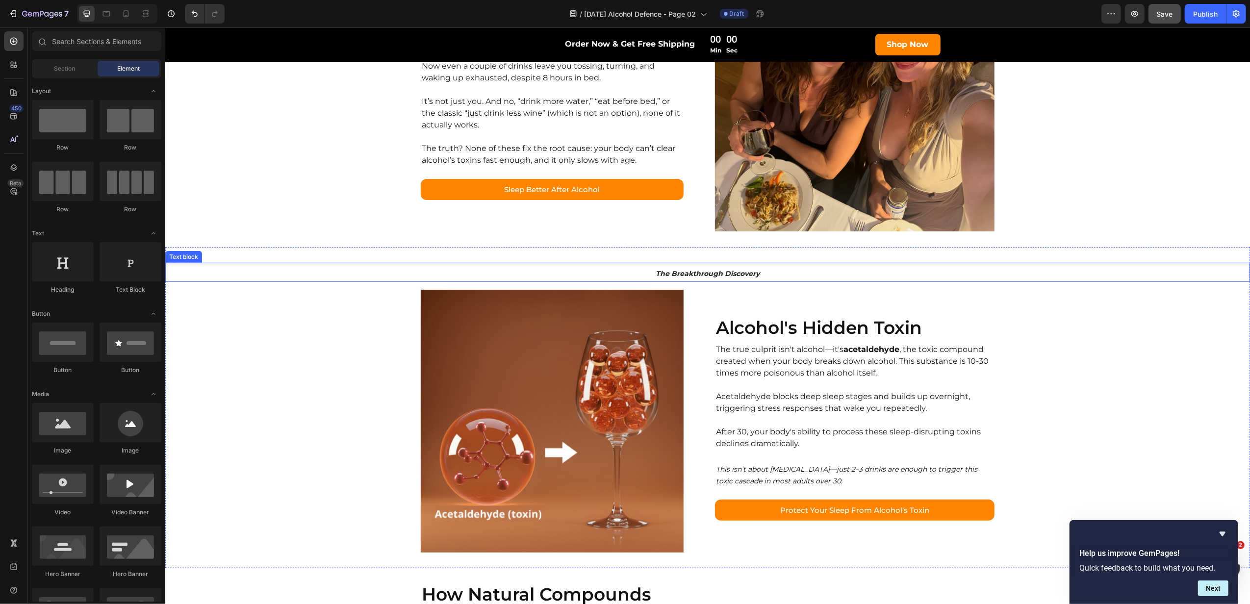
click at [571, 275] on p "The Breakthrough Discovery" at bounding box center [707, 274] width 1083 height 14
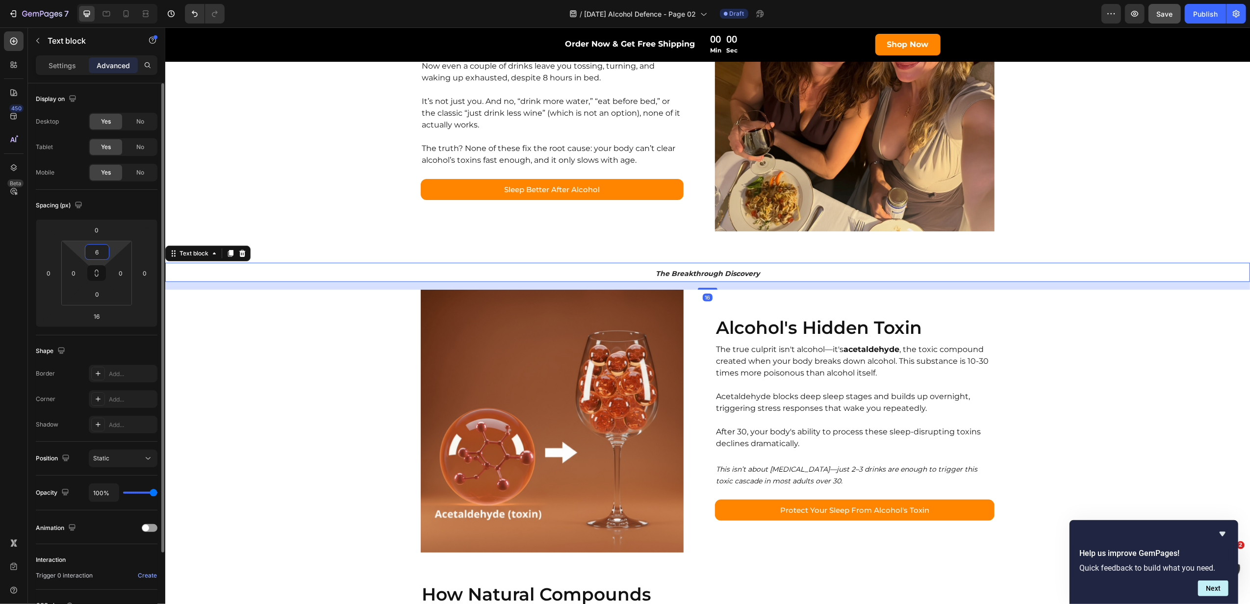
click at [104, 258] on input "6" at bounding box center [97, 252] width 20 height 15
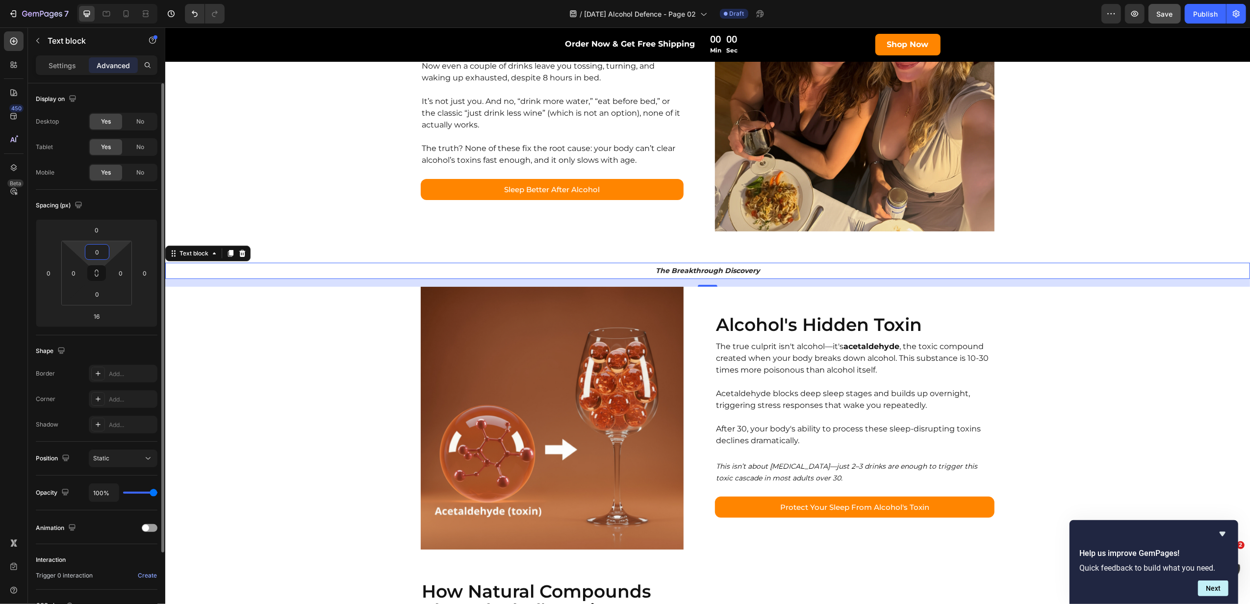
type input "0"
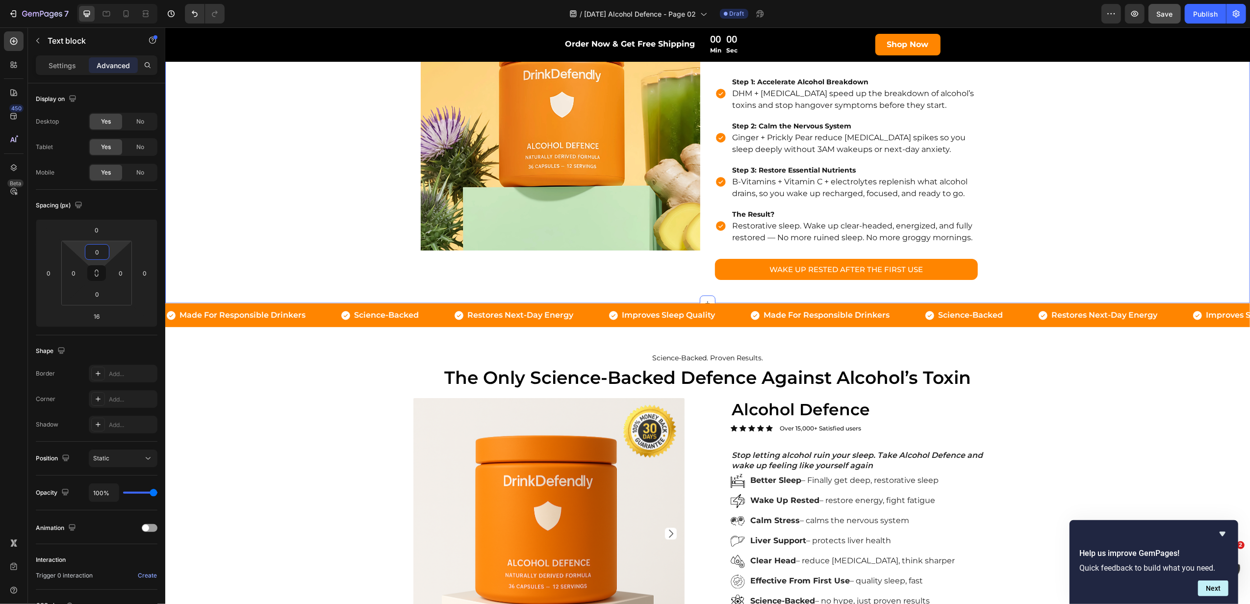
scroll to position [1451, 0]
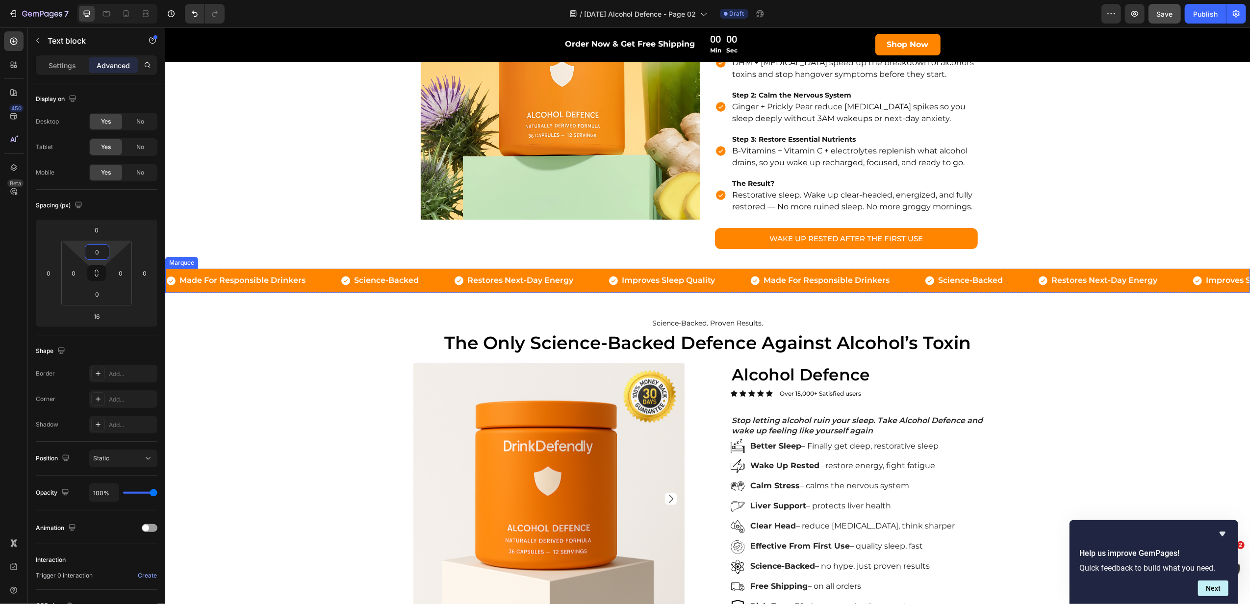
click at [326, 287] on div "Icon Made For Responsible Drinkers Text Block Row" at bounding box center [252, 281] width 175 height 16
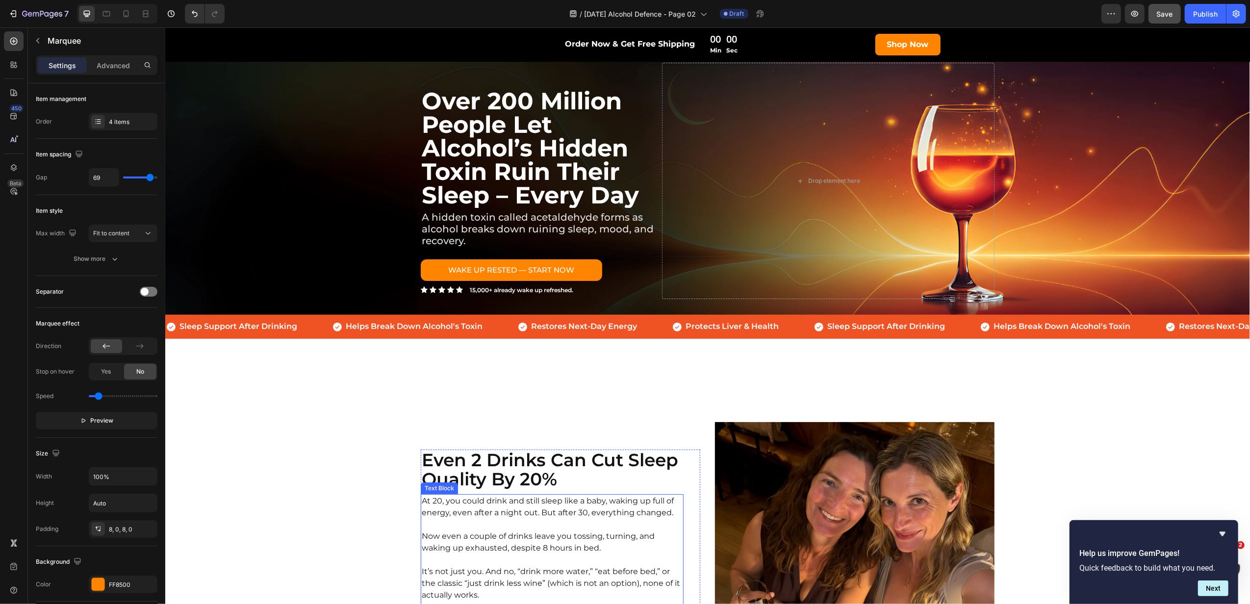
scroll to position [0, 0]
click at [320, 328] on div "Icon Sleep Support After Drinking Text Block Row" at bounding box center [248, 327] width 166 height 16
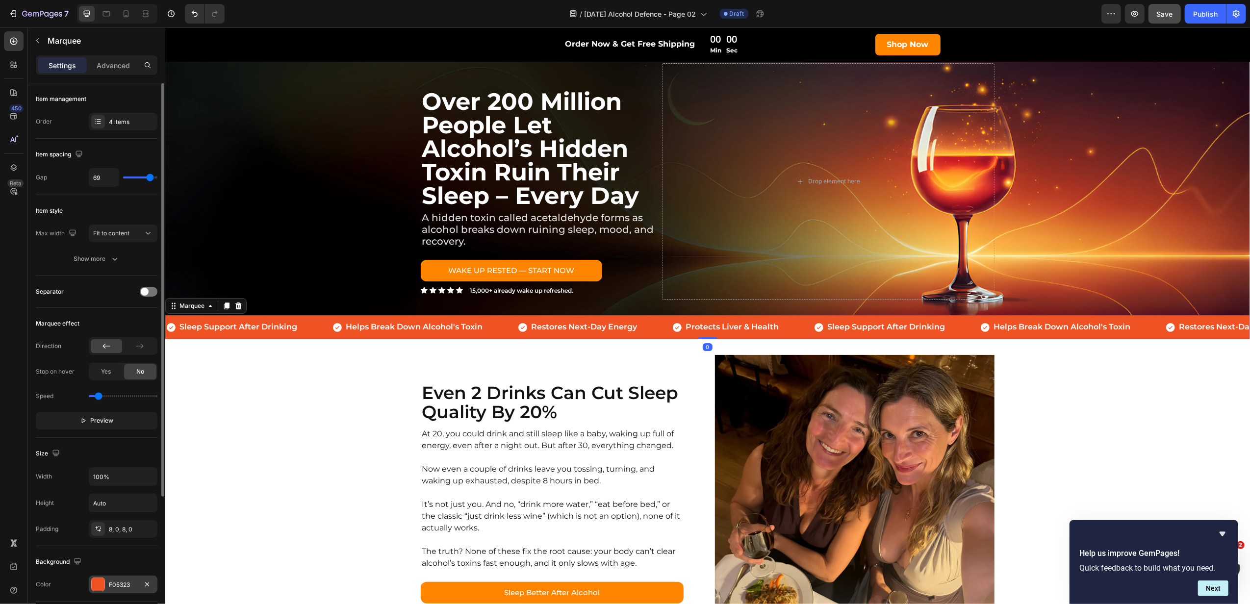
click at [118, 589] on div "F05323" at bounding box center [123, 585] width 28 height 9
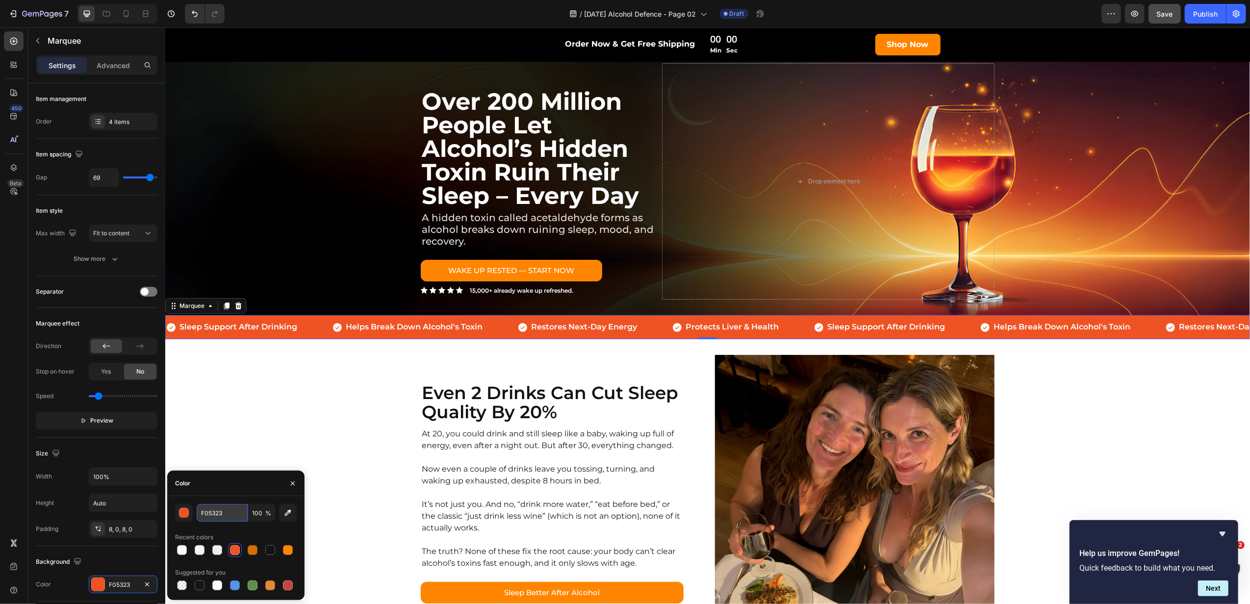
click at [213, 510] on input "F05323" at bounding box center [222, 513] width 51 height 18
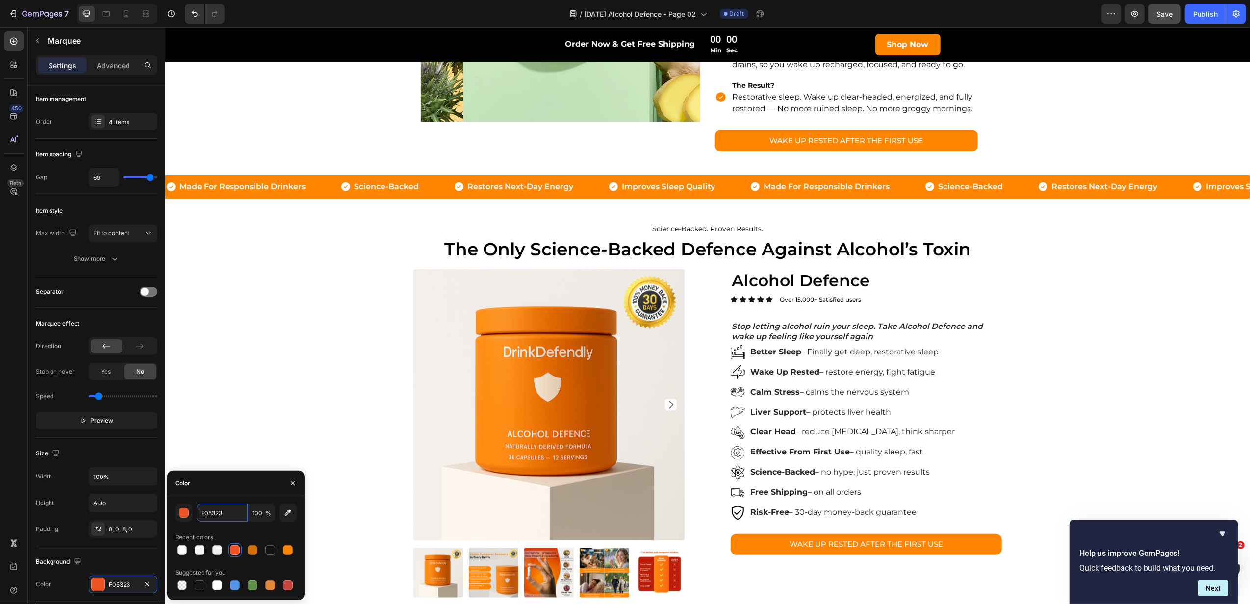
scroll to position [1373, 0]
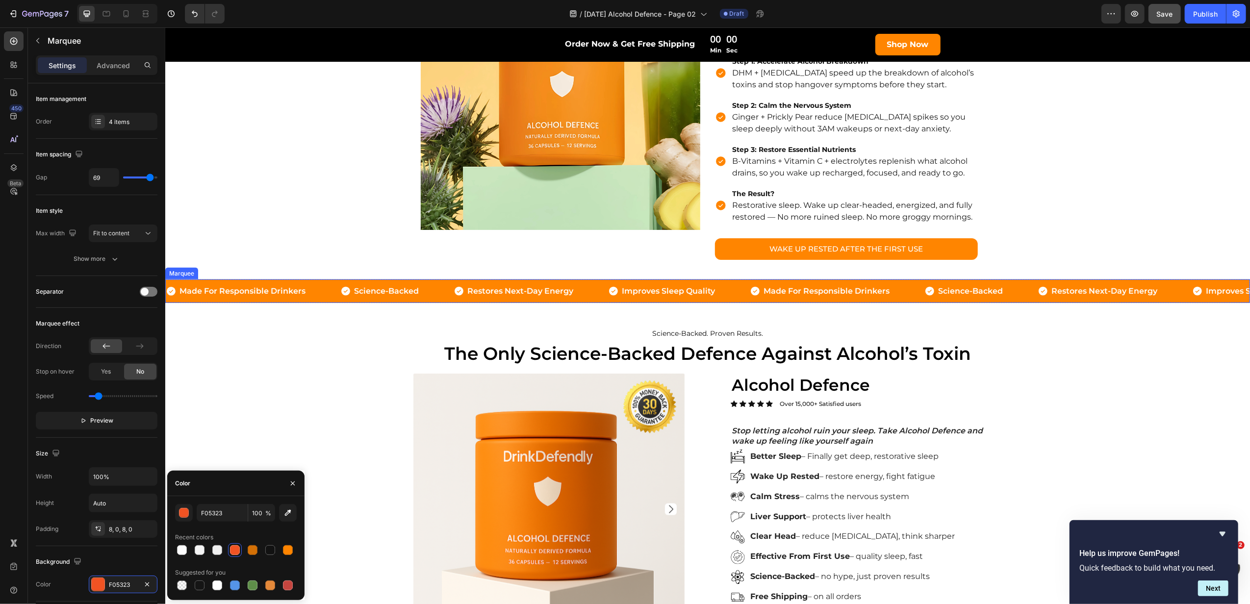
click at [325, 293] on div "Icon Made For Responsible Drinkers Text Block Row" at bounding box center [252, 291] width 175 height 16
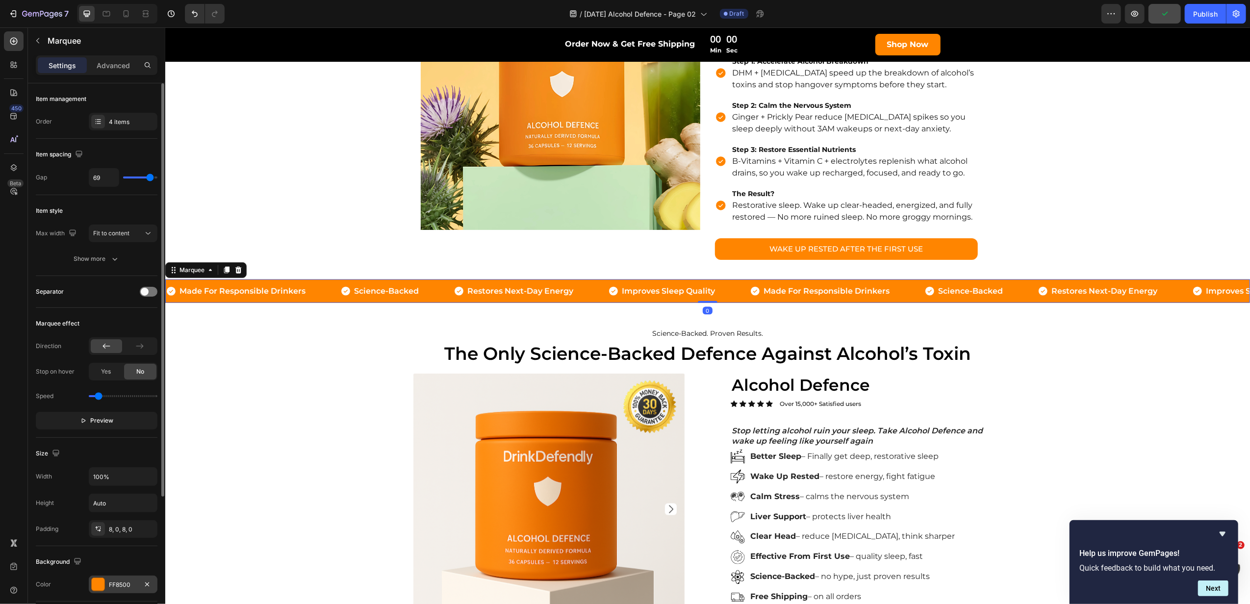
click at [123, 585] on div "FF8500" at bounding box center [123, 585] width 28 height 9
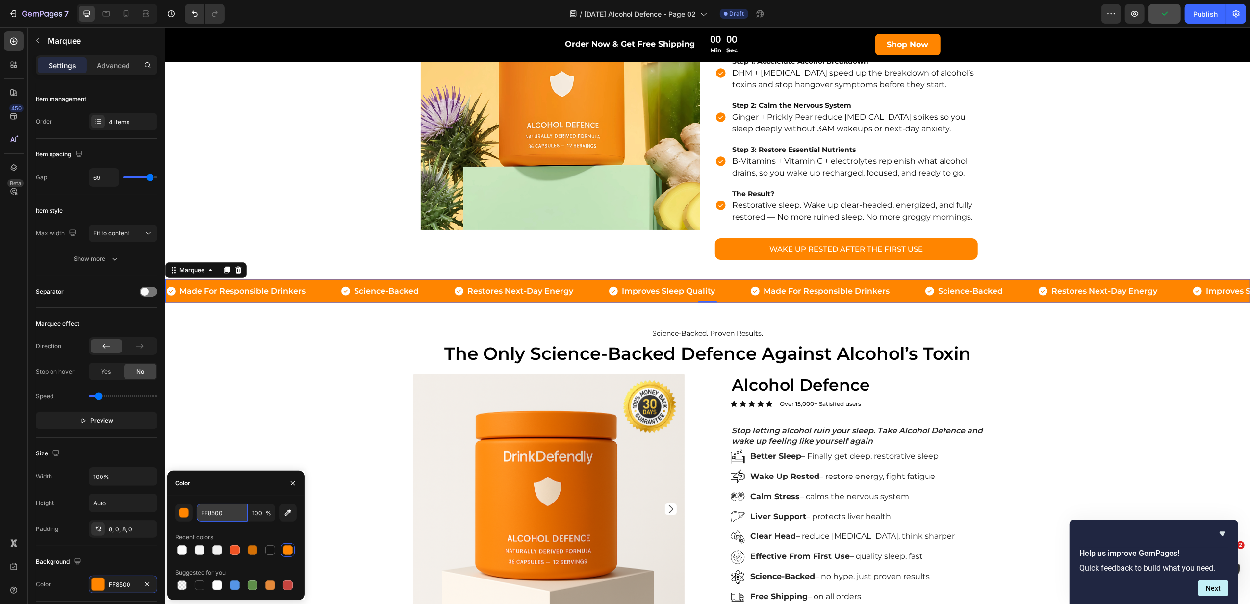
click at [222, 509] on input "FF8500" at bounding box center [222, 513] width 51 height 18
paste input "05323"
type input "F05323"
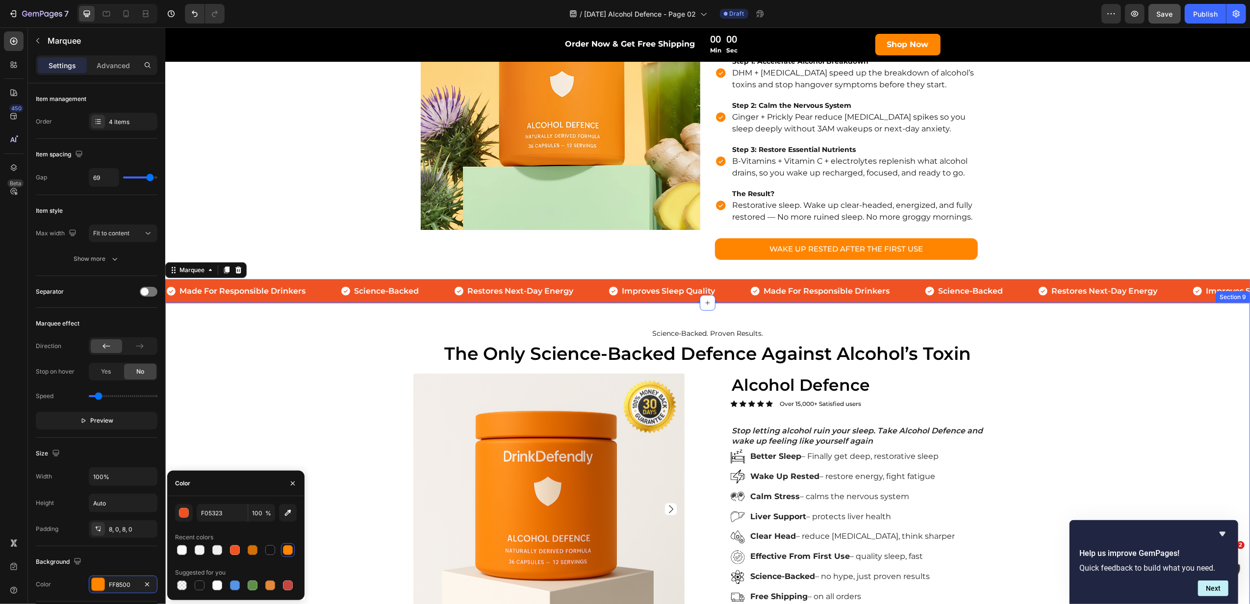
click at [247, 418] on div "Science-Backed. Proven Results. Text Block The Only Science-Backed Defence Agai…" at bounding box center [707, 514] width 1070 height 391
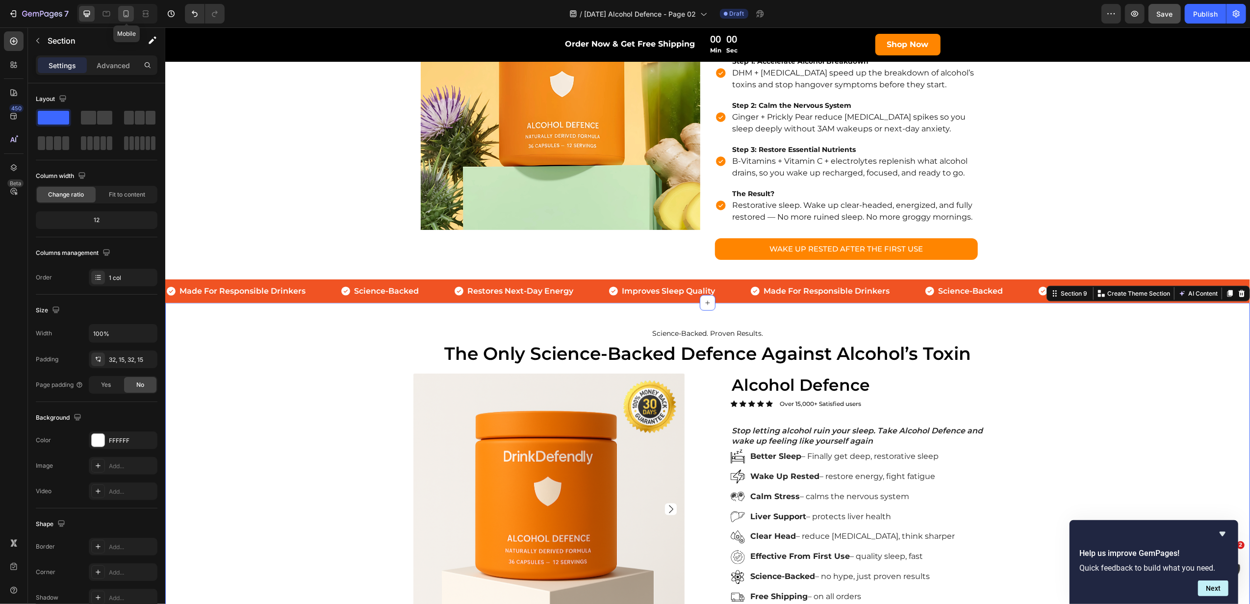
click at [127, 12] on icon at bounding box center [126, 14] width 10 height 10
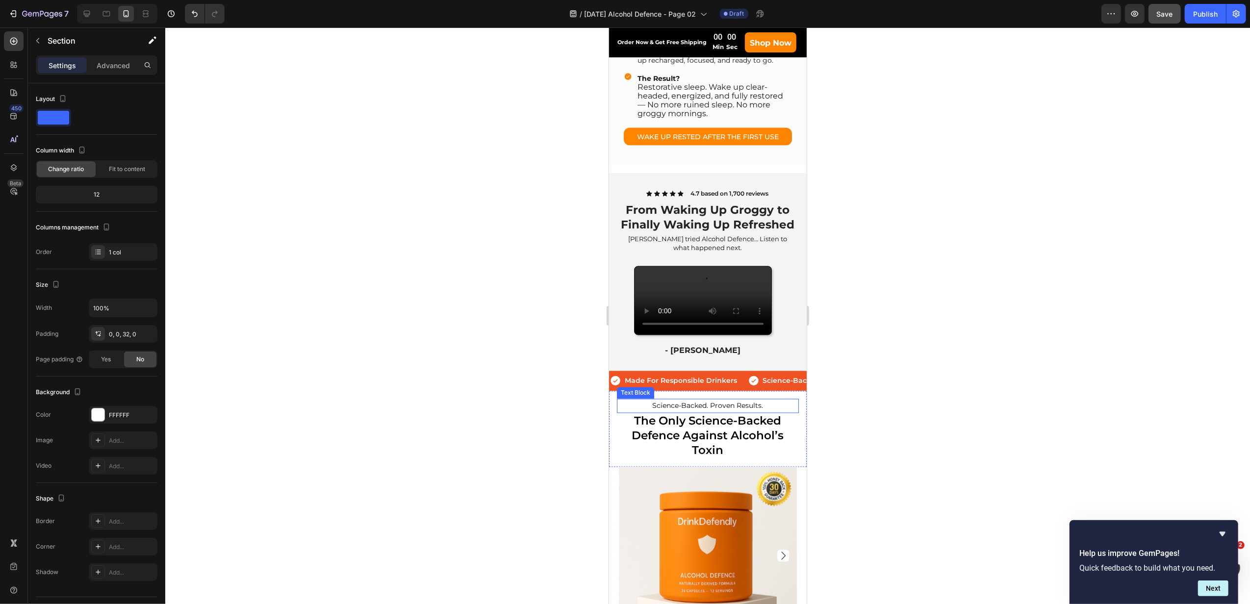
scroll to position [1638, 0]
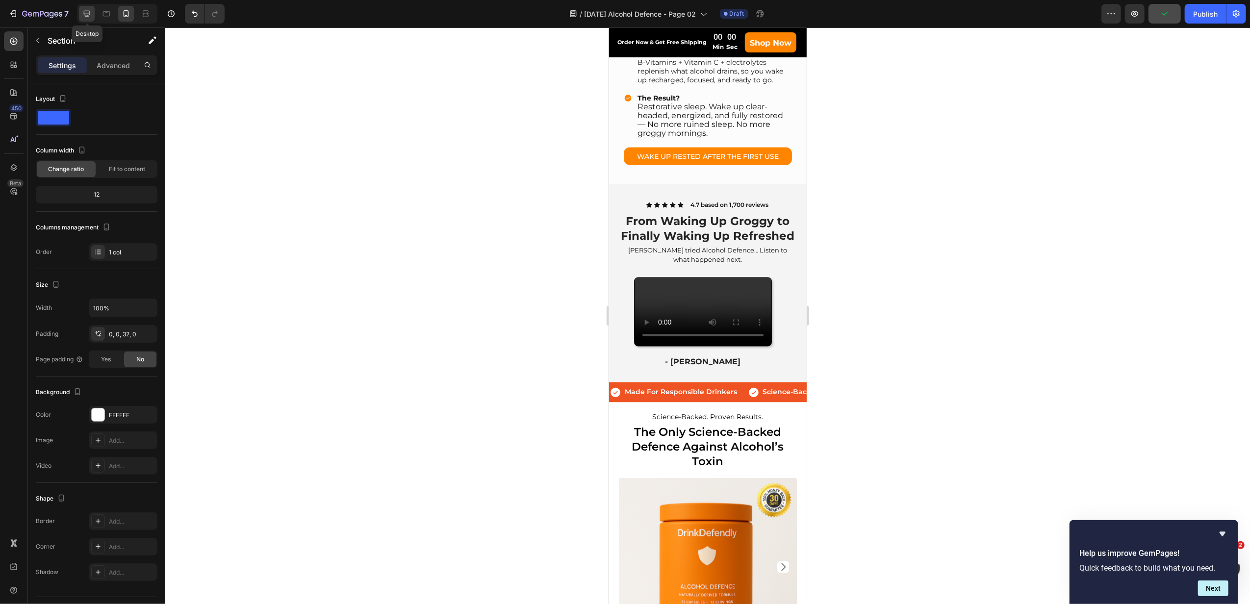
click at [90, 14] on icon at bounding box center [87, 14] width 6 height 6
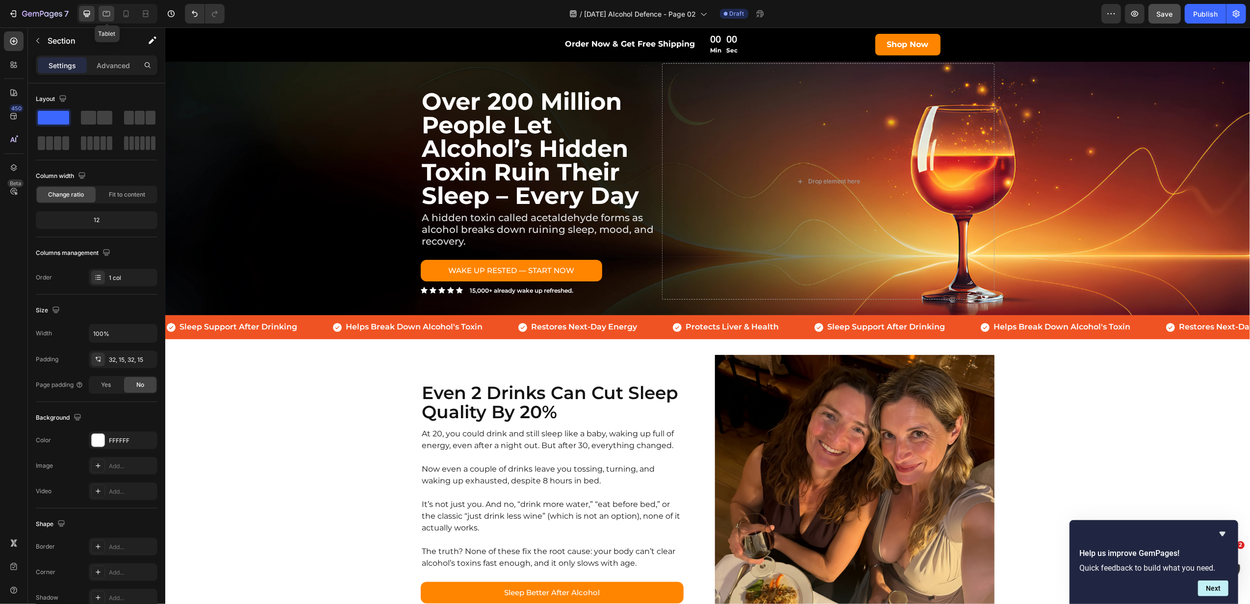
click at [111, 12] on icon at bounding box center [106, 14] width 10 height 10
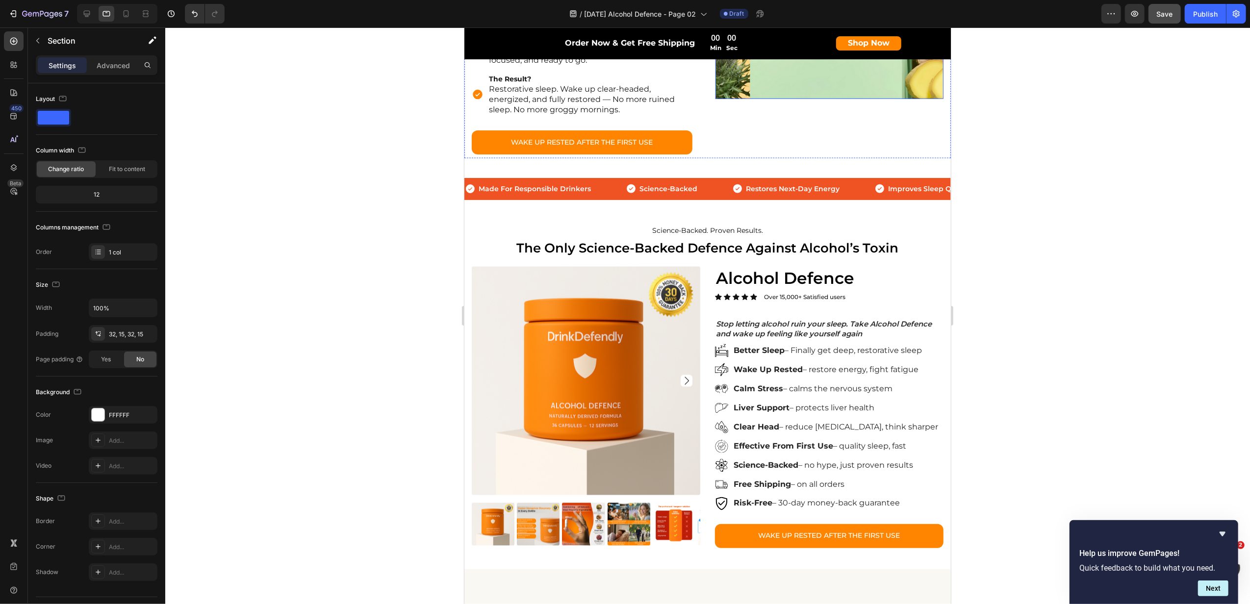
scroll to position [1634, 0]
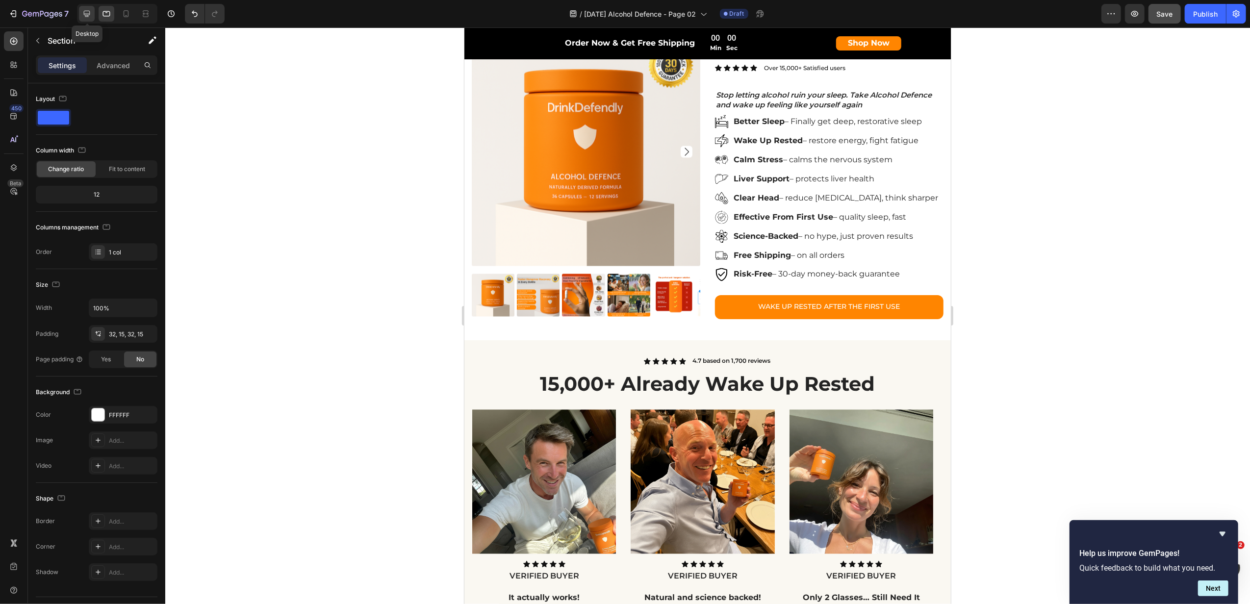
click at [89, 15] on icon at bounding box center [87, 14] width 6 height 6
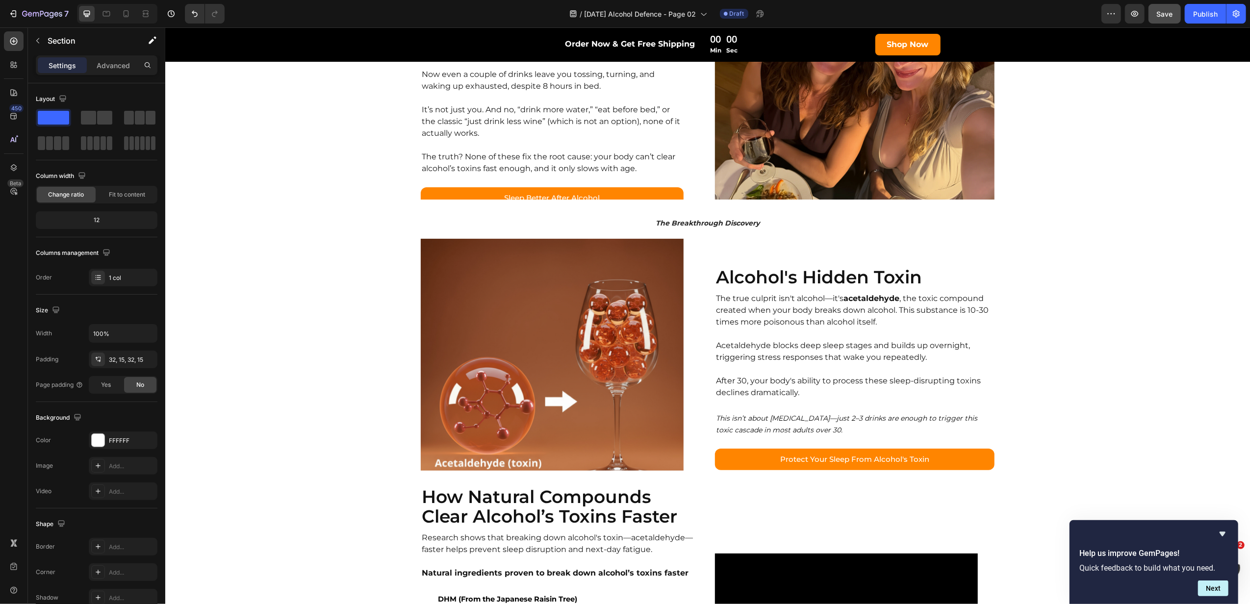
scroll to position [721, 0]
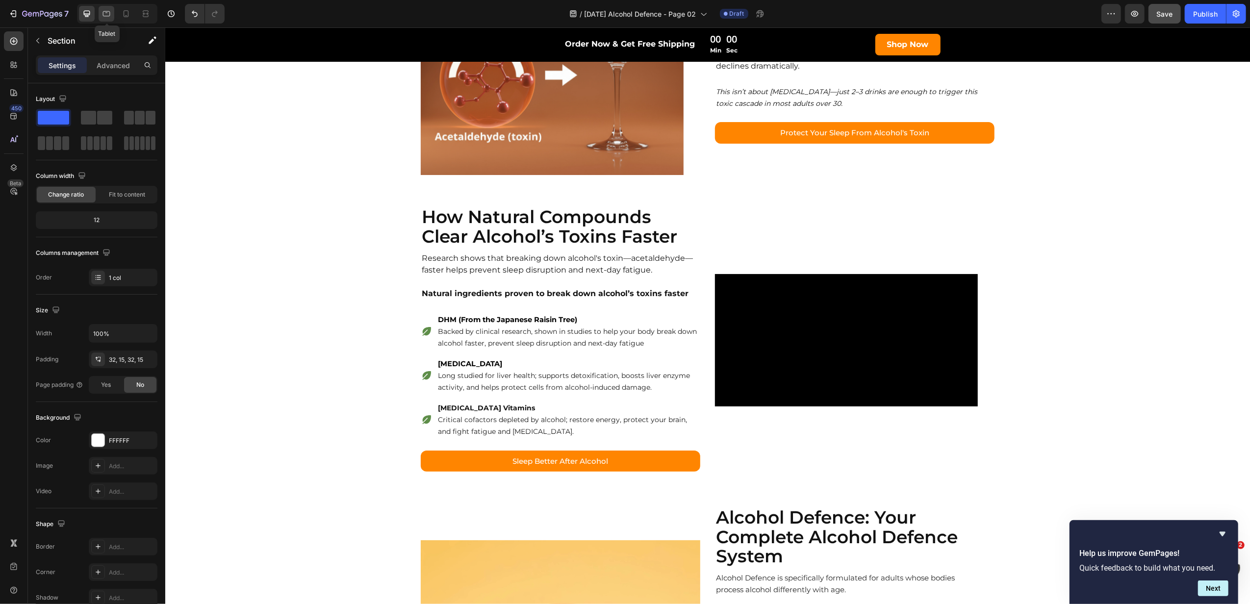
click at [104, 13] on icon at bounding box center [106, 14] width 10 height 10
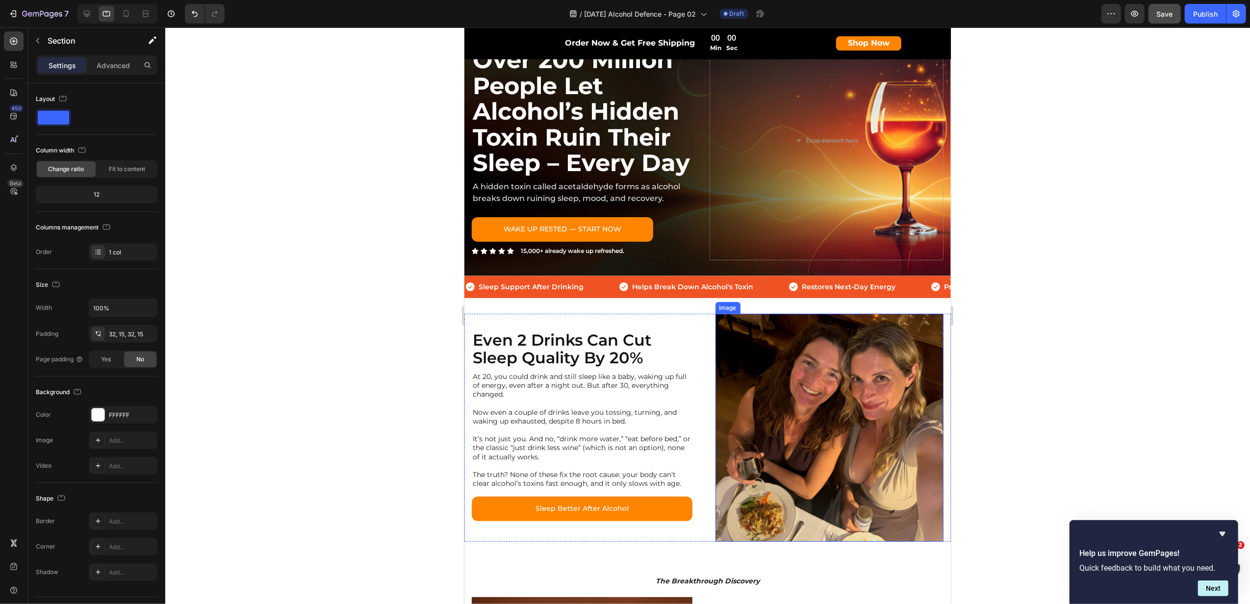
scroll to position [40, 0]
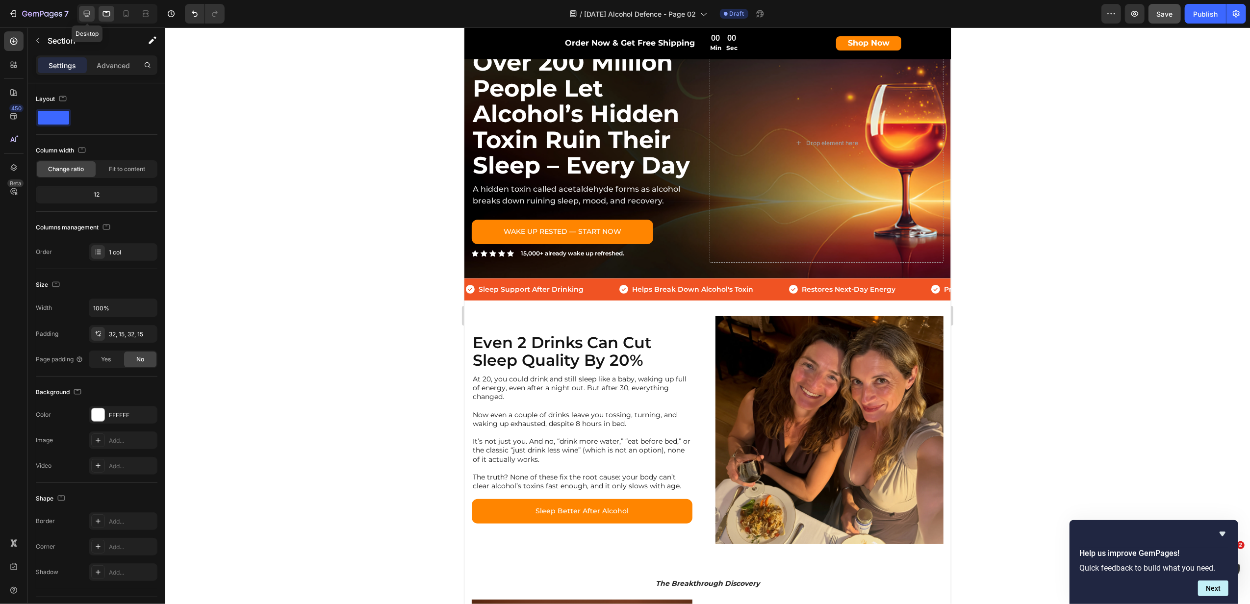
click at [92, 6] on div at bounding box center [87, 14] width 16 height 16
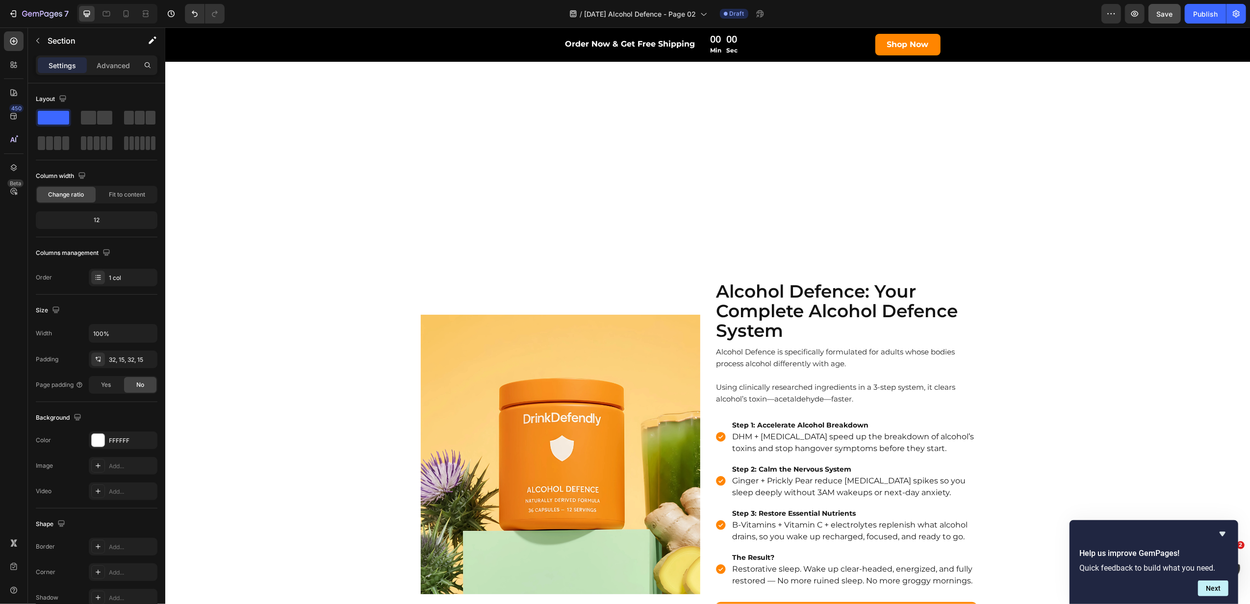
scroll to position [1647, 0]
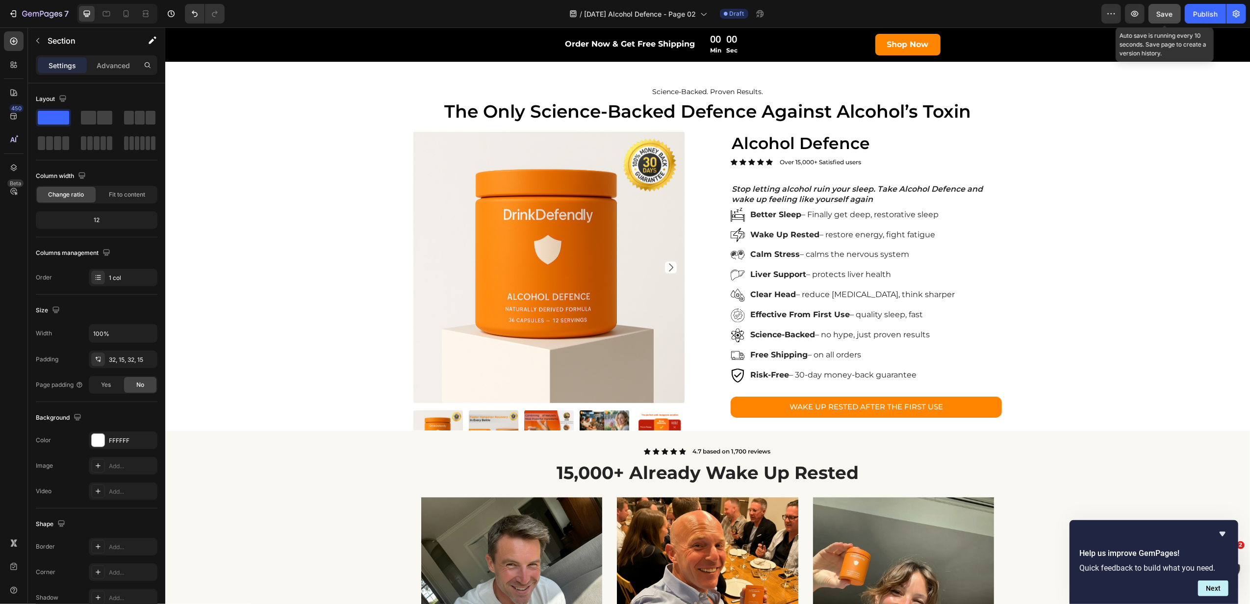
click at [1165, 11] on span "Save" at bounding box center [1165, 14] width 16 height 8
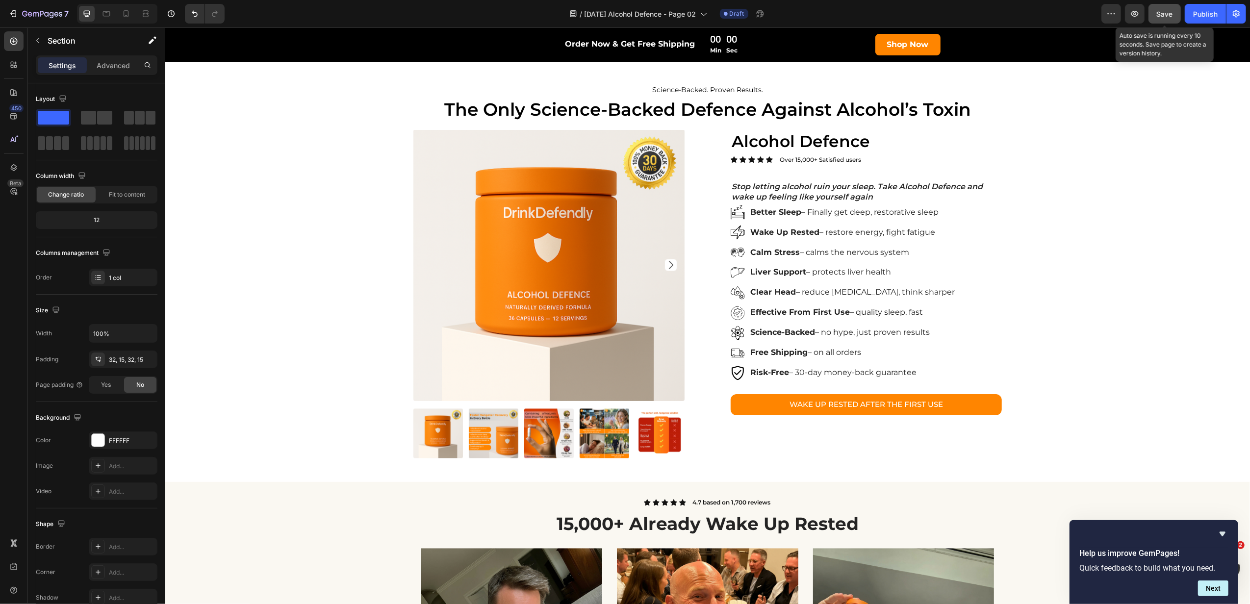
click at [1156, 13] on button "Save" at bounding box center [1164, 14] width 32 height 20
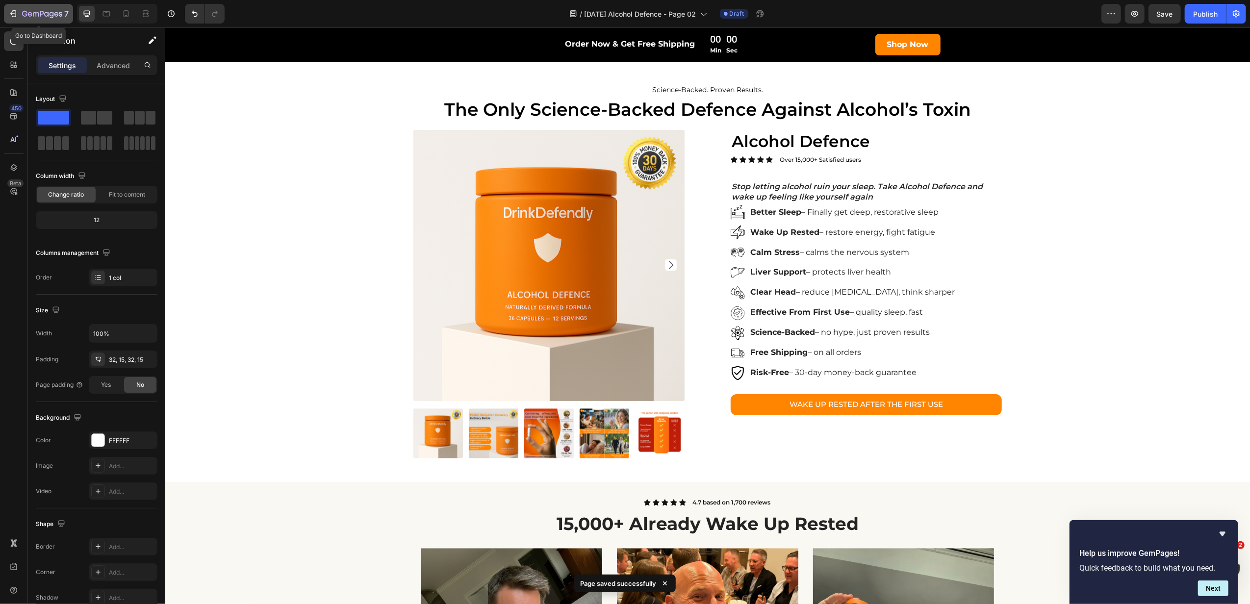
click at [24, 12] on icon "button" at bounding box center [42, 14] width 40 height 8
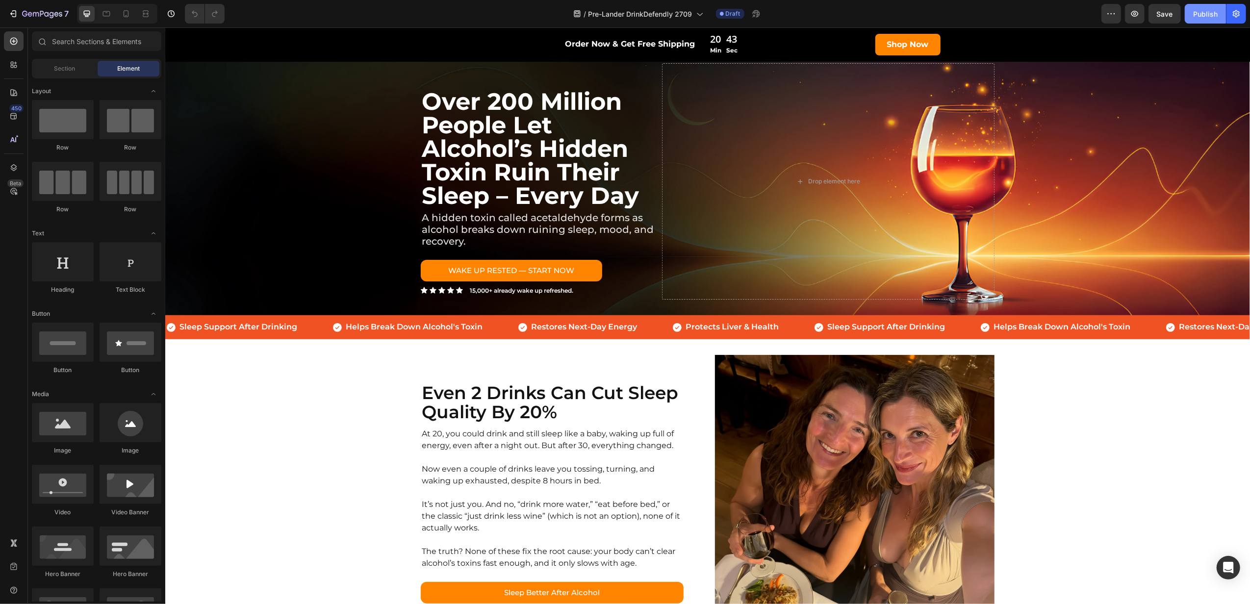
click at [1209, 17] on div "Publish" at bounding box center [1205, 14] width 25 height 10
click at [14, 14] on icon "button" at bounding box center [12, 13] width 4 height 3
click at [578, 273] on link "WAKE UP RESTED — START NOW" at bounding box center [510, 271] width 181 height 22
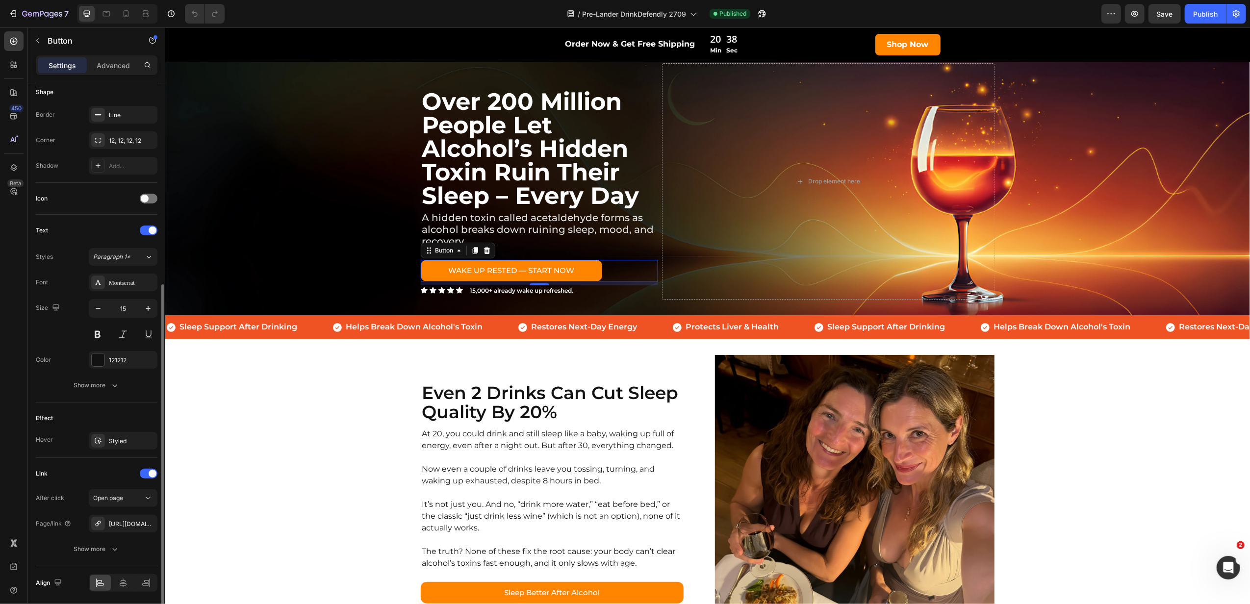
scroll to position [233, 0]
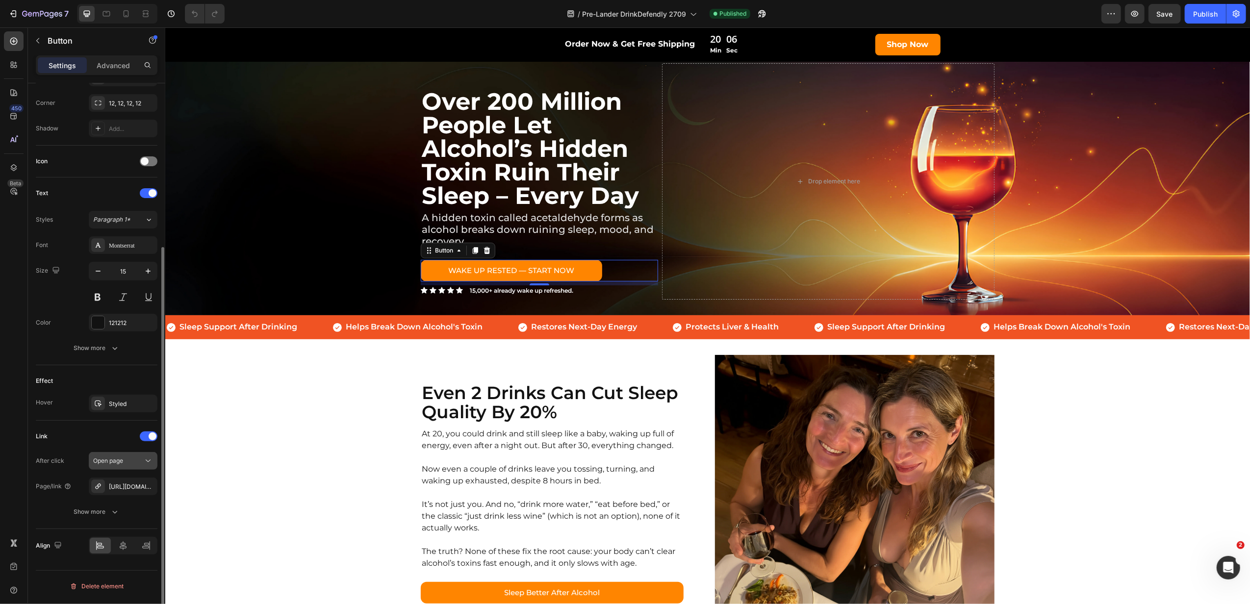
click at [0, 0] on icon "button" at bounding box center [0, 0] width 0 height 0
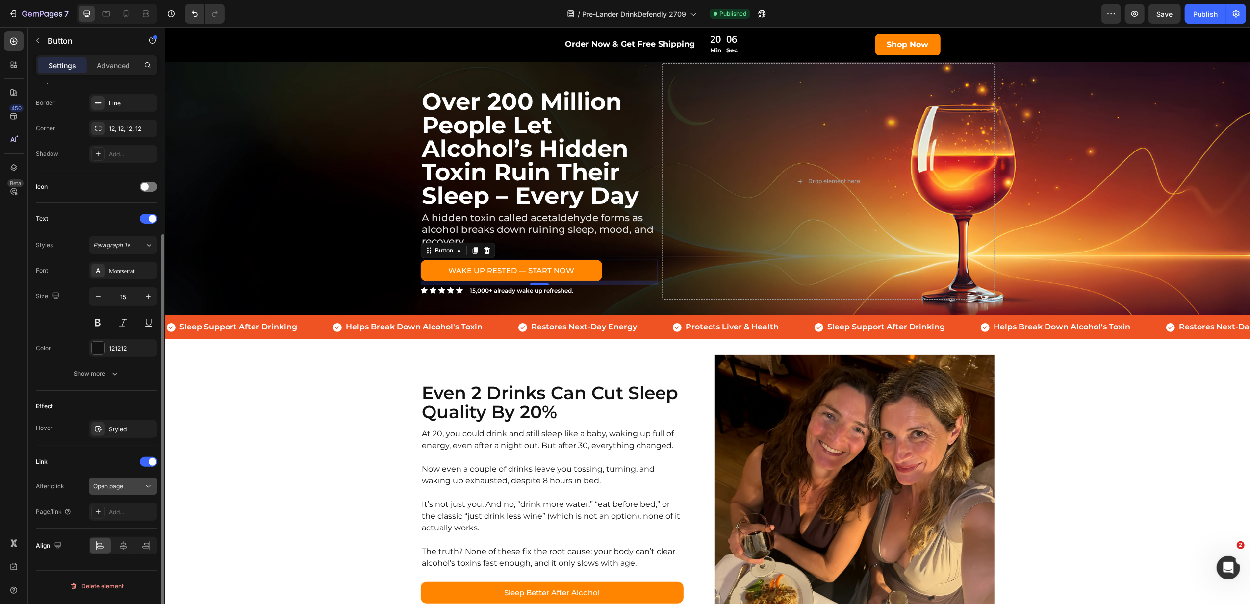
scroll to position [208, 0]
click at [130, 516] on div "Add..." at bounding box center [132, 512] width 46 height 9
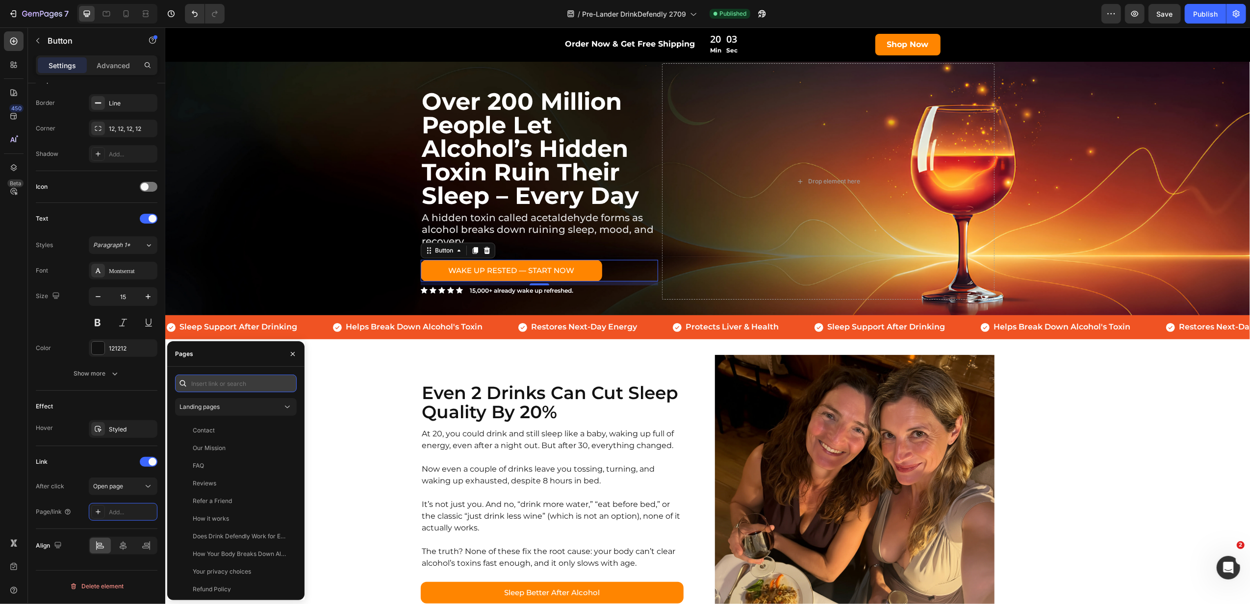
click at [237, 379] on input "text" at bounding box center [236, 384] width 122 height 18
paste input "[URL][DOMAIN_NAME]"
type input "[URL][DOMAIN_NAME]"
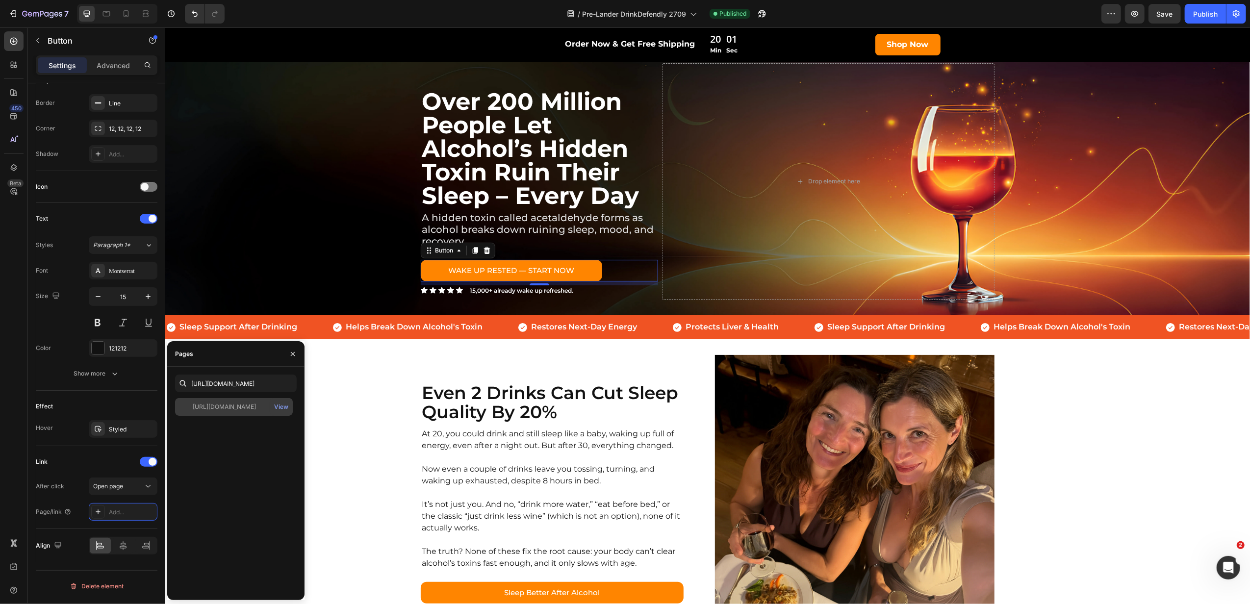
click at [252, 399] on div "[URL][DOMAIN_NAME] View" at bounding box center [234, 407] width 118 height 18
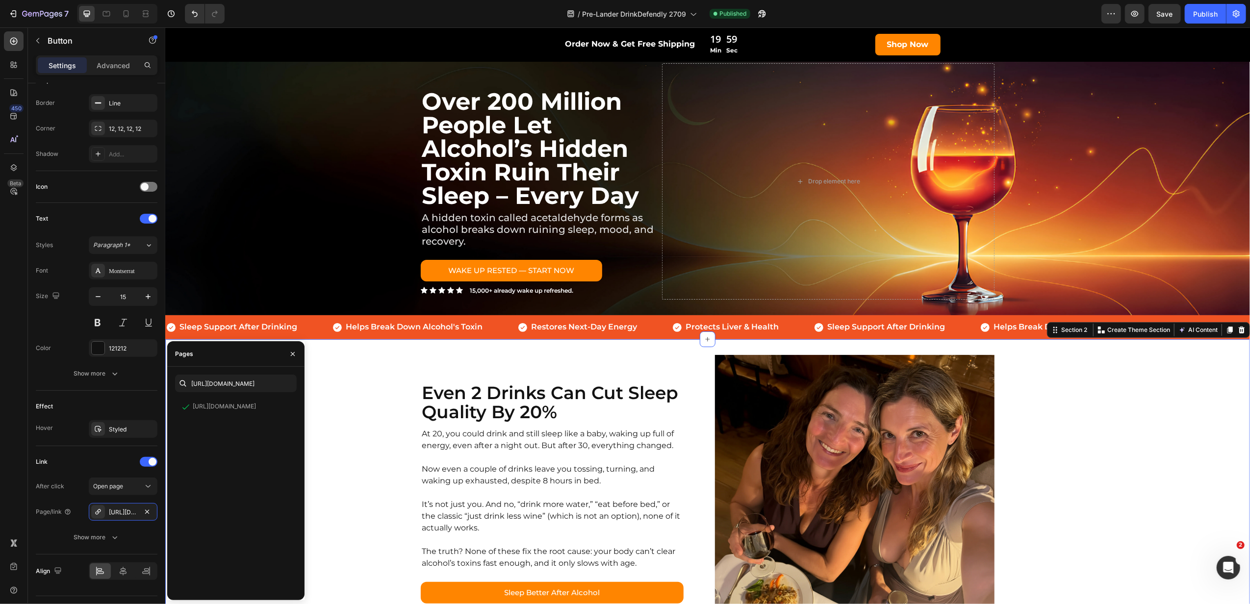
click at [362, 395] on div "Even 2 Drinks Can Cut Sleep Quality By 20% Heading At 20, you could drink and s…" at bounding box center [707, 494] width 1085 height 279
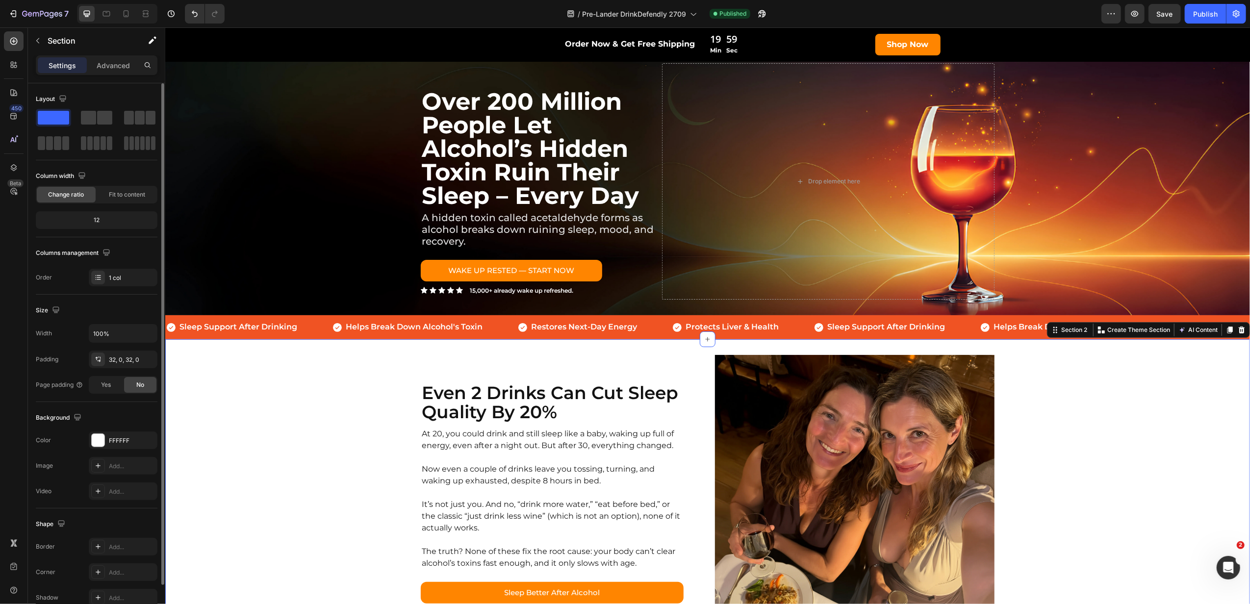
scroll to position [196, 0]
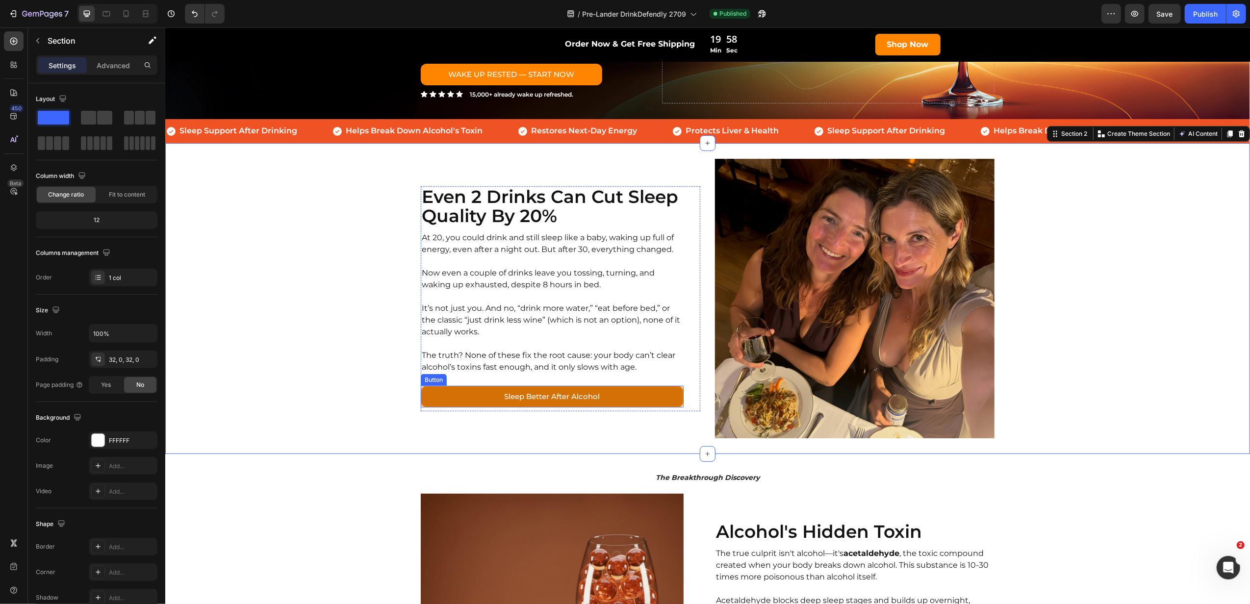
click at [636, 403] on link "Sleep Better After Alcohol" at bounding box center [551, 397] width 263 height 22
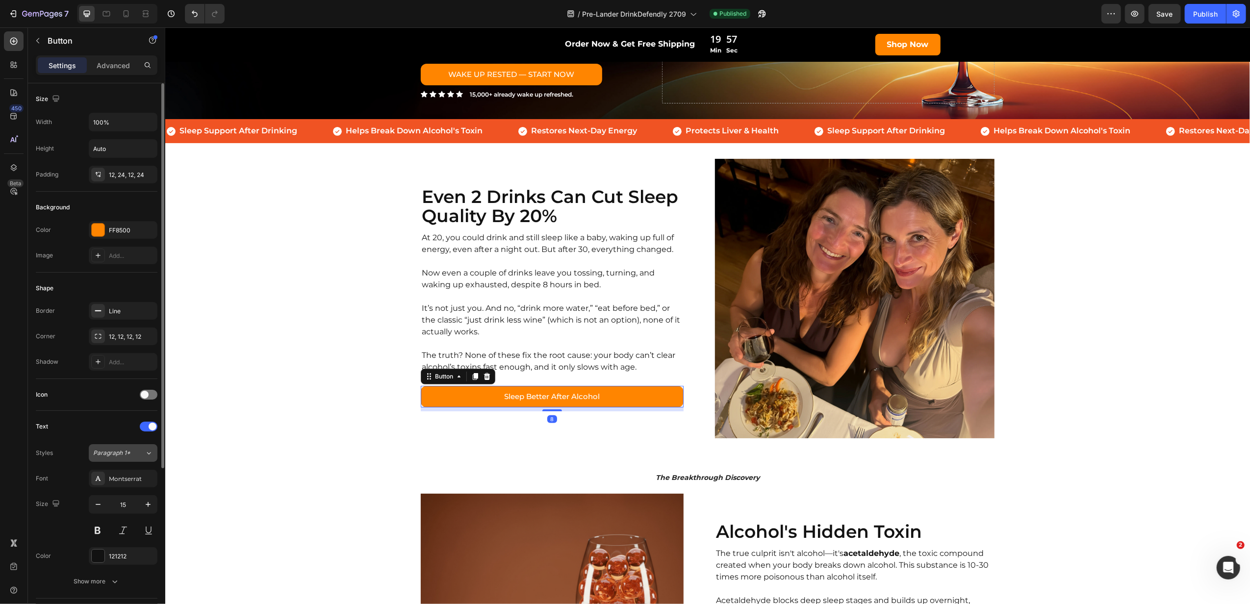
scroll to position [233, 0]
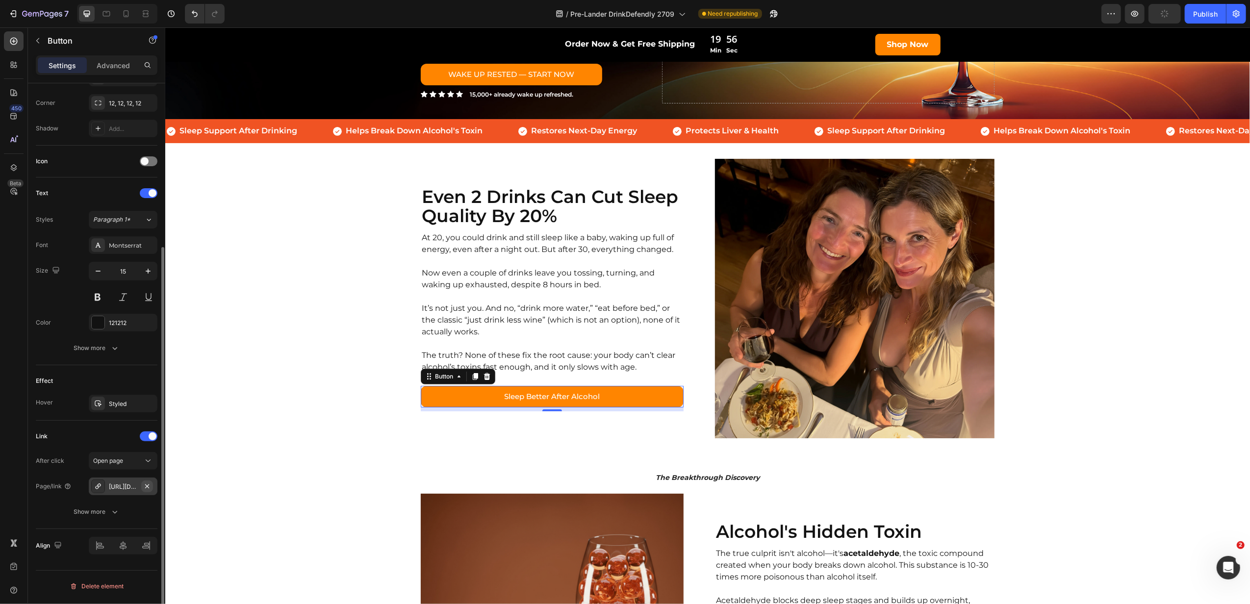
click at [148, 485] on icon "button" at bounding box center [147, 486] width 8 height 8
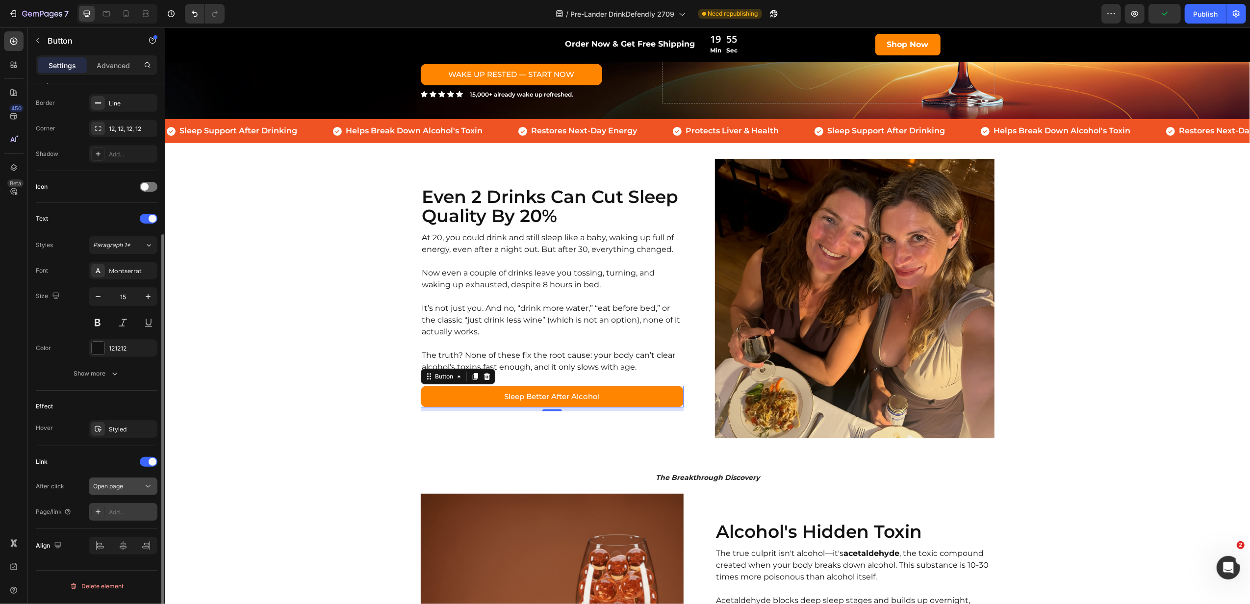
scroll to position [208, 0]
click at [123, 510] on div "Add..." at bounding box center [132, 512] width 46 height 9
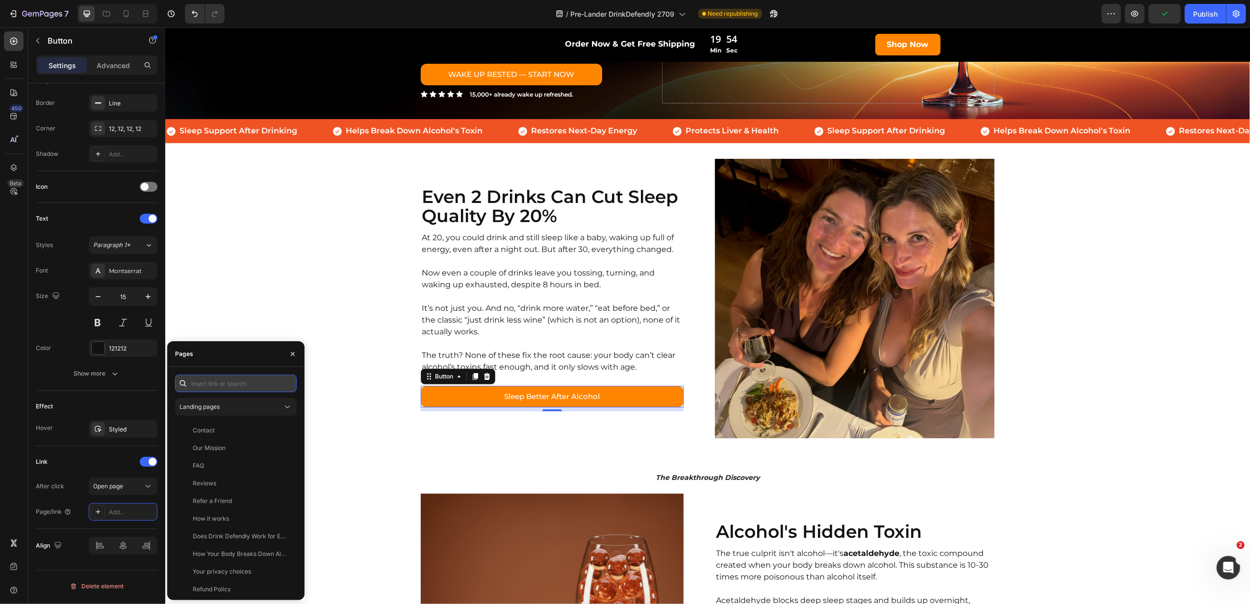
click at [225, 384] on input "text" at bounding box center [236, 384] width 122 height 18
paste input "[URL][DOMAIN_NAME]"
type input "[URL][DOMAIN_NAME]"
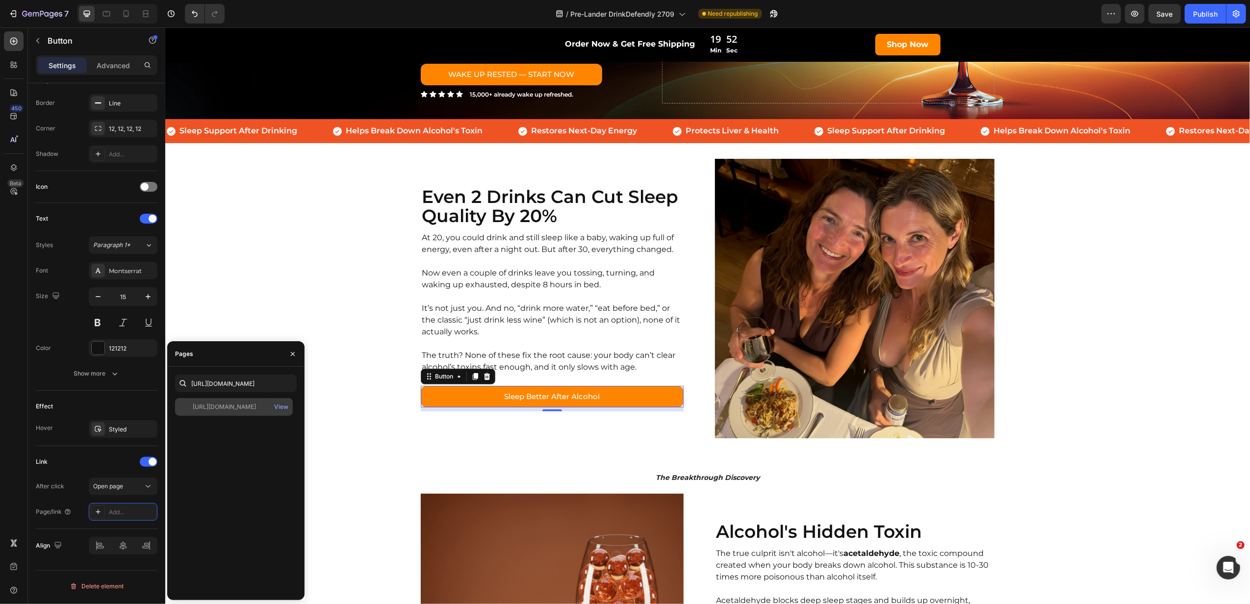
click at [252, 410] on div "[URL][DOMAIN_NAME]" at bounding box center [224, 407] width 63 height 9
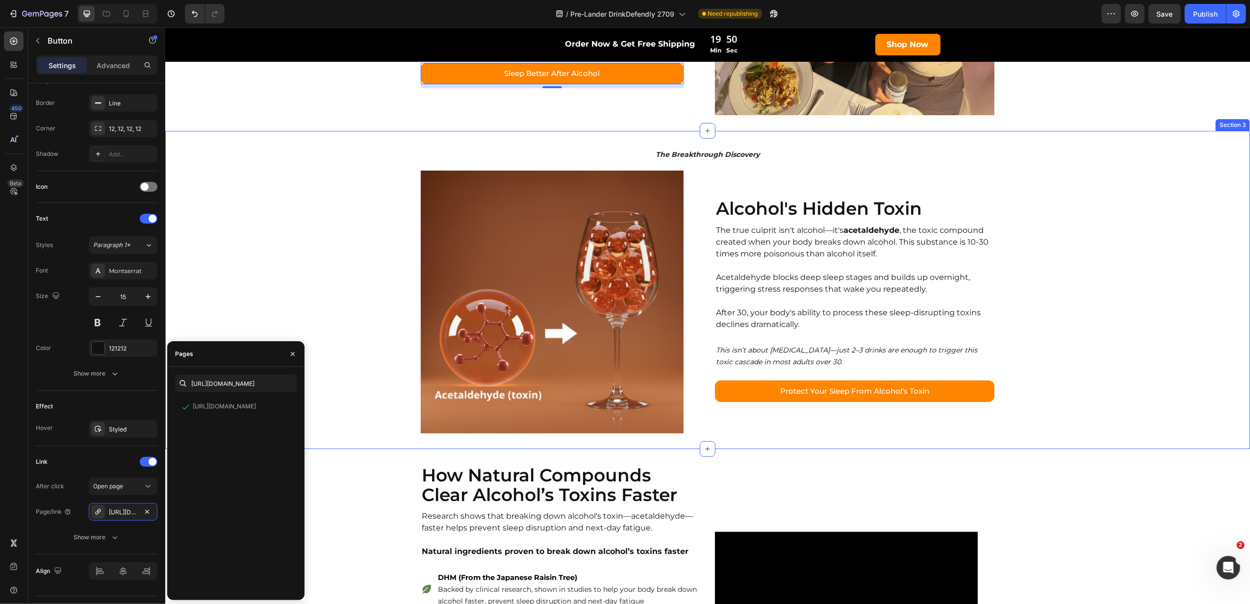
scroll to position [523, 0]
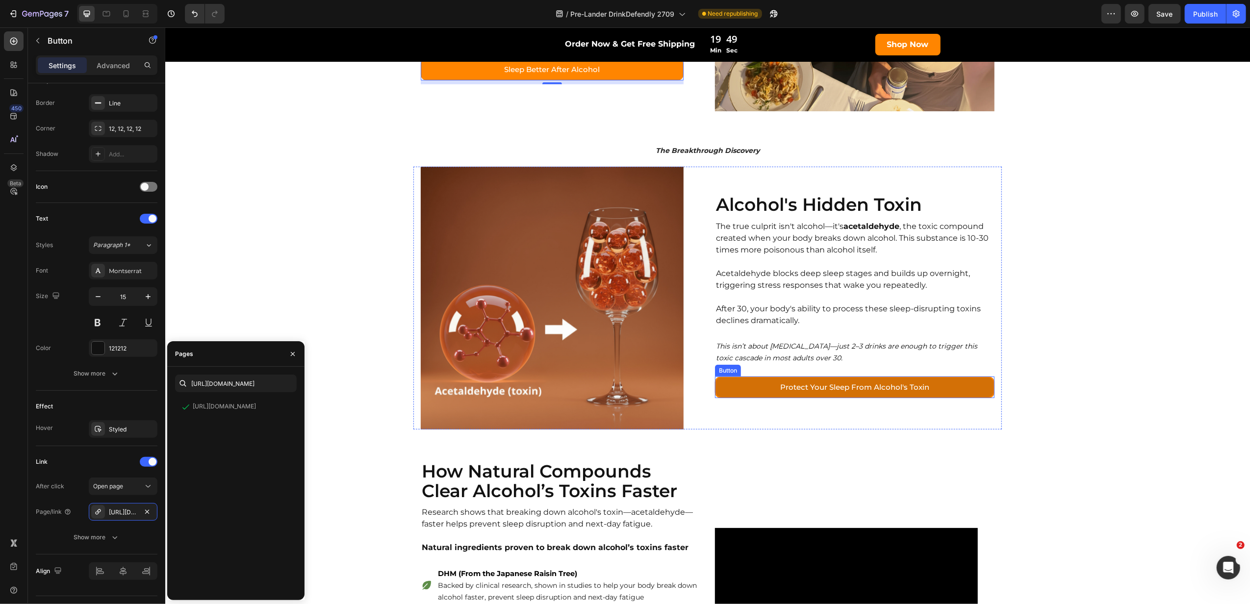
click at [727, 393] on link "Protect Your Sleep From Alcohol's Toxin" at bounding box center [853, 388] width 279 height 22
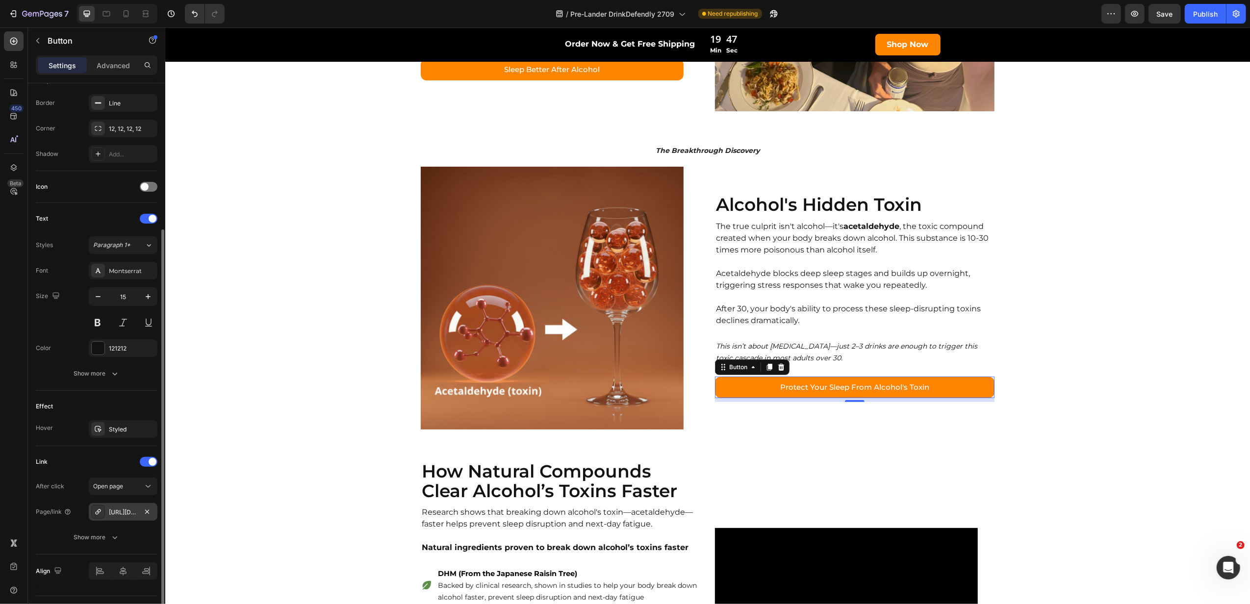
click at [127, 517] on div "[URL][DOMAIN_NAME]" at bounding box center [123, 512] width 28 height 9
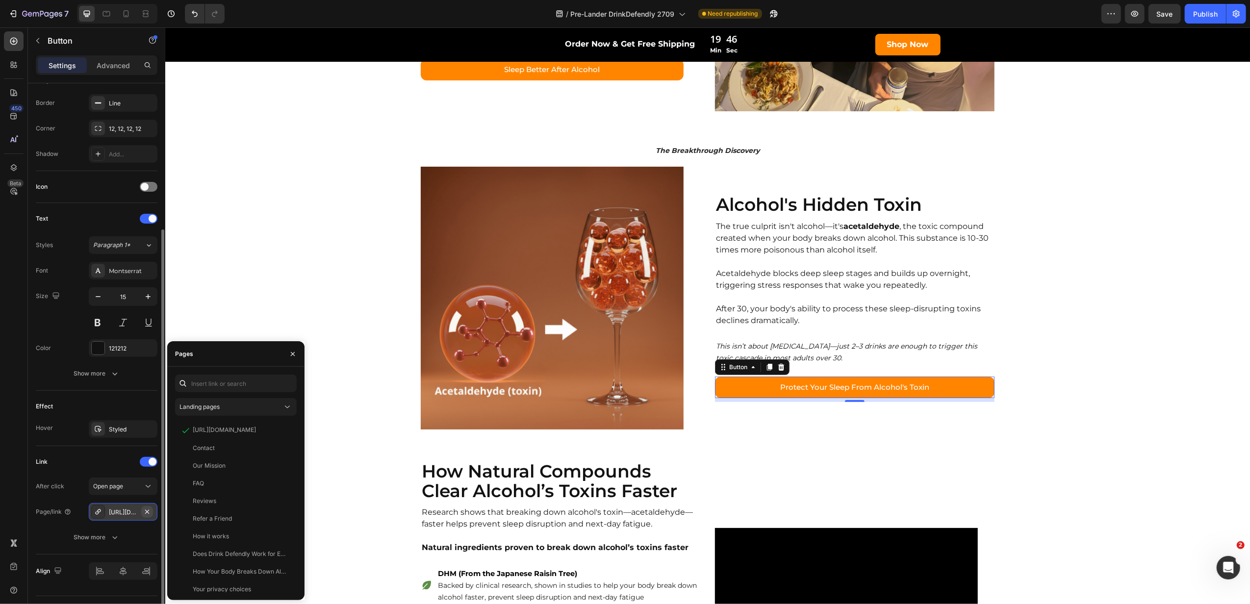
click at [143, 516] on icon "button" at bounding box center [147, 512] width 8 height 8
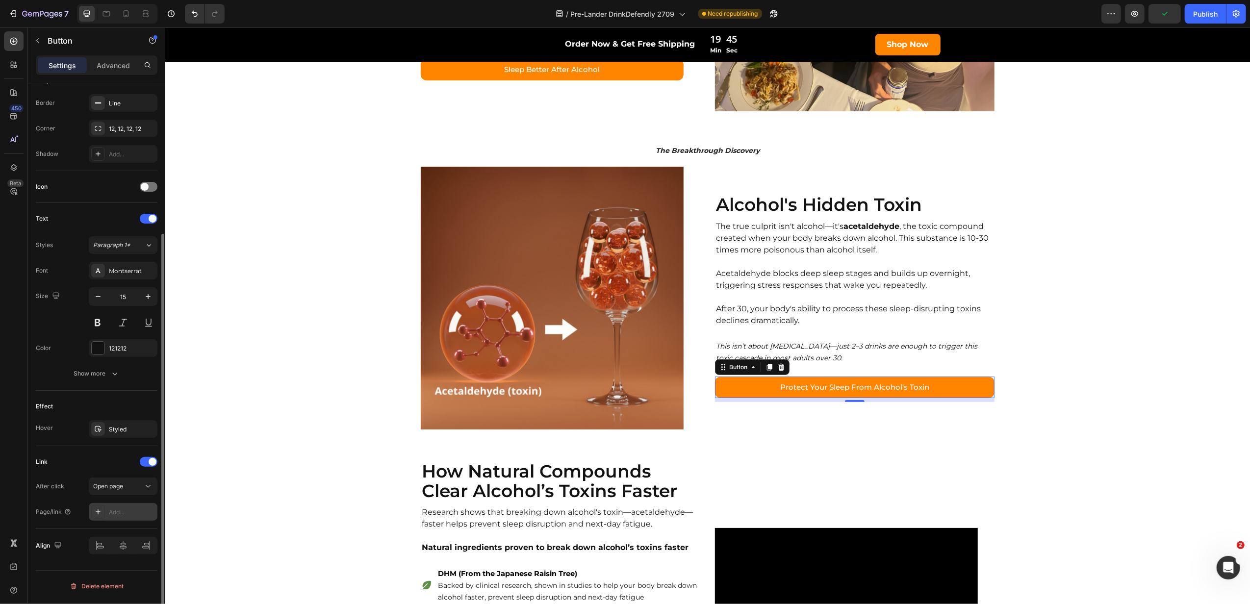
click at [130, 519] on div "Add..." at bounding box center [123, 512] width 69 height 18
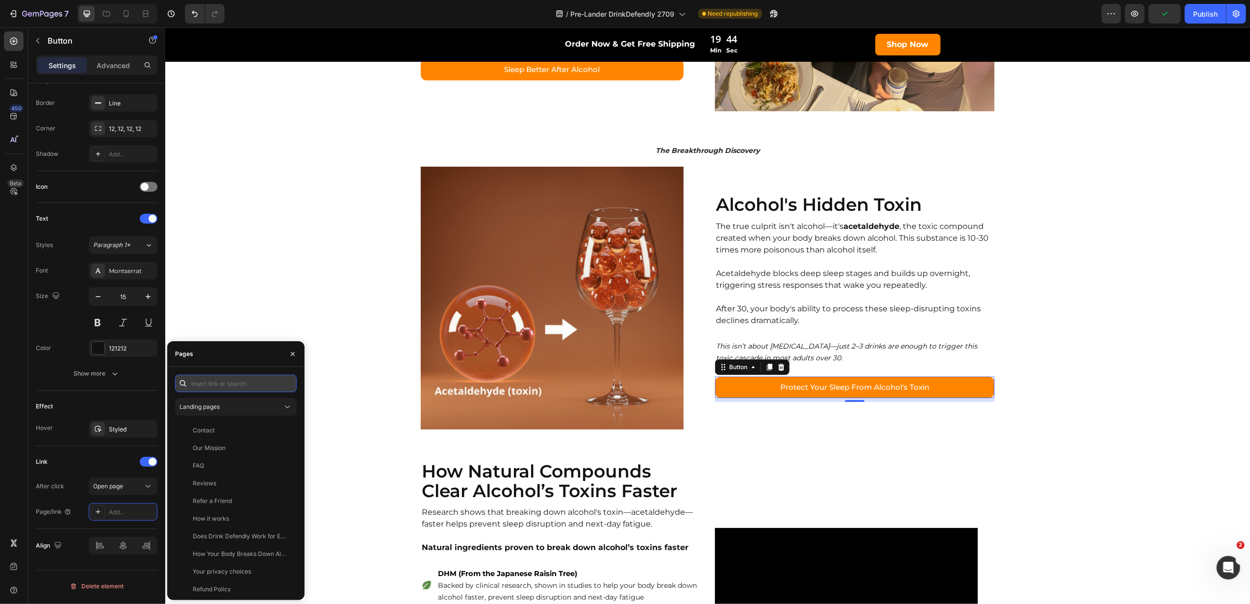
click at [231, 387] on input "text" at bounding box center [236, 384] width 122 height 18
paste input "[URL][DOMAIN_NAME]"
type input "[URL][DOMAIN_NAME]"
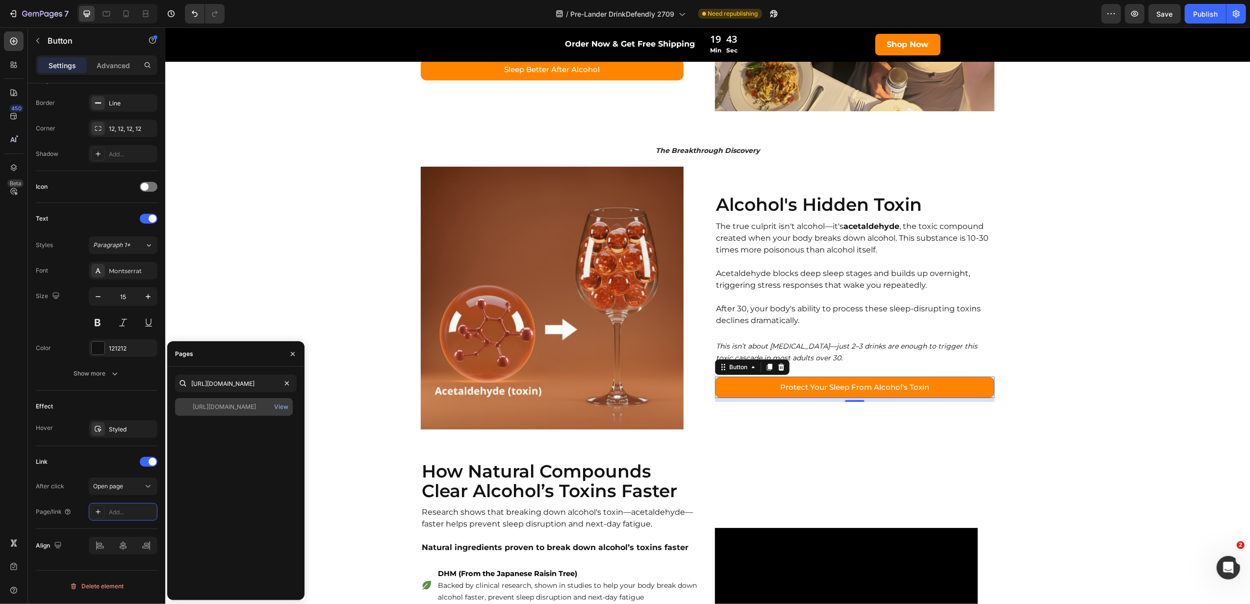
click at [231, 410] on div "[URL][DOMAIN_NAME]" at bounding box center [224, 407] width 63 height 9
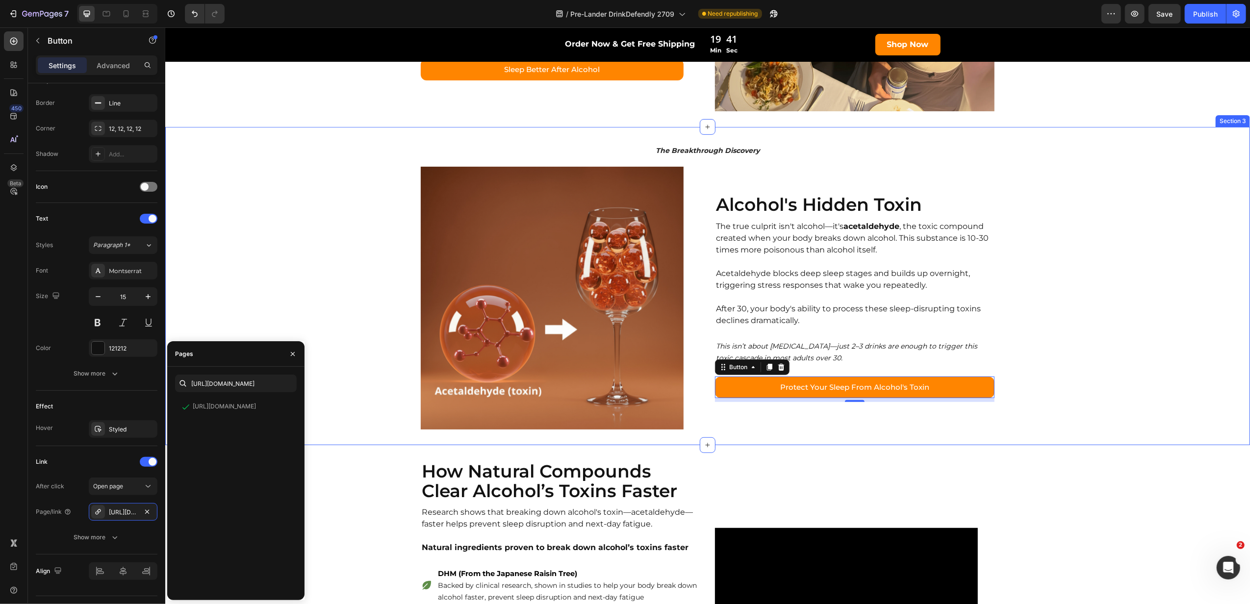
click at [368, 385] on div "The Breakthrough Discovery Text block Image Row Alcohol's Hidden Toxin Heading …" at bounding box center [707, 286] width 1085 height 287
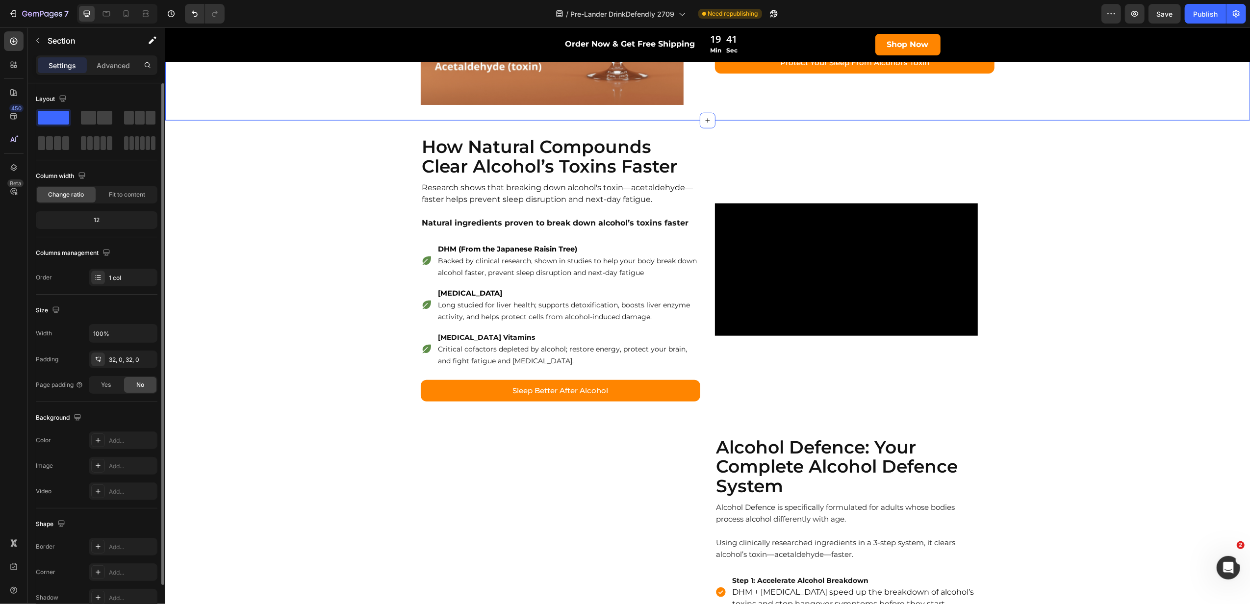
scroll to position [850, 0]
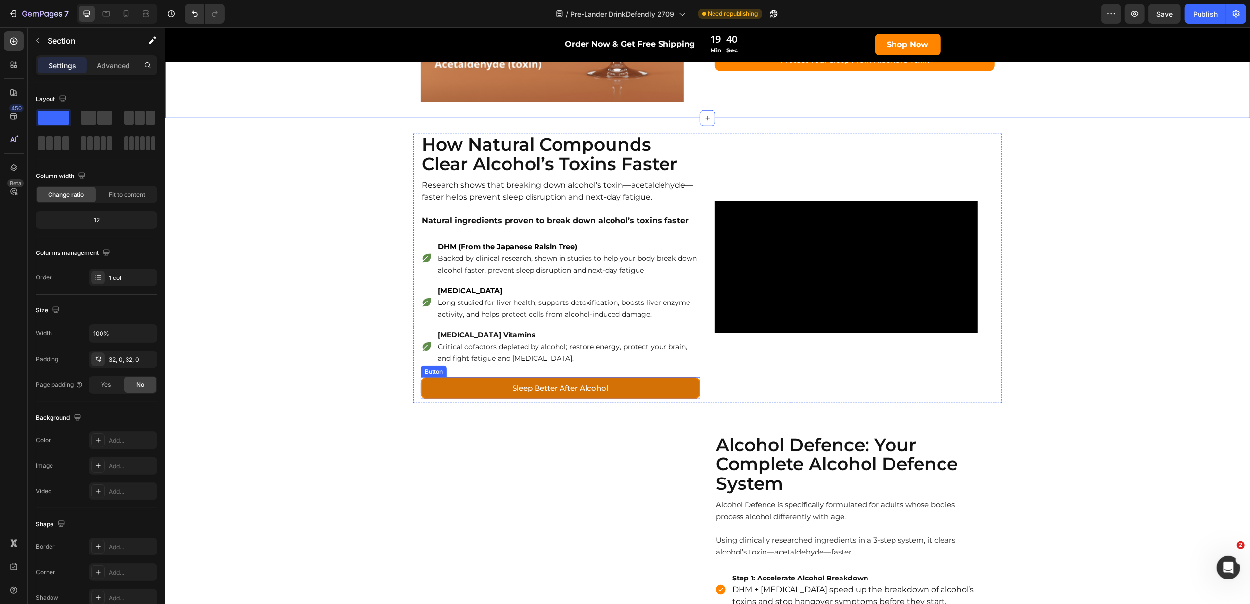
click at [432, 395] on link "Sleep Better After Alcohol" at bounding box center [559, 389] width 279 height 22
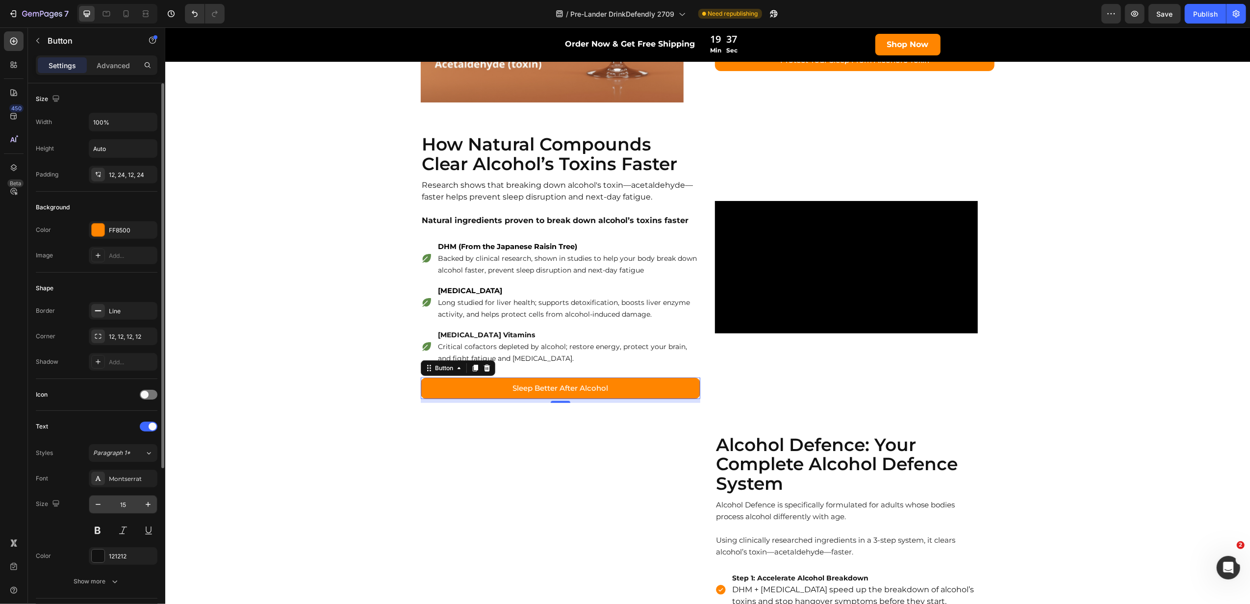
scroll to position [233, 0]
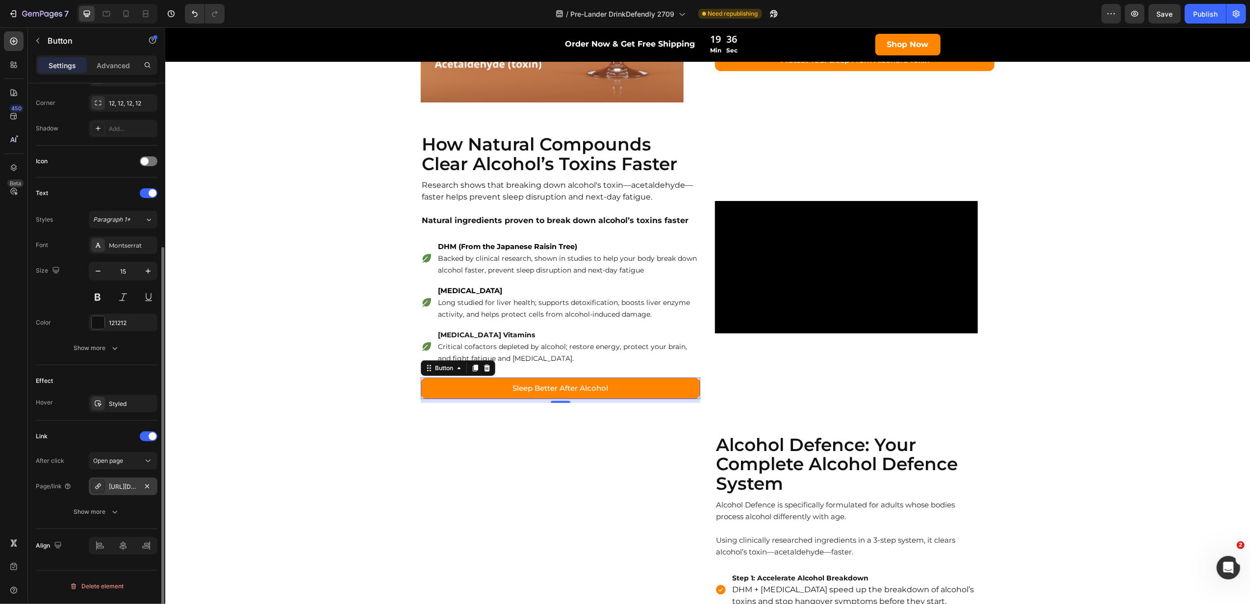
click at [130, 484] on div "[URL][DOMAIN_NAME]" at bounding box center [123, 486] width 28 height 9
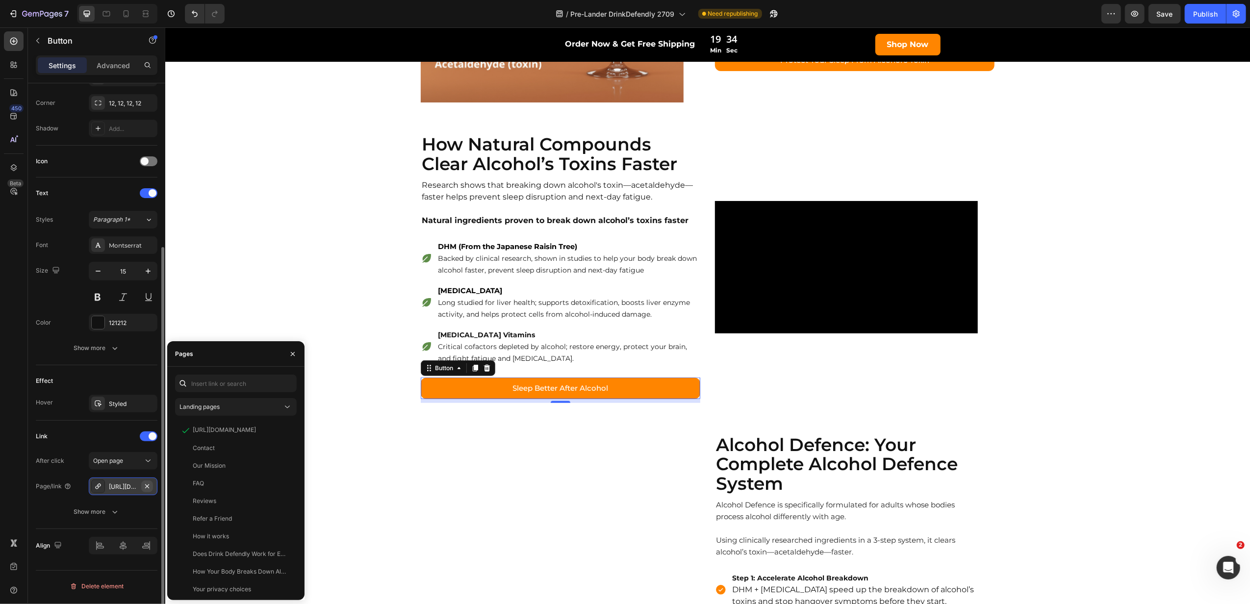
click at [149, 490] on icon "button" at bounding box center [147, 486] width 8 height 8
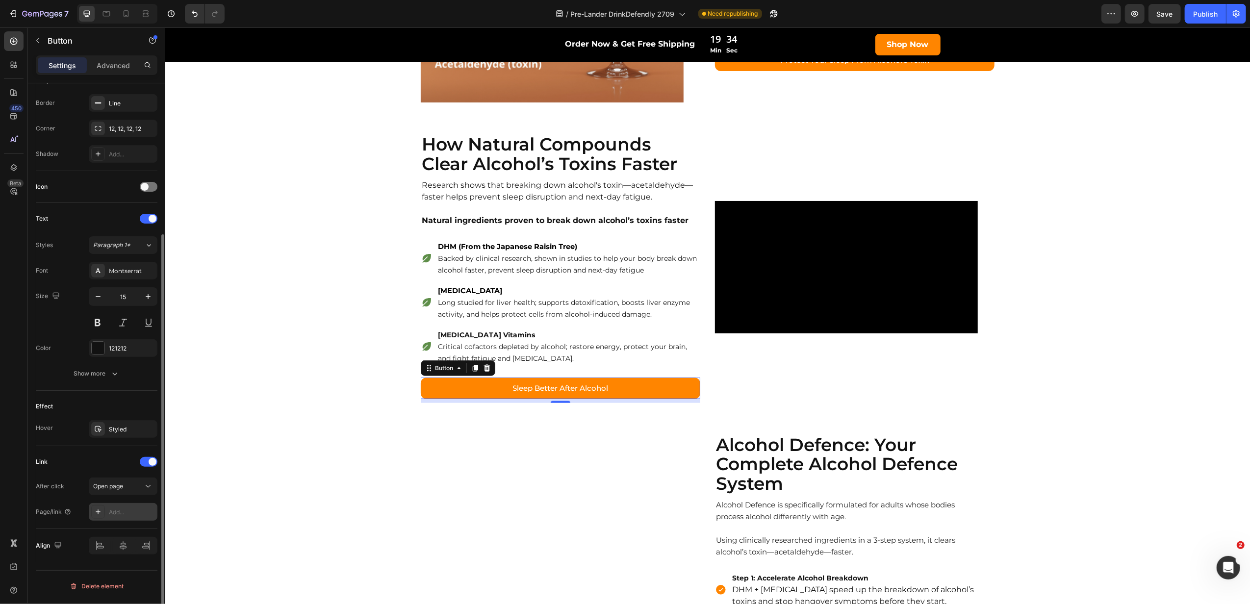
scroll to position [208, 0]
click at [140, 516] on div "Add..." at bounding box center [132, 512] width 46 height 9
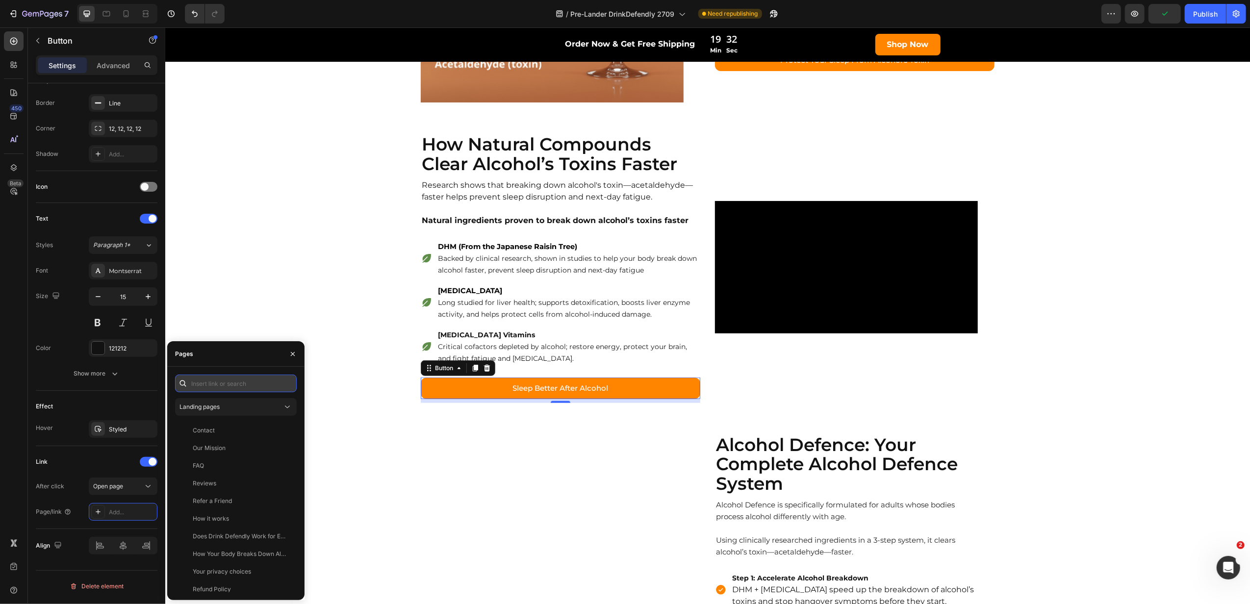
click at [230, 385] on input "text" at bounding box center [236, 384] width 122 height 18
paste input "[URL][DOMAIN_NAME]"
type input "[URL][DOMAIN_NAME]"
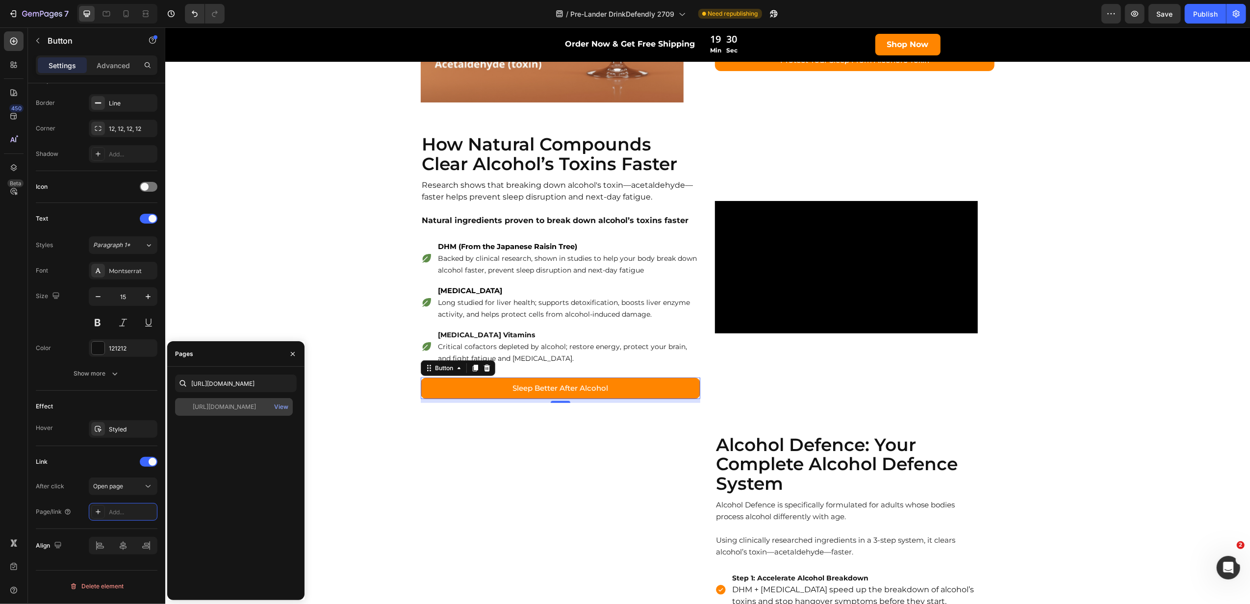
click at [235, 409] on div "[URL][DOMAIN_NAME]" at bounding box center [224, 407] width 63 height 9
click at [365, 452] on div "Alcohol Defence: Your Complete Alcohol Defence System Heading Alcohol Defence i…" at bounding box center [707, 607] width 1085 height 346
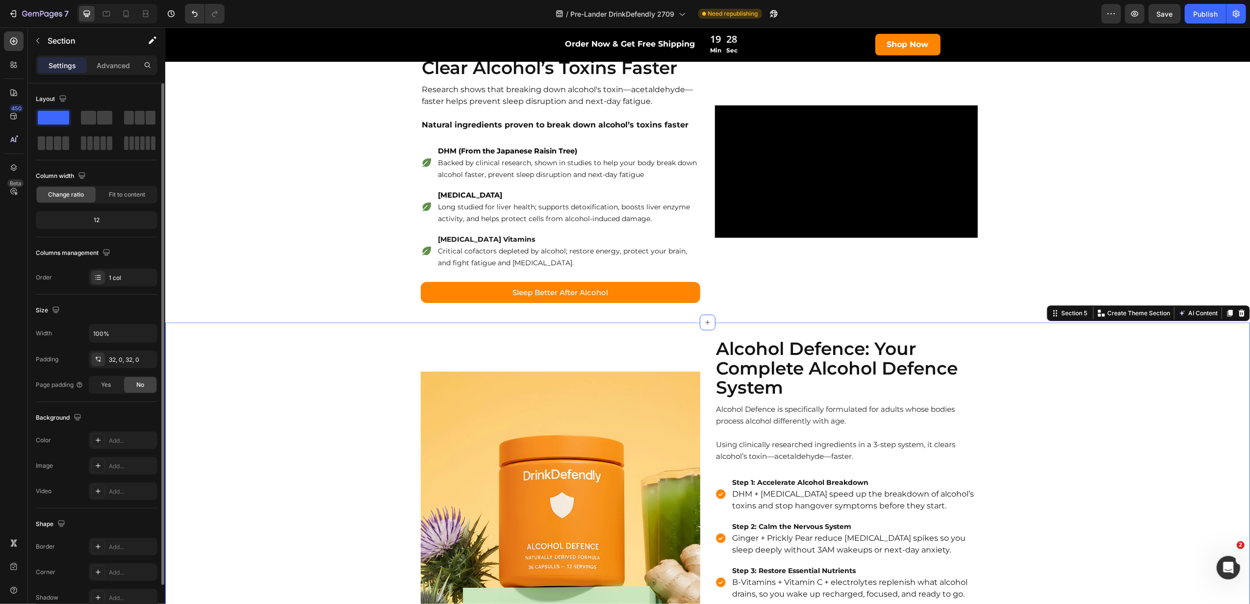
scroll to position [1177, 0]
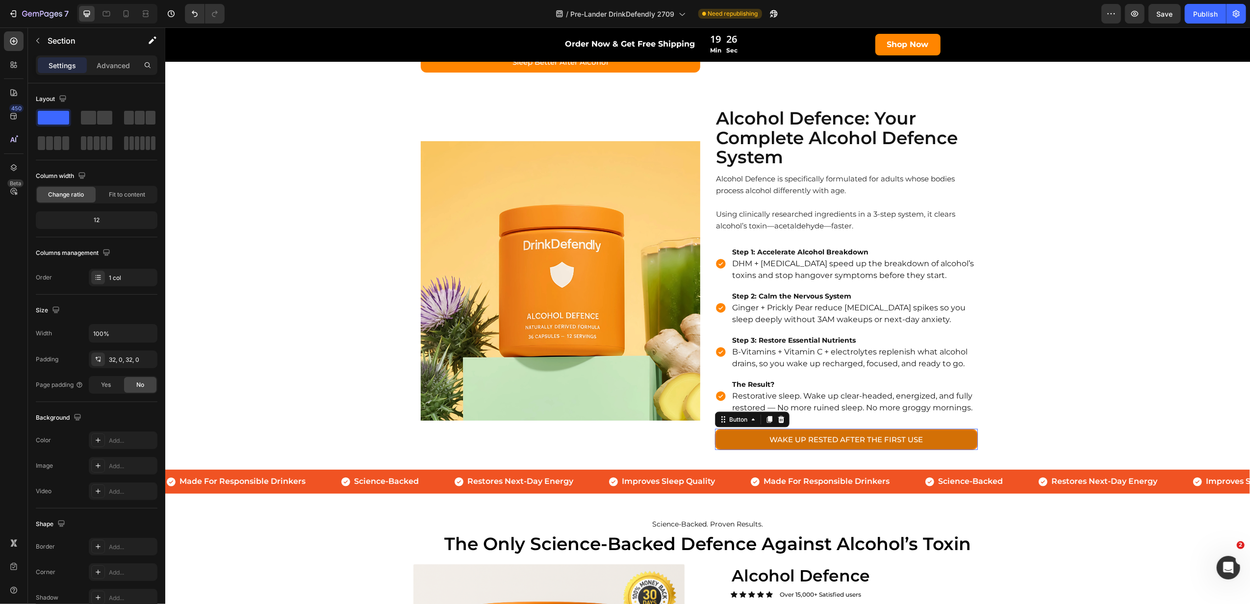
click at [729, 450] on link "WAKE UP RESTED AFTER THE FIRST USE" at bounding box center [845, 440] width 263 height 22
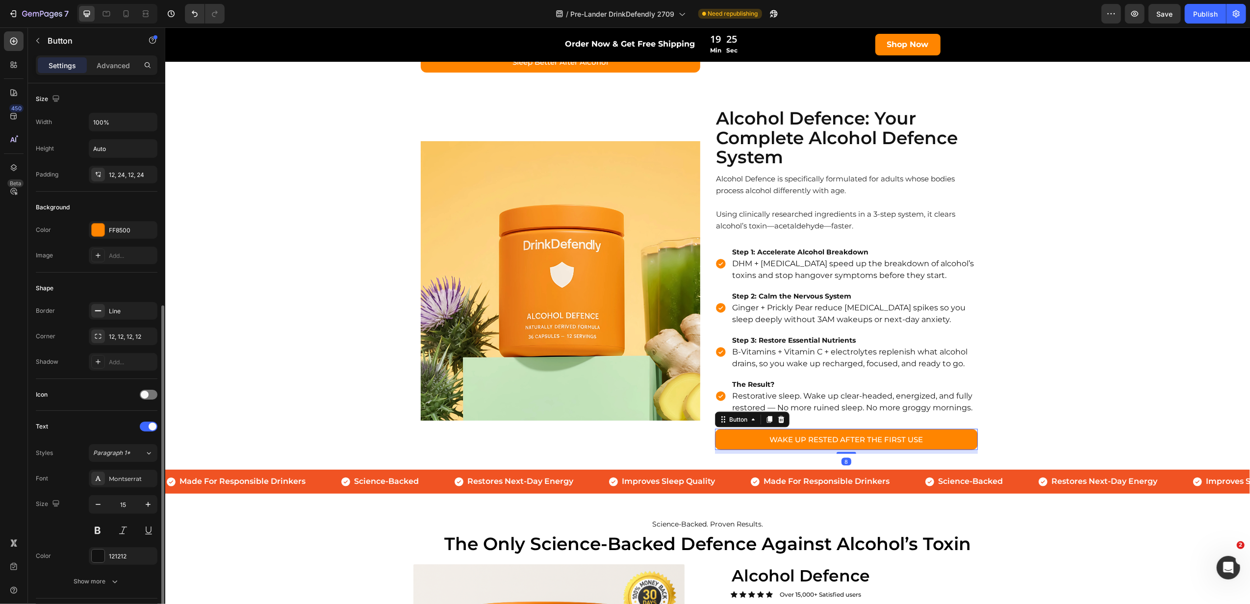
scroll to position [196, 0]
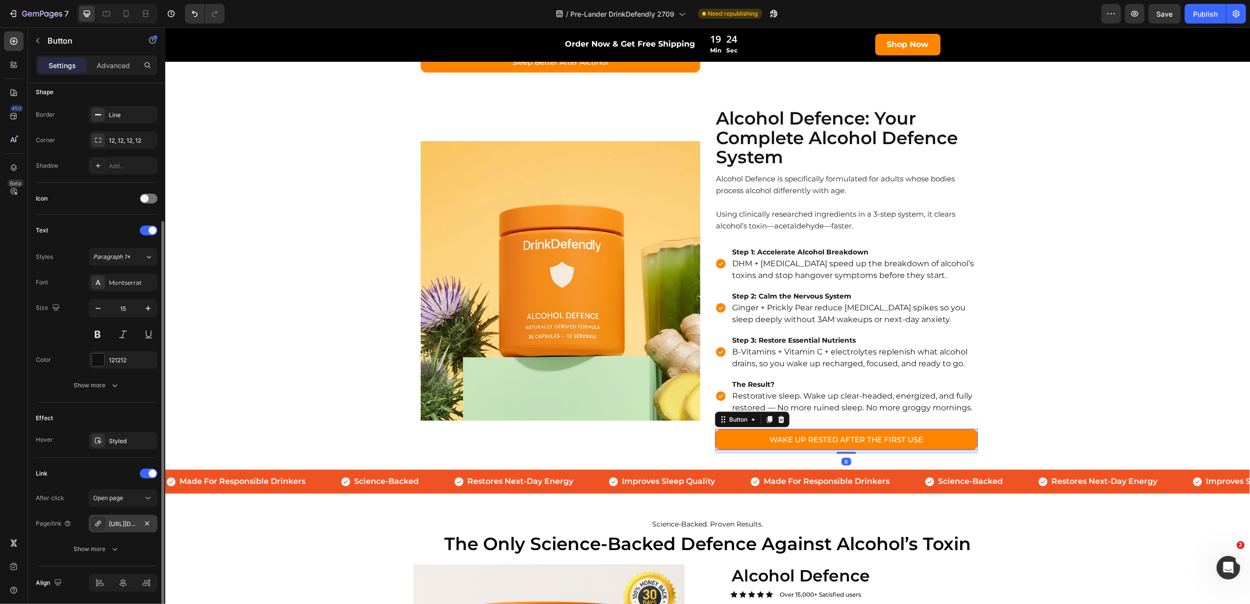
click at [116, 528] on div "[URL][DOMAIN_NAME]" at bounding box center [123, 524] width 28 height 9
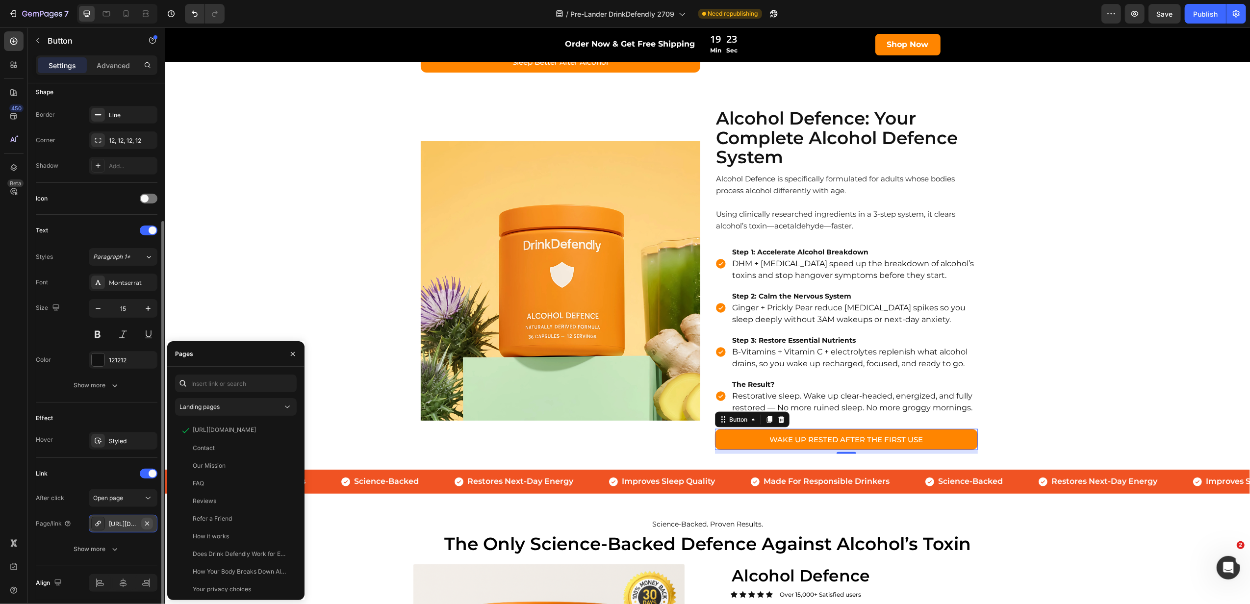
click at [149, 524] on icon "button" at bounding box center [147, 524] width 8 height 8
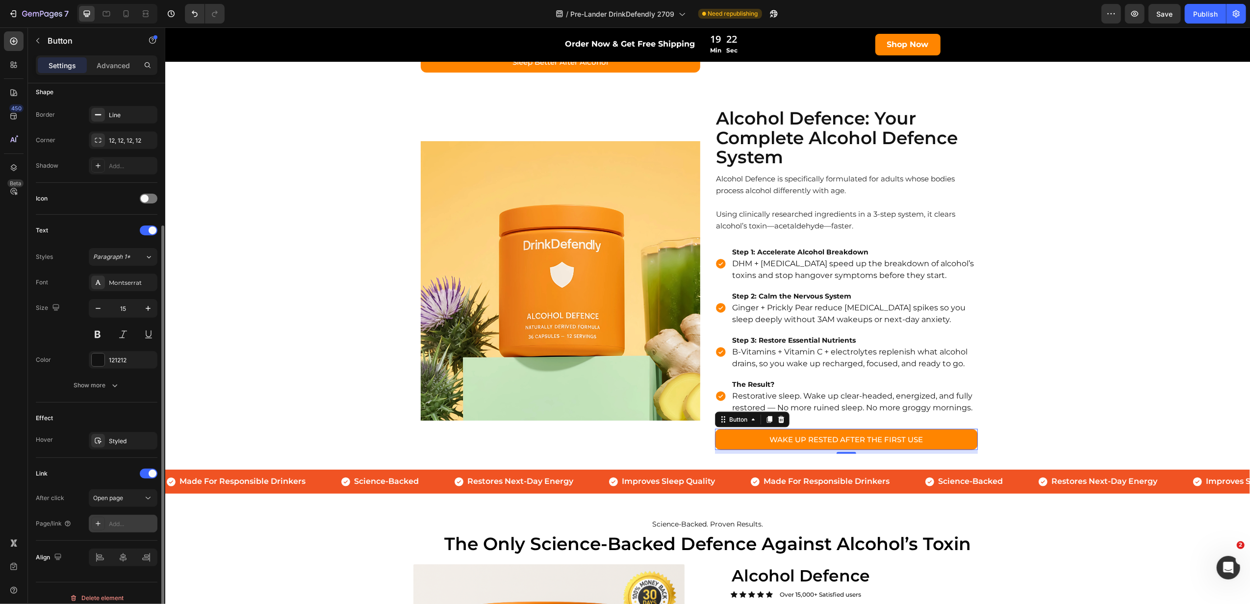
click at [118, 528] on div "Add..." at bounding box center [132, 524] width 46 height 9
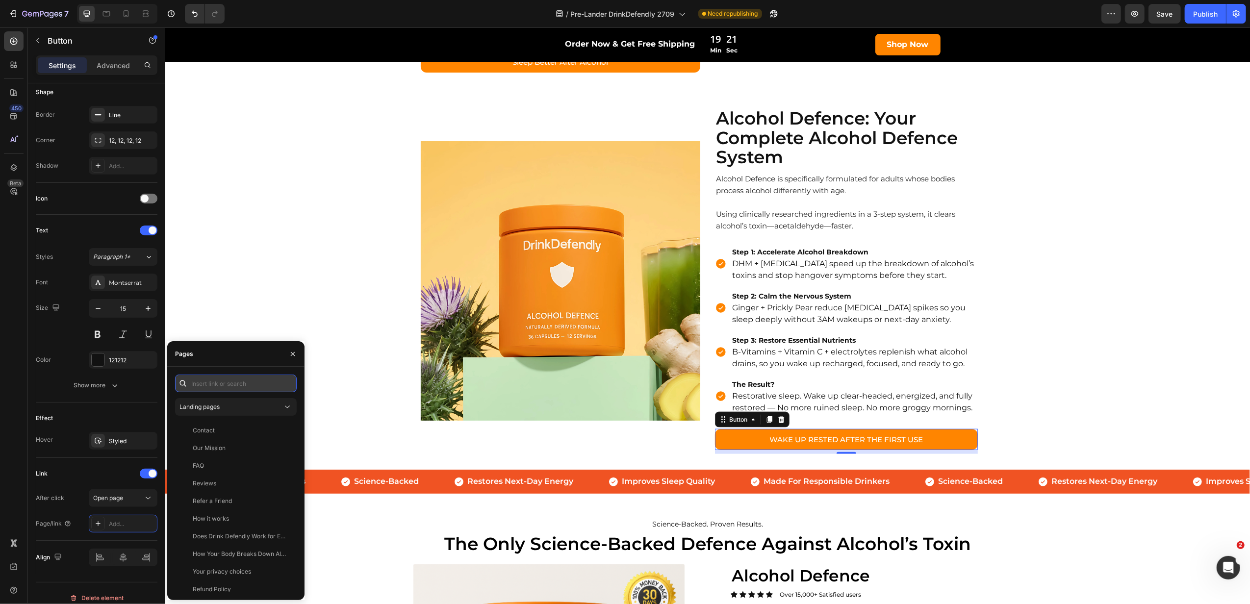
click at [240, 383] on input "text" at bounding box center [236, 384] width 122 height 18
paste input "[URL][DOMAIN_NAME]"
type input "[URL][DOMAIN_NAME]"
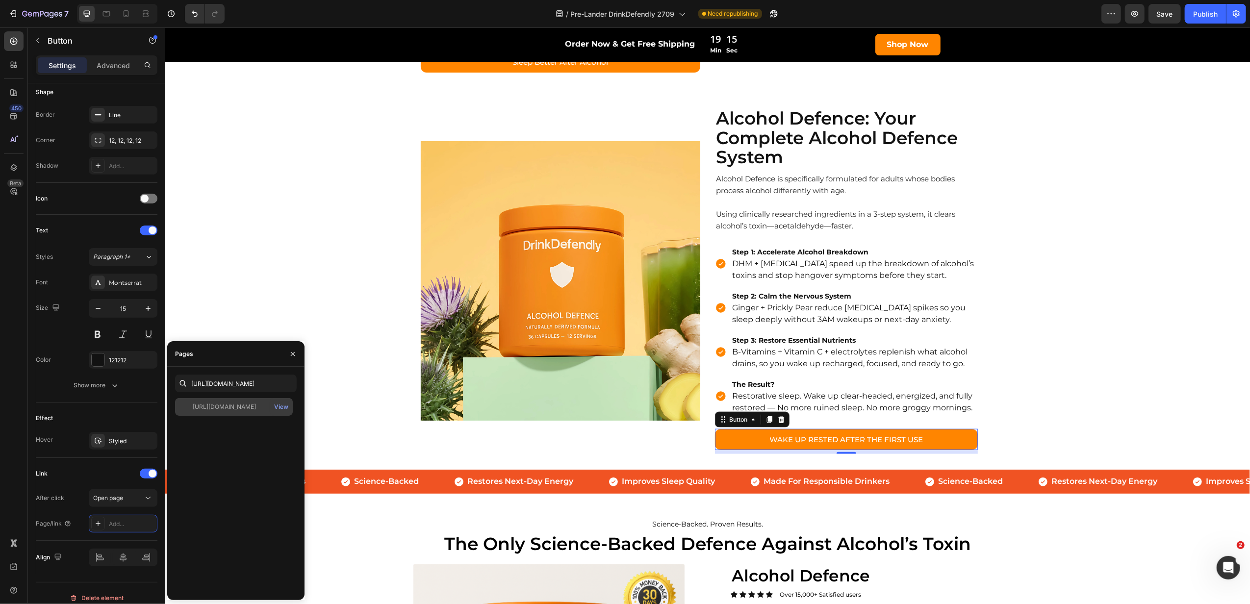
click at [246, 407] on div "[URL][DOMAIN_NAME]" at bounding box center [224, 407] width 63 height 9
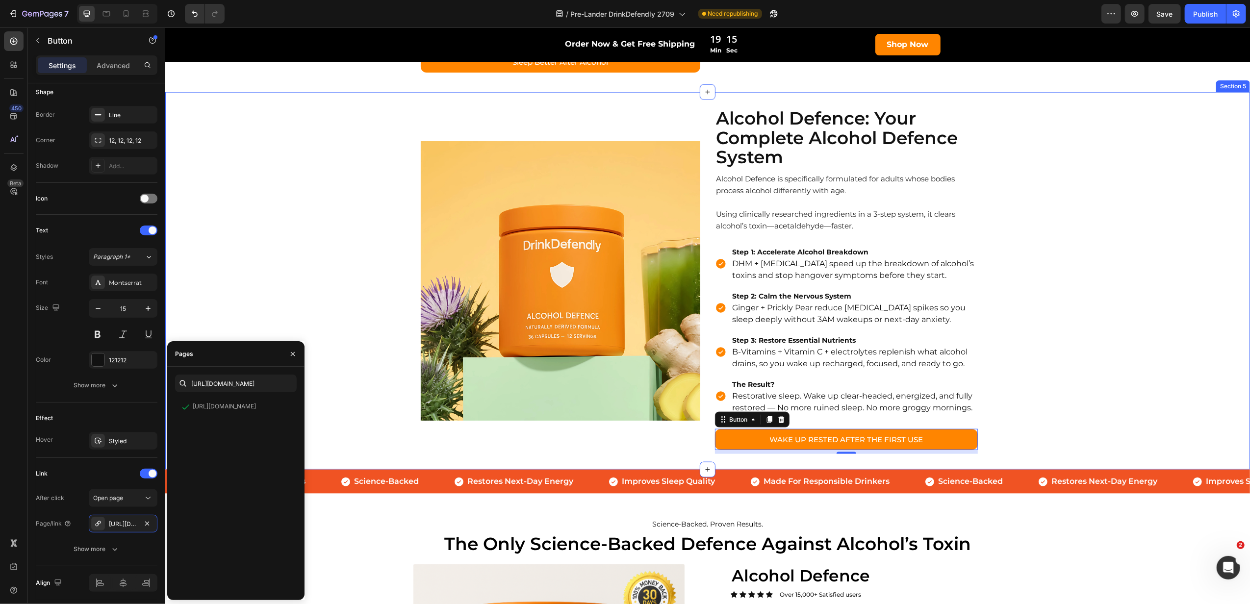
click at [349, 428] on div "Alcohol Defence: Your Complete Alcohol Defence System Heading Alcohol Defence i…" at bounding box center [707, 281] width 1085 height 346
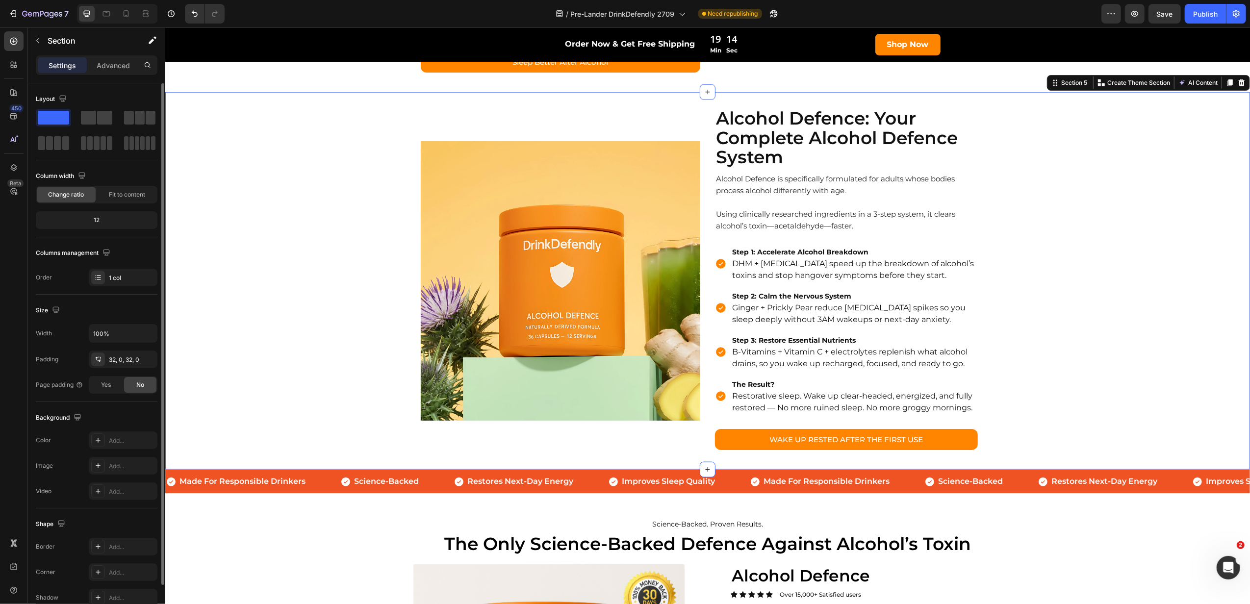
scroll to position [850, 0]
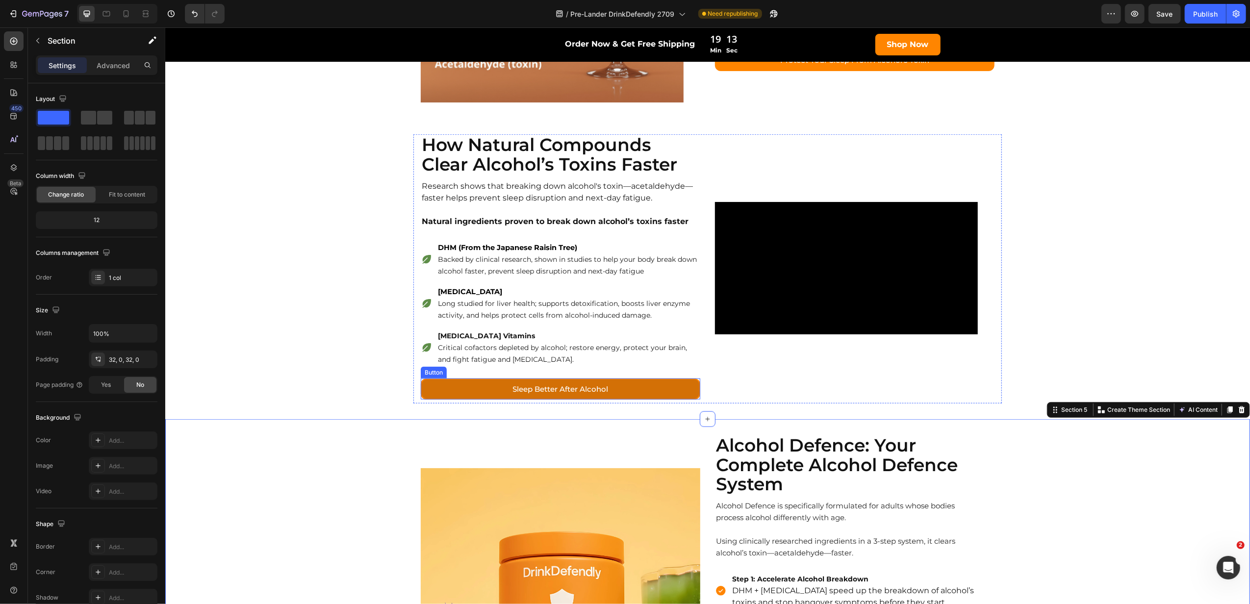
click at [442, 394] on link "Sleep Better After Alcohol" at bounding box center [559, 390] width 279 height 22
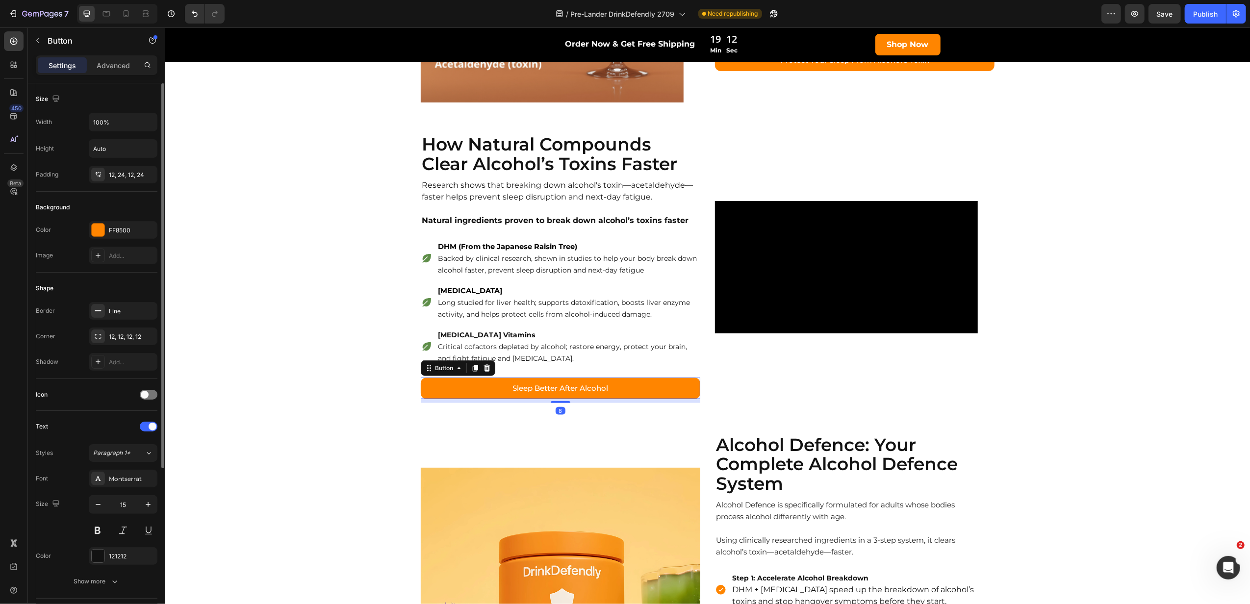
scroll to position [233, 0]
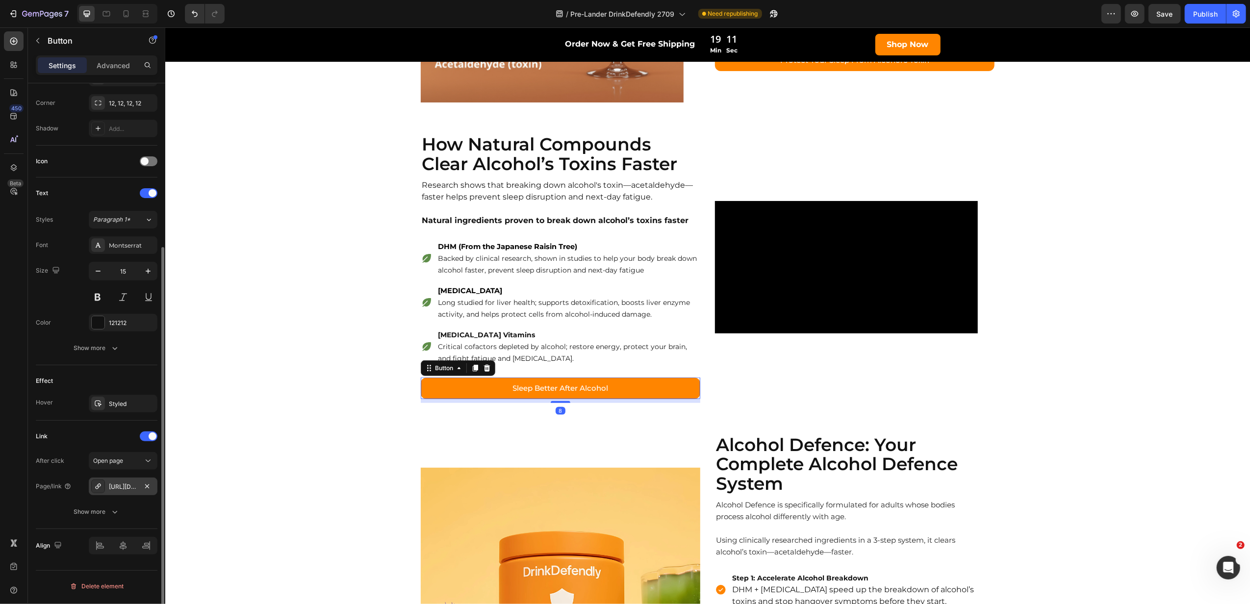
click at [124, 489] on div "[URL][DOMAIN_NAME]" at bounding box center [123, 486] width 28 height 9
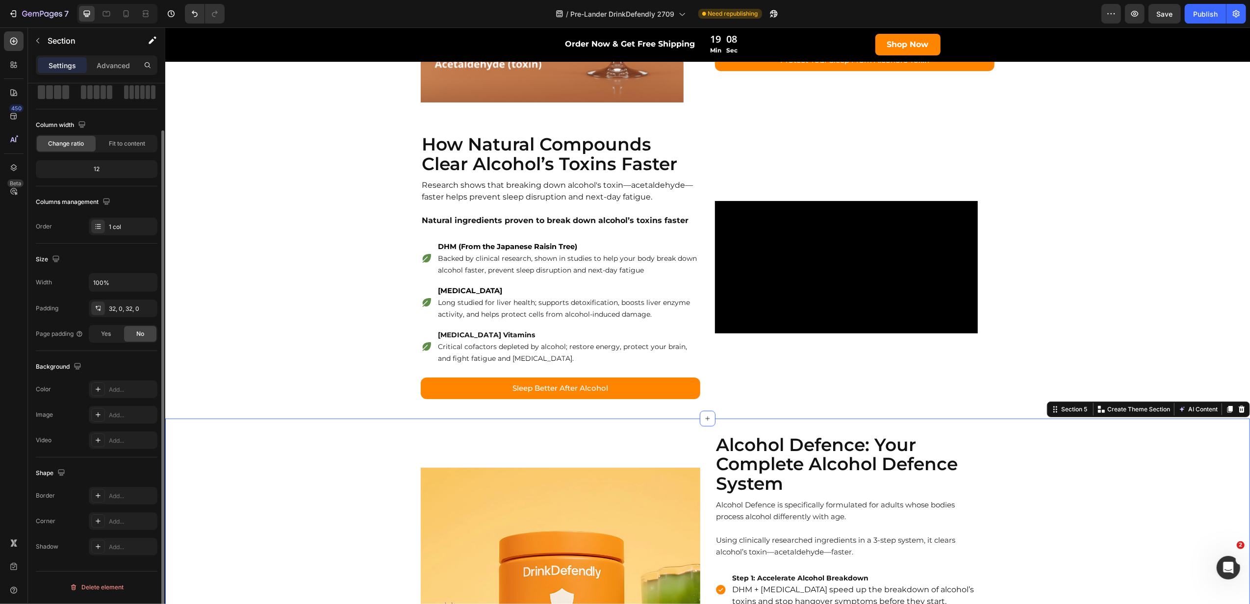
click at [377, 465] on div "Alcohol Defence: Your Complete Alcohol Defence System Heading Alcohol Defence i…" at bounding box center [707, 607] width 1085 height 346
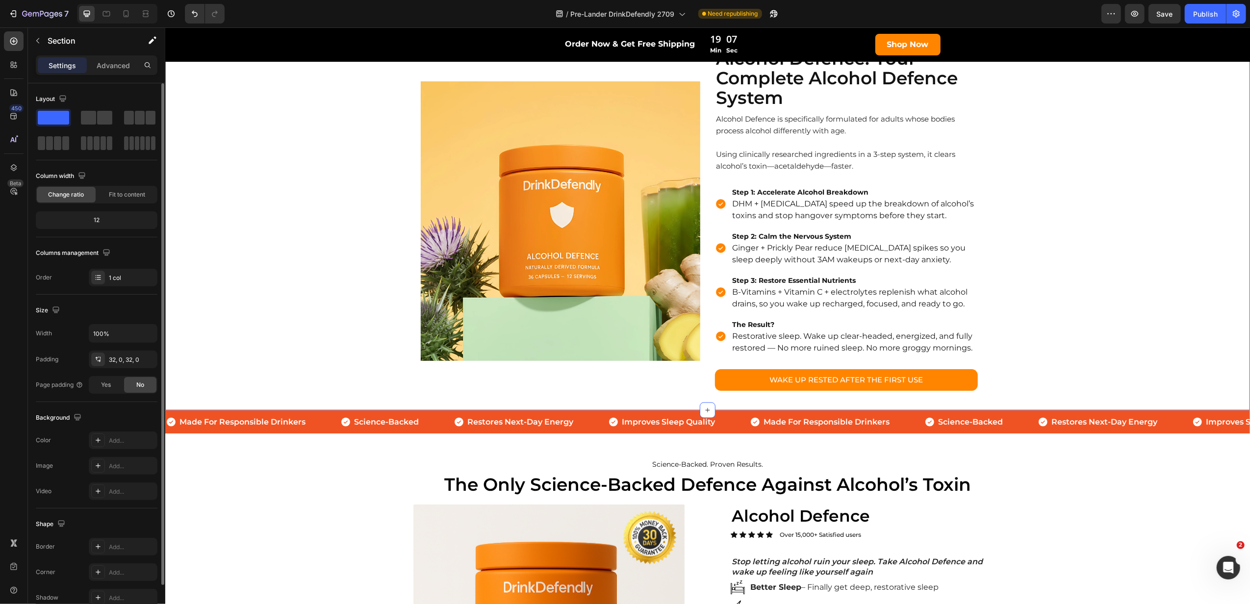
scroll to position [1634, 0]
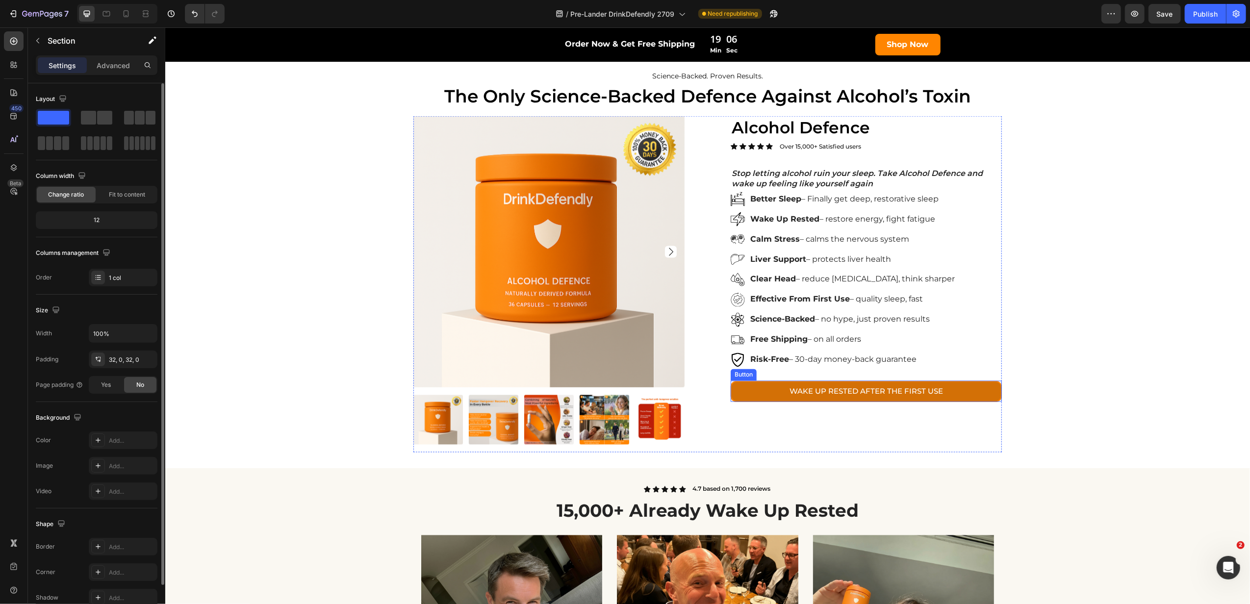
click at [748, 395] on link "WAKE UP RESTED AFTER THE FIRST USE" at bounding box center [865, 392] width 271 height 22
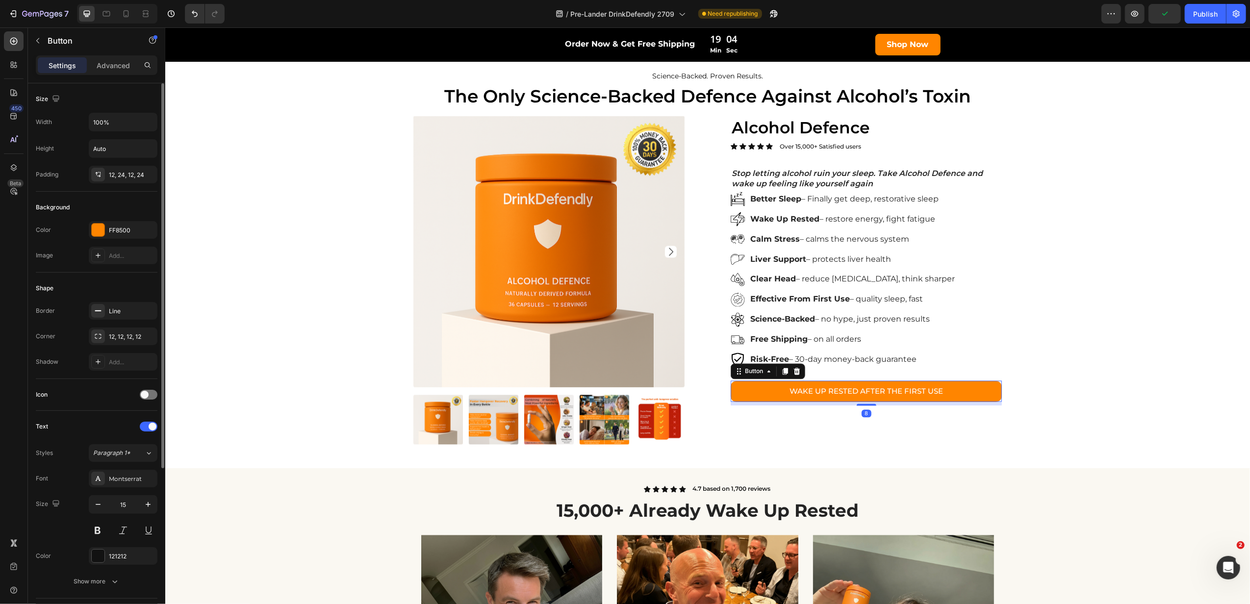
scroll to position [233, 0]
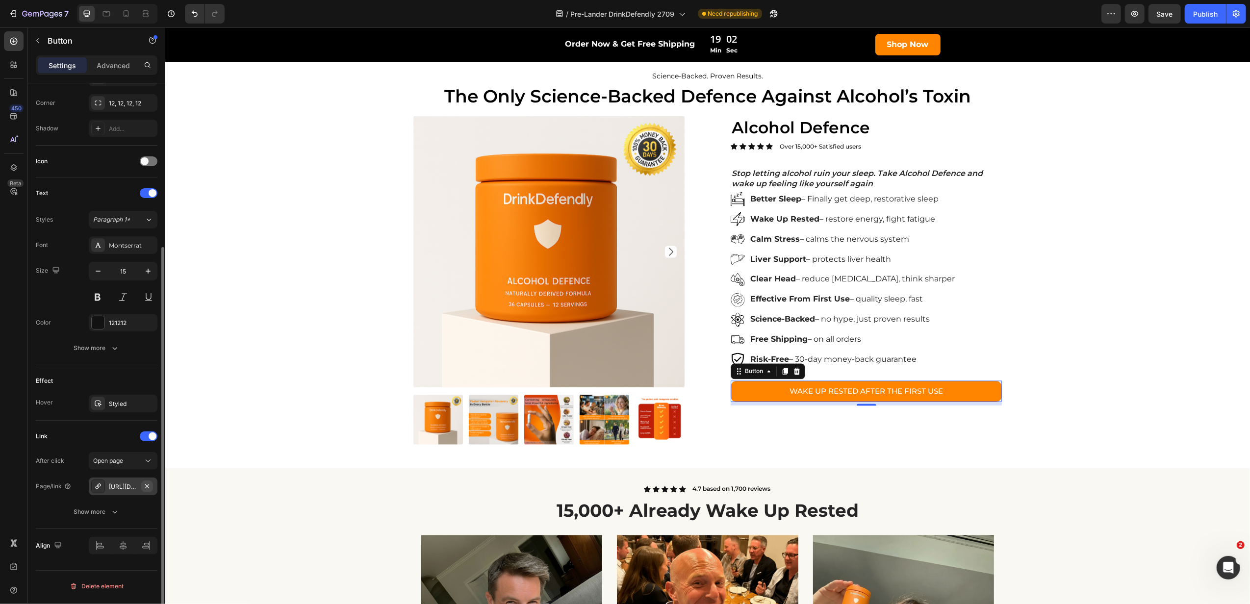
click at [150, 488] on icon "button" at bounding box center [147, 486] width 8 height 8
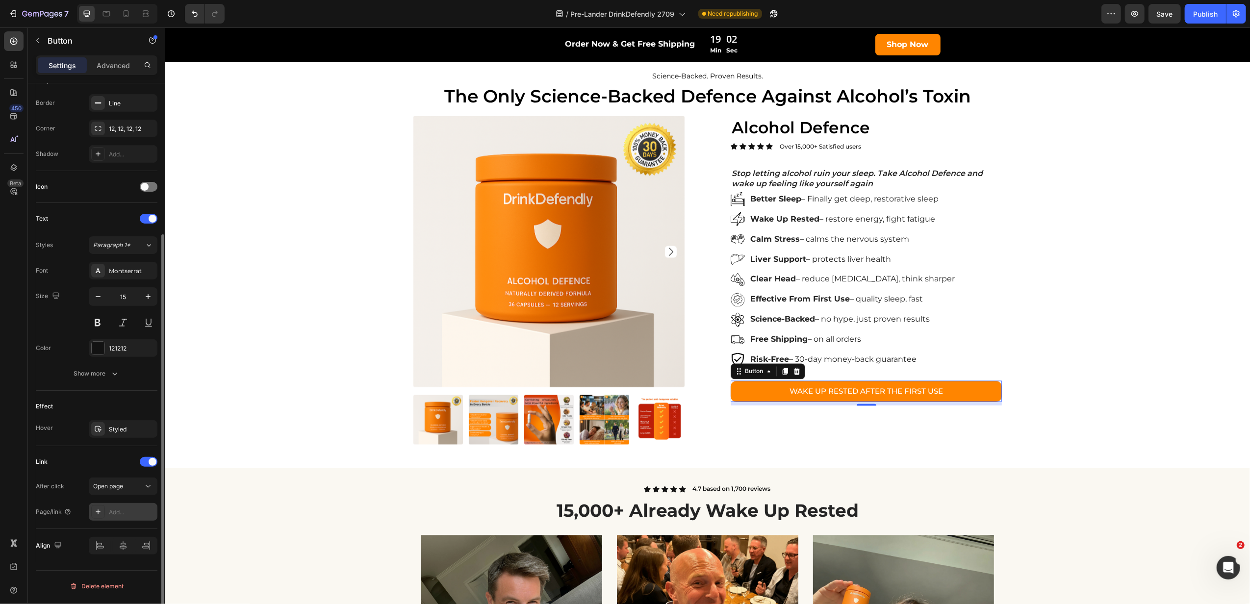
click at [116, 513] on div "Add..." at bounding box center [132, 512] width 46 height 9
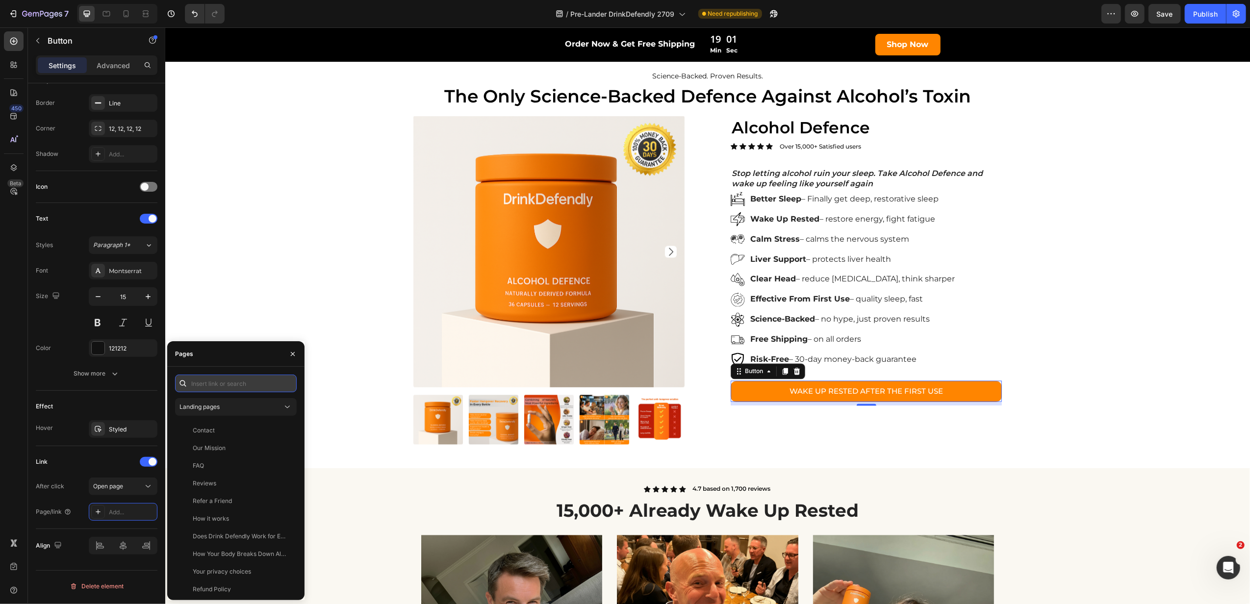
click at [231, 385] on input "text" at bounding box center [236, 384] width 122 height 18
paste input "[URL][DOMAIN_NAME]"
type input "[URL][DOMAIN_NAME]"
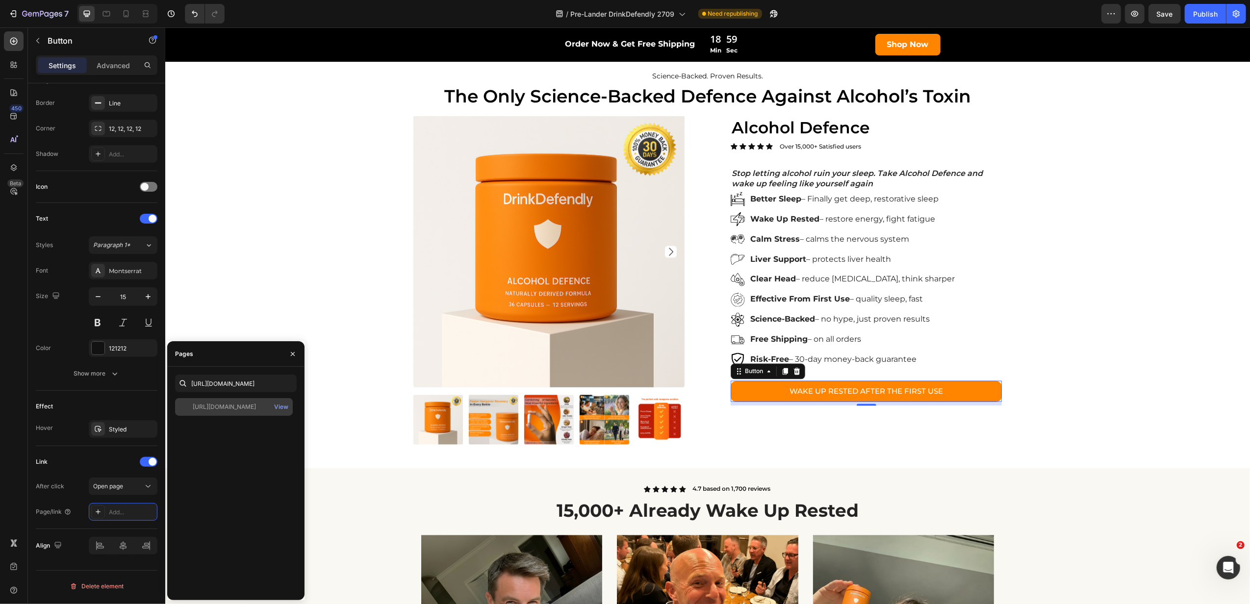
click at [227, 405] on div "[URL][DOMAIN_NAME]" at bounding box center [224, 407] width 63 height 9
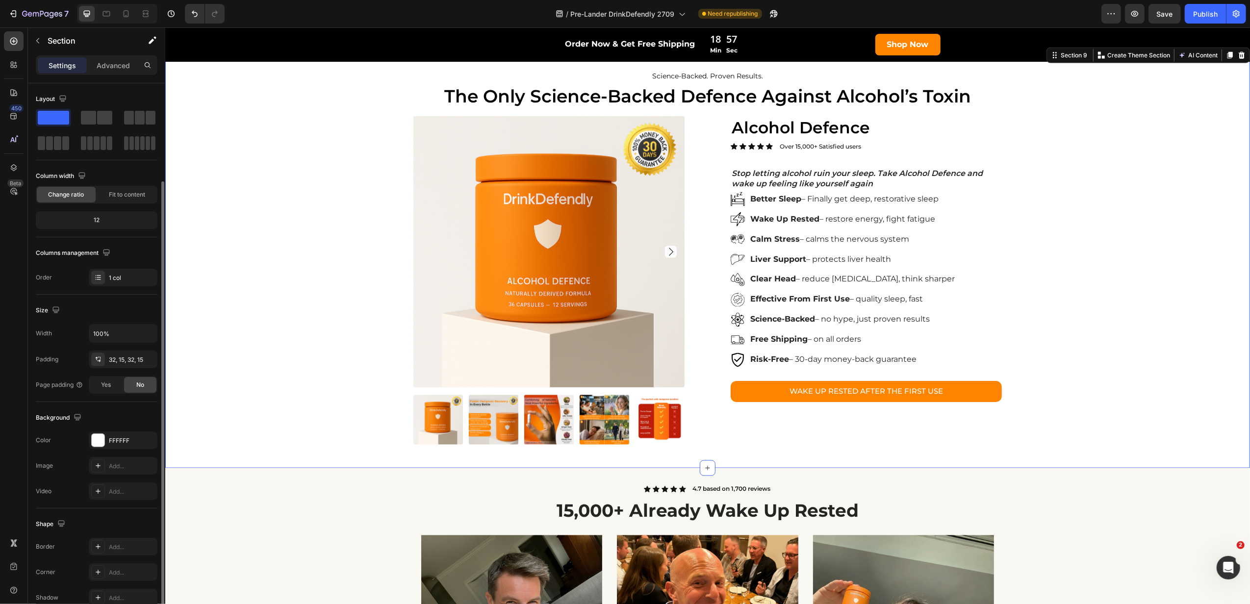
click at [372, 394] on div "Science-Backed. Proven Results. Text Block The Only Science-Backed Defence Agai…" at bounding box center [707, 256] width 1070 height 391
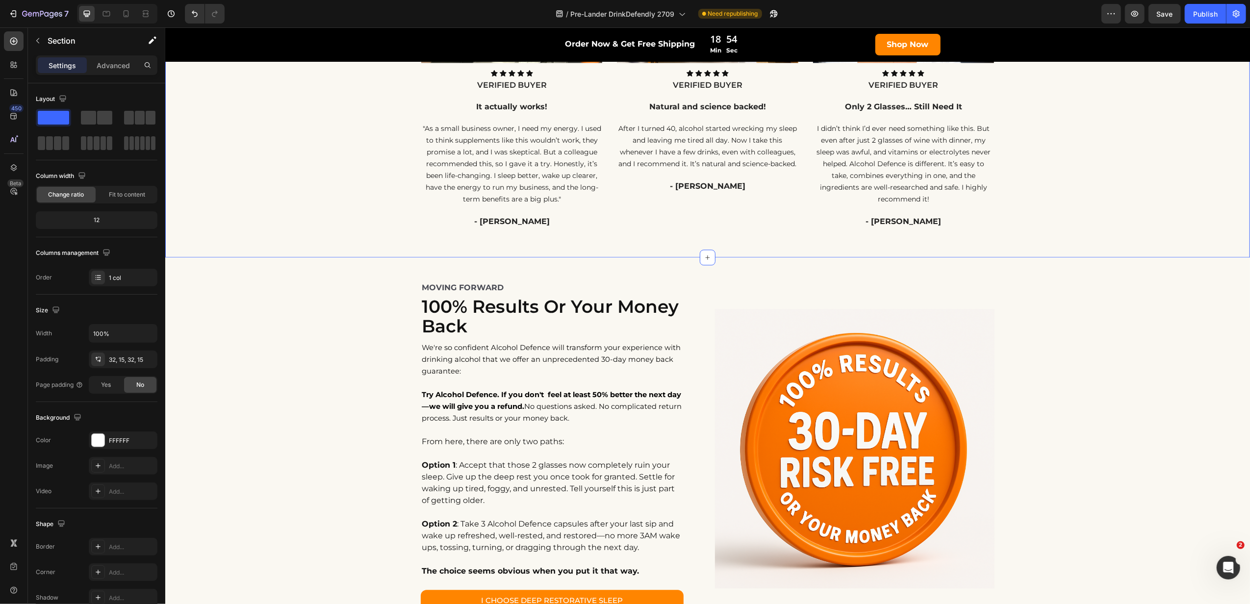
scroll to position [2550, 0]
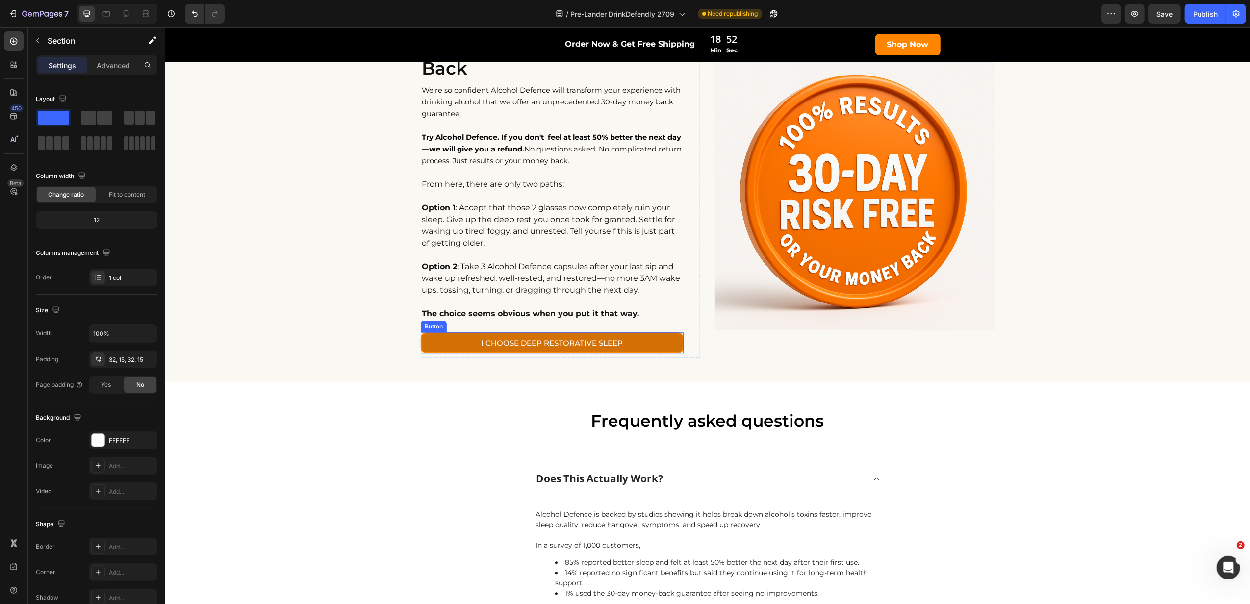
click at [442, 348] on link "I CHOOSE DEEP RESTORATIVE SLEEP" at bounding box center [551, 343] width 263 height 22
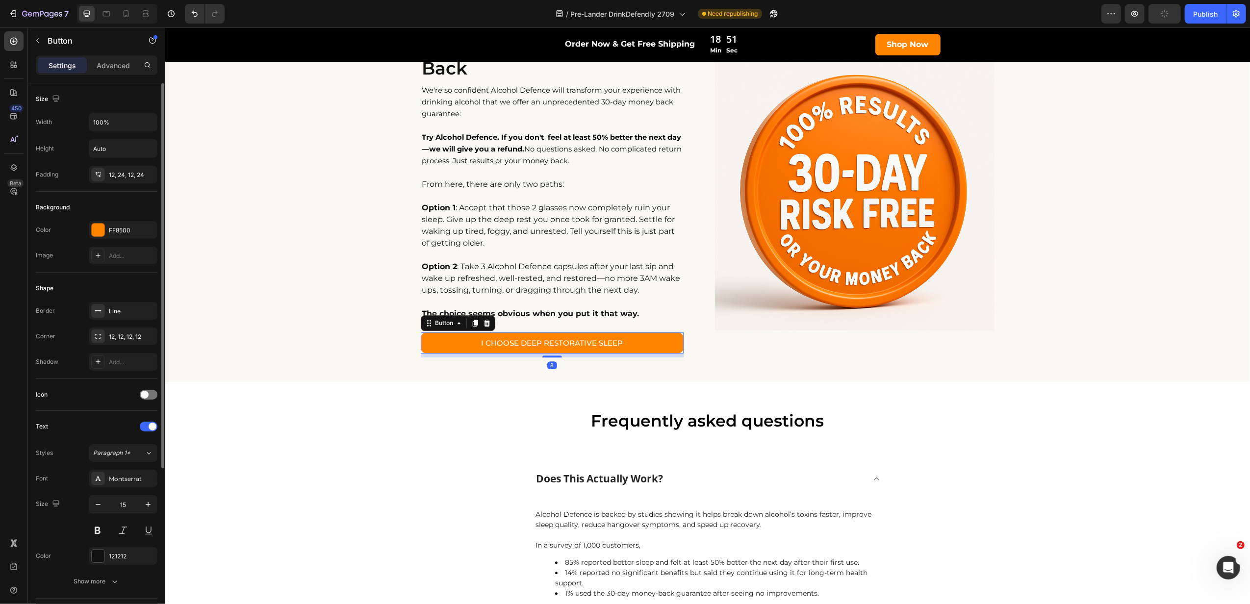
scroll to position [233, 0]
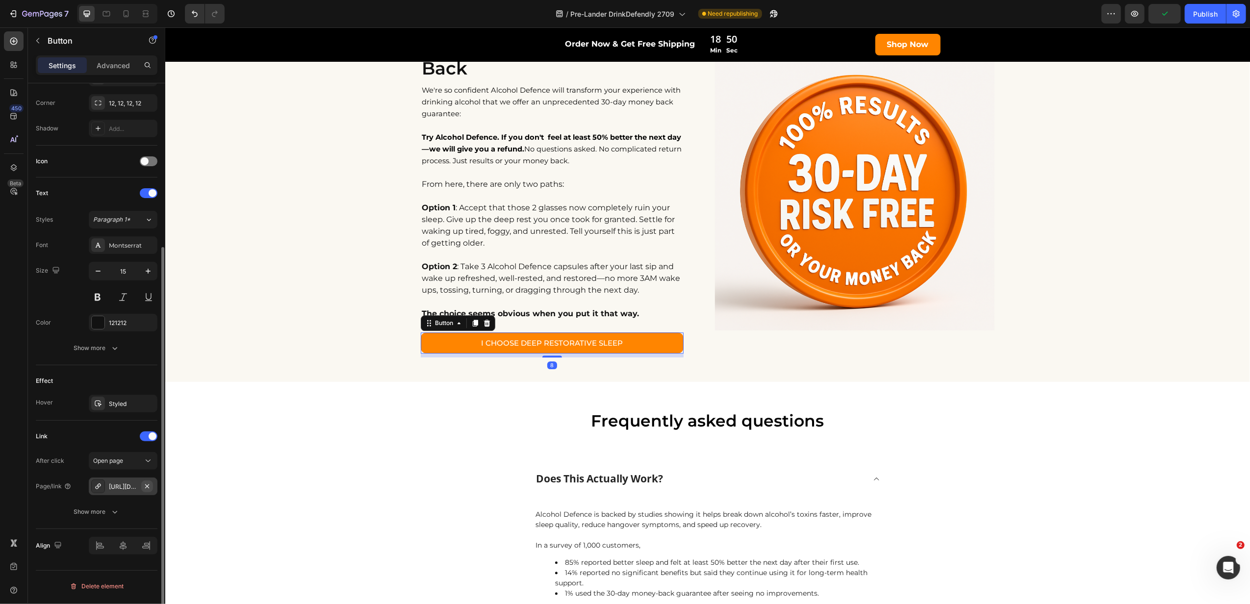
click at [144, 488] on icon "button" at bounding box center [147, 486] width 8 height 8
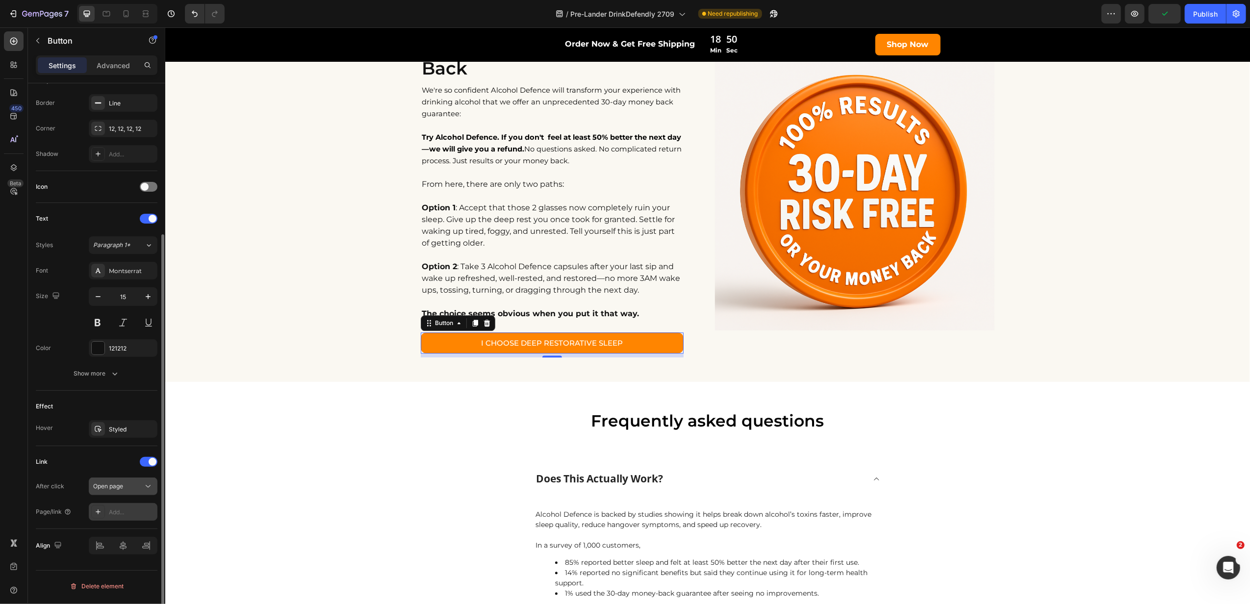
scroll to position [208, 0]
click at [122, 510] on div "Add..." at bounding box center [132, 512] width 46 height 9
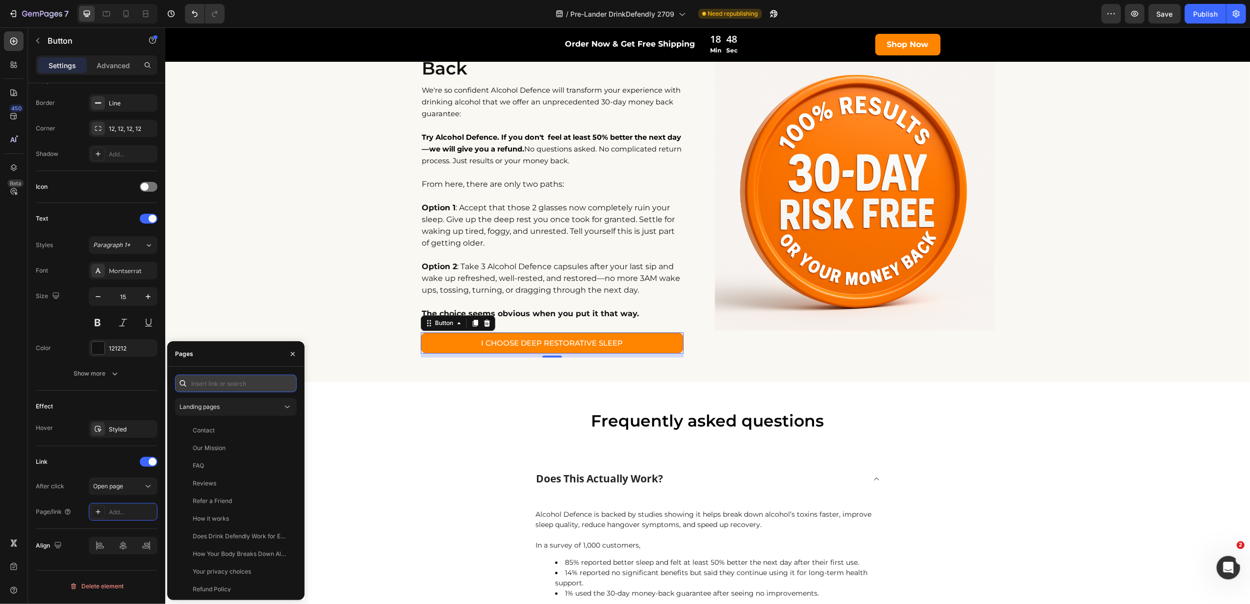
click at [225, 383] on input "text" at bounding box center [236, 384] width 122 height 18
paste input "[URL][DOMAIN_NAME]"
type input "[URL][DOMAIN_NAME]"
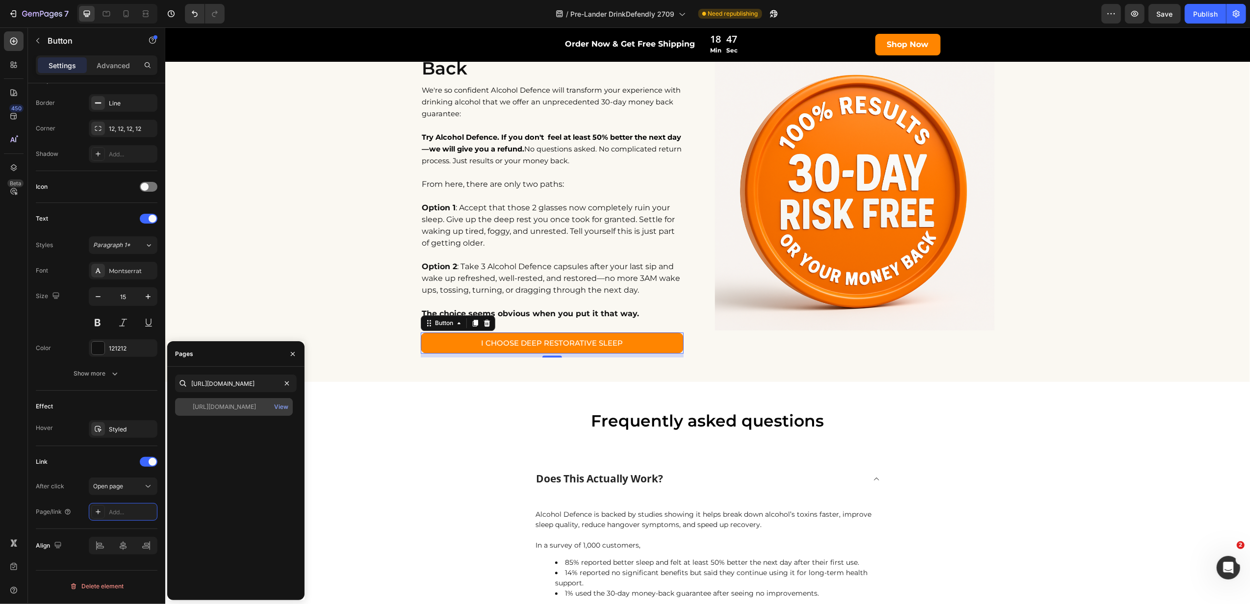
click at [228, 401] on div "[URL][DOMAIN_NAME] View" at bounding box center [234, 407] width 118 height 18
click at [296, 354] on icon "button" at bounding box center [293, 354] width 8 height 8
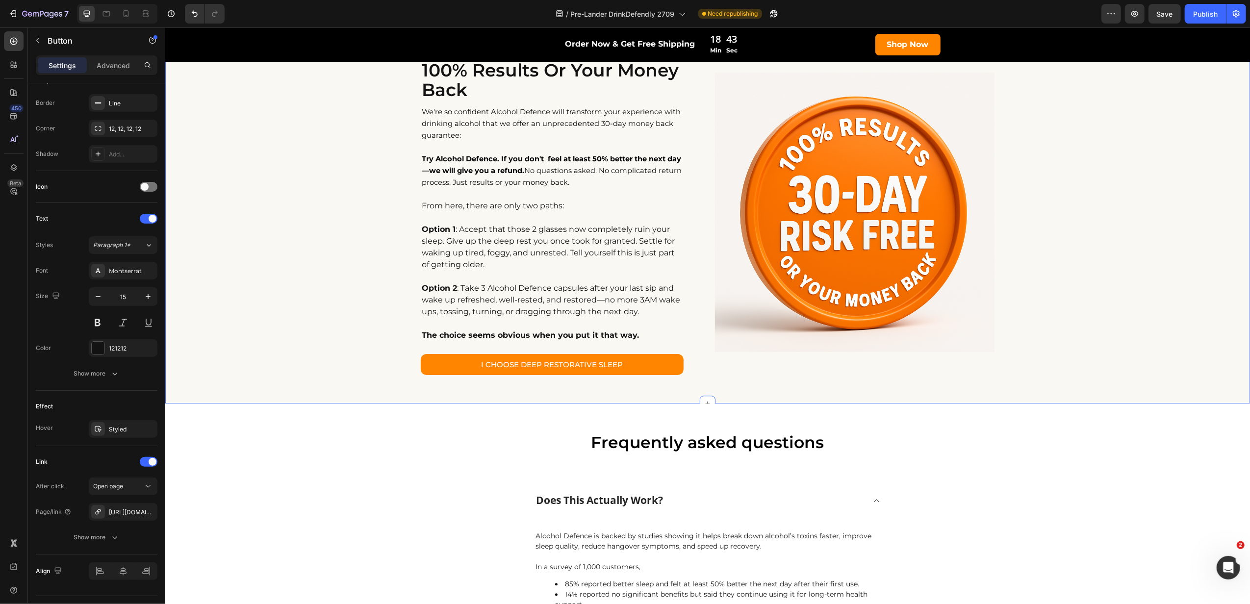
scroll to position [2419, 0]
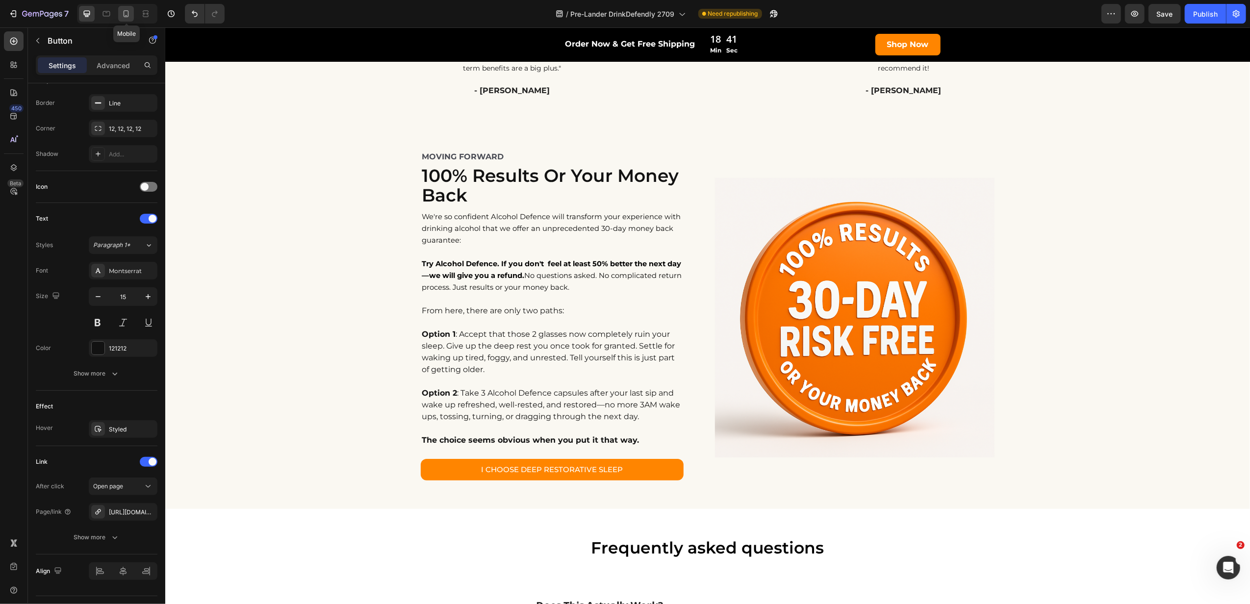
click at [130, 17] on icon at bounding box center [126, 14] width 10 height 10
type input "14"
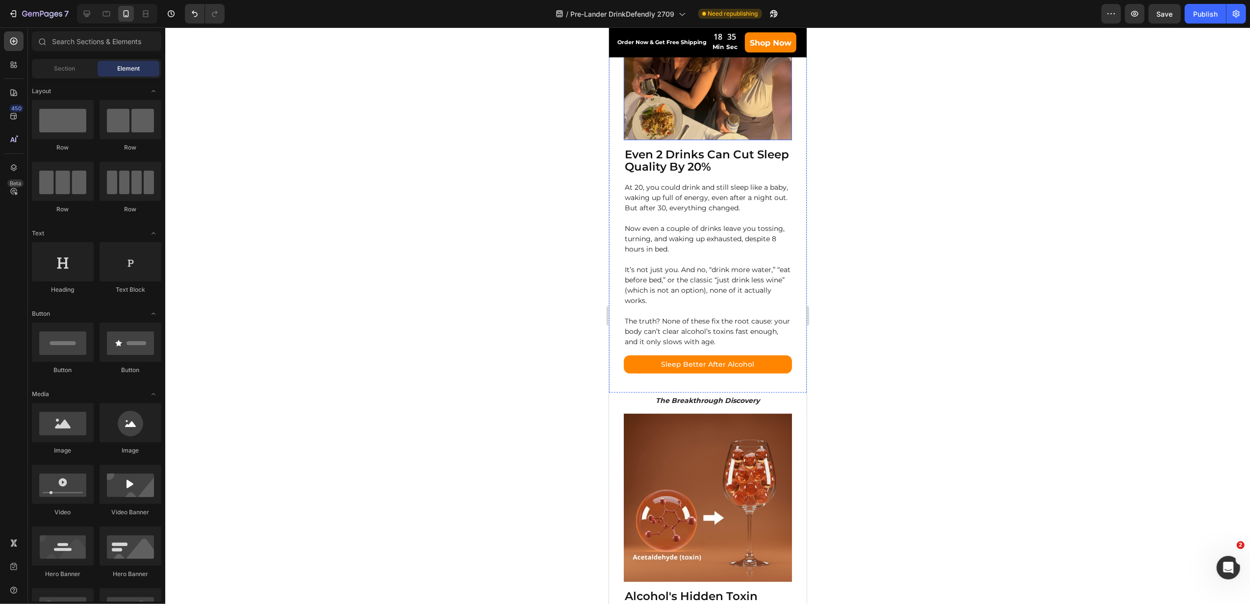
scroll to position [457, 0]
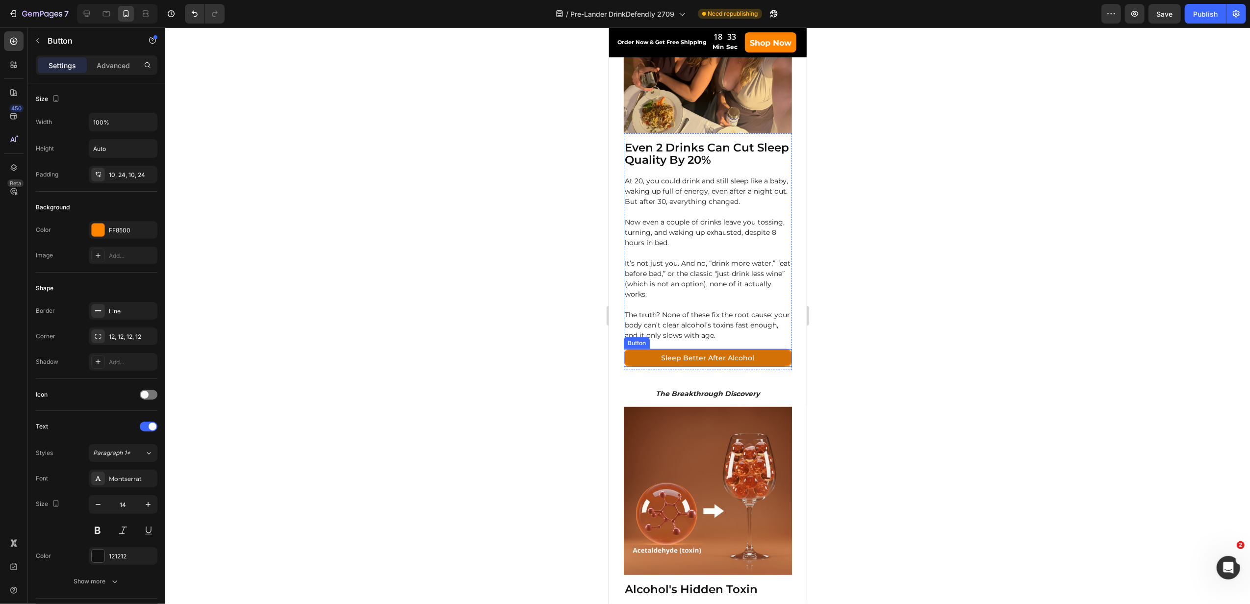
click at [637, 350] on link "Sleep Better After Alcohol" at bounding box center [707, 358] width 168 height 18
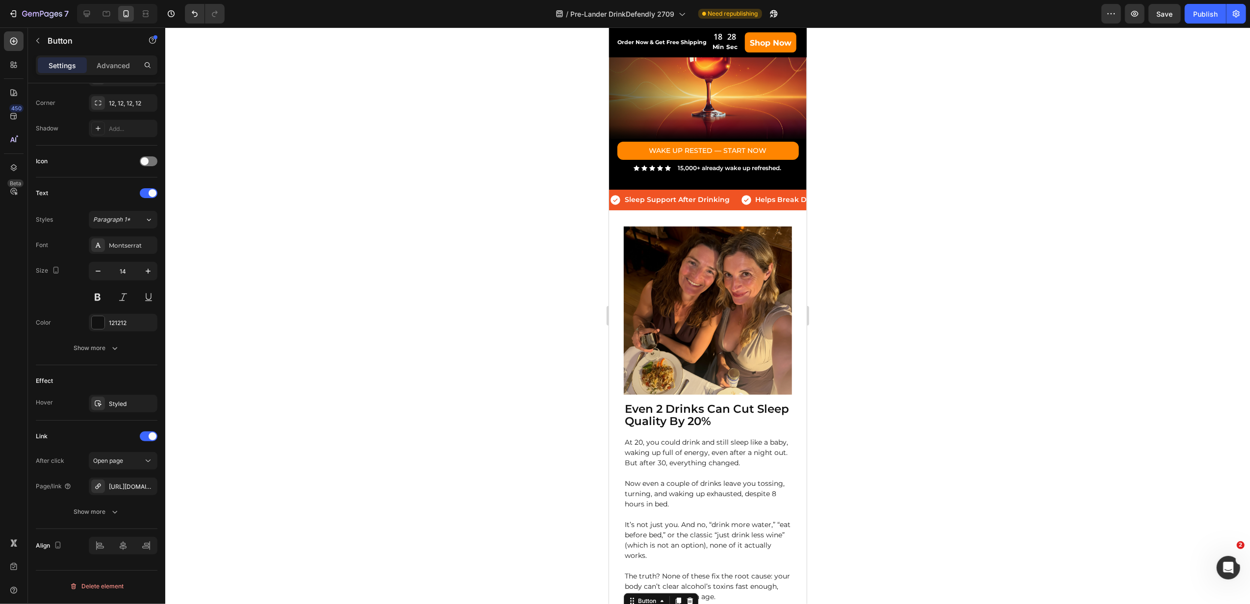
scroll to position [0, 0]
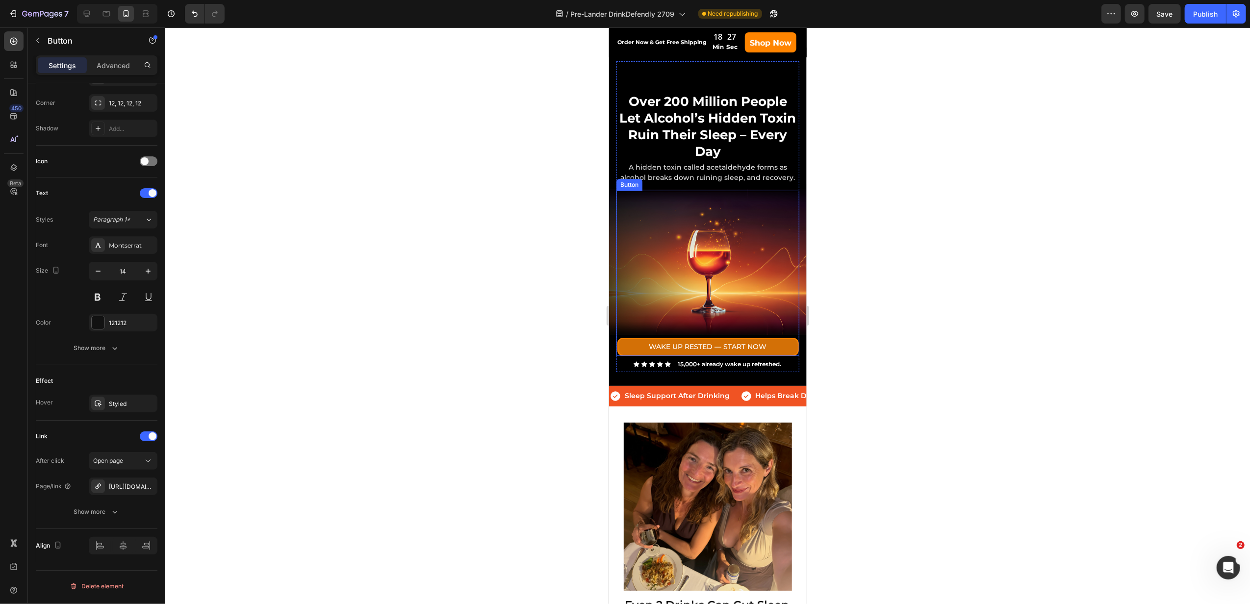
click at [623, 344] on link "WAKE UP RESTED — START NOW" at bounding box center [707, 347] width 181 height 18
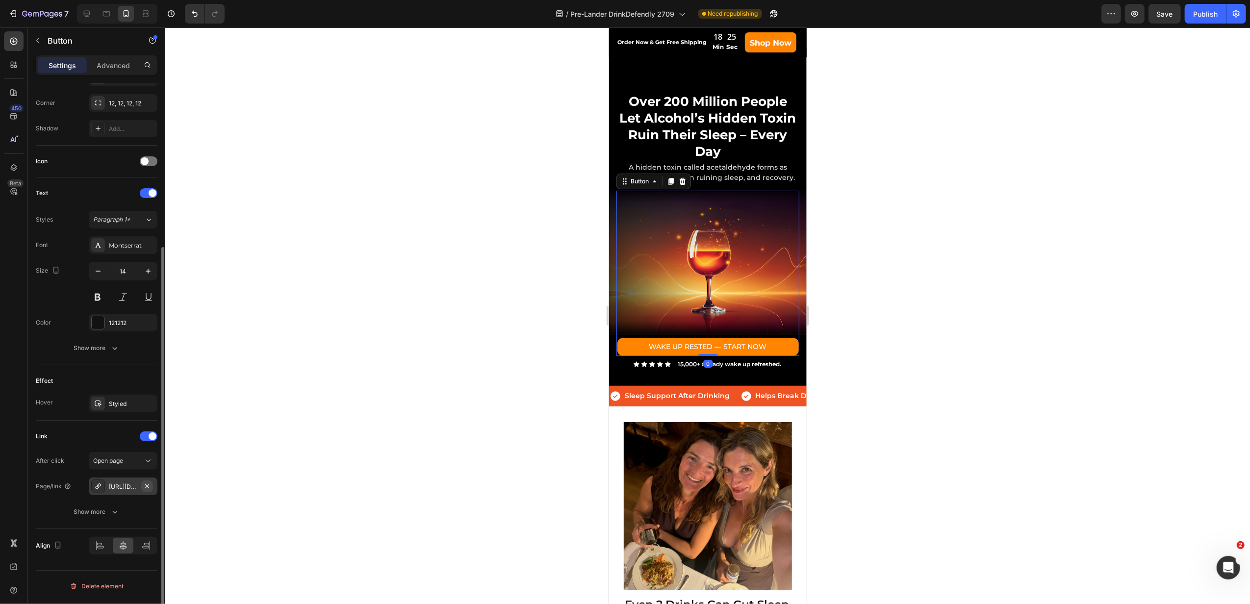
click at [150, 489] on icon "button" at bounding box center [147, 486] width 8 height 8
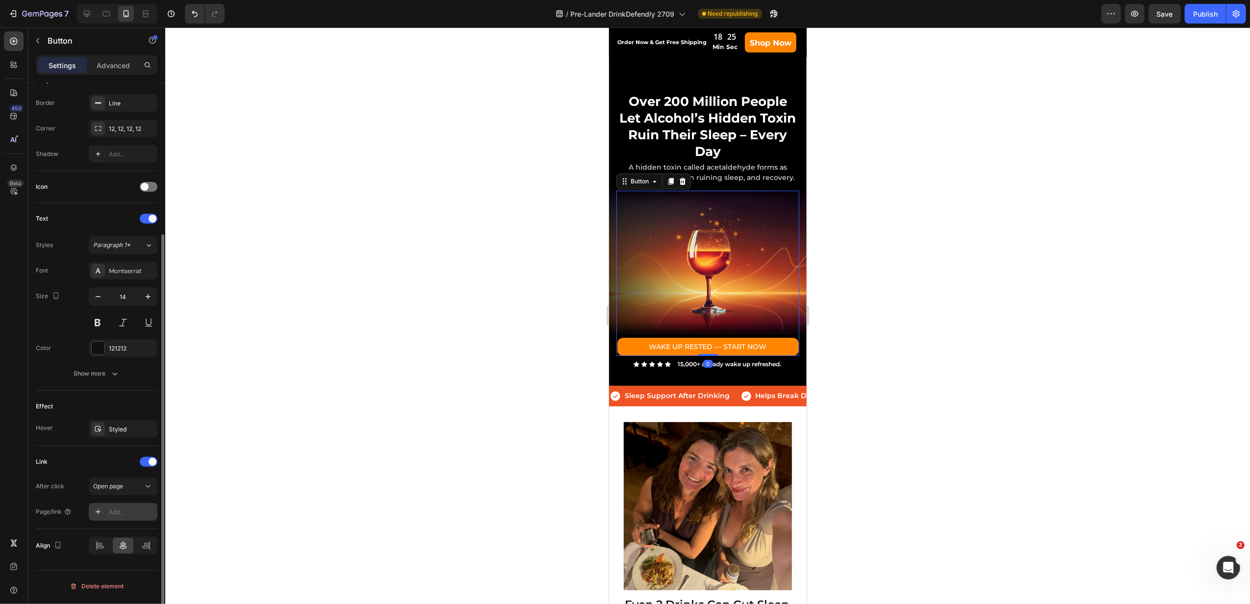
scroll to position [208, 0]
click at [124, 506] on div "Add..." at bounding box center [123, 512] width 69 height 18
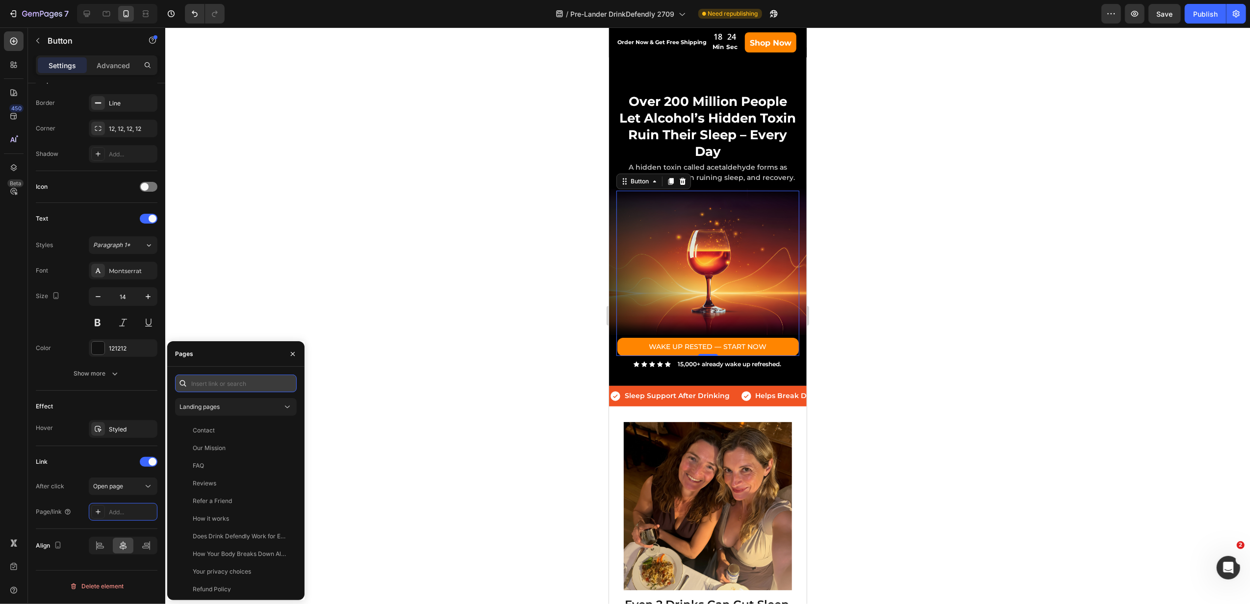
click at [234, 384] on input "text" at bounding box center [236, 384] width 122 height 18
paste input "[URL][DOMAIN_NAME]"
type input "[URL][DOMAIN_NAME]"
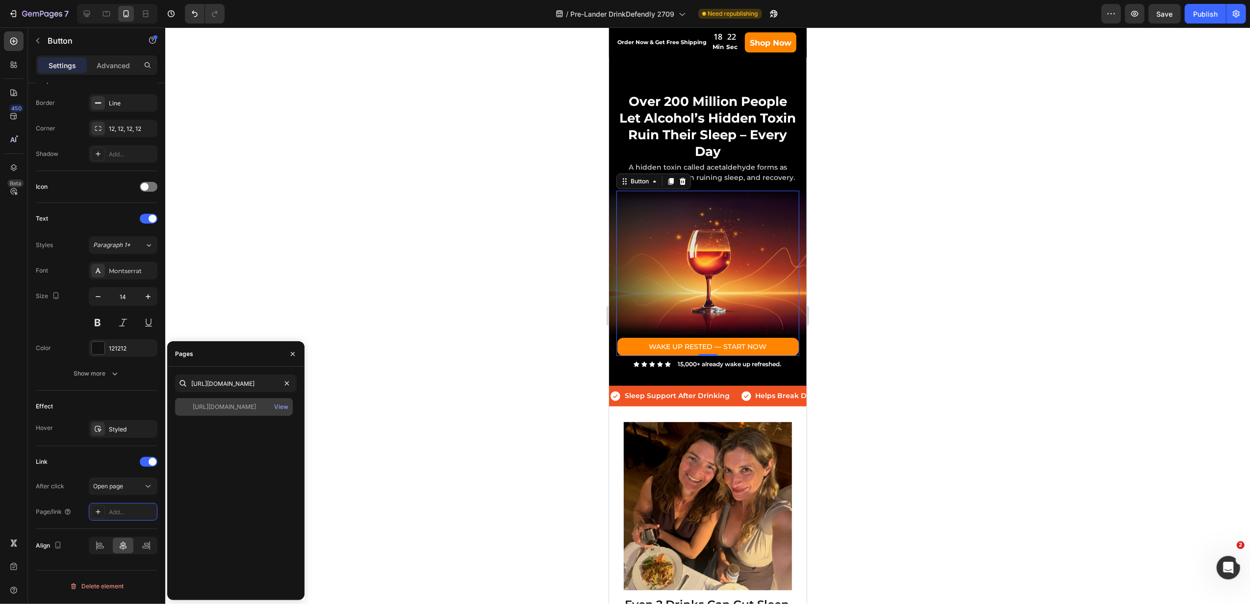
click at [222, 410] on div "[URL][DOMAIN_NAME]" at bounding box center [224, 407] width 63 height 9
click at [531, 398] on div at bounding box center [707, 315] width 1085 height 577
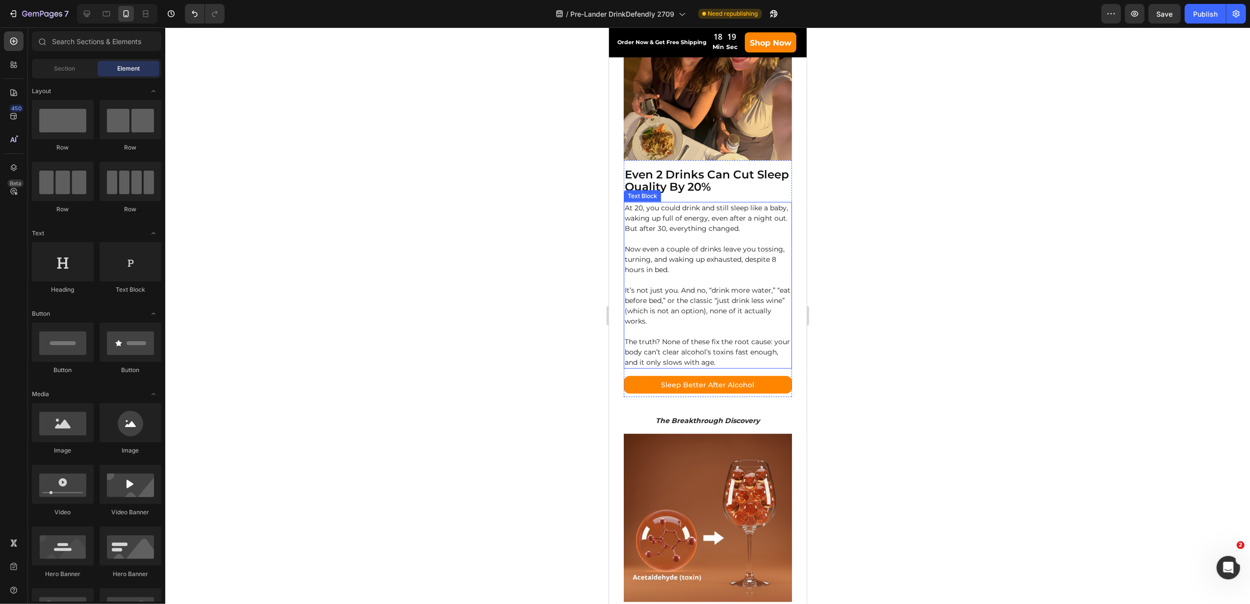
scroll to position [457, 0]
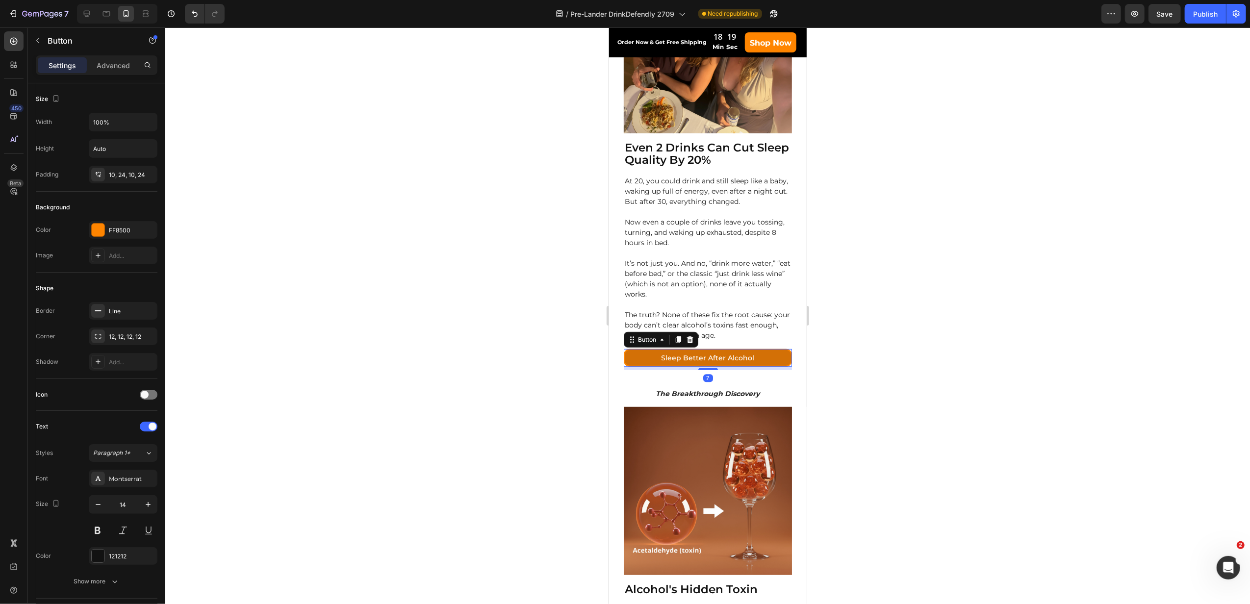
click at [639, 350] on link "Sleep Better After Alcohol" at bounding box center [707, 358] width 168 height 18
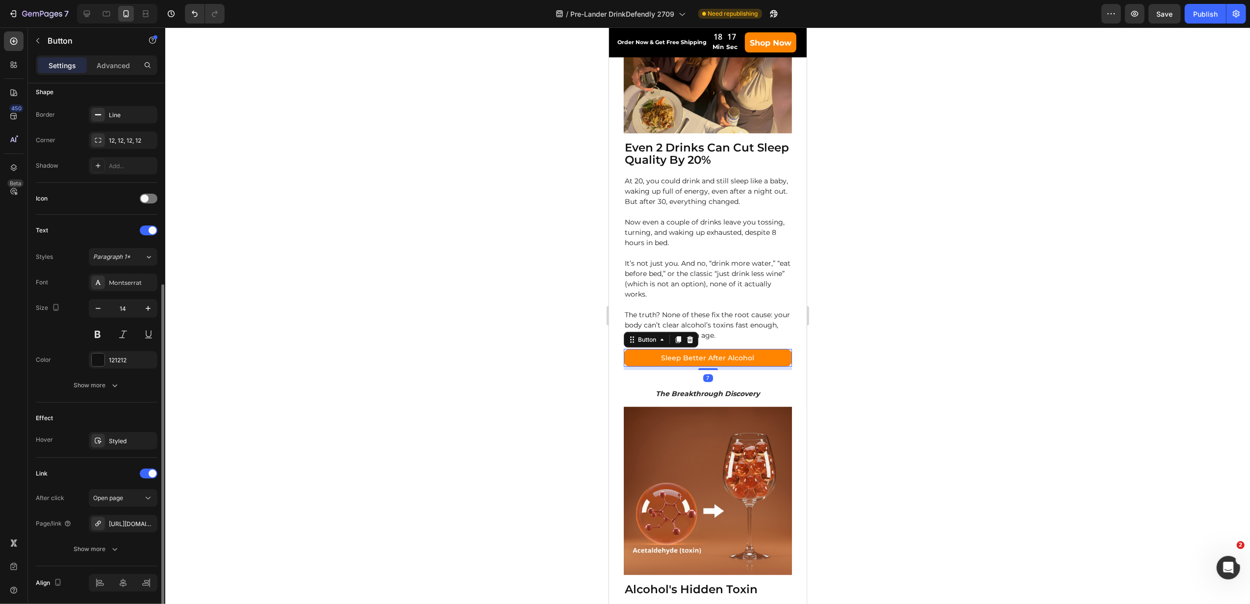
scroll to position [233, 0]
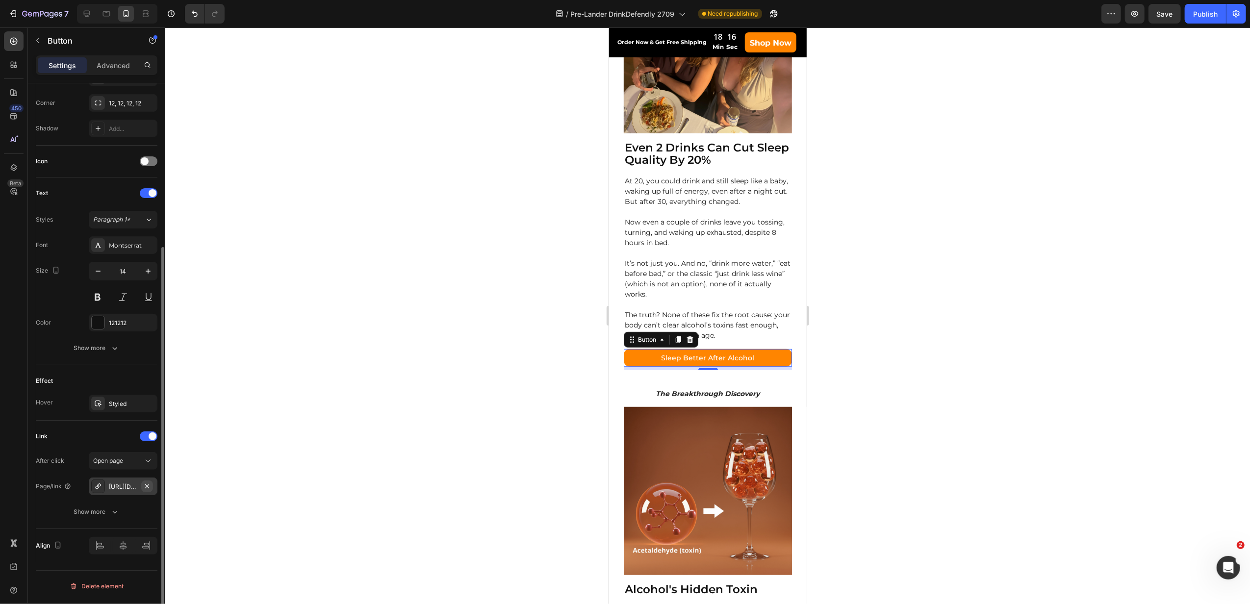
click at [148, 484] on icon "button" at bounding box center [147, 486] width 8 height 8
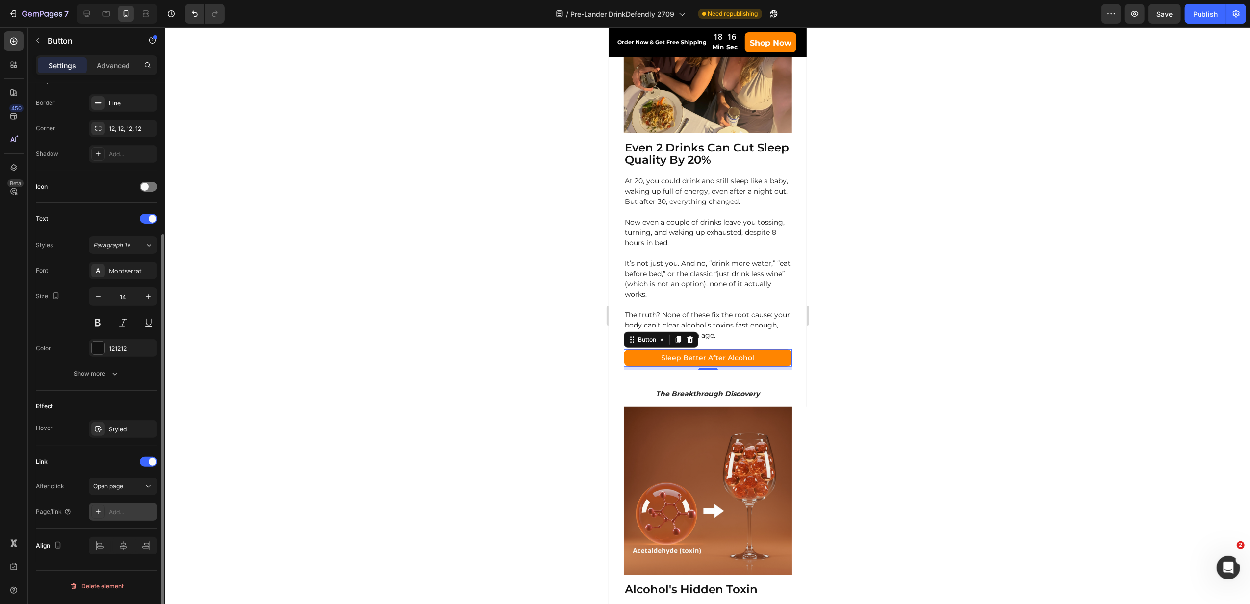
scroll to position [208, 0]
click at [131, 508] on div "Add..." at bounding box center [123, 512] width 69 height 18
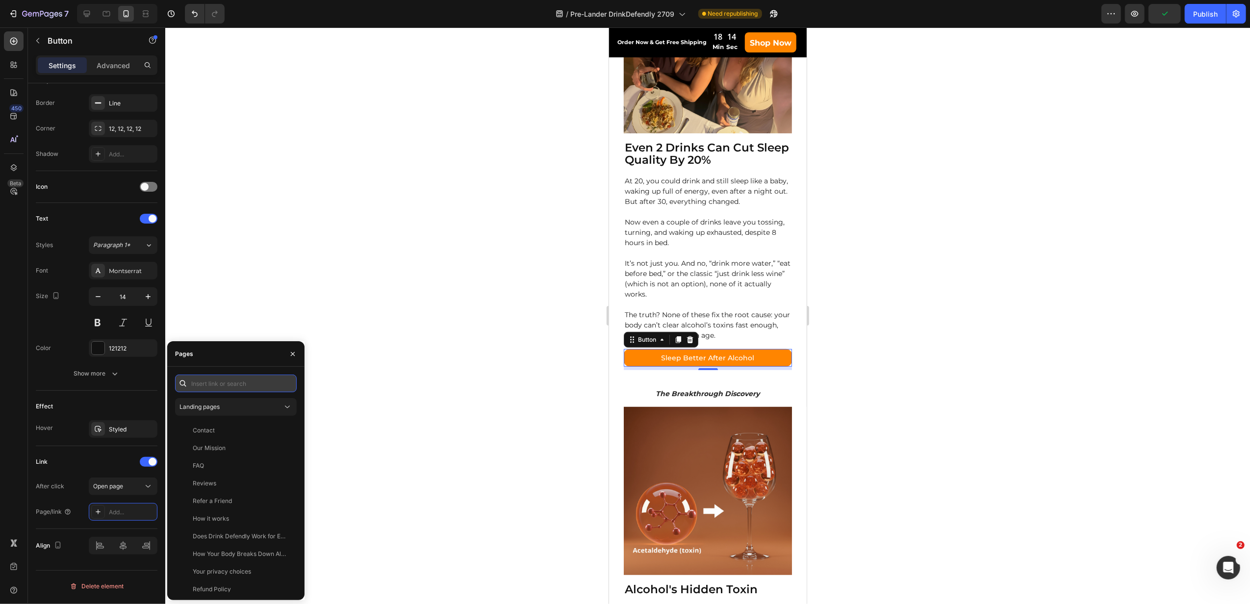
click at [226, 385] on input "text" at bounding box center [236, 384] width 122 height 18
paste input "[URL][DOMAIN_NAME]"
type input "[URL][DOMAIN_NAME]"
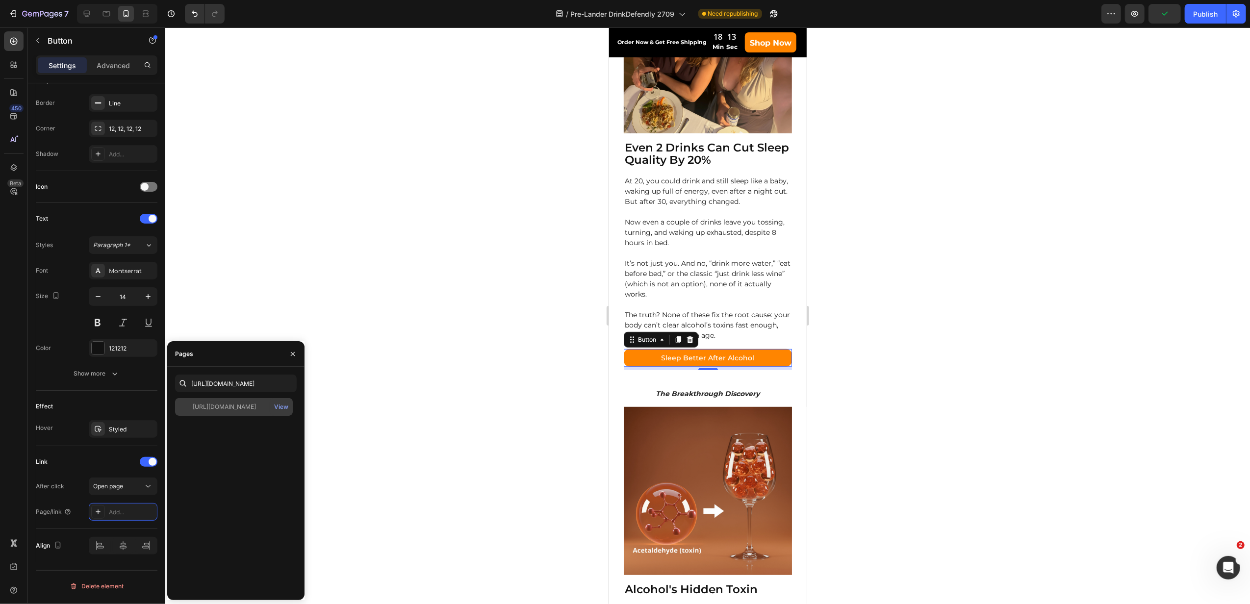
click at [214, 404] on div "[URL][DOMAIN_NAME]" at bounding box center [224, 407] width 63 height 9
click at [510, 389] on div at bounding box center [707, 315] width 1085 height 577
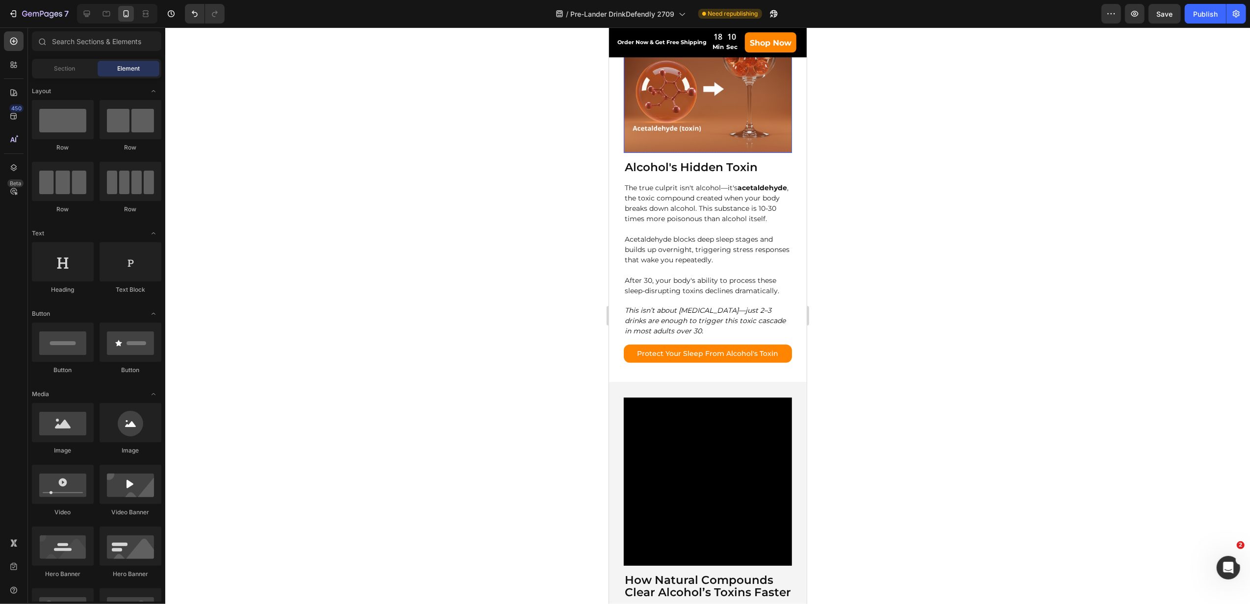
scroll to position [981, 0]
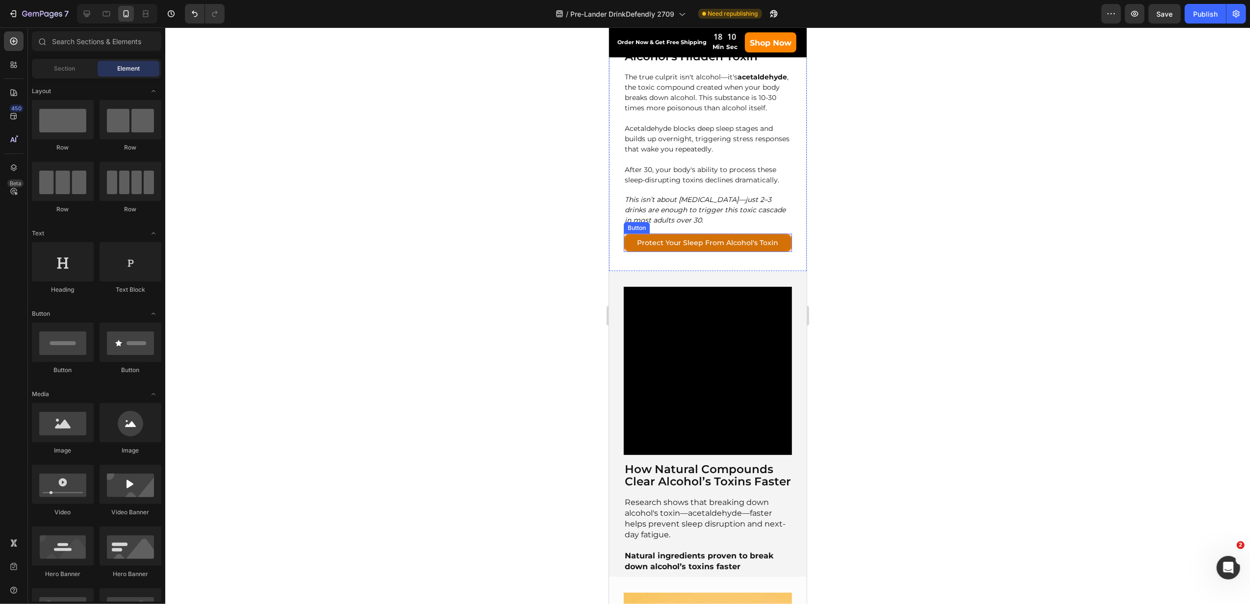
click at [631, 252] on link "Protect Your Sleep From Alcohol's Toxin" at bounding box center [707, 243] width 168 height 18
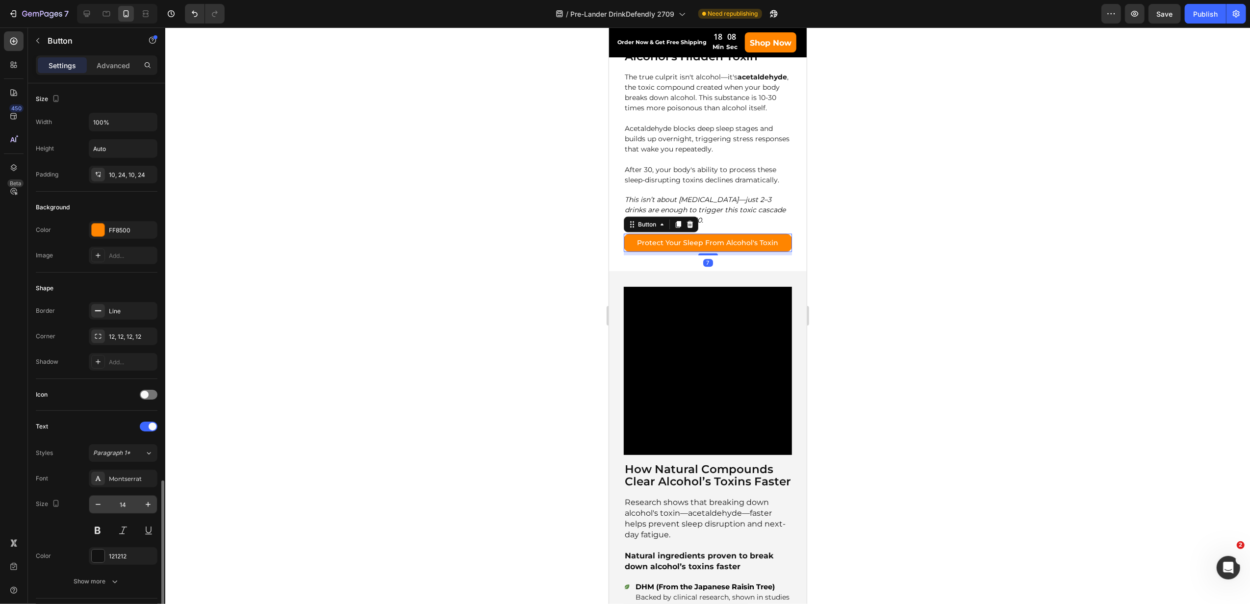
scroll to position [233, 0]
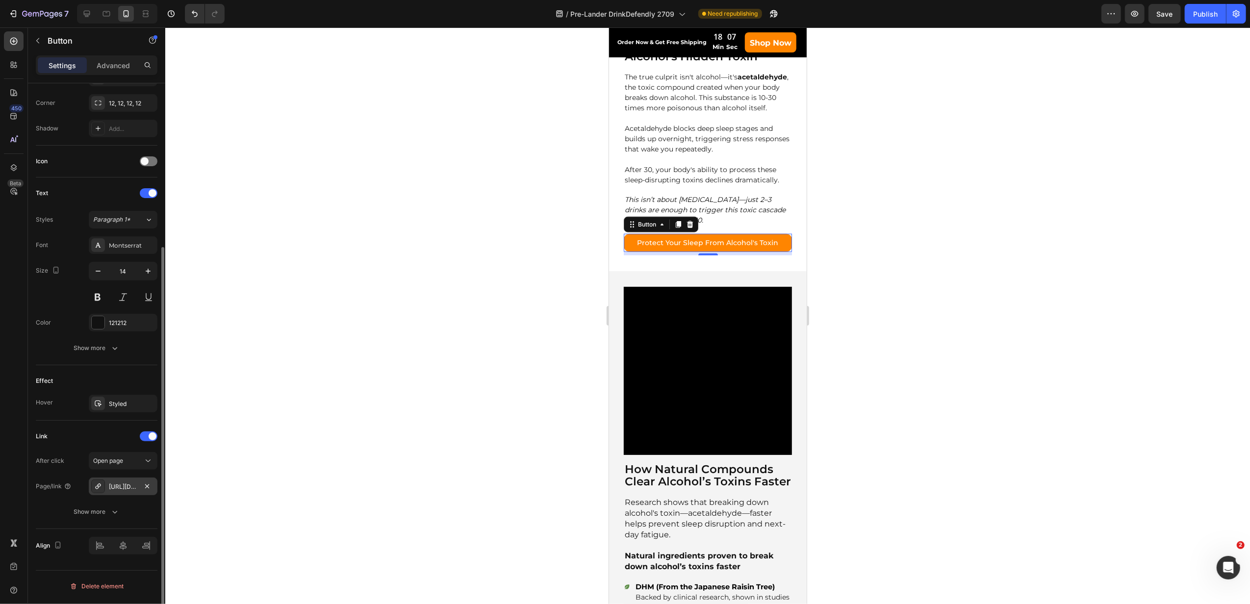
click at [126, 491] on div "[URL][DOMAIN_NAME]" at bounding box center [123, 486] width 28 height 9
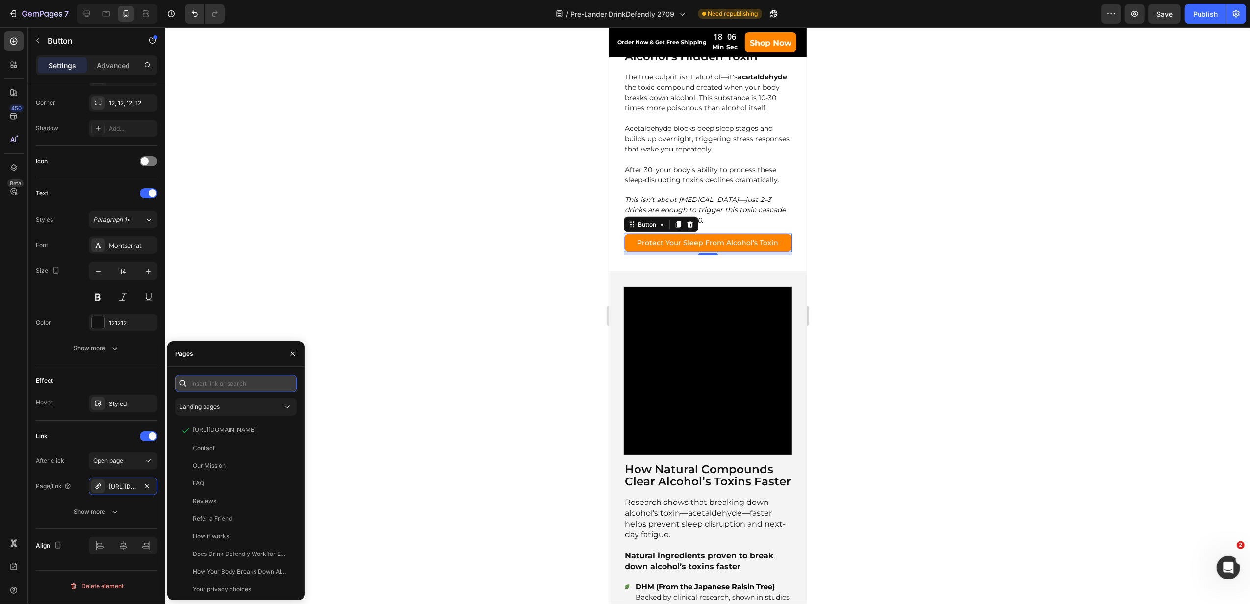
click at [232, 385] on input "text" at bounding box center [236, 384] width 122 height 18
paste input "[URL][DOMAIN_NAME]"
type input "[URL][DOMAIN_NAME]"
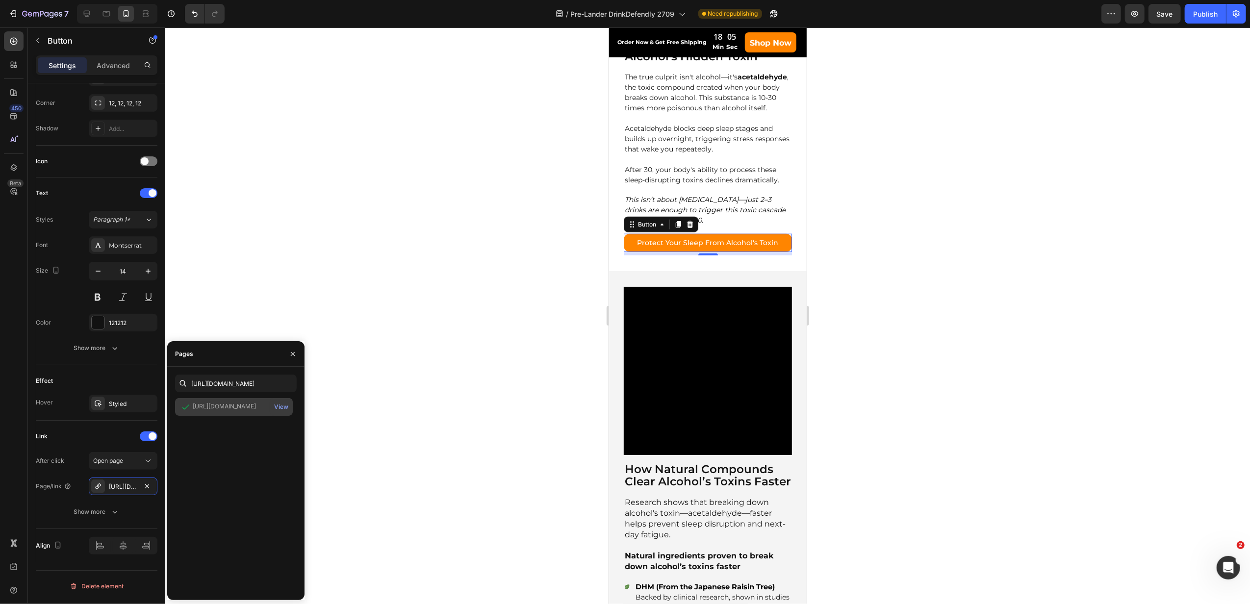
click at [235, 404] on div "[URL][DOMAIN_NAME]" at bounding box center [224, 406] width 63 height 9
click at [142, 487] on button "button" at bounding box center [147, 486] width 12 height 12
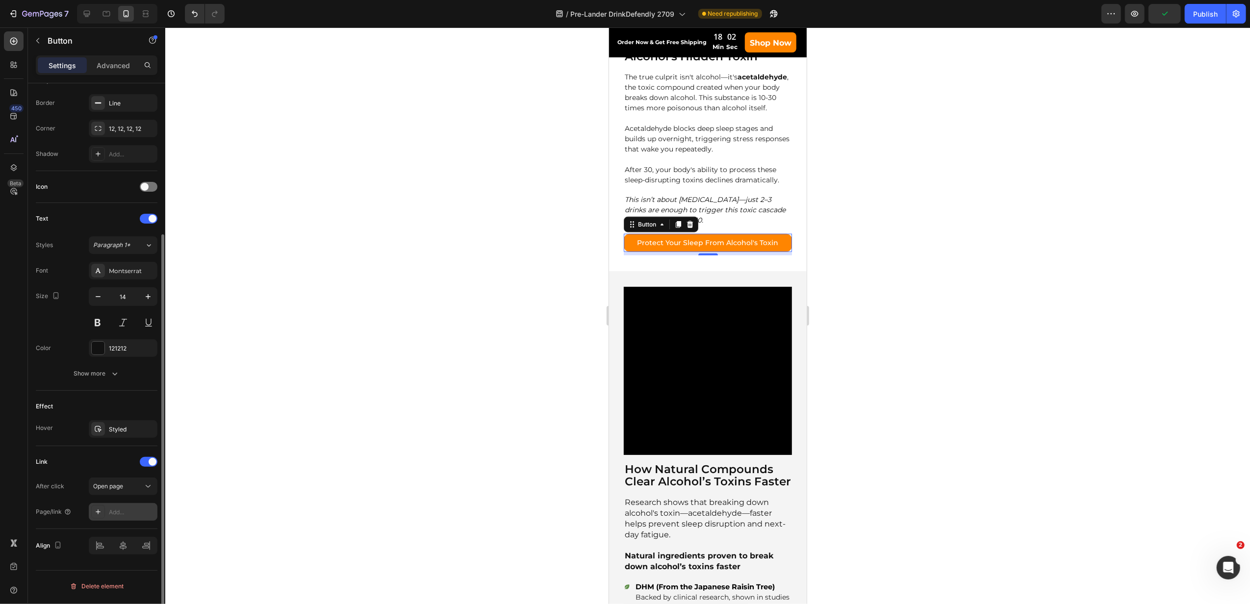
scroll to position [208, 0]
click at [113, 514] on div "Add..." at bounding box center [132, 512] width 46 height 9
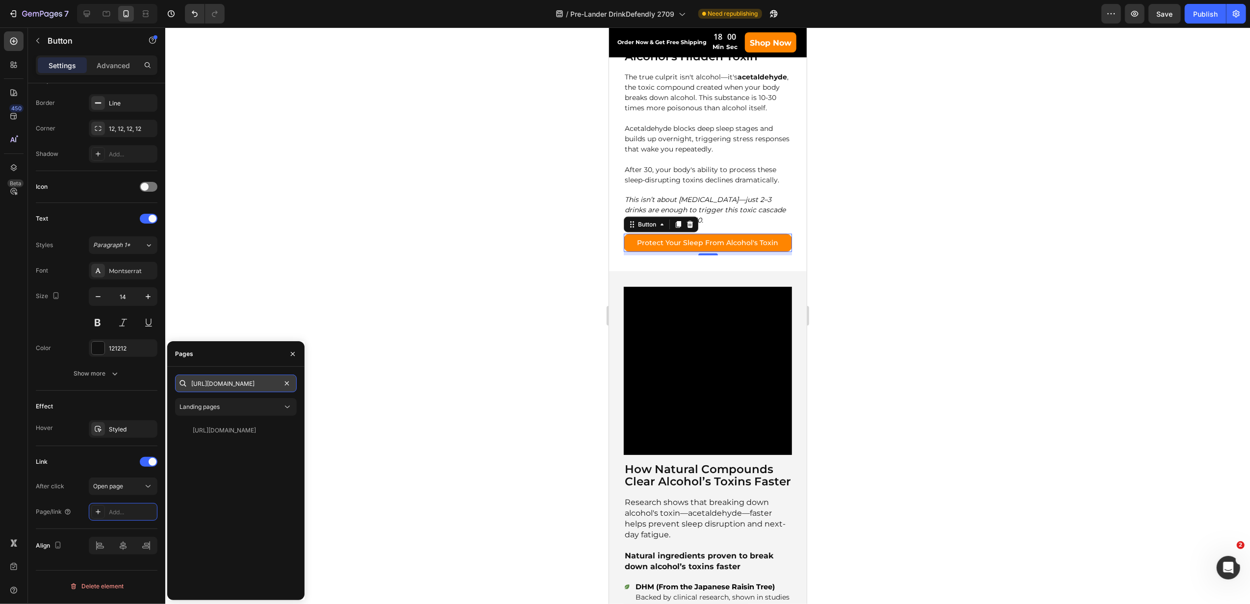
click at [232, 384] on input "[URL][DOMAIN_NAME]" at bounding box center [236, 384] width 122 height 18
click at [250, 426] on div "[URL][DOMAIN_NAME]" at bounding box center [224, 430] width 63 height 9
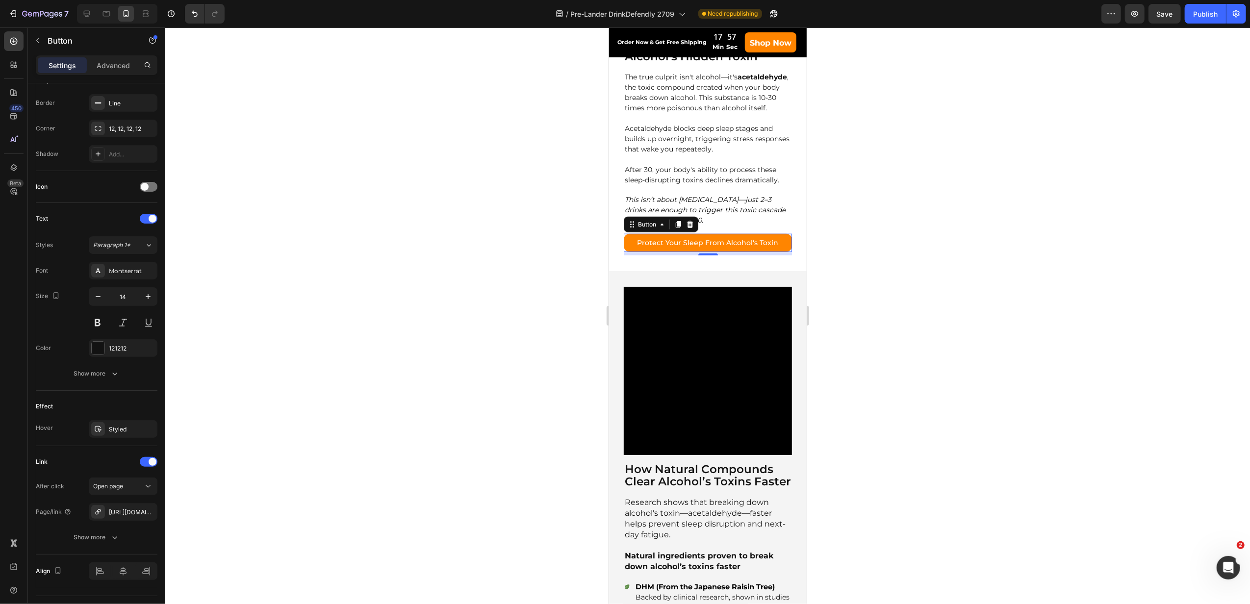
click at [505, 418] on div at bounding box center [707, 315] width 1085 height 577
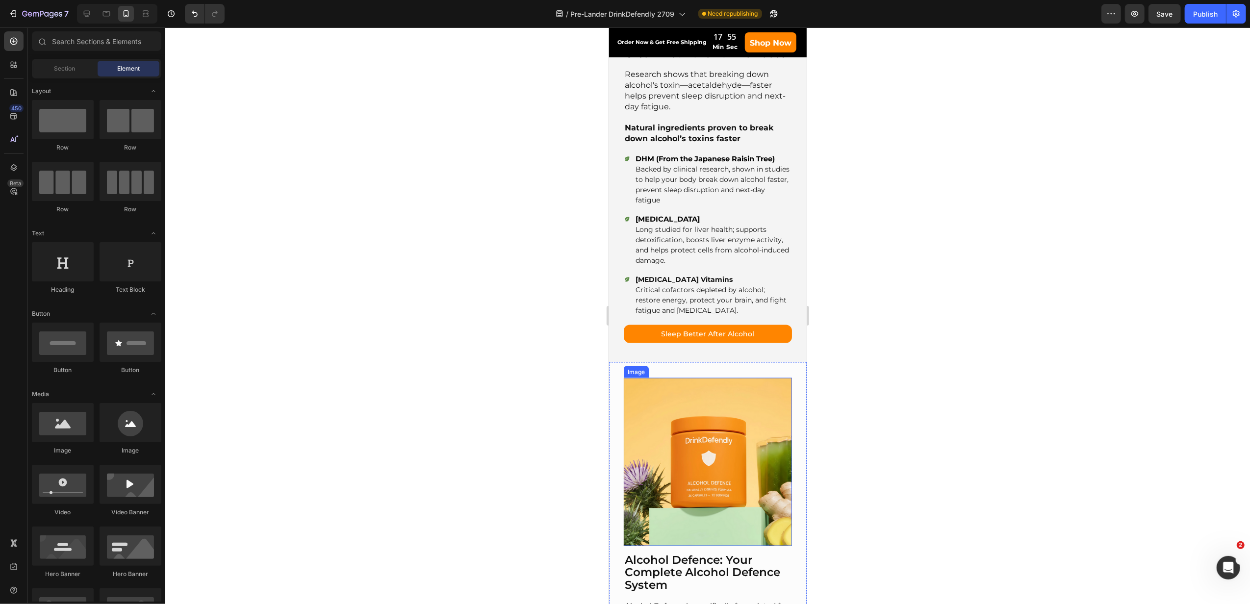
scroll to position [1438, 0]
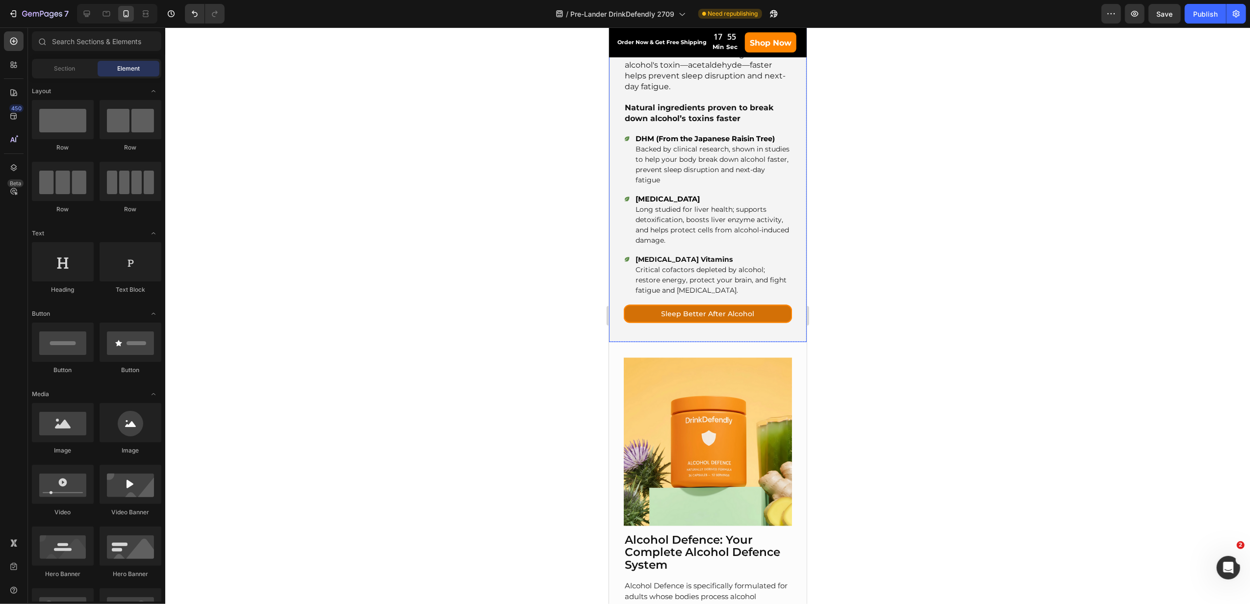
click at [639, 322] on link "Sleep Better After Alcohol" at bounding box center [707, 314] width 168 height 18
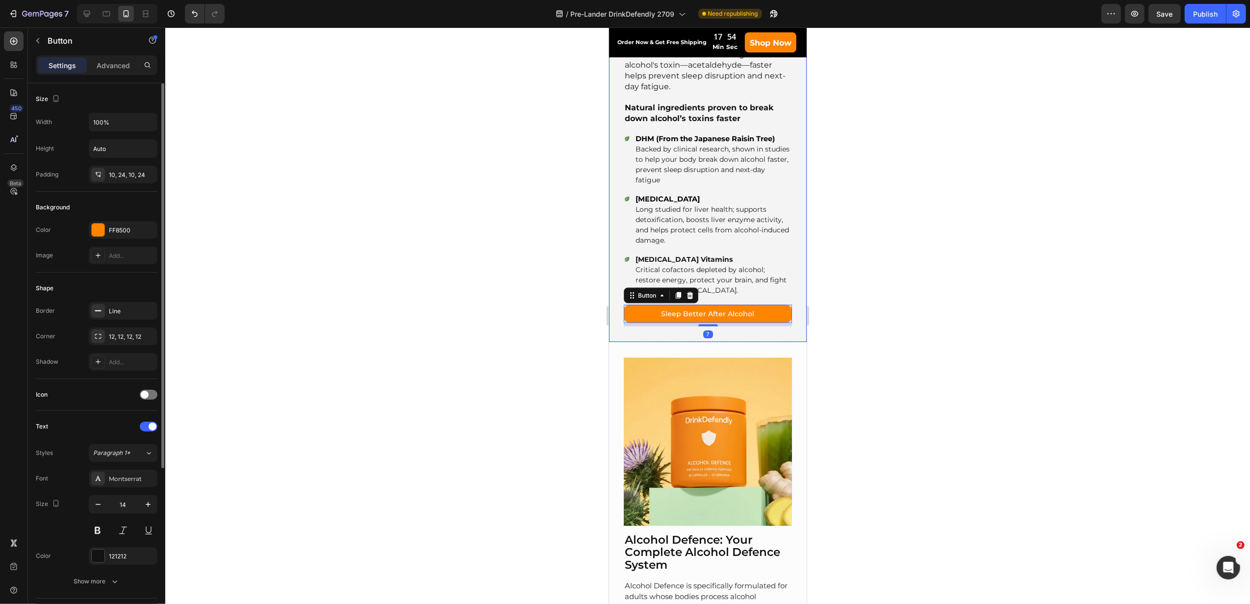
scroll to position [233, 0]
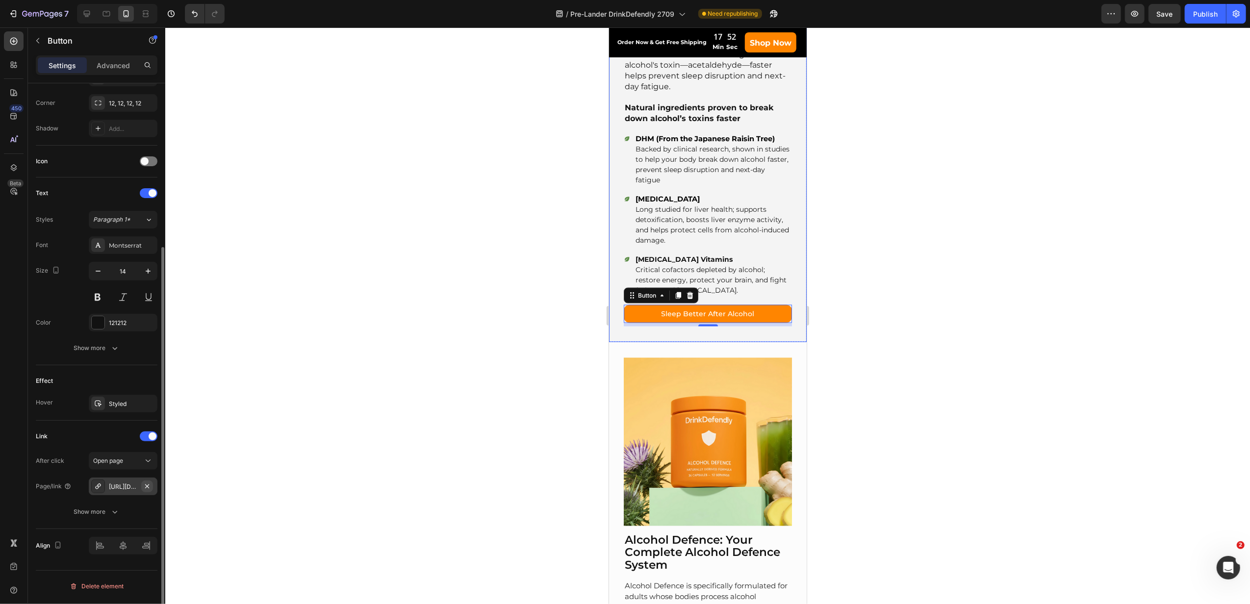
click at [143, 487] on icon "button" at bounding box center [147, 486] width 8 height 8
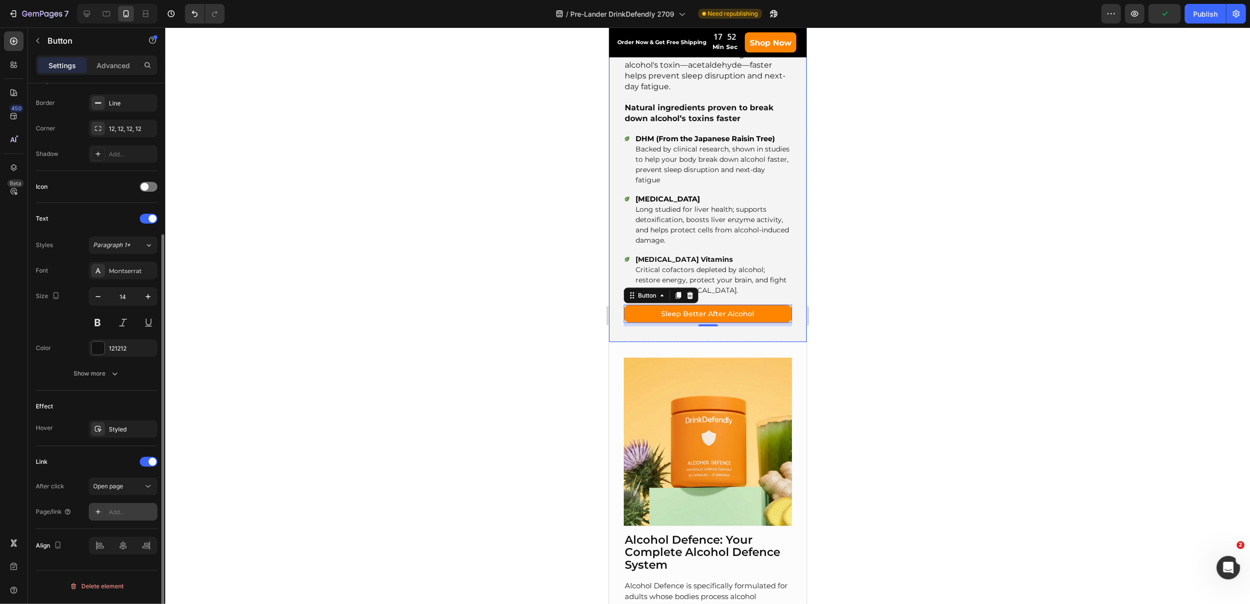
click at [119, 516] on div "Add..." at bounding box center [132, 512] width 46 height 9
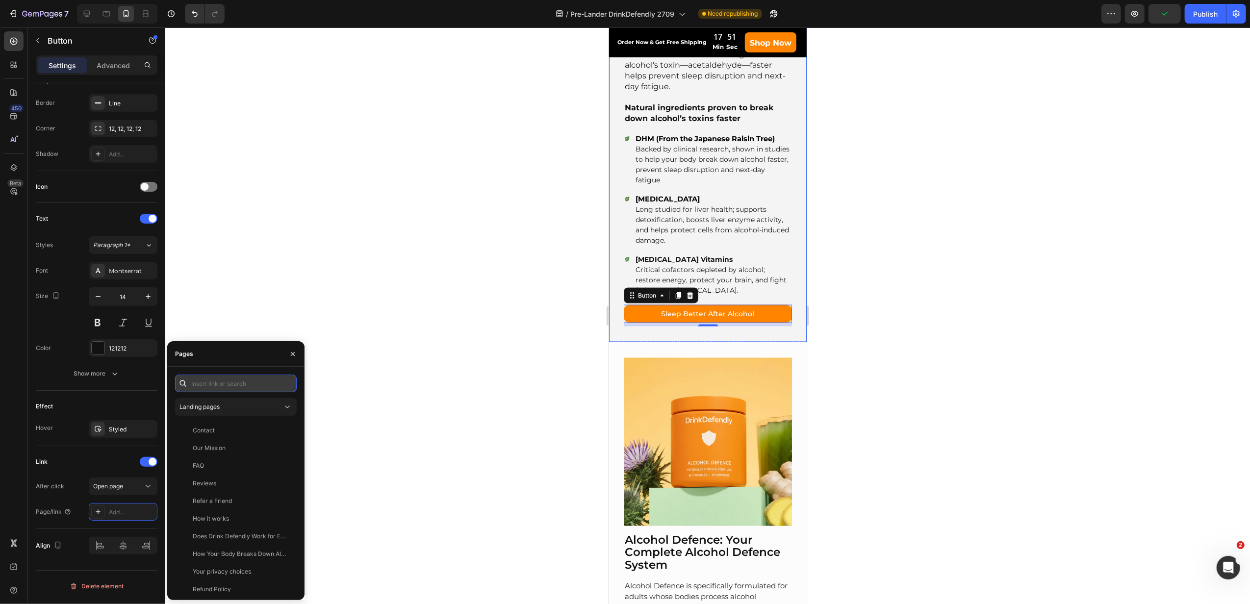
click at [252, 382] on input "text" at bounding box center [236, 384] width 122 height 18
paste input "[URL][DOMAIN_NAME]"
type input "[URL][DOMAIN_NAME]"
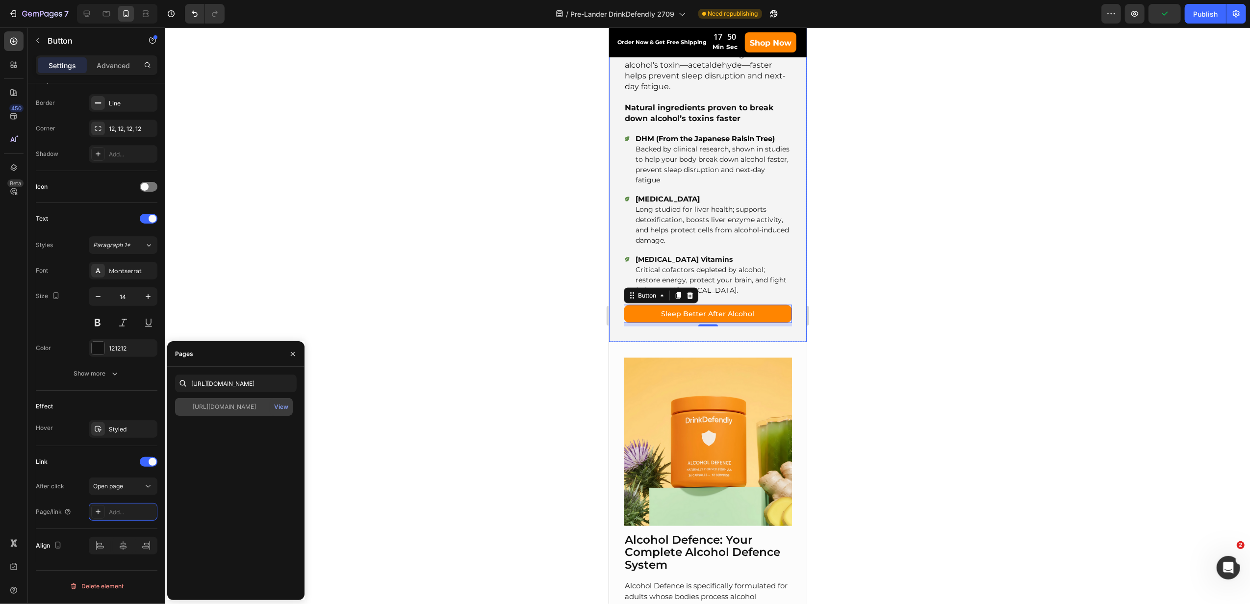
click at [225, 411] on div "[URL][DOMAIN_NAME]" at bounding box center [224, 407] width 63 height 9
click at [613, 390] on div "Alcohol Defence: Your Complete Alcohol Defence System Heading Alcohol Defence i…" at bounding box center [707, 616] width 198 height 548
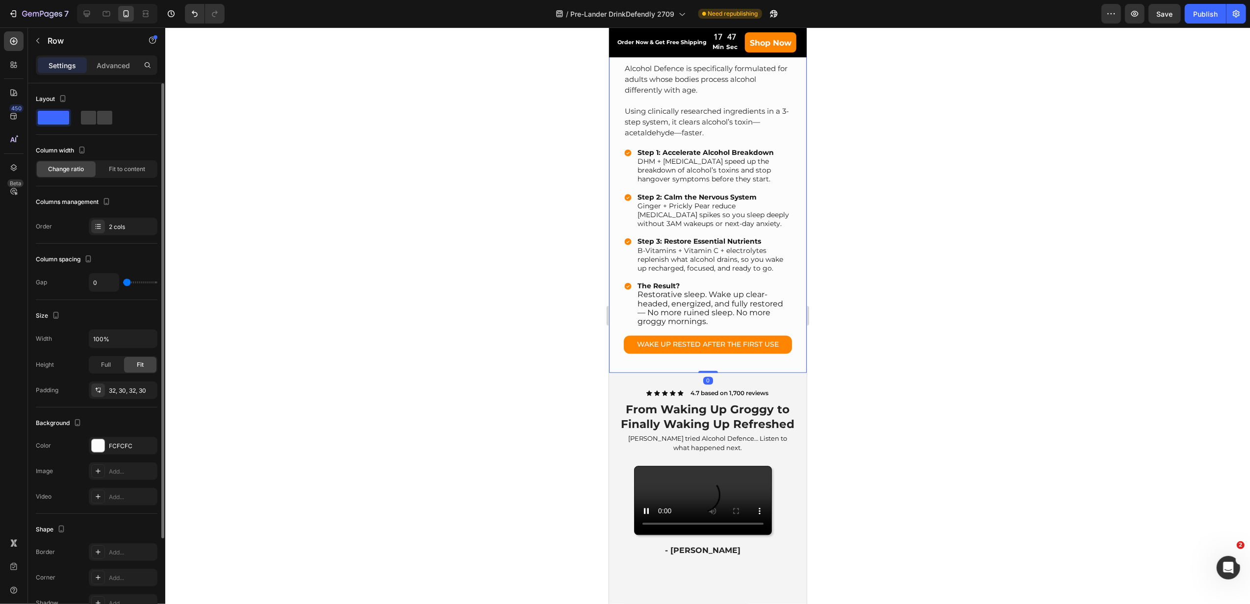
scroll to position [1961, 0]
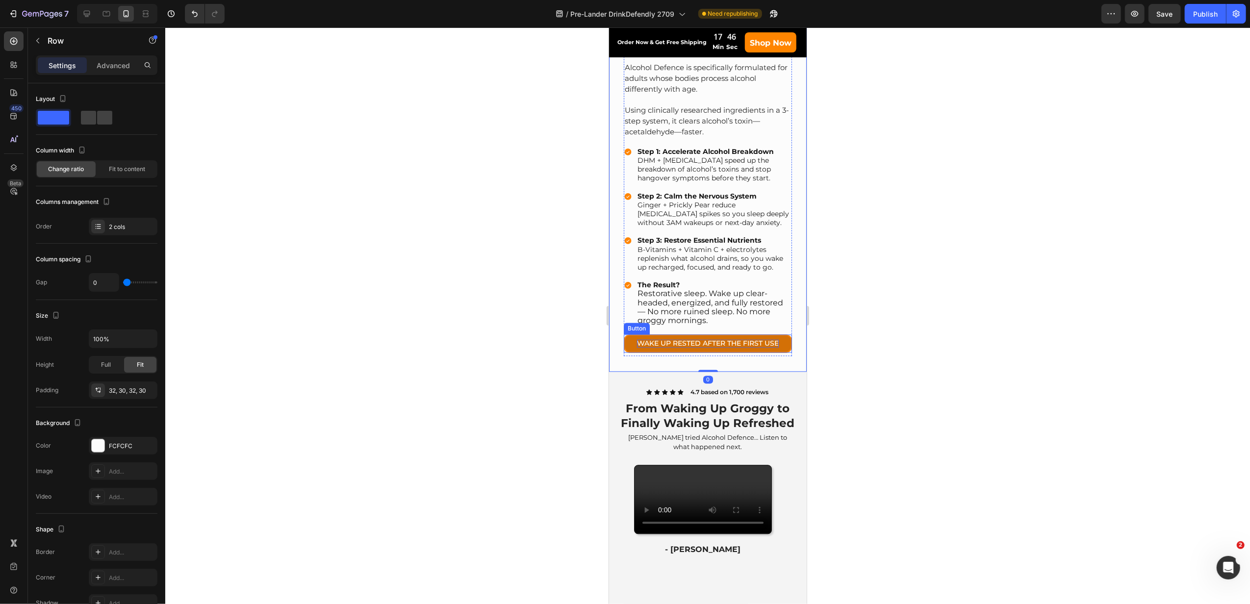
click at [641, 348] on p "WAKE UP RESTED AFTER THE FIRST USE" at bounding box center [707, 343] width 142 height 8
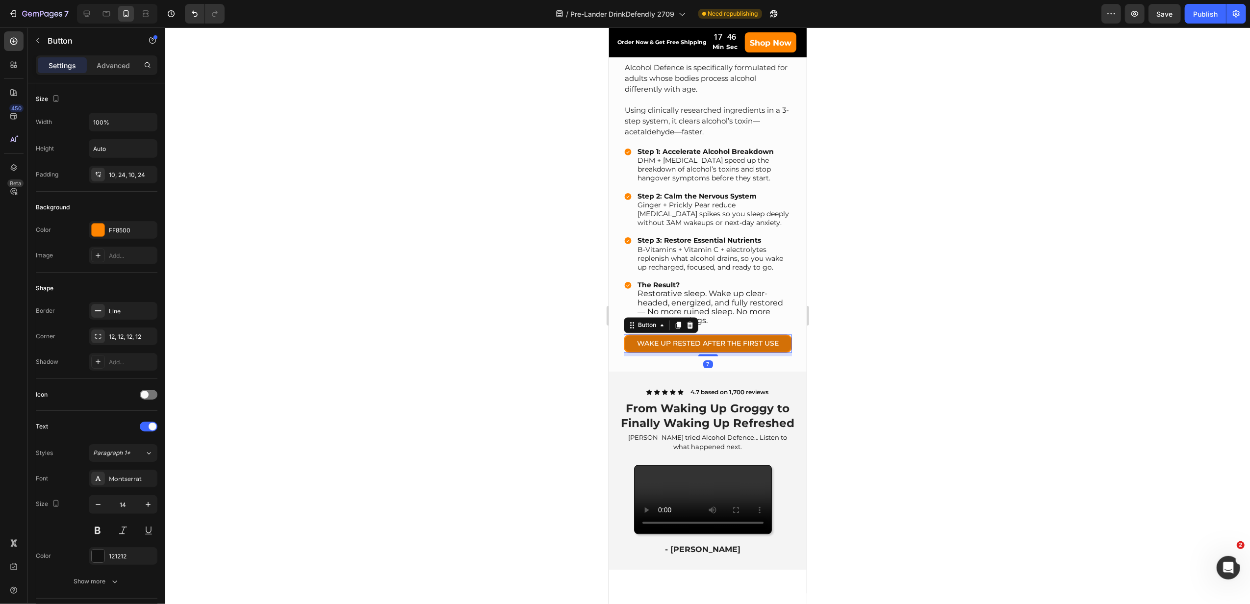
click at [629, 348] on link "WAKE UP RESTED AFTER THE FIRST USE" at bounding box center [707, 343] width 168 height 18
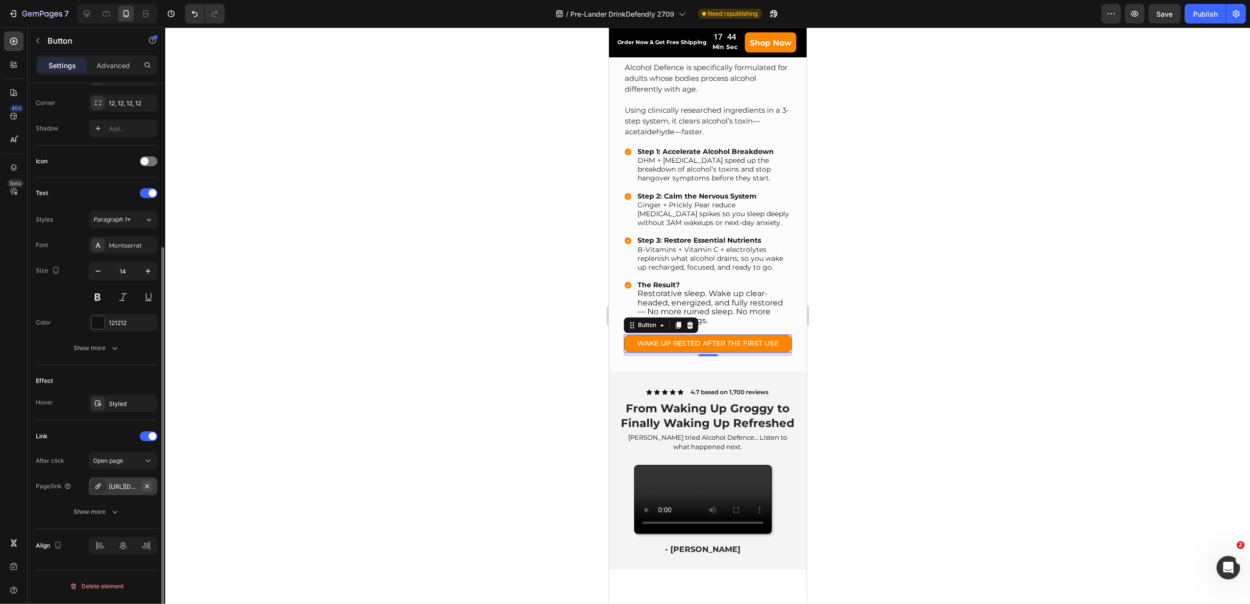
click at [144, 490] on icon "button" at bounding box center [147, 486] width 8 height 8
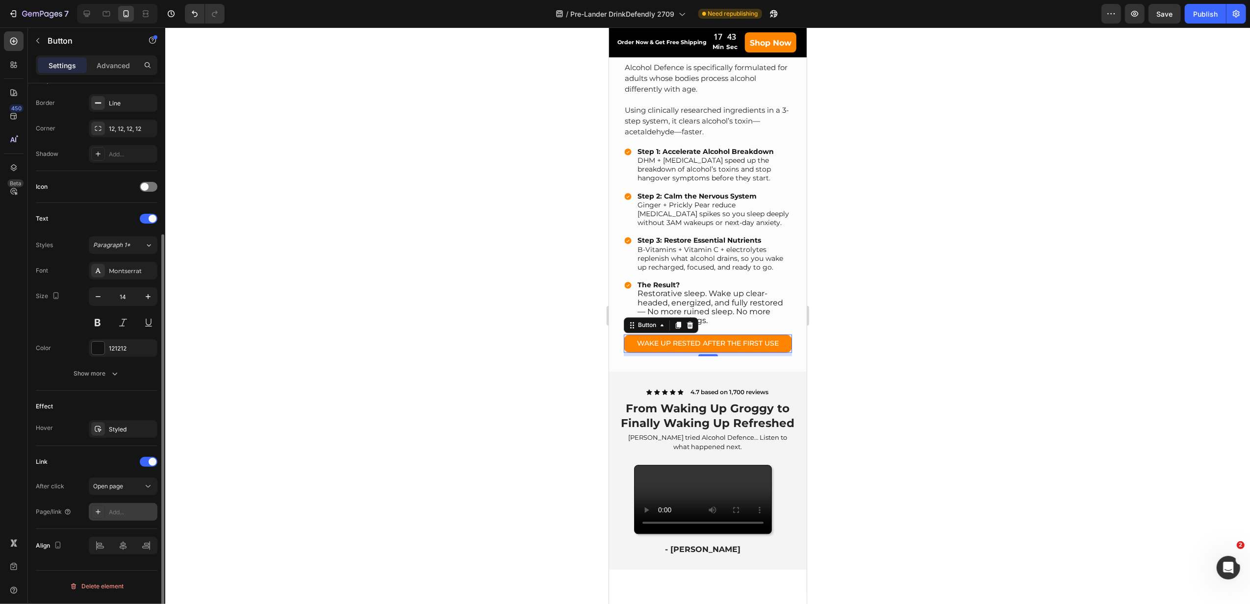
click at [134, 513] on div "Add..." at bounding box center [132, 512] width 46 height 9
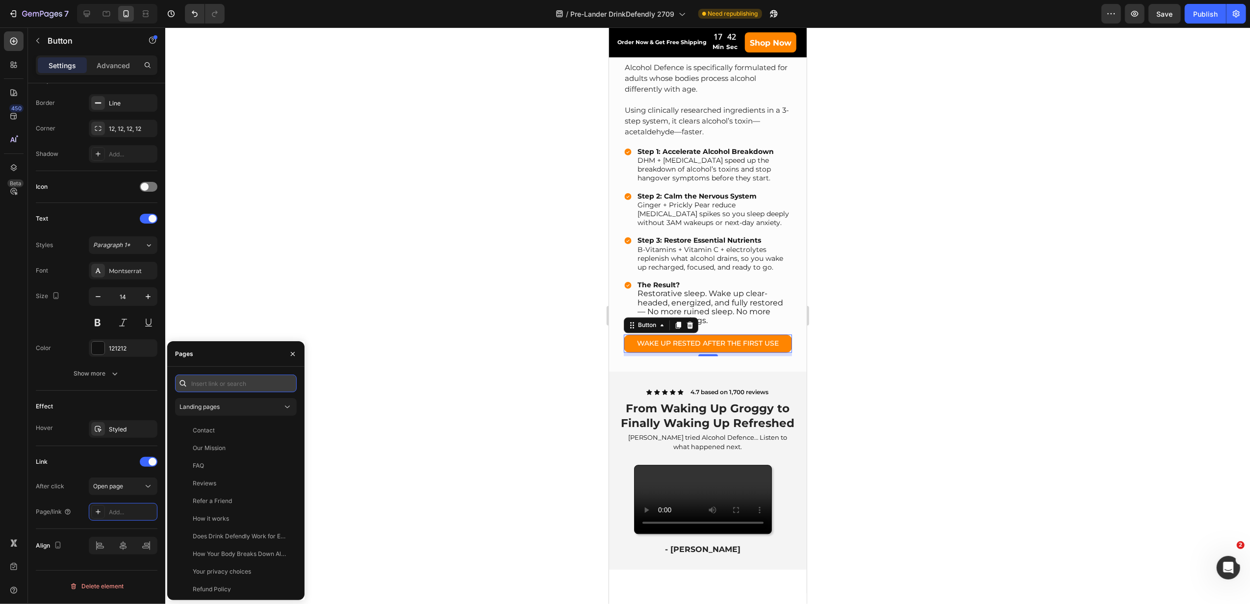
click at [232, 383] on input "text" at bounding box center [236, 384] width 122 height 18
paste input "[URL][DOMAIN_NAME]"
type input "[URL][DOMAIN_NAME]"
click at [231, 410] on div "[URL][DOMAIN_NAME]" at bounding box center [224, 407] width 63 height 9
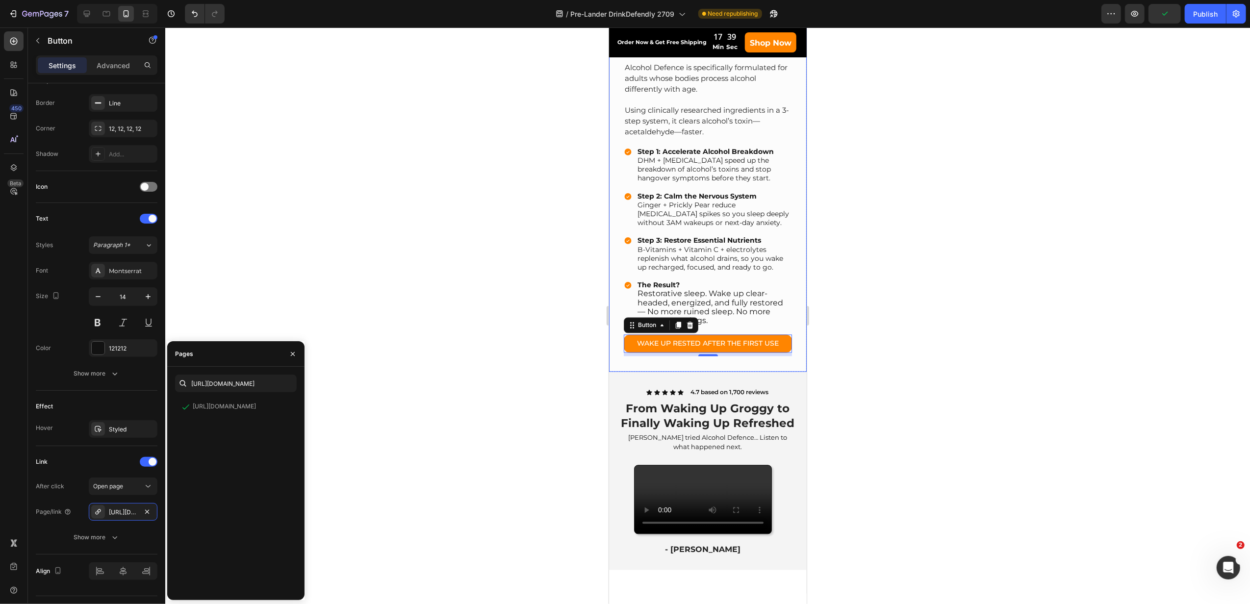
click at [619, 372] on div "Alcohol Defence: Your Complete Alcohol Defence System Heading Alcohol Defence i…" at bounding box center [707, 97] width 198 height 548
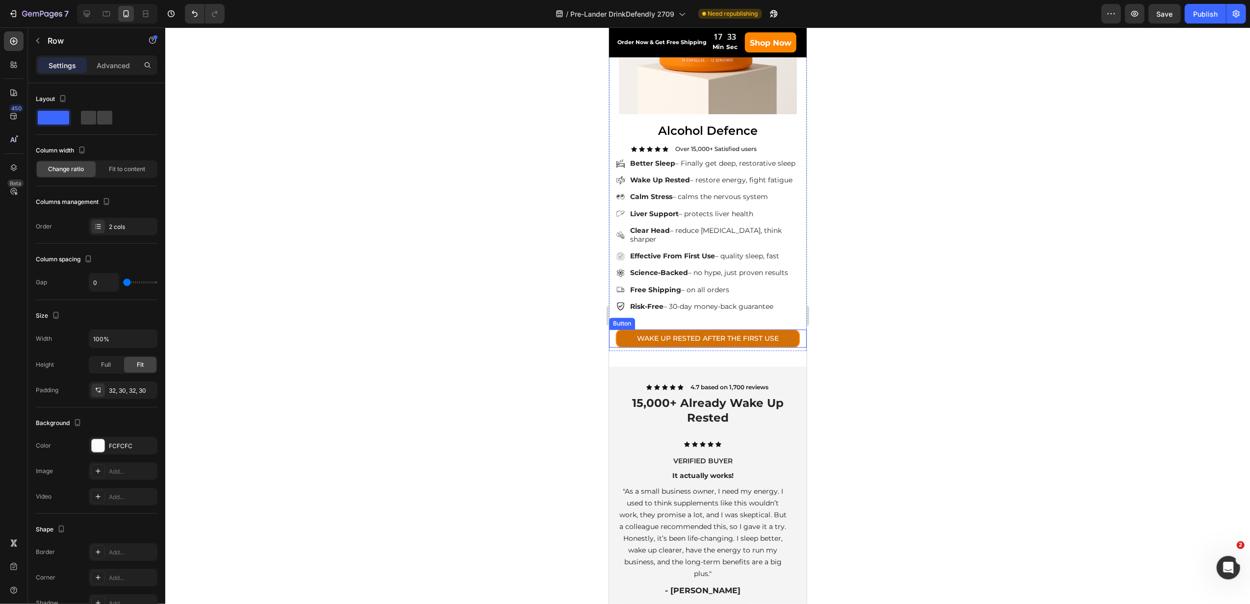
click at [619, 348] on link "WAKE UP RESTED AFTER THE FIRST USE" at bounding box center [707, 338] width 184 height 18
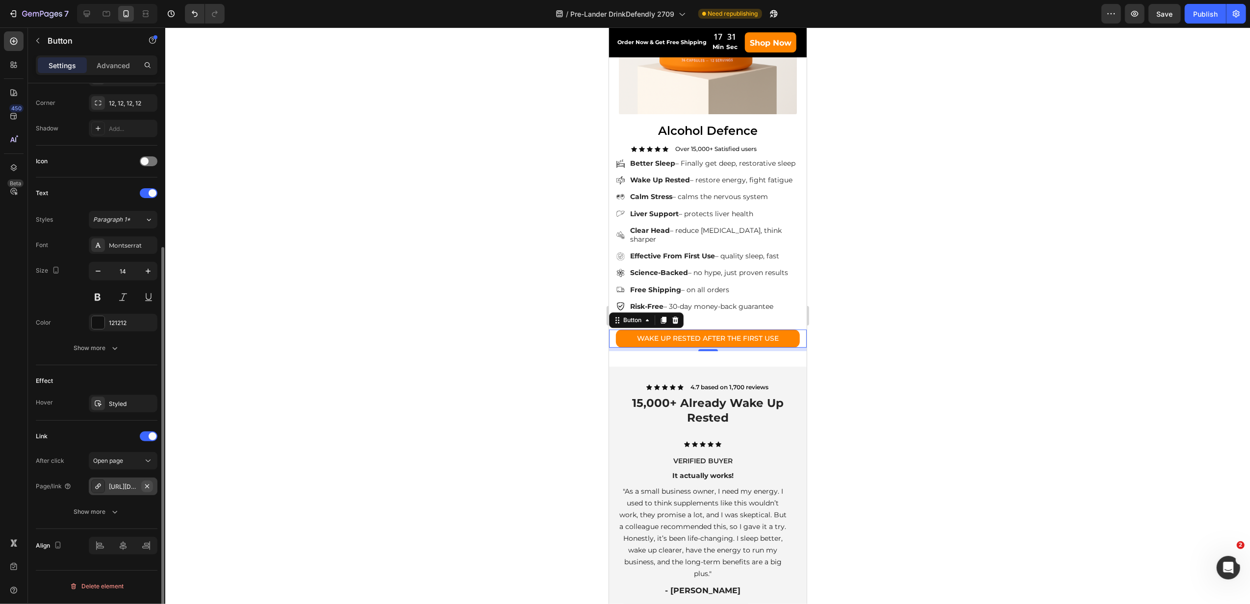
click at [142, 489] on button "button" at bounding box center [147, 486] width 12 height 12
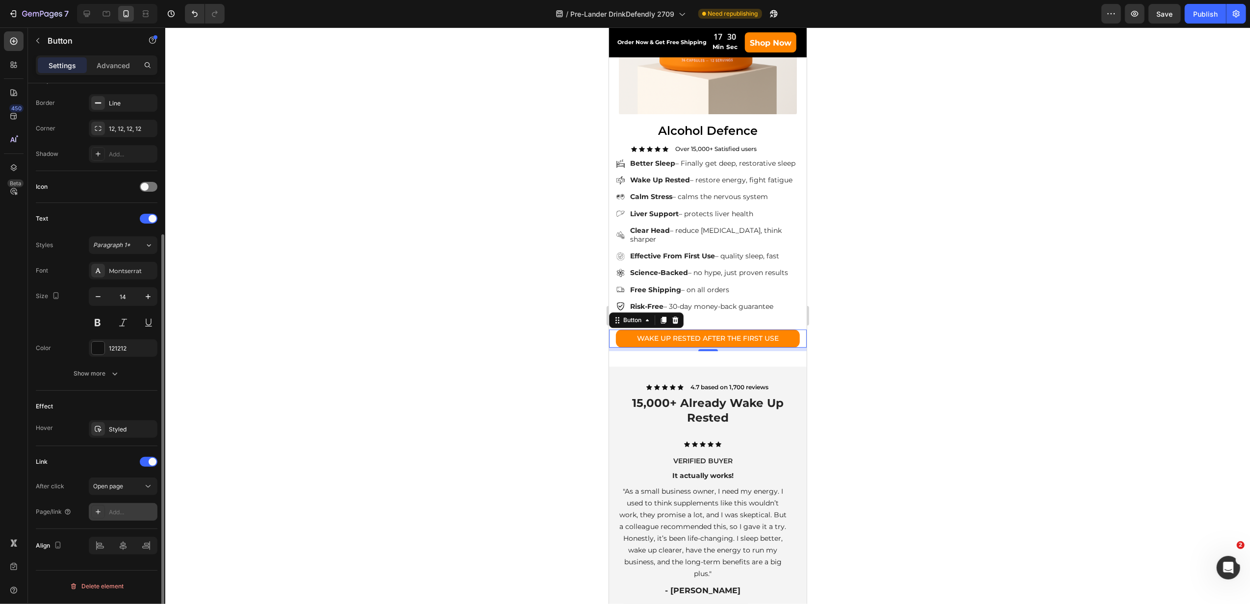
click at [130, 506] on div "Add..." at bounding box center [123, 512] width 69 height 18
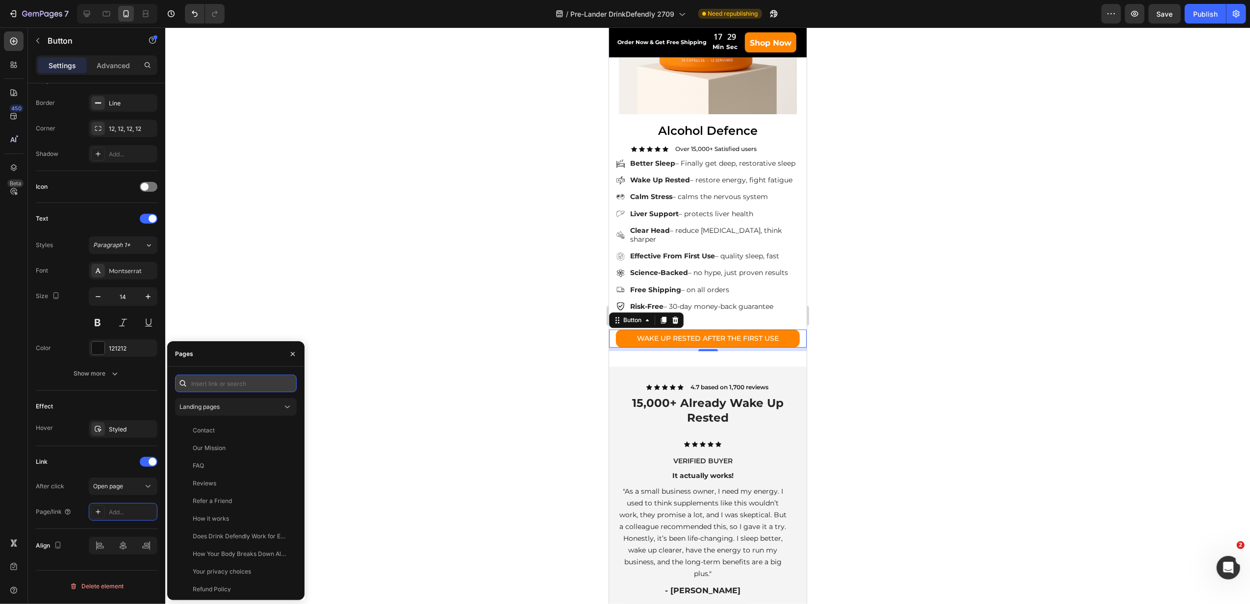
click at [223, 387] on input "text" at bounding box center [236, 384] width 122 height 18
paste input "[URL][DOMAIN_NAME]"
type input "[URL][DOMAIN_NAME]"
click at [241, 407] on div "[URL][DOMAIN_NAME]" at bounding box center [224, 407] width 63 height 9
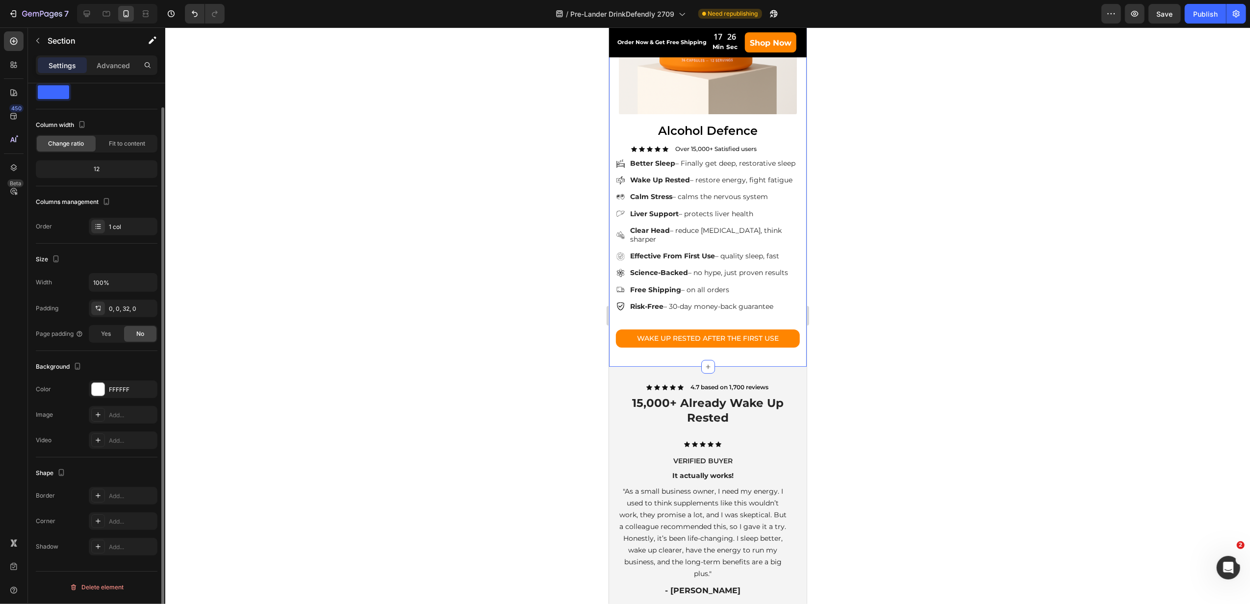
click at [622, 367] on div "Science-Backed. Proven Results. Text Block The Only Science-Backed Defence Agai…" at bounding box center [707, 114] width 198 height 506
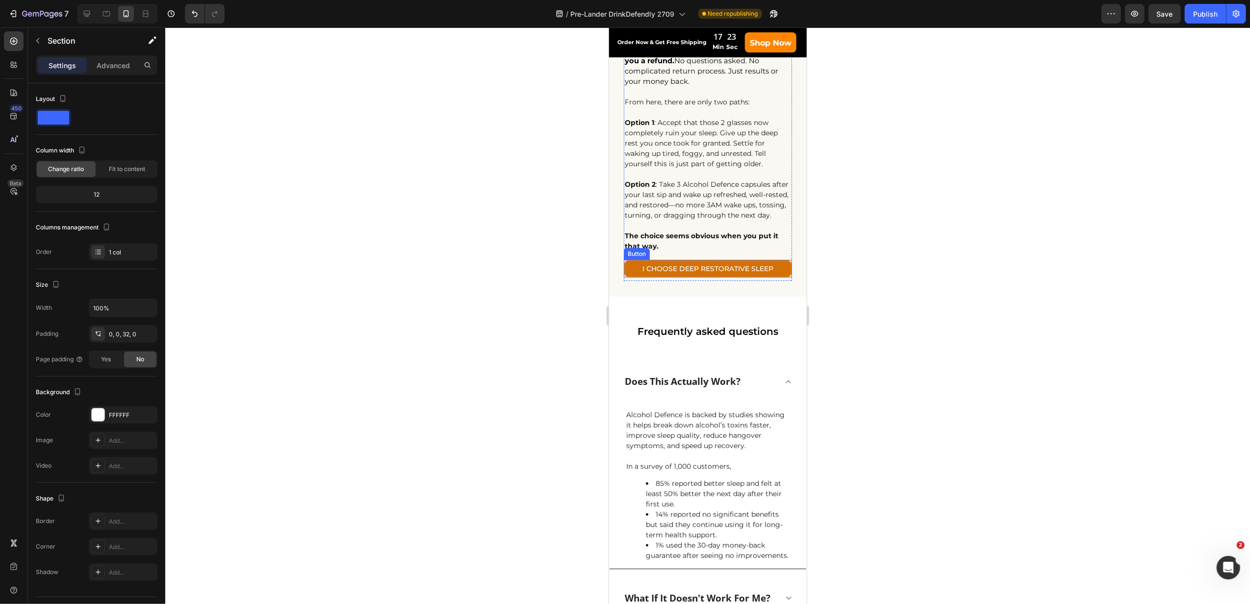
click at [631, 278] on link "I CHOOSE DEEP RESTORATIVE SLEEP" at bounding box center [707, 269] width 168 height 18
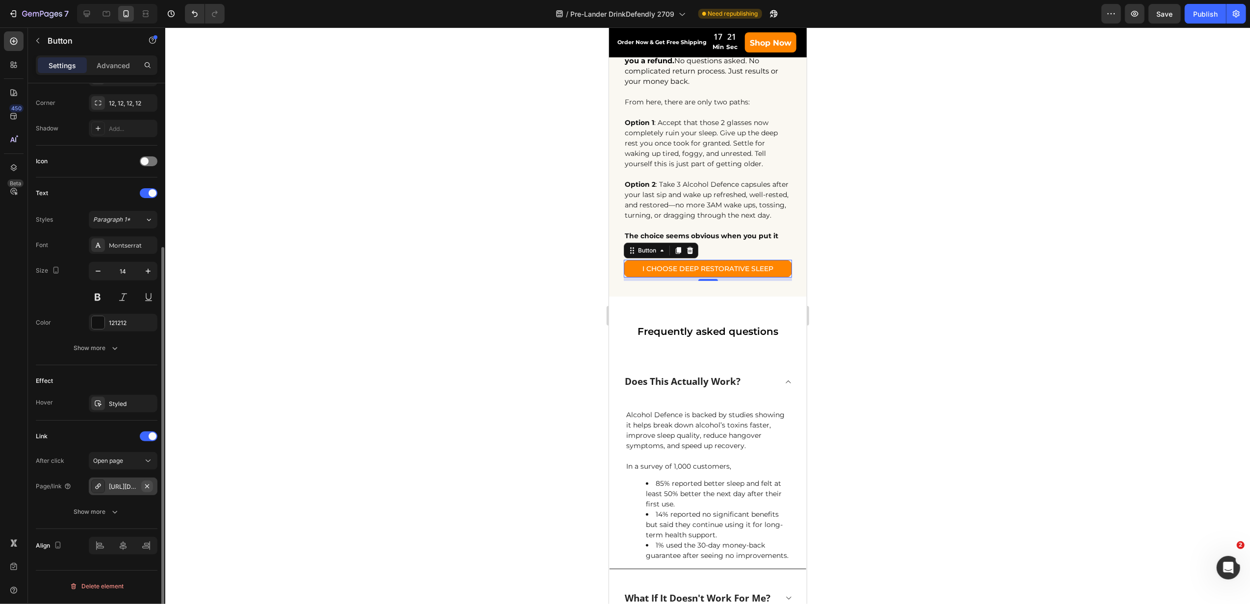
click at [149, 489] on icon "button" at bounding box center [147, 486] width 8 height 8
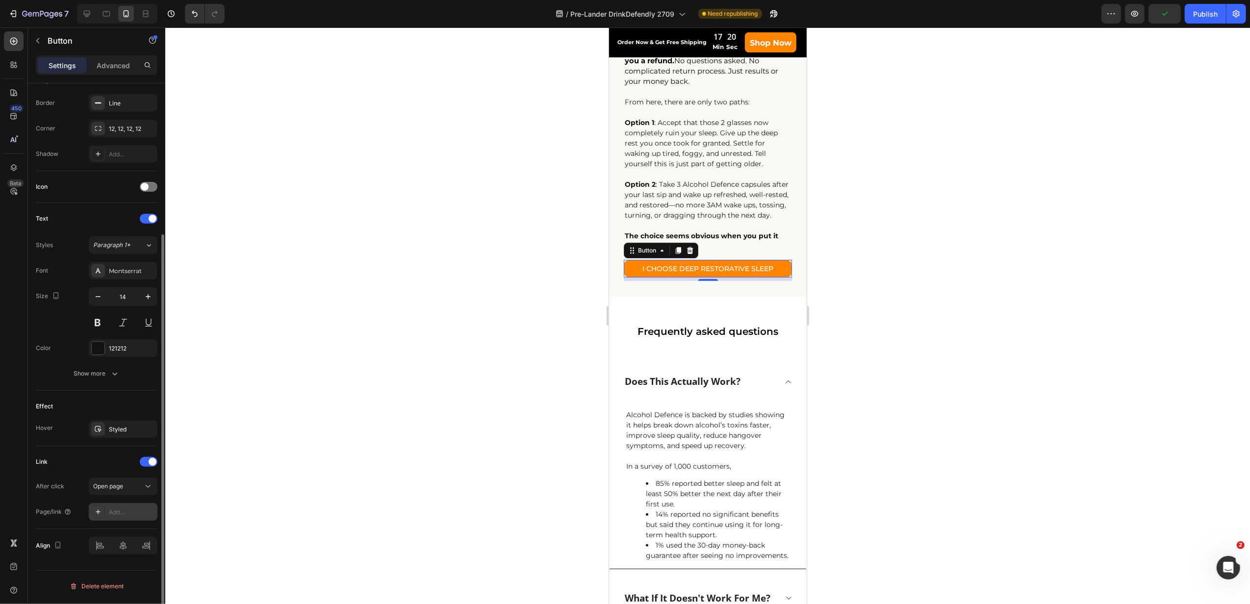
click at [128, 510] on div "Add..." at bounding box center [132, 512] width 46 height 9
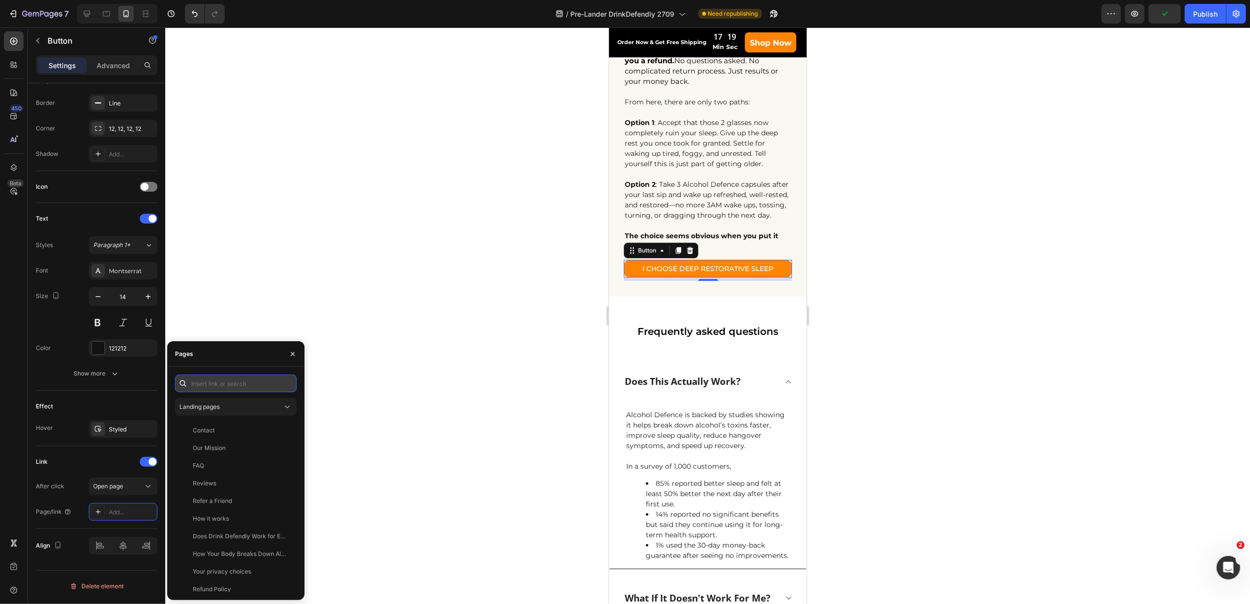
click at [221, 381] on input "text" at bounding box center [236, 384] width 122 height 18
paste input "[URL][DOMAIN_NAME]"
type input "[URL][DOMAIN_NAME]"
click at [180, 410] on div at bounding box center [186, 407] width 14 height 9
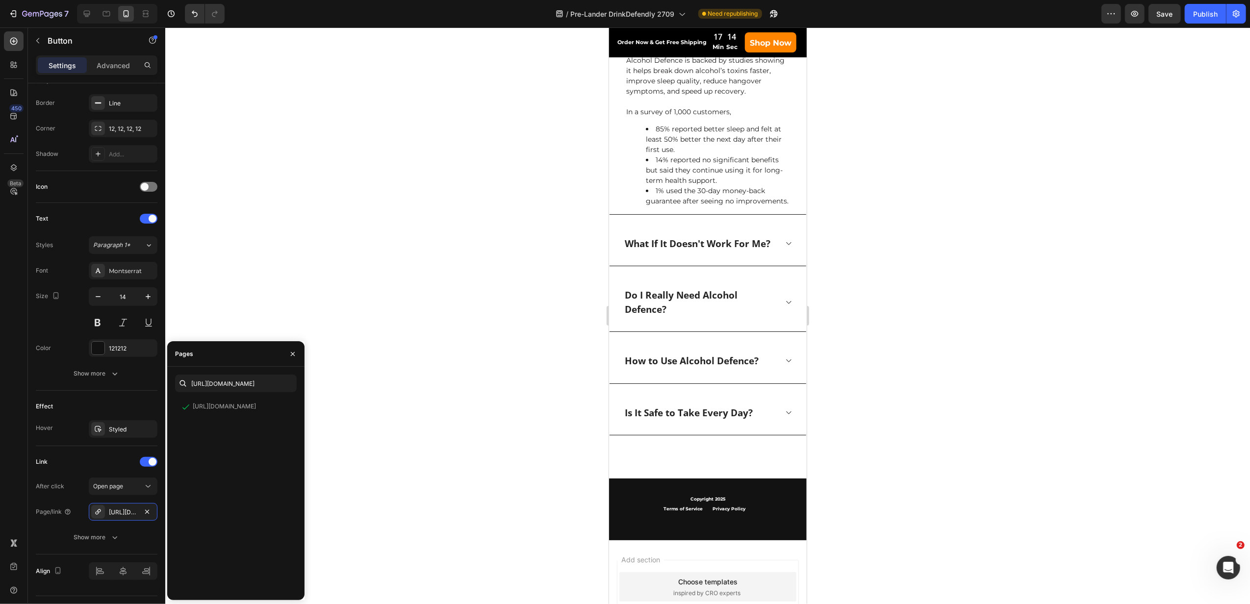
click at [493, 269] on div at bounding box center [707, 315] width 1085 height 577
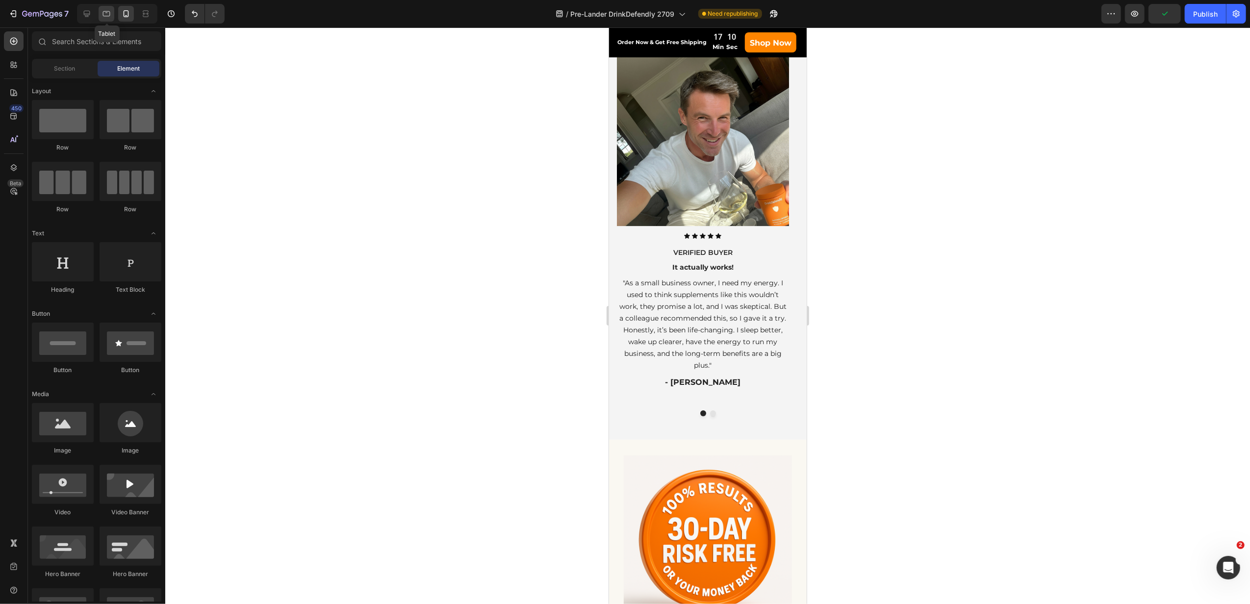
click at [107, 15] on icon at bounding box center [106, 14] width 10 height 10
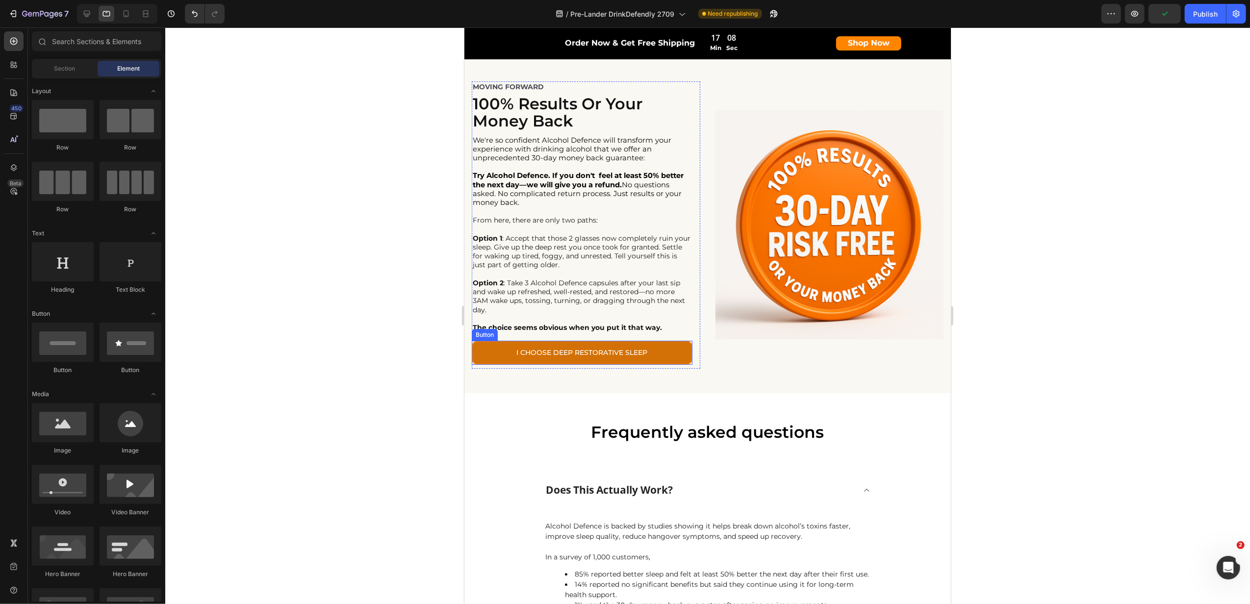
click at [491, 358] on link "I CHOOSE DEEP RESTORATIVE SLEEP" at bounding box center [581, 353] width 221 height 24
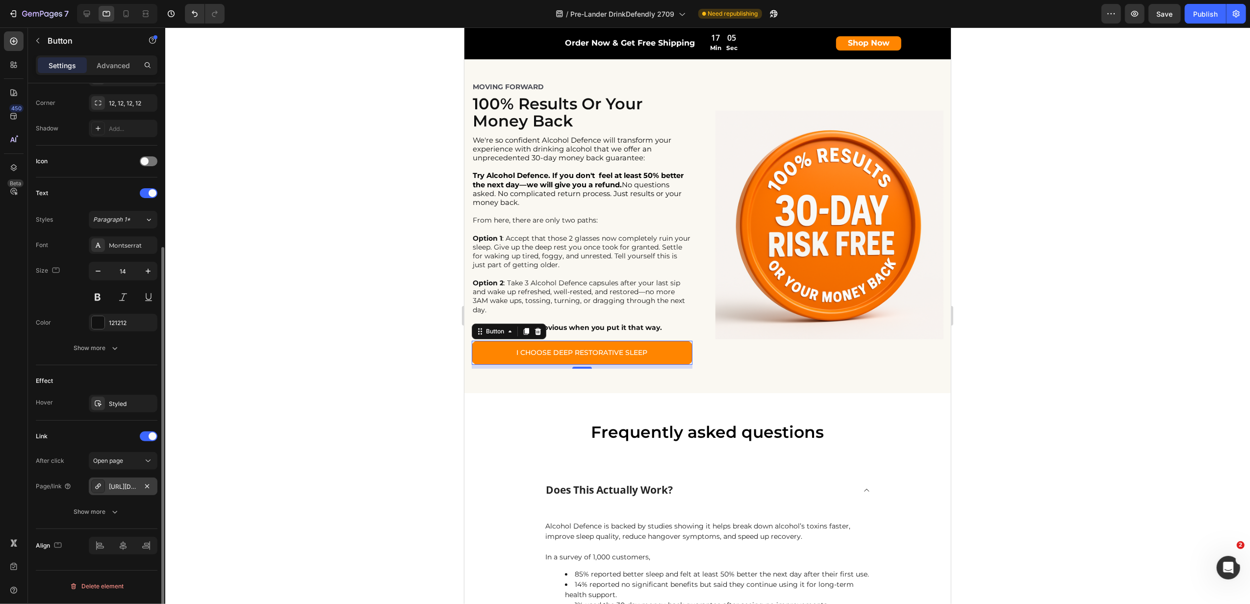
click at [124, 483] on div "[URL][DOMAIN_NAME]" at bounding box center [123, 487] width 69 height 18
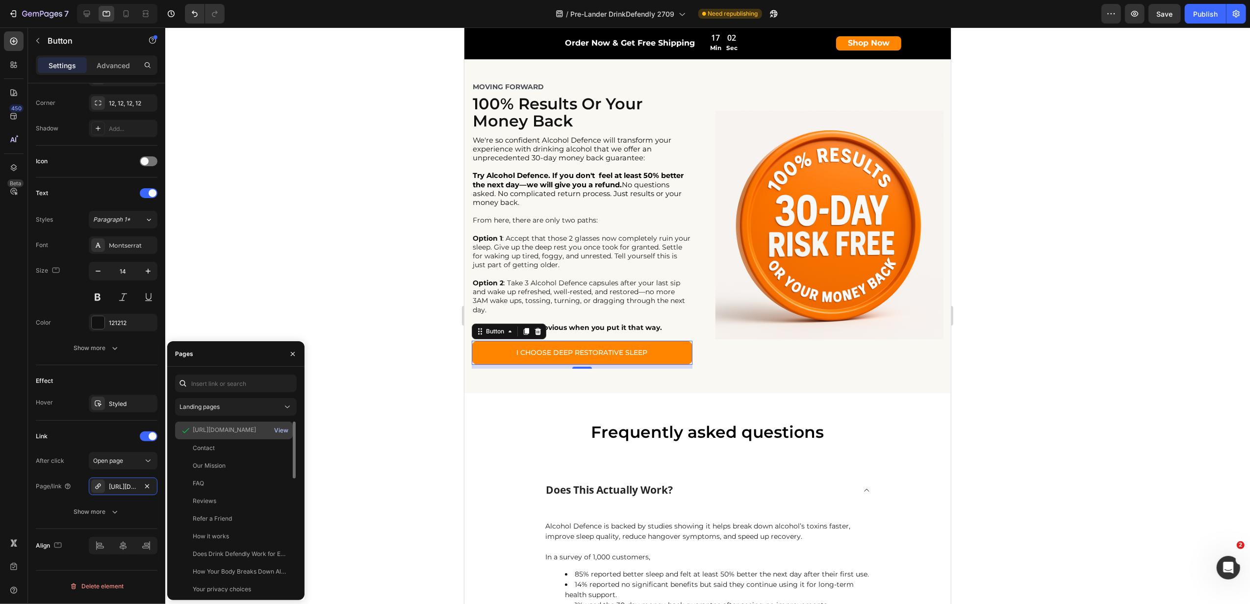
click at [279, 430] on div "View" at bounding box center [281, 430] width 14 height 9
click at [395, 242] on div at bounding box center [707, 315] width 1085 height 577
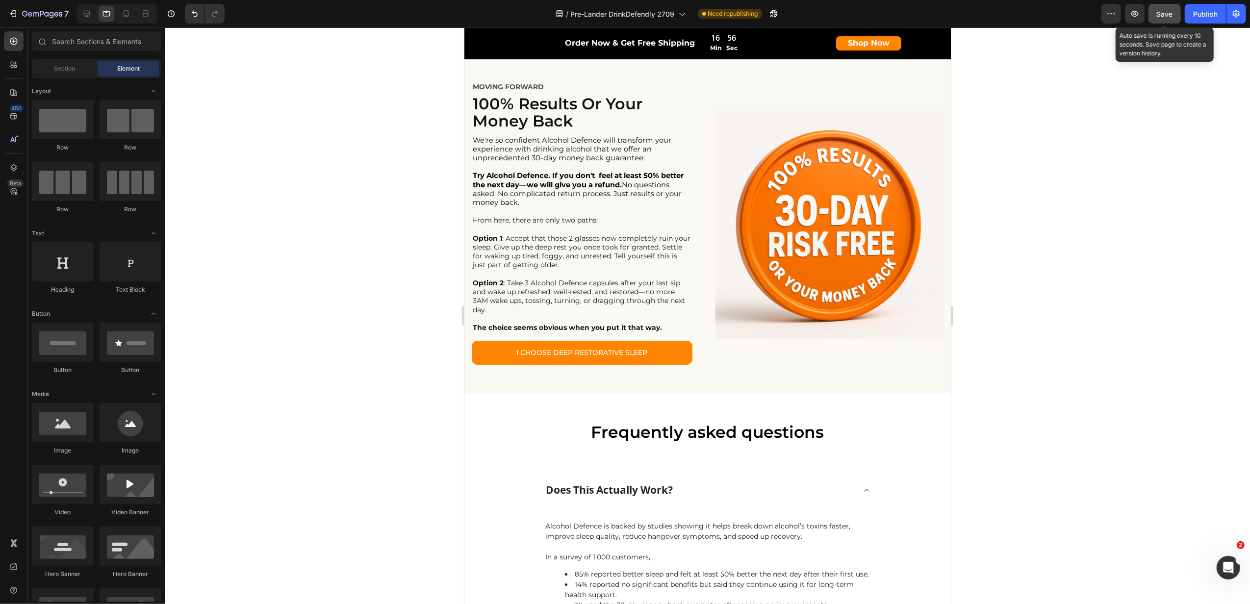
click at [1165, 16] on span "Save" at bounding box center [1165, 14] width 16 height 8
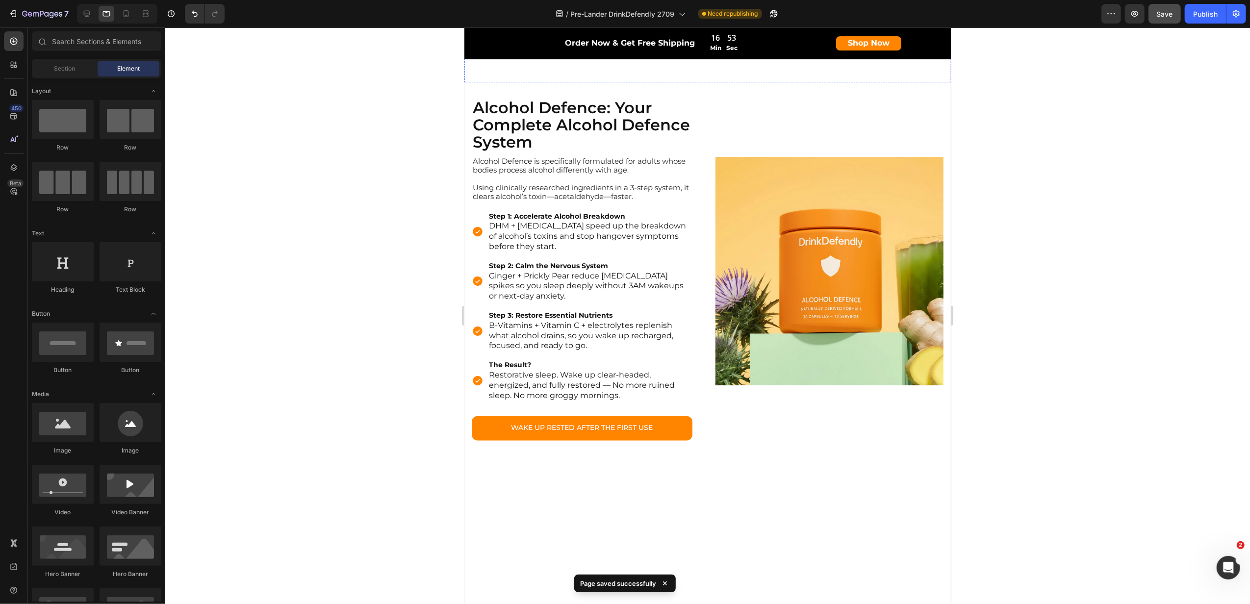
scroll to position [1310, 0]
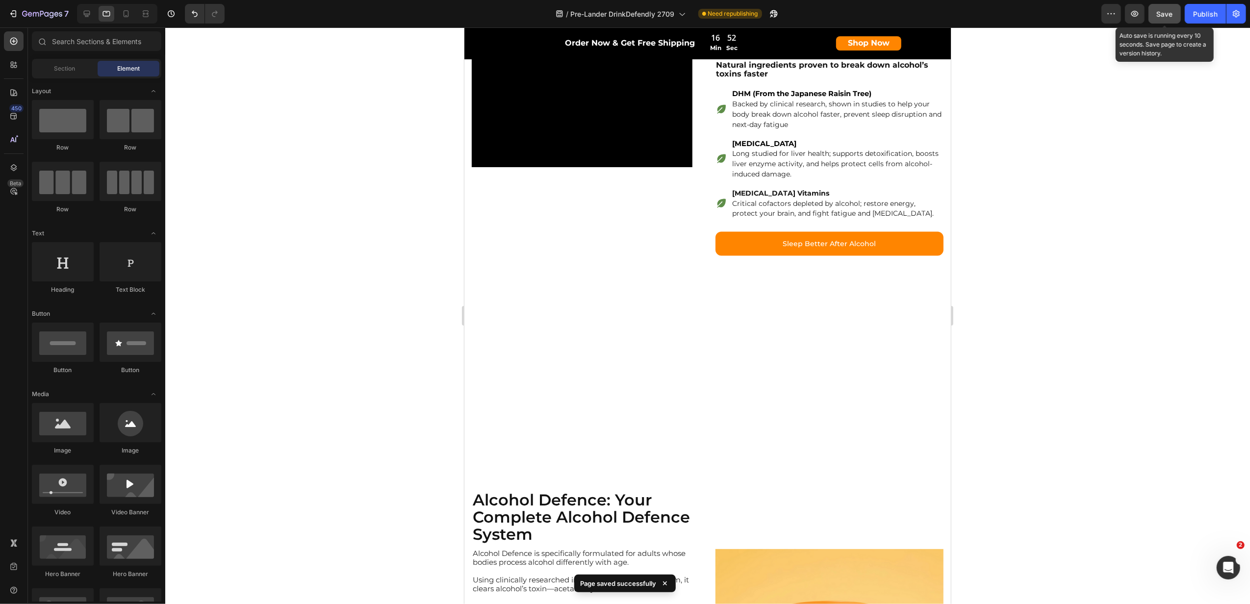
click at [1168, 16] on span "Save" at bounding box center [1165, 14] width 16 height 8
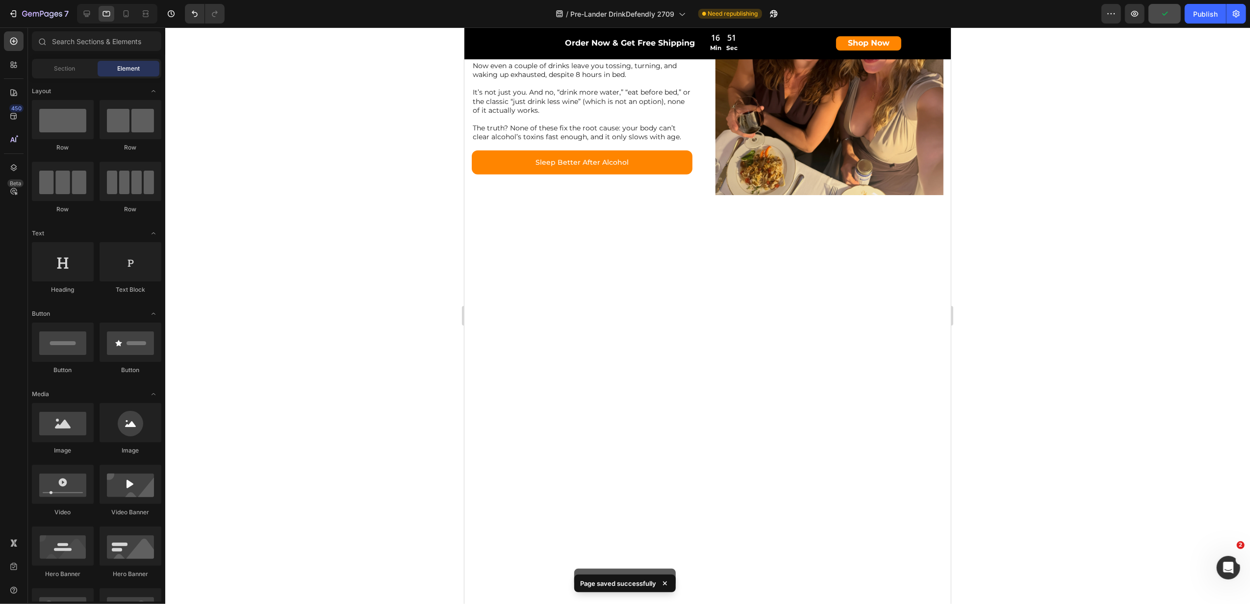
scroll to position [63, 0]
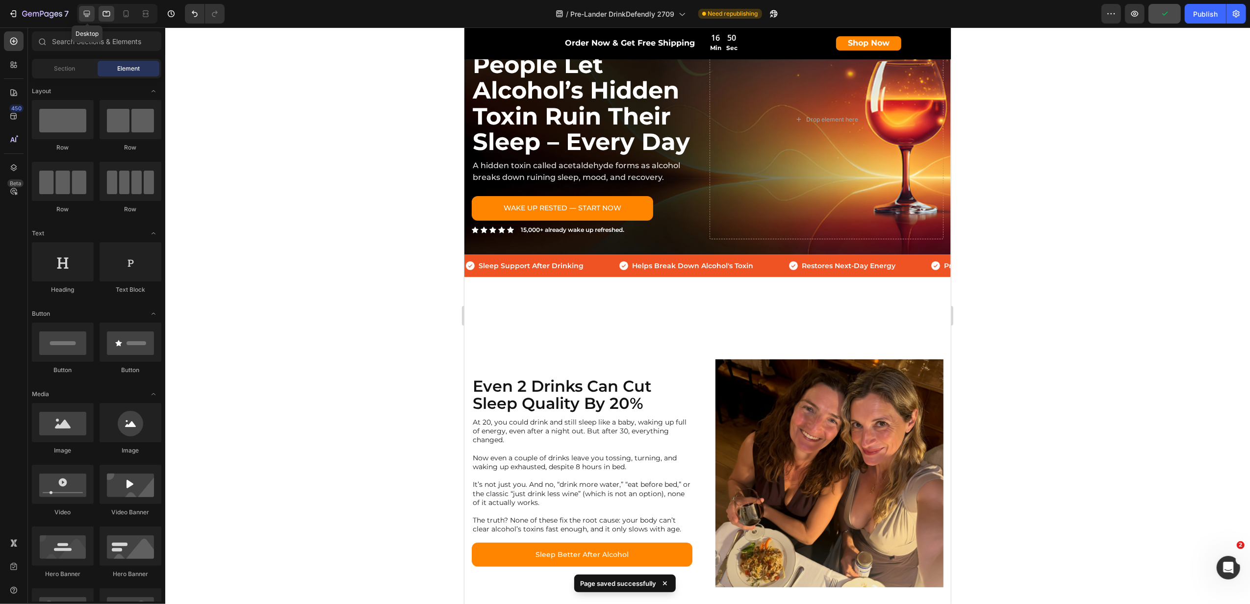
click at [87, 16] on icon at bounding box center [87, 14] width 10 height 10
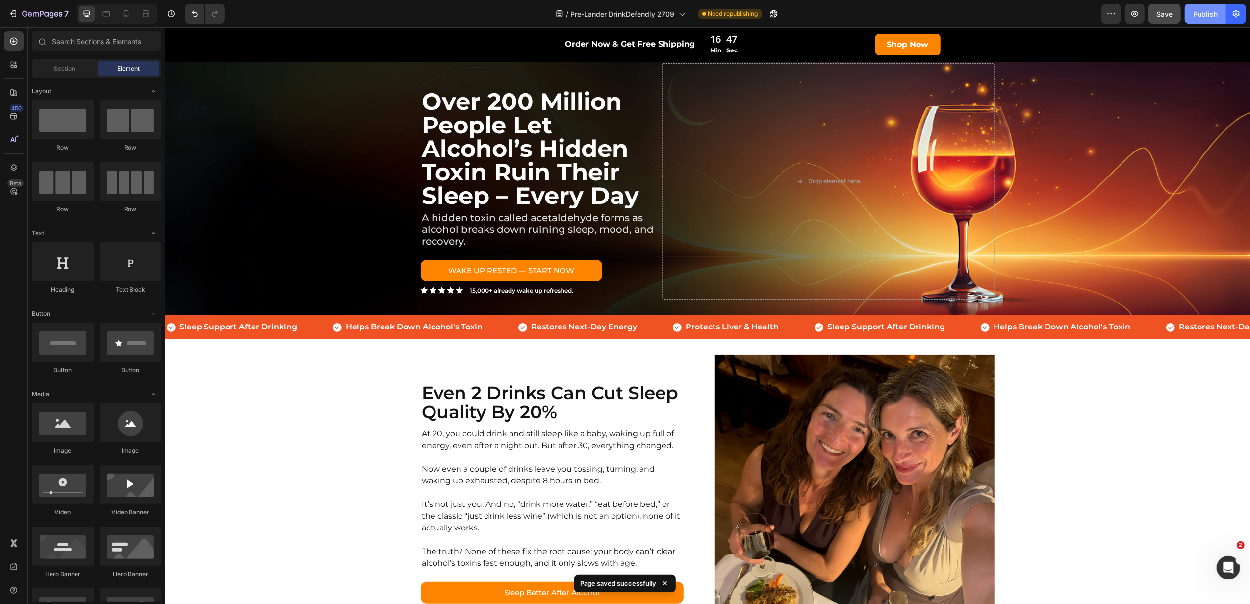
click at [1205, 12] on div "Publish" at bounding box center [1205, 14] width 25 height 10
click at [28, 11] on icon "button" at bounding box center [42, 14] width 40 height 8
